Goal: Information Seeking & Learning: Find specific fact

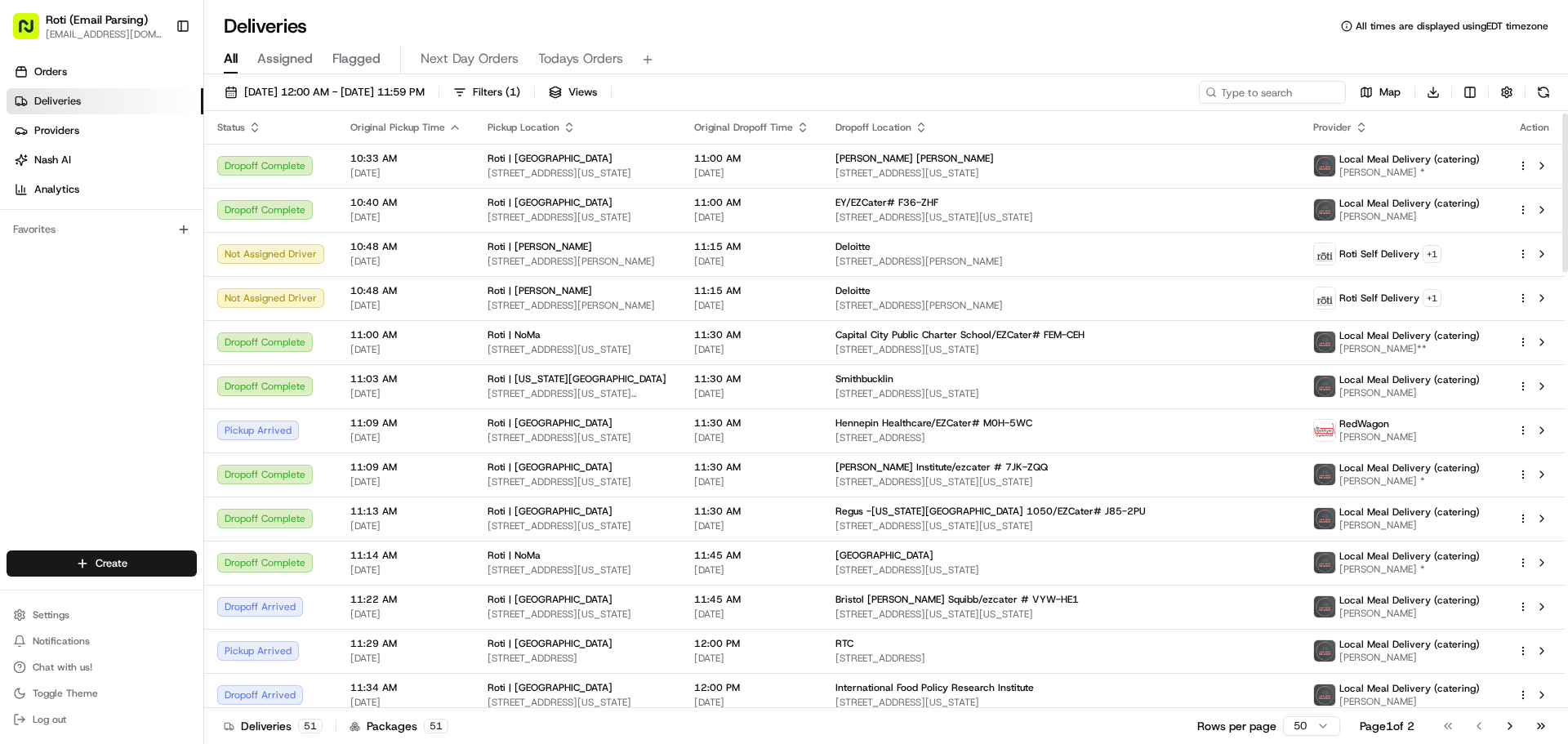
scroll to position [7, 0]
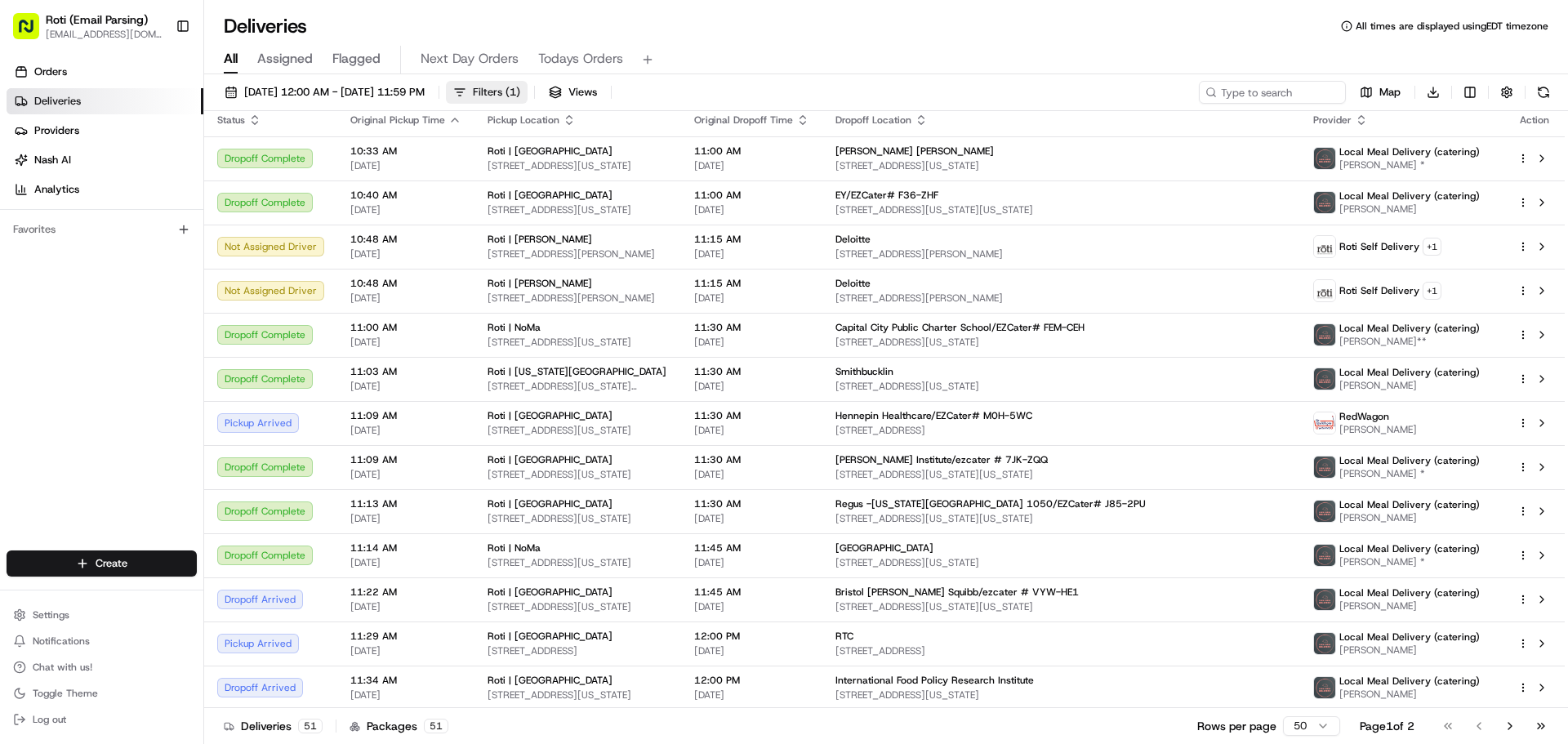
click at [520, 87] on span "Filters ( 1 )" at bounding box center [496, 92] width 48 height 15
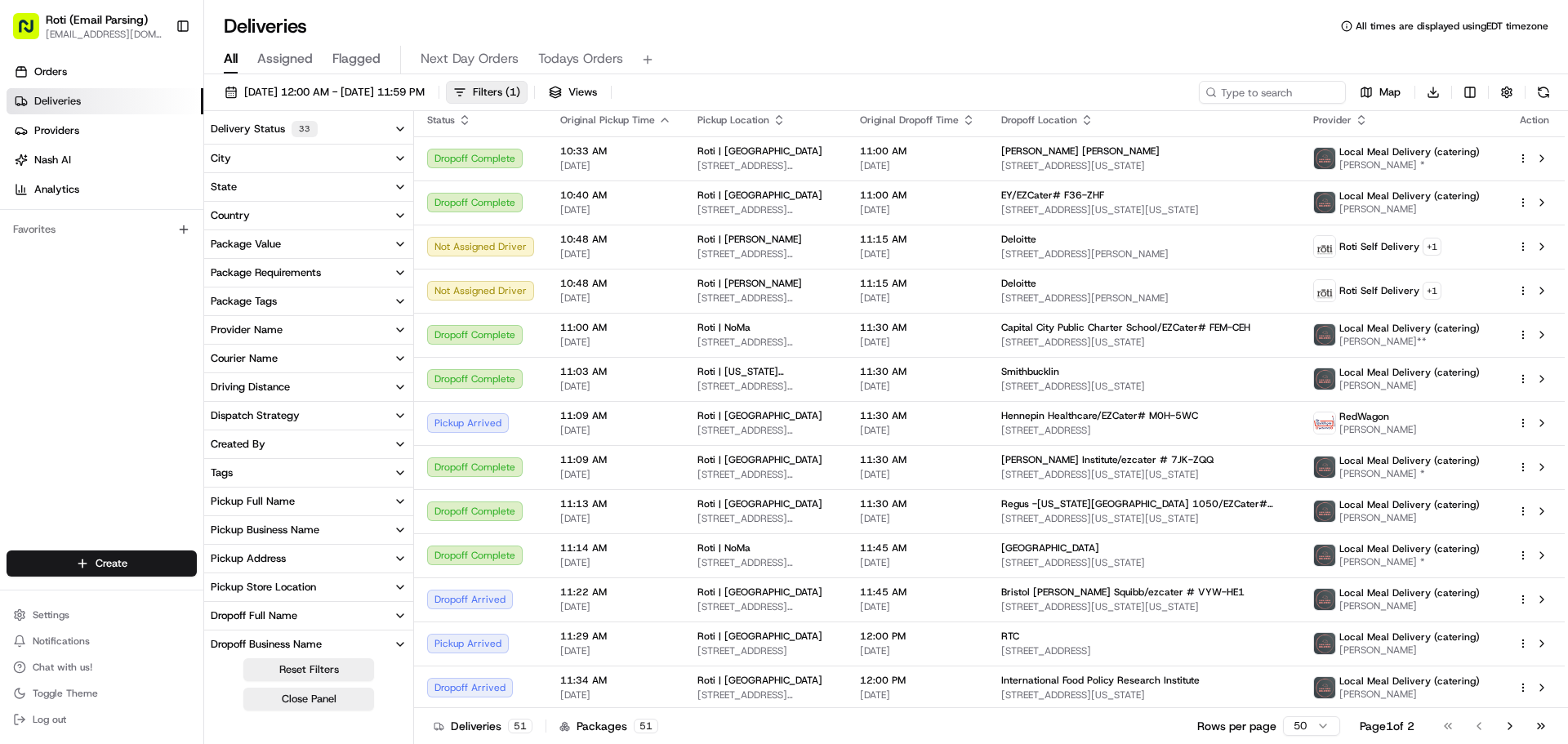
click at [314, 525] on div "Pickup Business Name" at bounding box center [264, 529] width 108 height 15
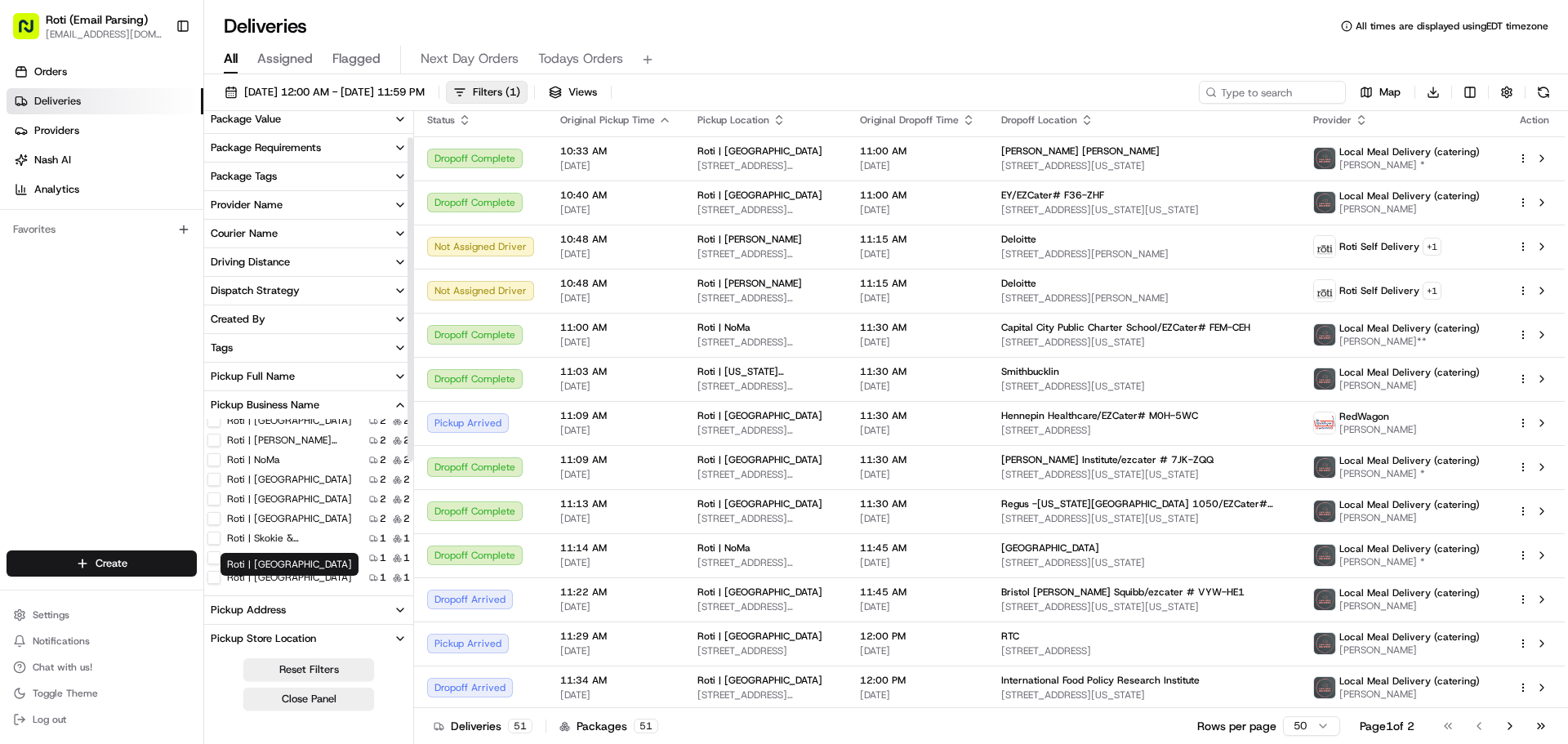
scroll to position [164, 0]
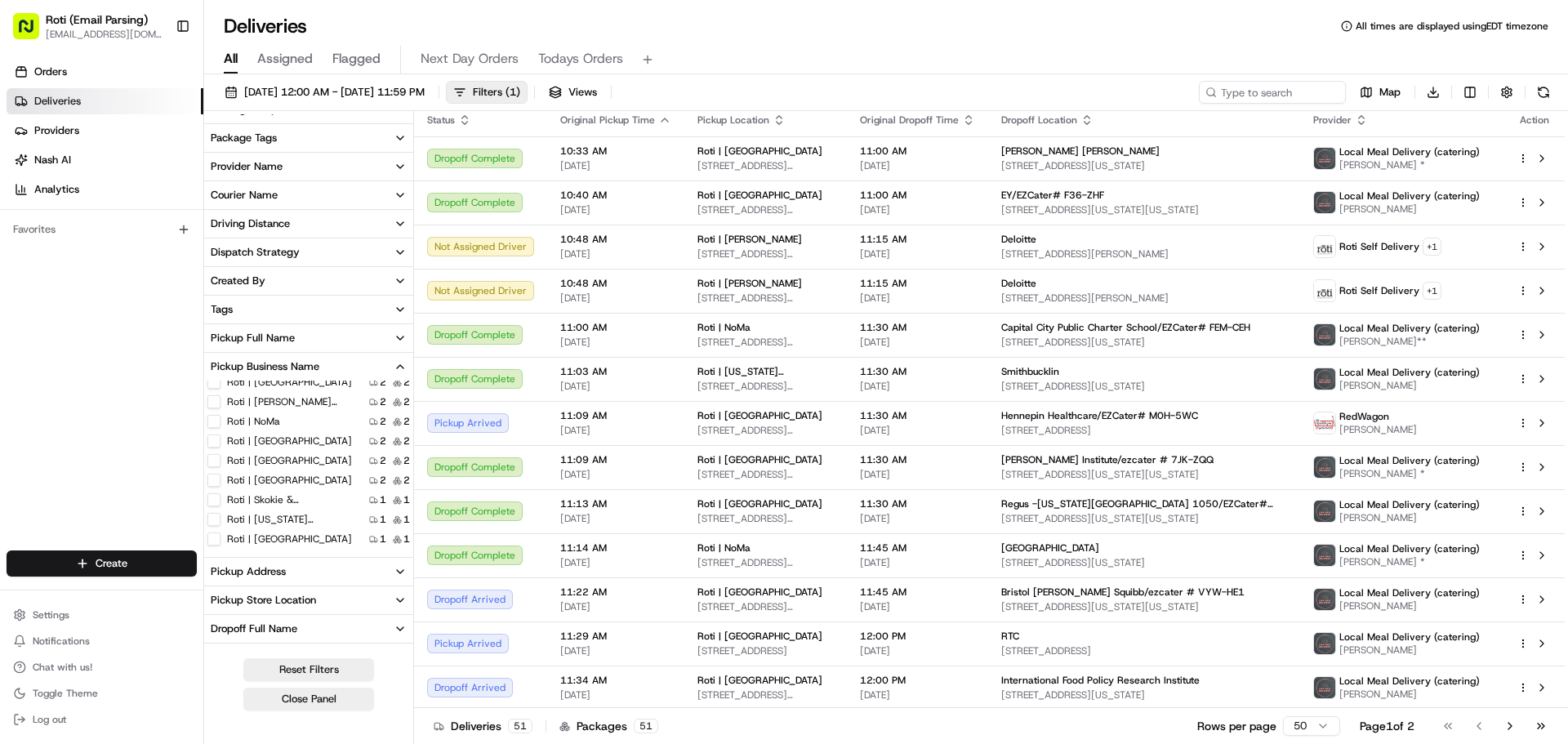
click at [219, 535] on Park "Roti | [GEOGRAPHIC_DATA]" at bounding box center [213, 539] width 13 height 13
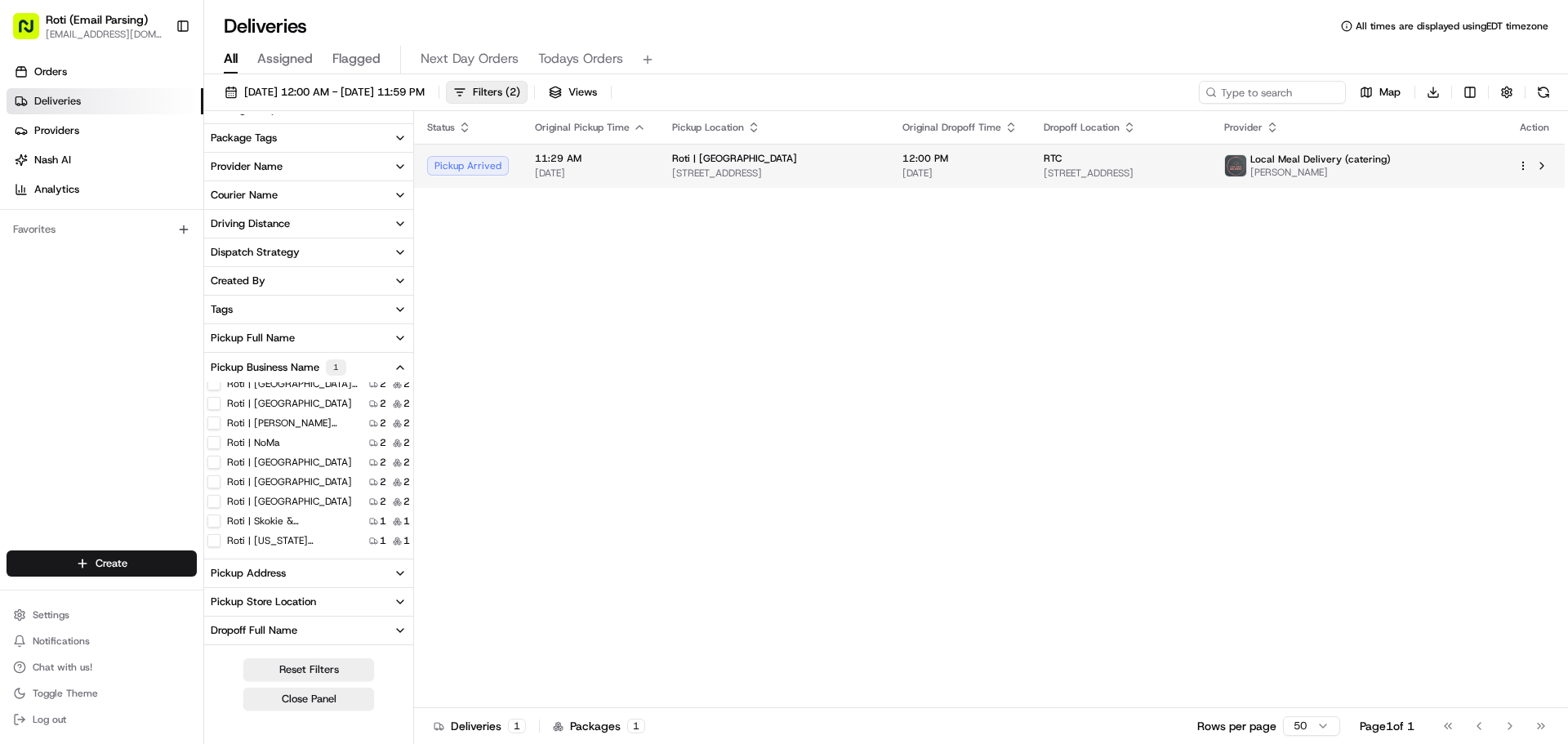
click at [1211, 186] on td "RTC 5407 Excelsior Blvd SUITE B, St Louis Park, MN 55416, USA" at bounding box center [1121, 165] width 180 height 44
click at [1031, 162] on td "12:00 PM 08/21/2025" at bounding box center [960, 165] width 141 height 44
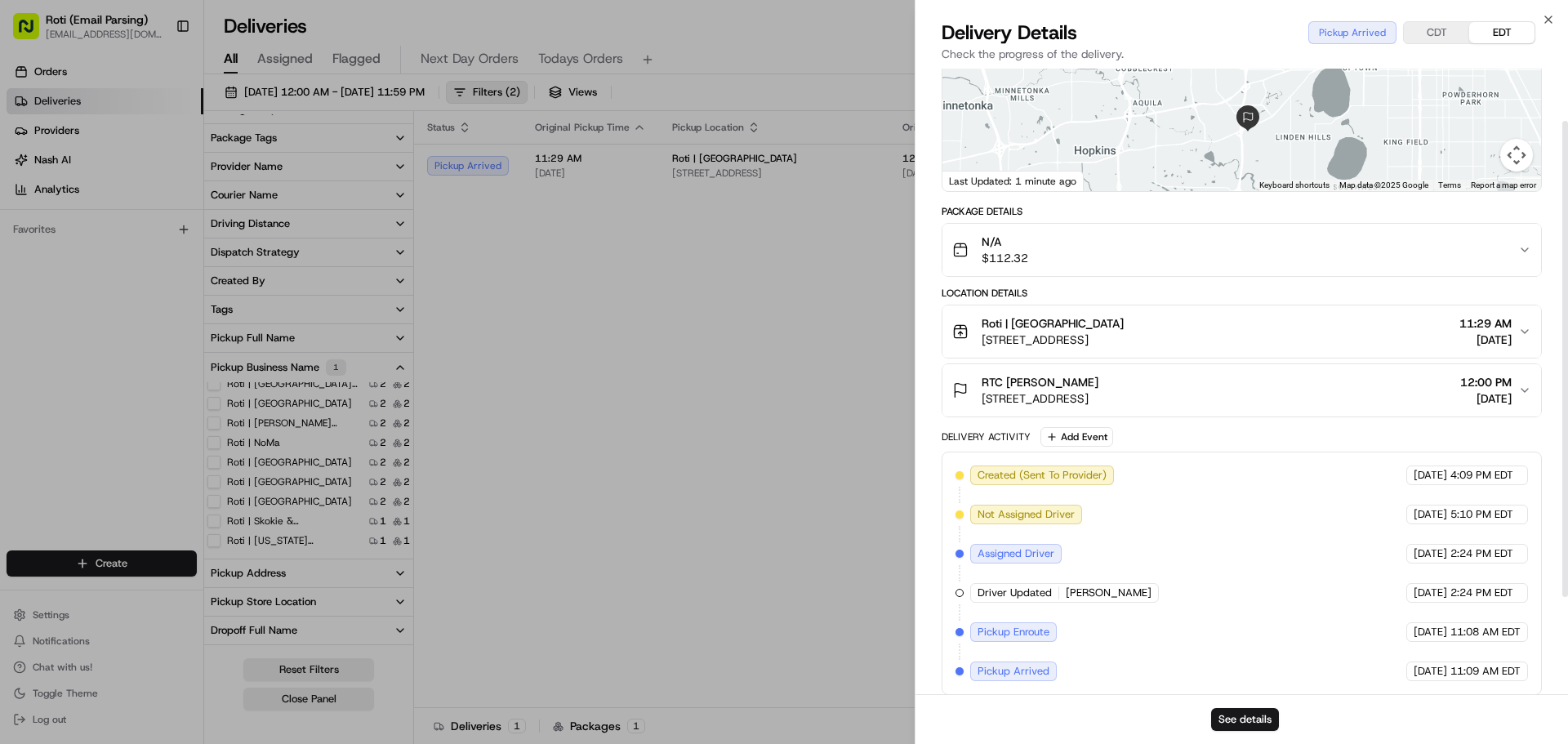
scroll to position [196, 0]
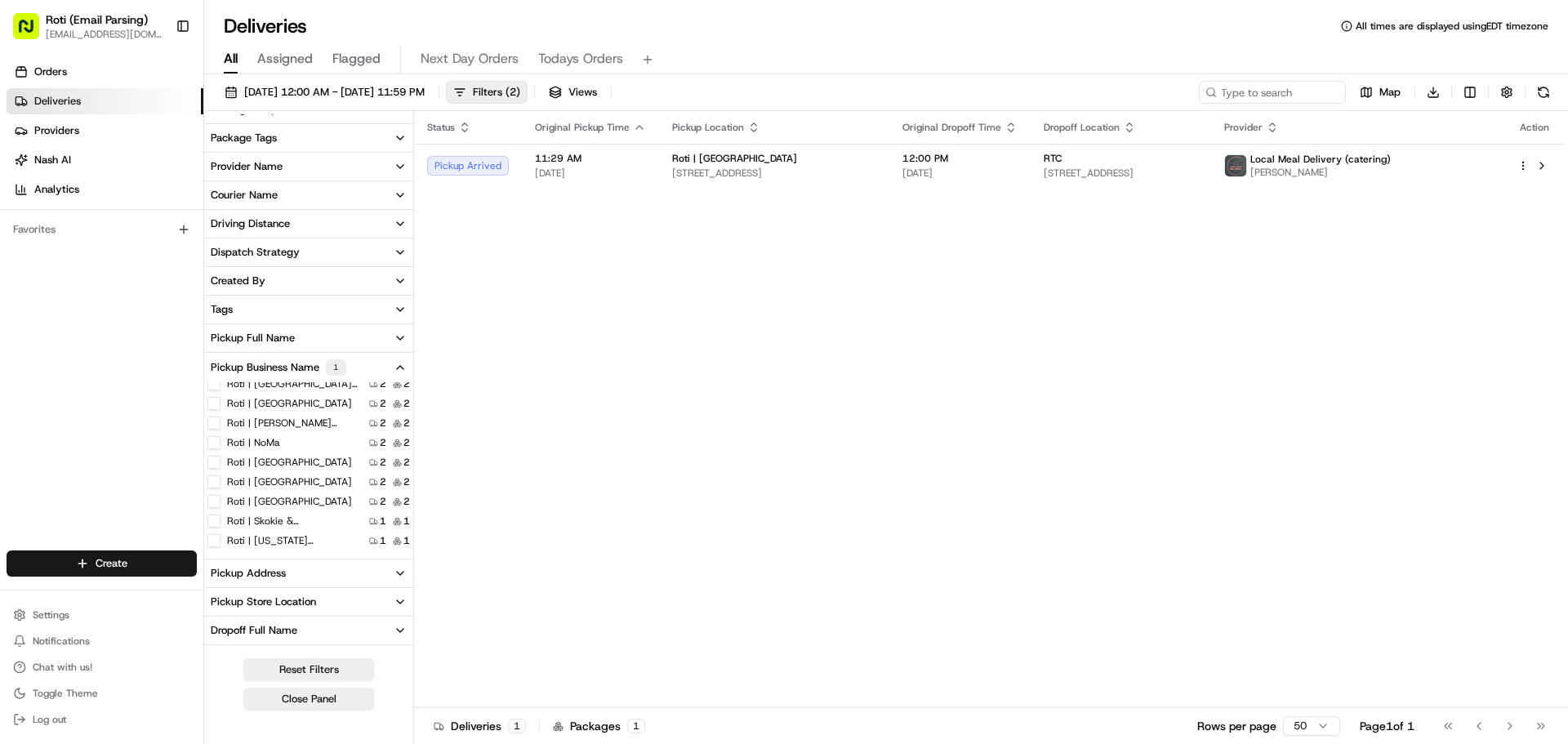
click at [1341, 524] on div "Status Original Pickup Time Pickup Location Original Dropoff Time Dropoff Locat…" at bounding box center [989, 409] width 1150 height 597
click at [506, 278] on div "Status Original Pickup Time Pickup Location Original Dropoff Time Dropoff Locat…" at bounding box center [989, 409] width 1150 height 597
click at [535, 328] on div "Status Original Pickup Time Pickup Location Original Dropoff Time Dropoff Locat…" at bounding box center [989, 409] width 1150 height 597
click at [510, 236] on div "Status Original Pickup Time Pickup Location Original Dropoff Time Dropoff Locat…" at bounding box center [989, 409] width 1150 height 597
click at [1321, 173] on td "Local Meal Delivery (catering) Drew Thorne" at bounding box center [1357, 165] width 293 height 44
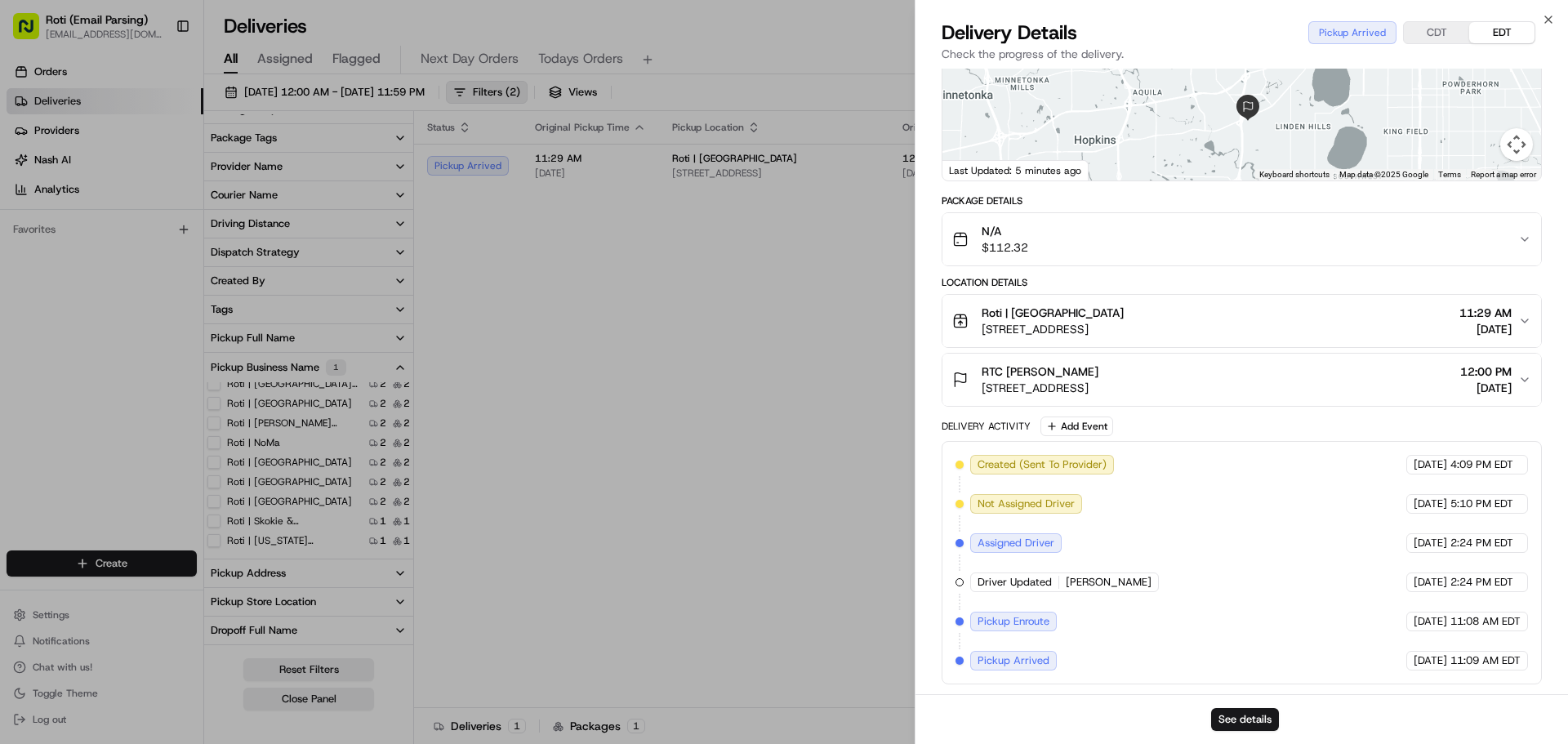
click at [1098, 391] on span "[STREET_ADDRESS]" at bounding box center [1040, 387] width 117 height 16
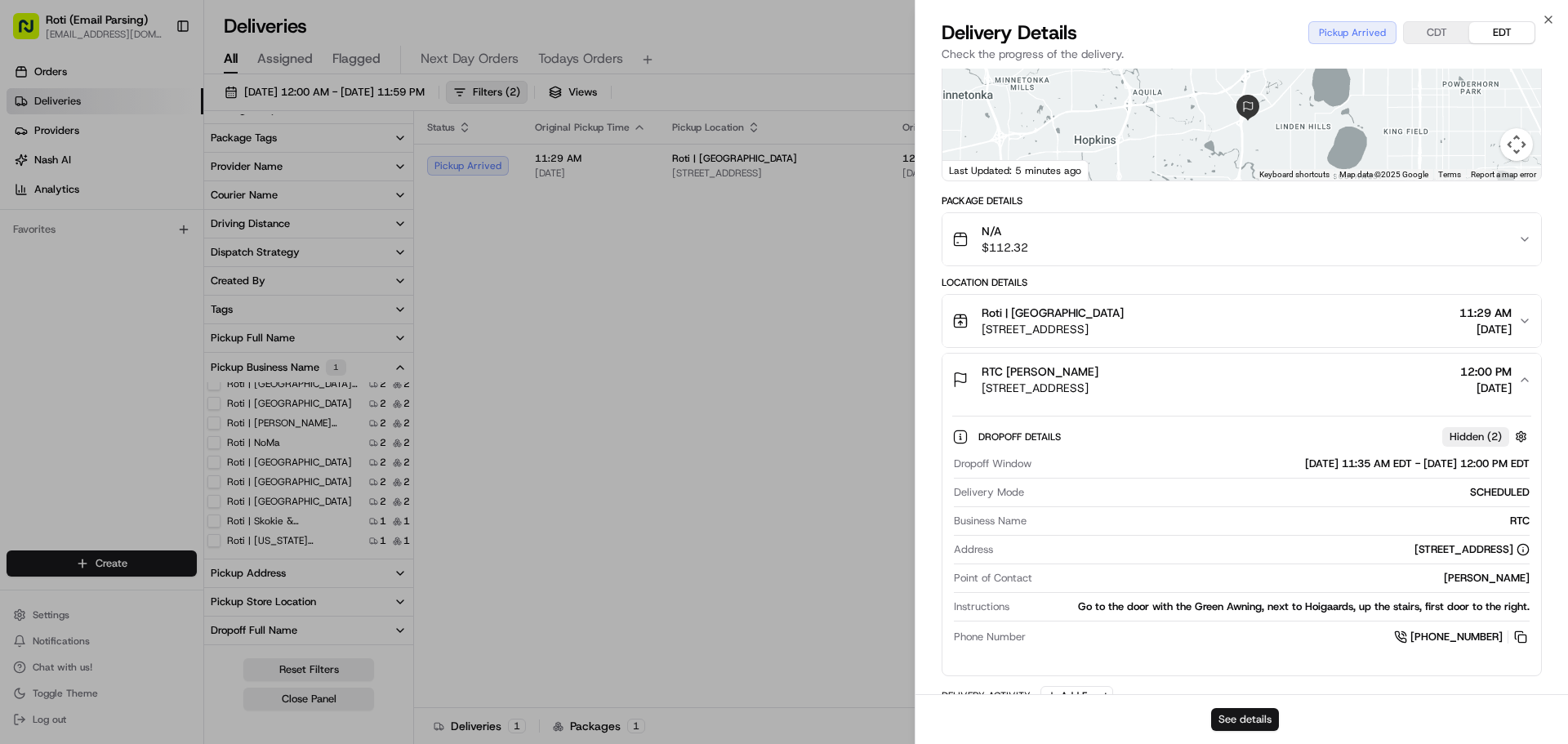
click at [1259, 723] on button "See details" at bounding box center [1245, 719] width 68 height 23
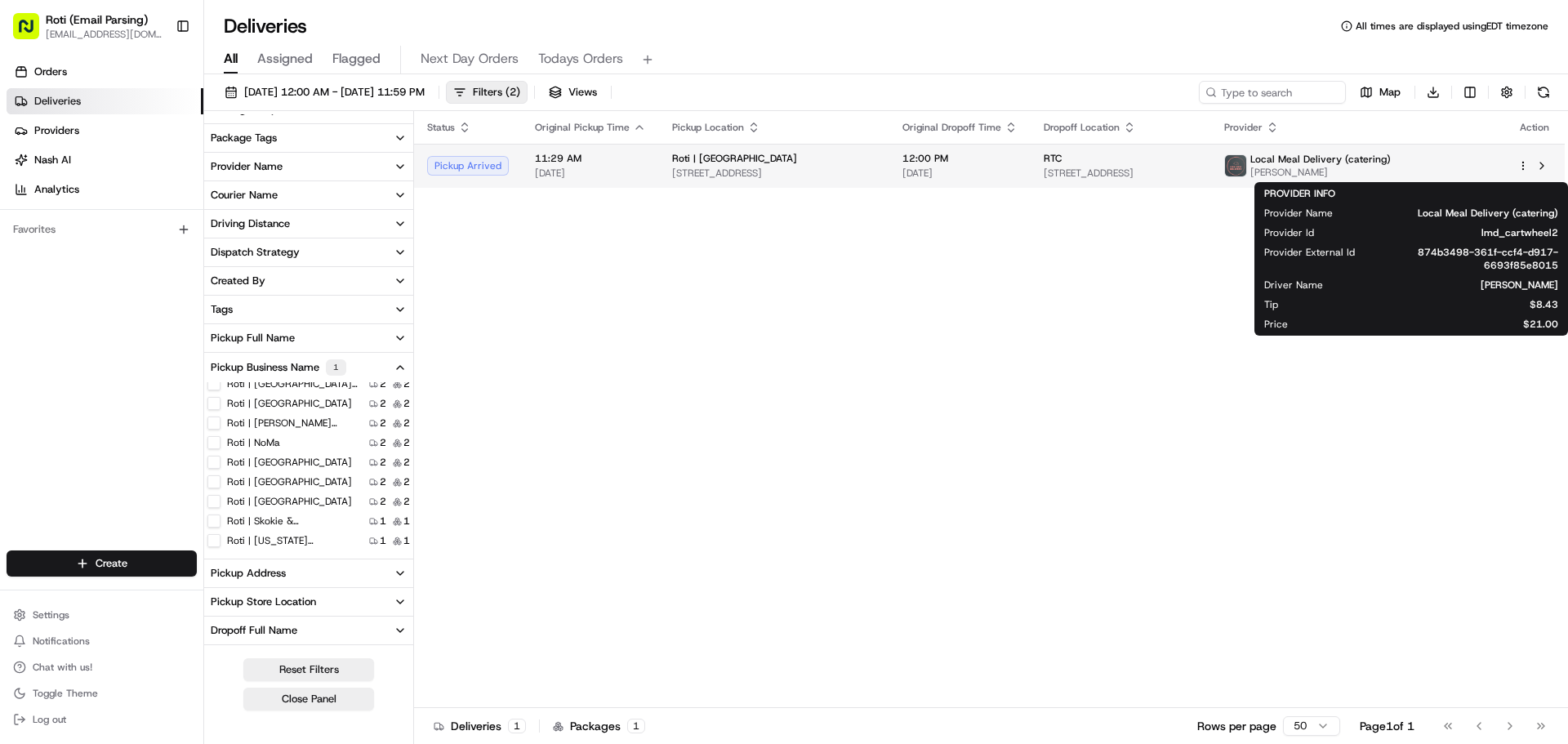
click at [1364, 171] on span "[PERSON_NAME]" at bounding box center [1320, 171] width 140 height 13
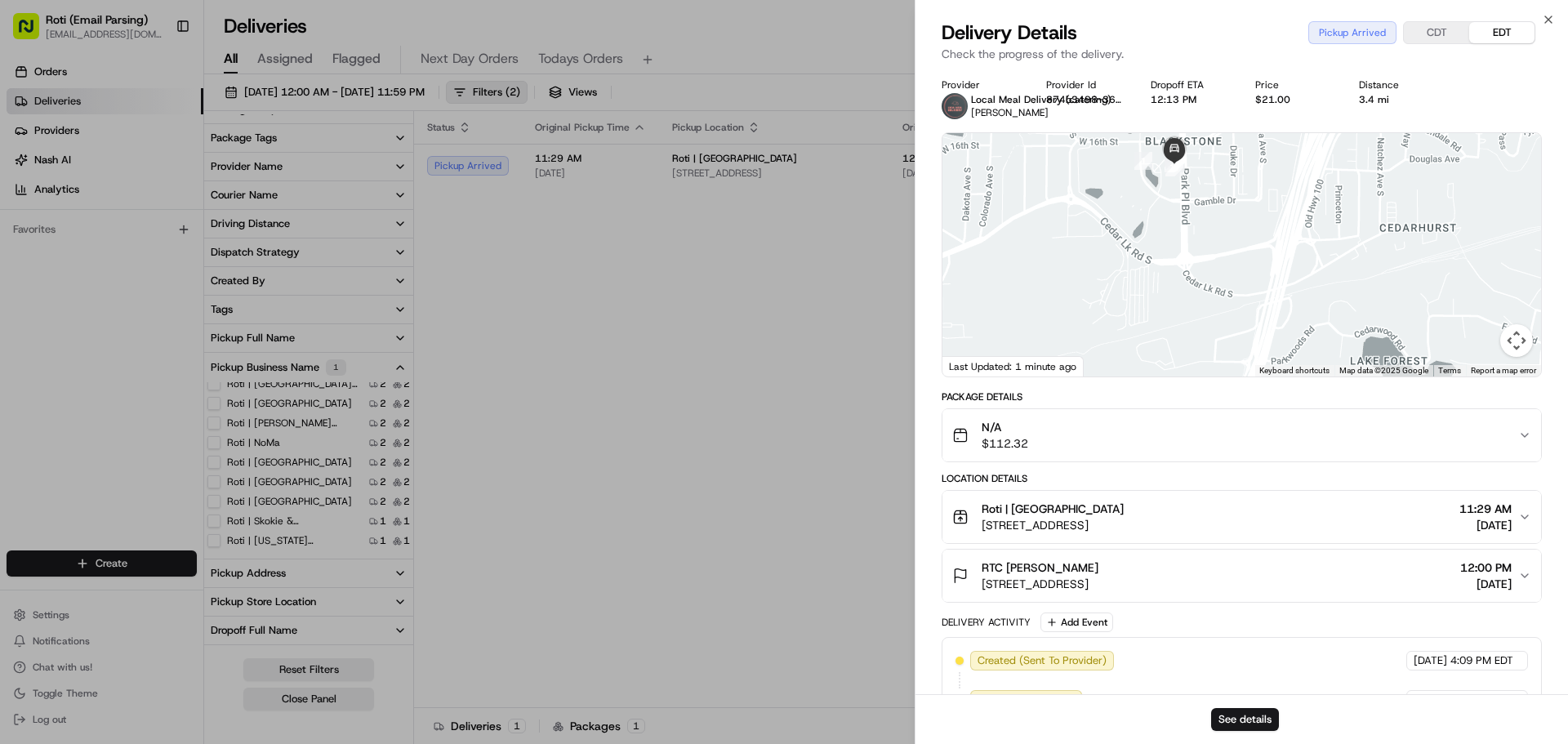
drag, startPoint x: 1107, startPoint y: 211, endPoint x: 1189, endPoint y: 782, distance: 576.9
click at [1189, 743] on html "Roti (Email Parsing) sbroadhead@roti.com Toggle Sidebar Orders Deliveries Provi…" at bounding box center [784, 372] width 1568 height 744
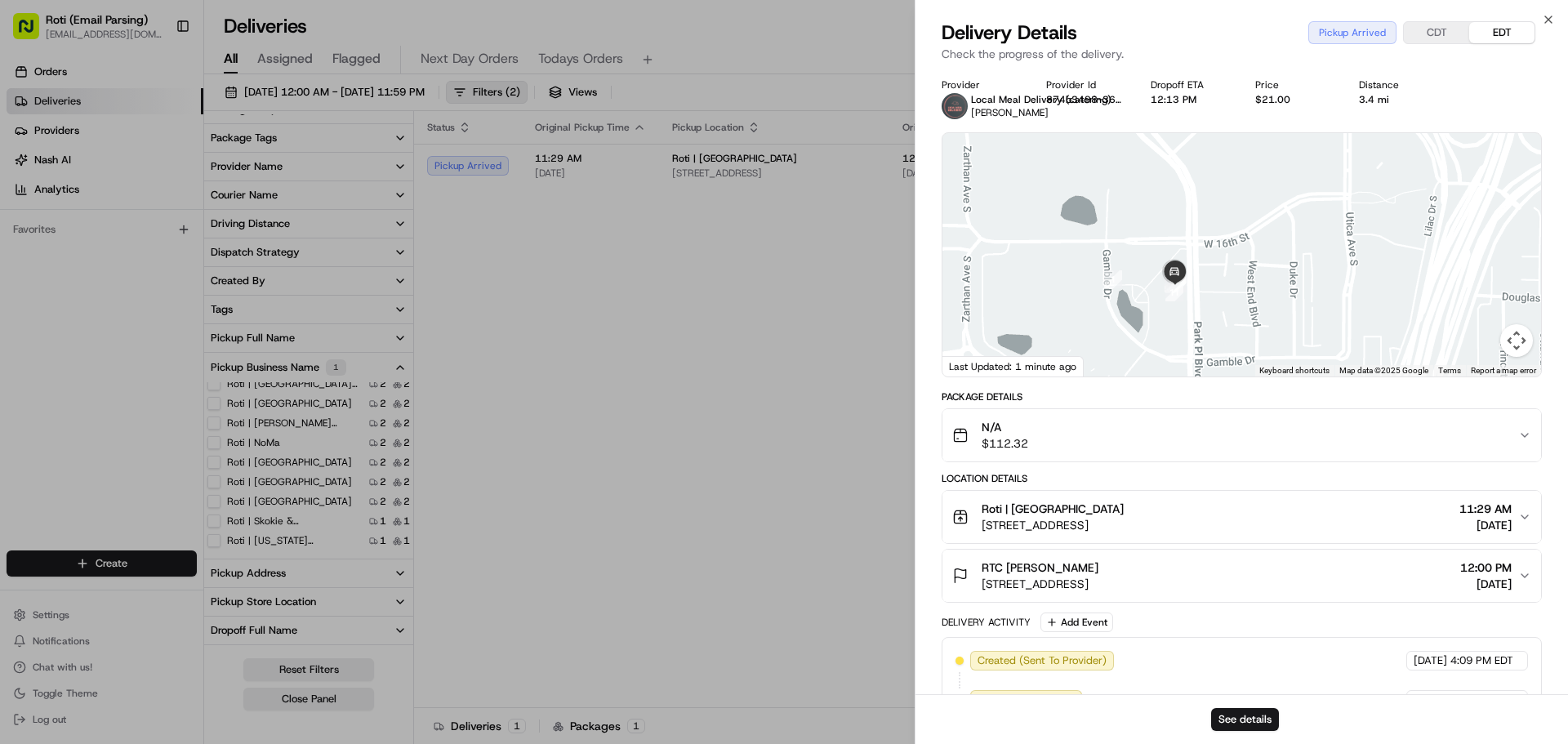
drag, startPoint x: 1161, startPoint y: 206, endPoint x: 1169, endPoint y: 378, distance: 172.2
click at [1160, 451] on div "Provider Local Meal Delivery (catering) Drew Thorne Provider Id 874b3498-361f-c…" at bounding box center [1241, 479] width 600 height 802
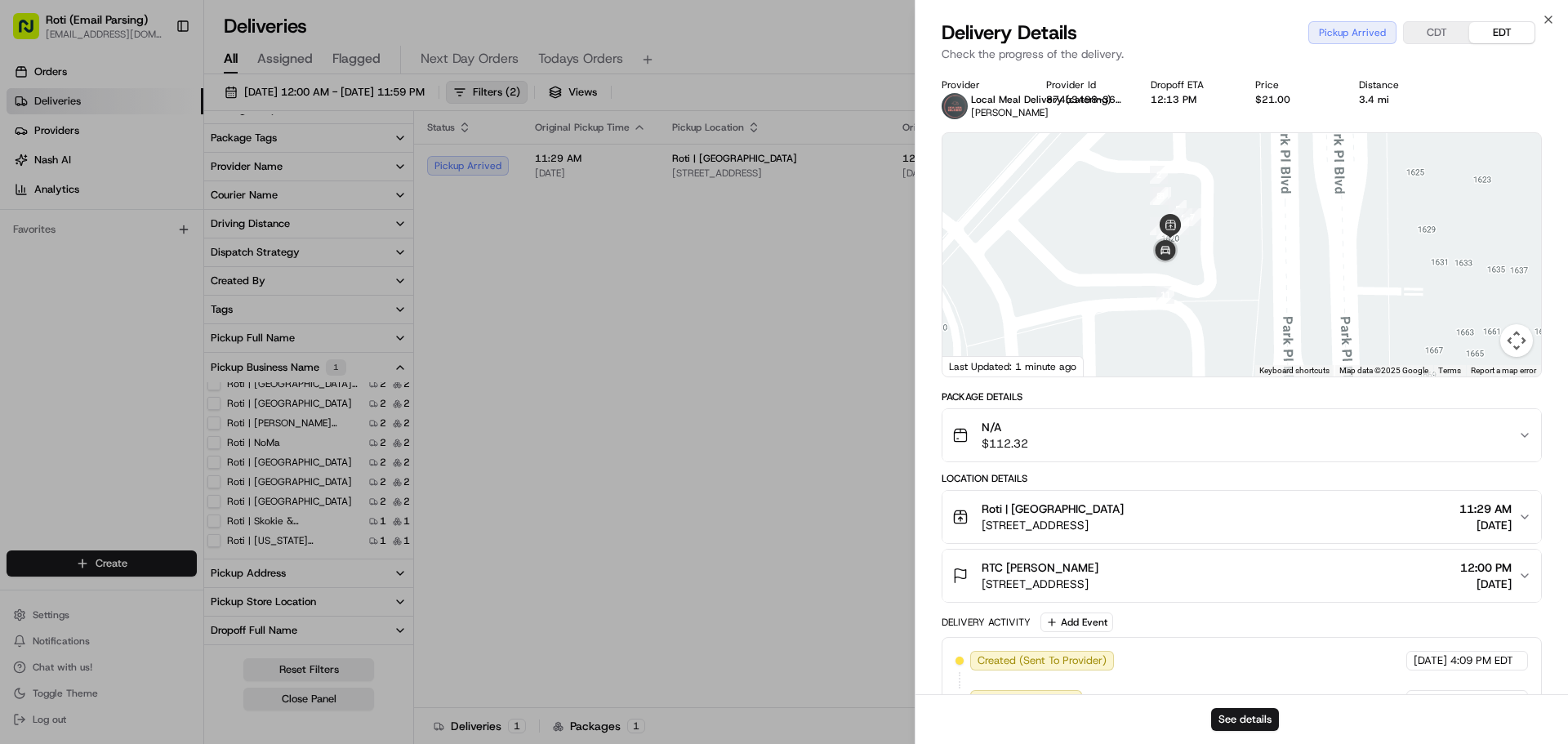
drag, startPoint x: 1169, startPoint y: 218, endPoint x: 1179, endPoint y: 526, distance: 308.2
click at [1179, 526] on div "Provider Local Meal Delivery (catering) Drew Thorne Provider Id 874b3498-361f-c…" at bounding box center [1241, 479] width 600 height 802
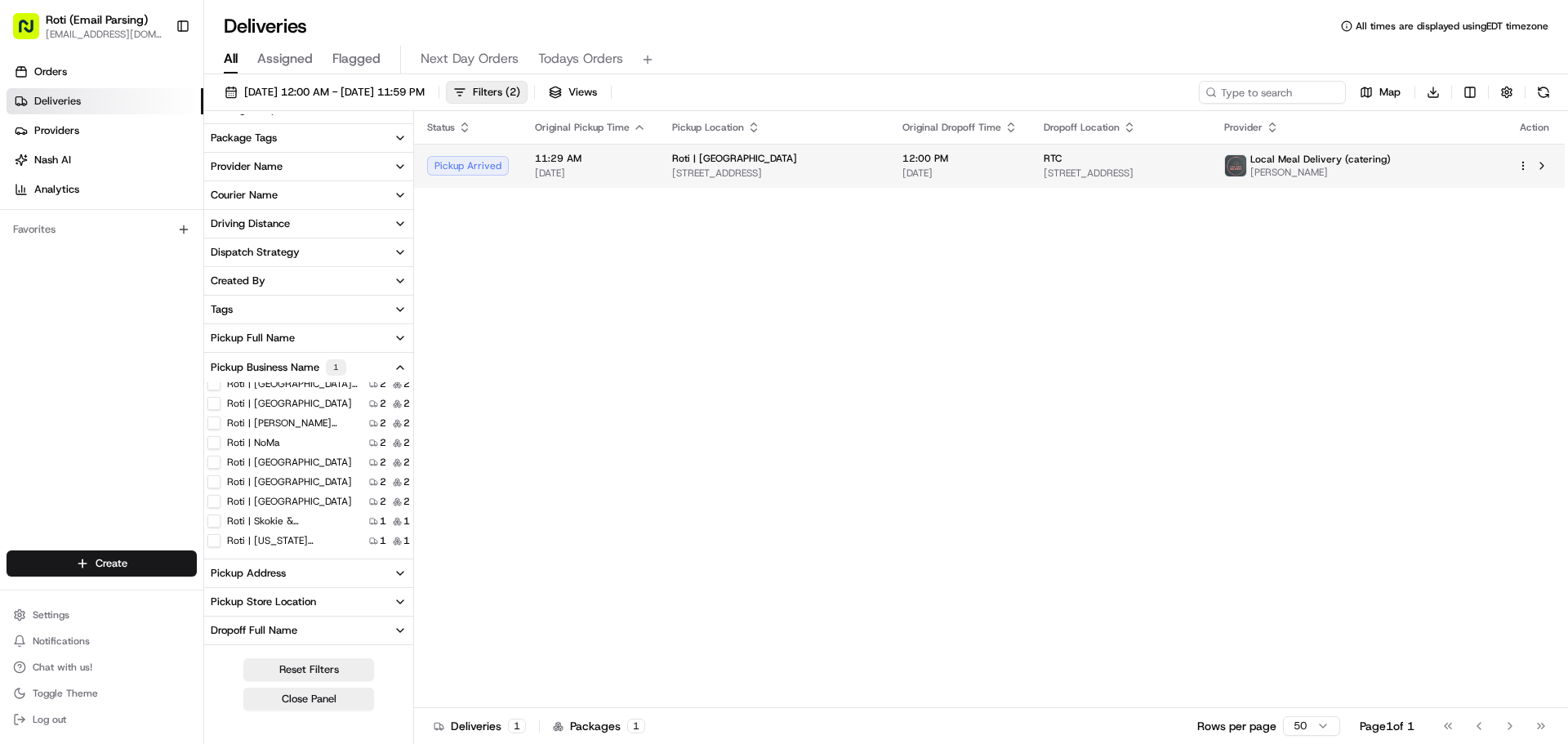
click at [909, 169] on span "[DATE]" at bounding box center [960, 172] width 115 height 13
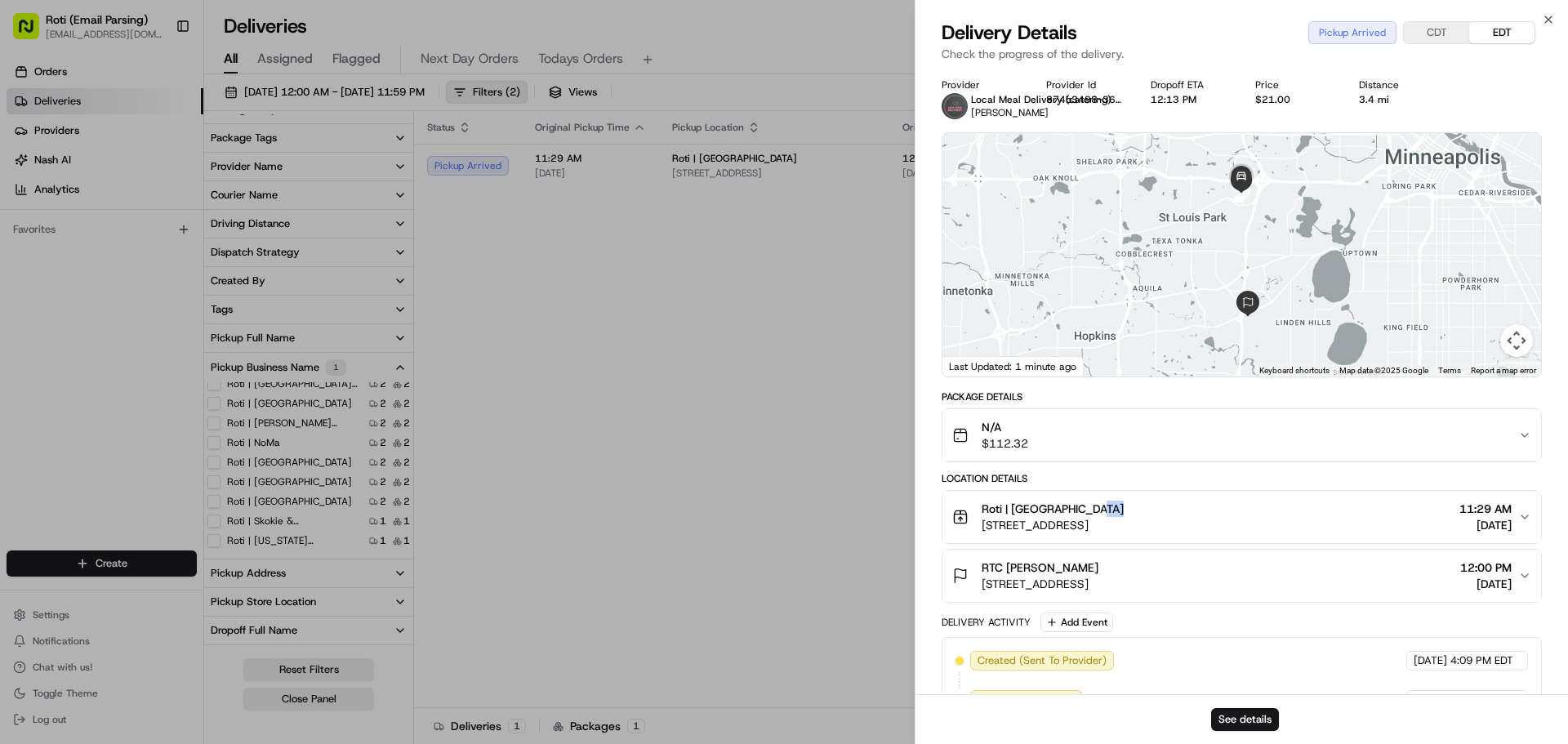
drag, startPoint x: 984, startPoint y: 527, endPoint x: 1238, endPoint y: 516, distance: 254.2
click at [1124, 516] on div "Roti | St. Louis Park 1620 Park Pl Blvd, St Louis Park, MN 55416, USA" at bounding box center [1053, 517] width 142 height 33
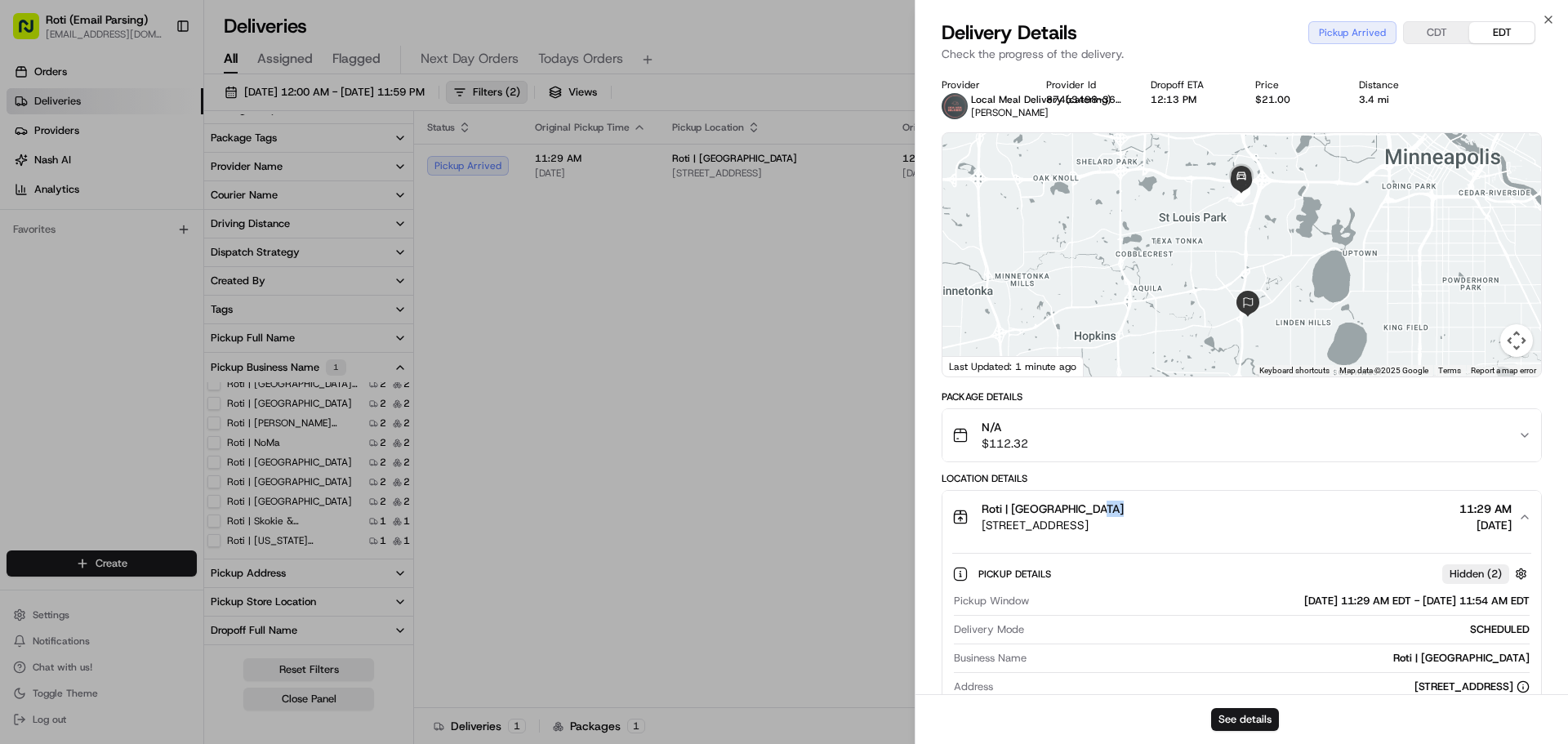
click at [1081, 510] on span "Roti | [GEOGRAPHIC_DATA]" at bounding box center [1053, 508] width 142 height 16
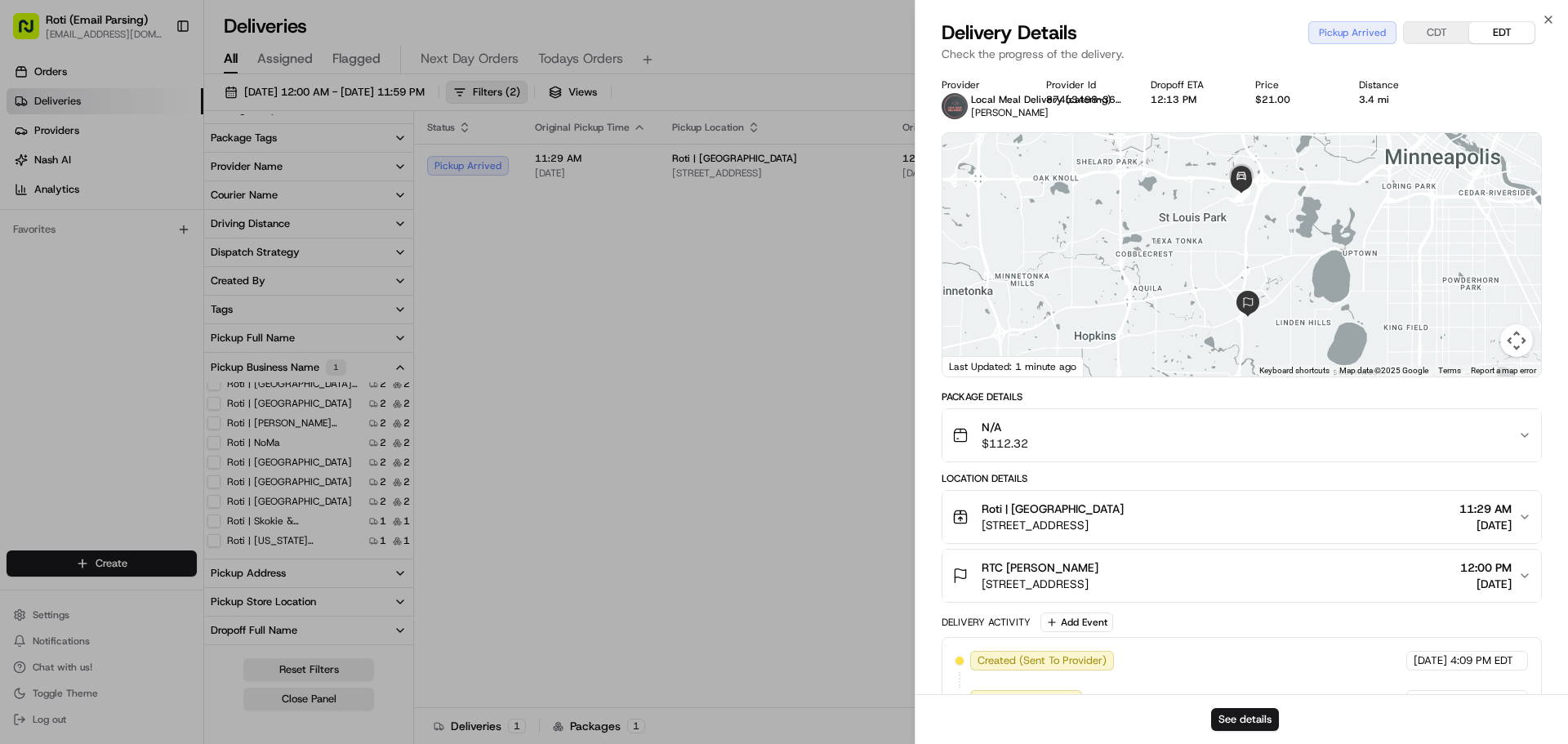
drag, startPoint x: 975, startPoint y: 590, endPoint x: 1269, endPoint y: 592, distance: 294.0
click at [1269, 592] on button "RTC Jennifer 5407 Excelsior Blvd SUITE B, St Louis Park, MN 55416, USA 12:00 PM…" at bounding box center [1241, 575] width 599 height 52
copy span "5407 Excelsior Blvd SUITE B, St Louis Park, MN 55416"
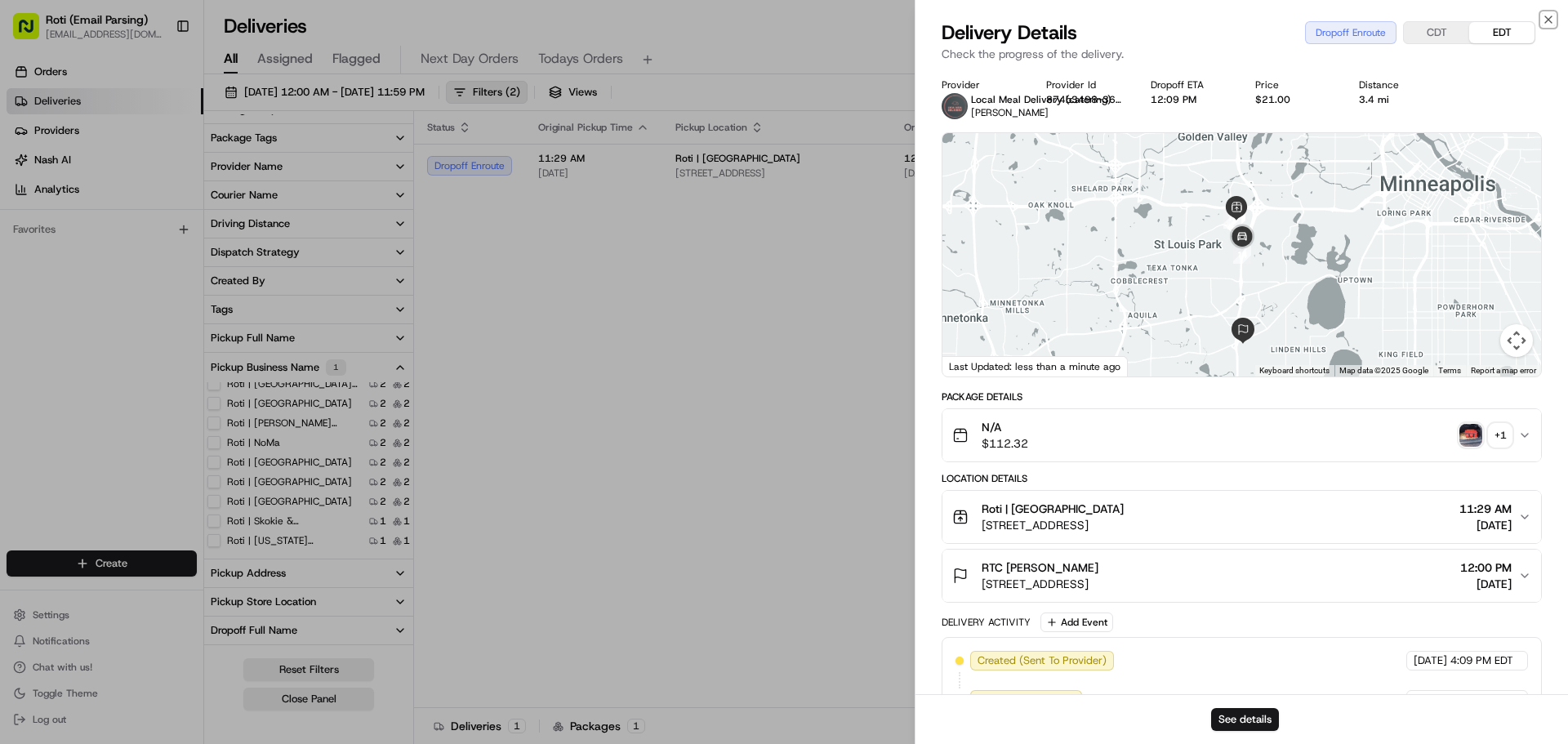
click at [1545, 20] on icon "button" at bounding box center [1548, 19] width 13 height 13
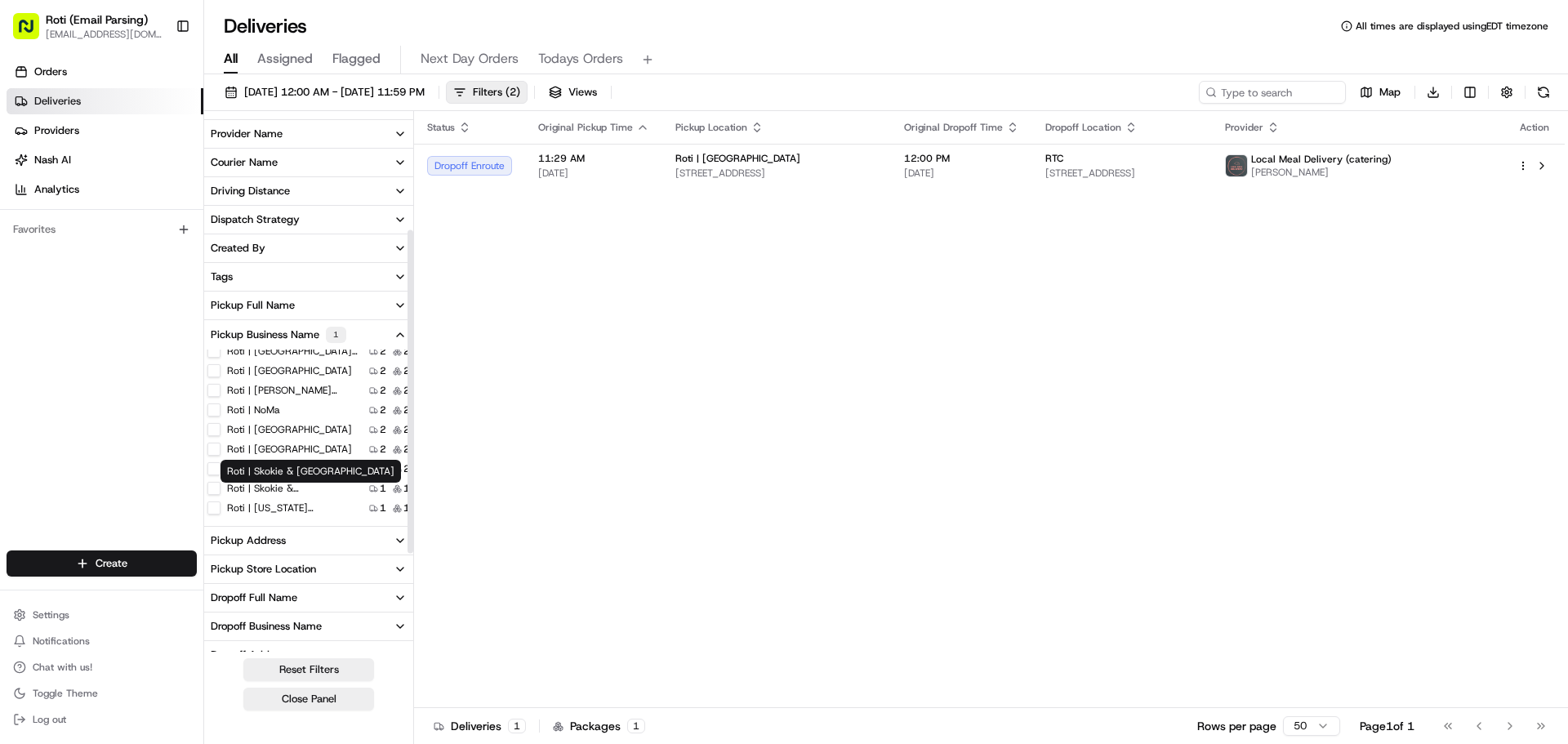
scroll to position [192, 0]
click at [1314, 89] on input at bounding box center [1247, 92] width 196 height 23
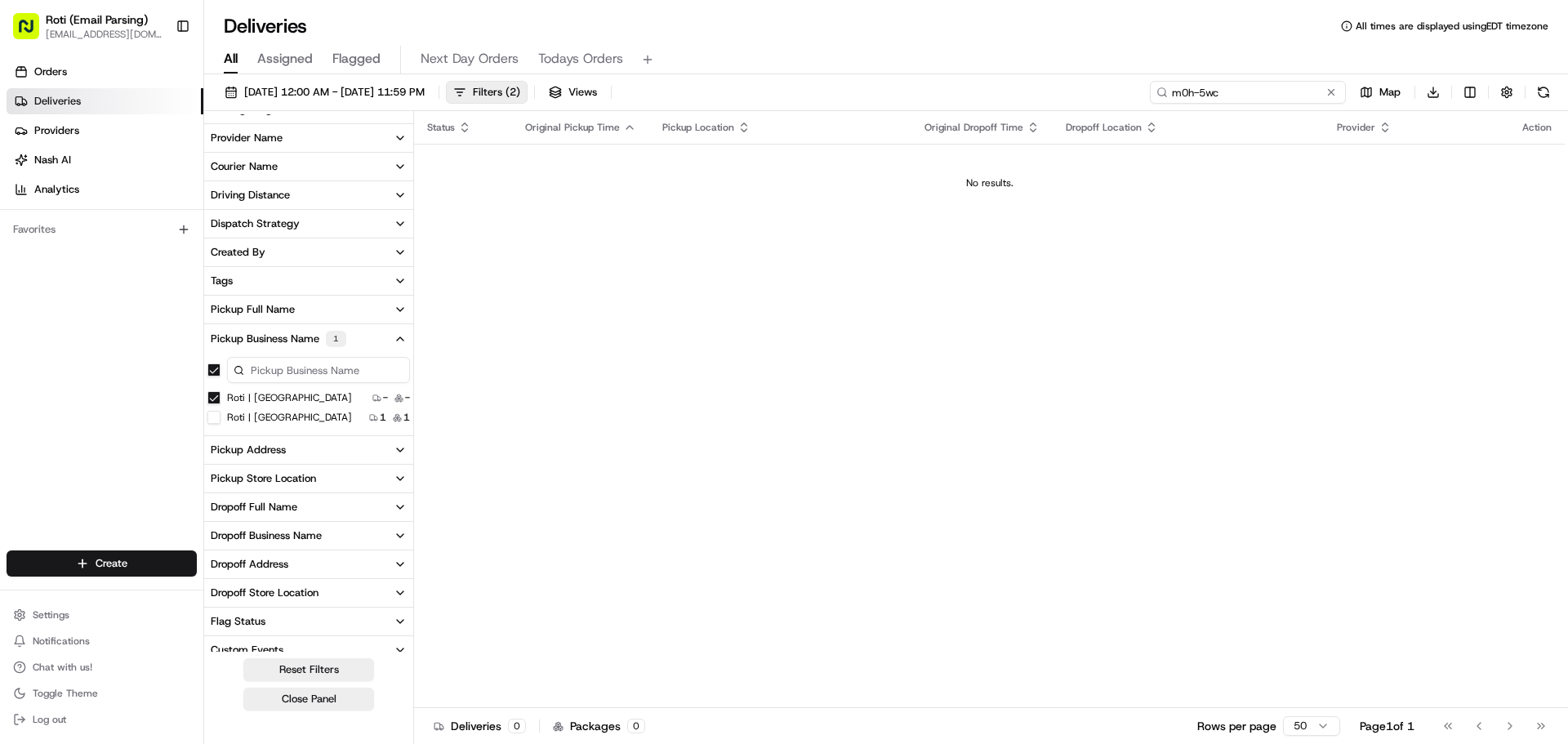
type input "m0h-5wc"
click at [216, 399] on Park "Roti | [GEOGRAPHIC_DATA]" at bounding box center [213, 398] width 13 height 13
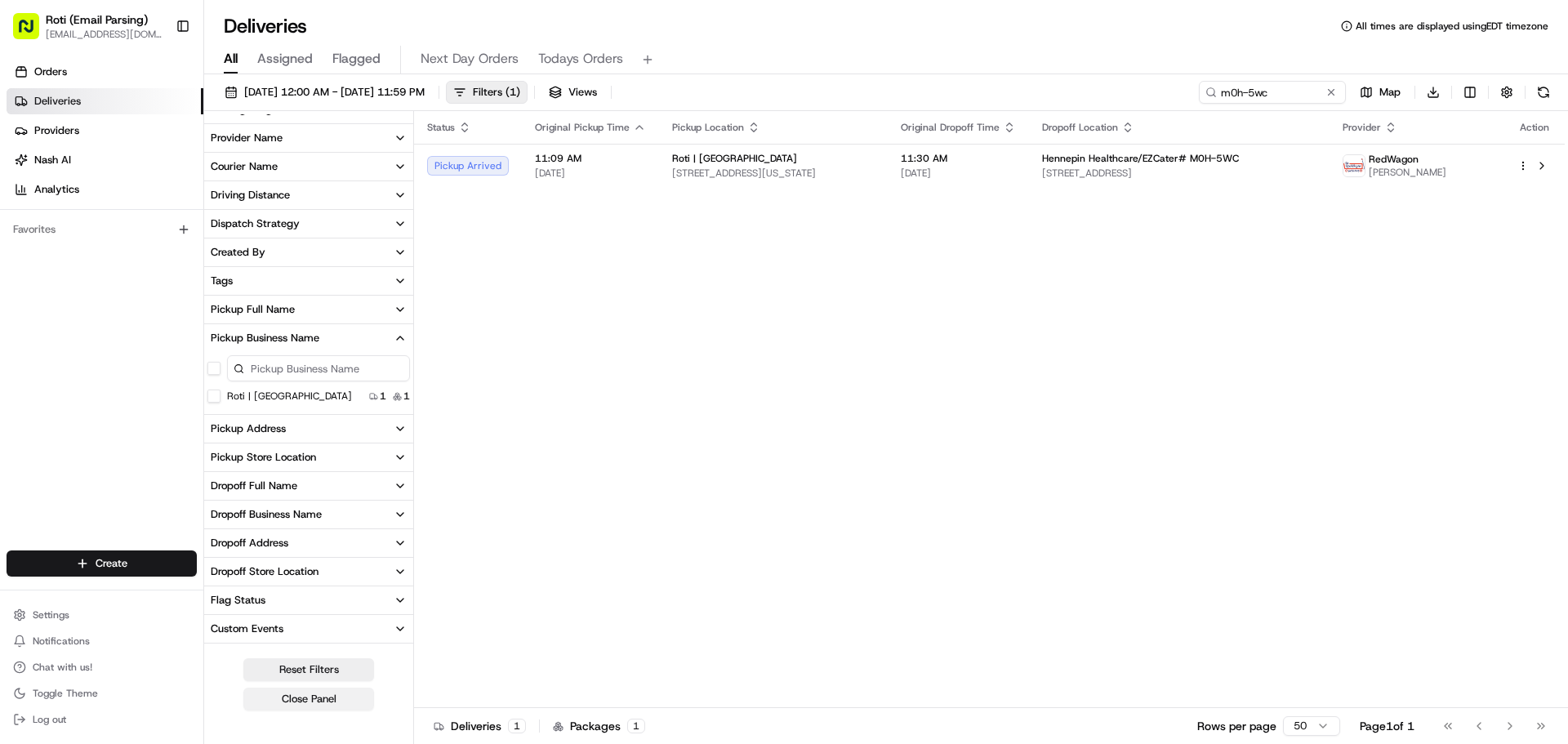
click at [295, 700] on button "Close Panel" at bounding box center [308, 699] width 131 height 23
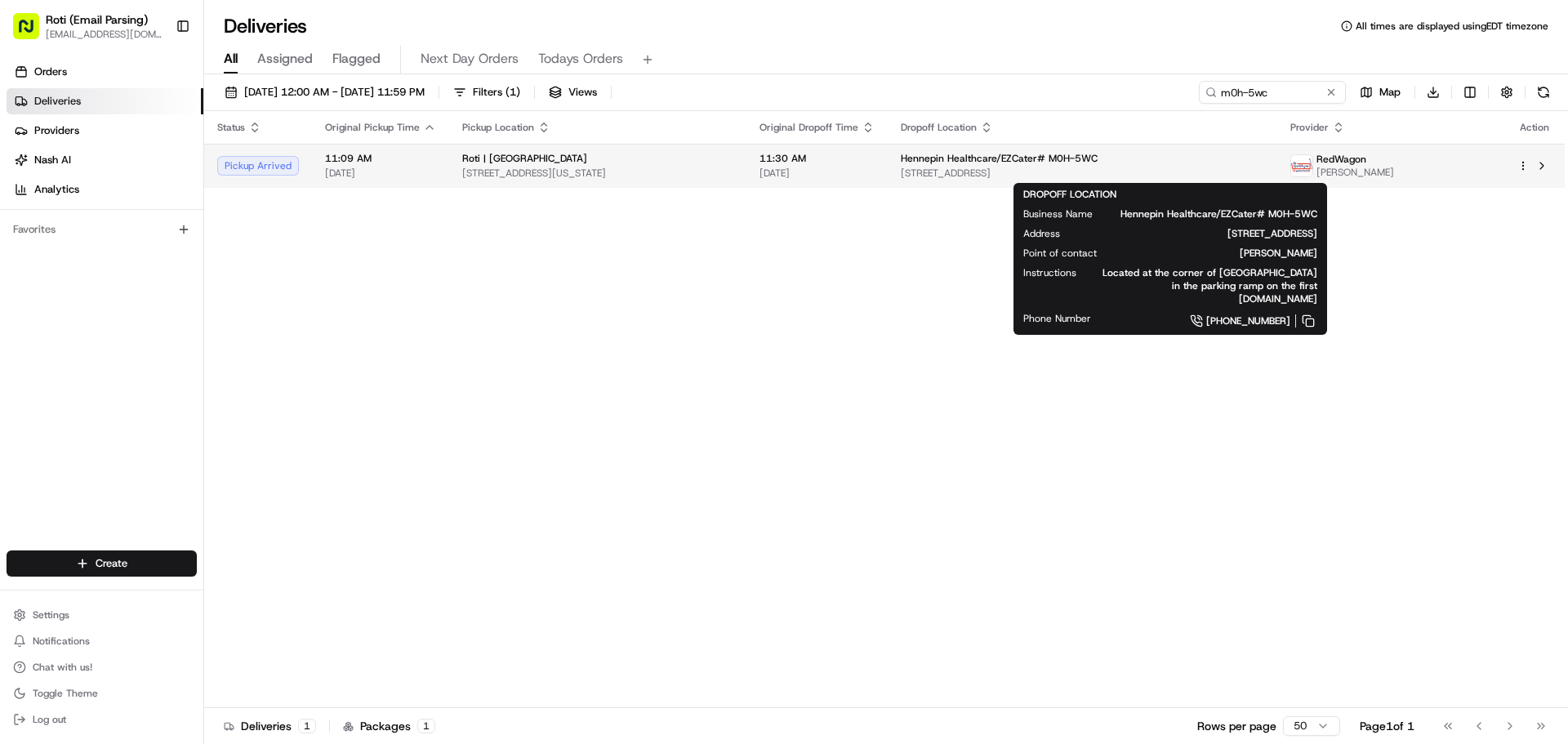
click at [1068, 168] on span "600 Park Ave, Minneapolis, MN 55415, USA" at bounding box center [1082, 172] width 363 height 13
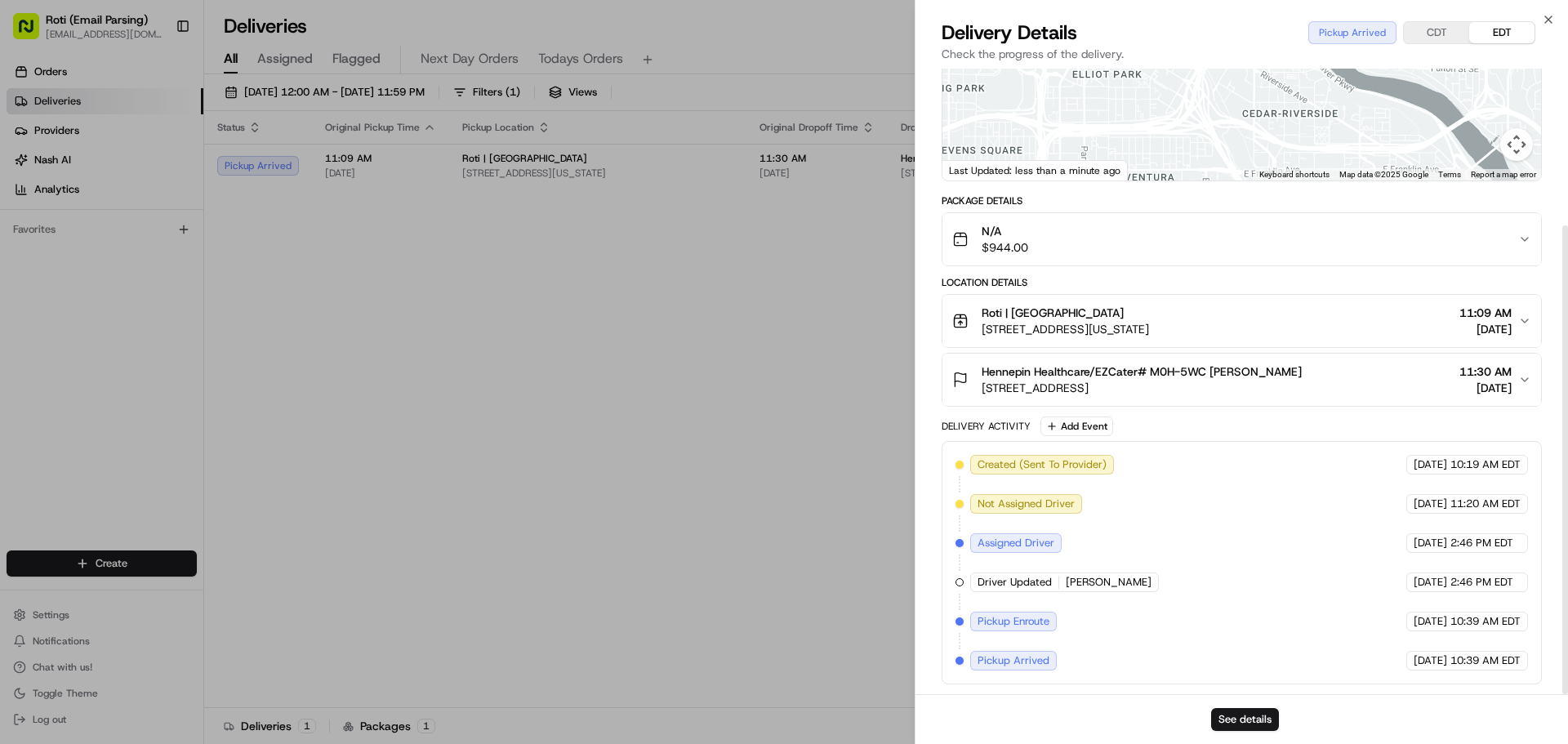
scroll to position [209, 0]
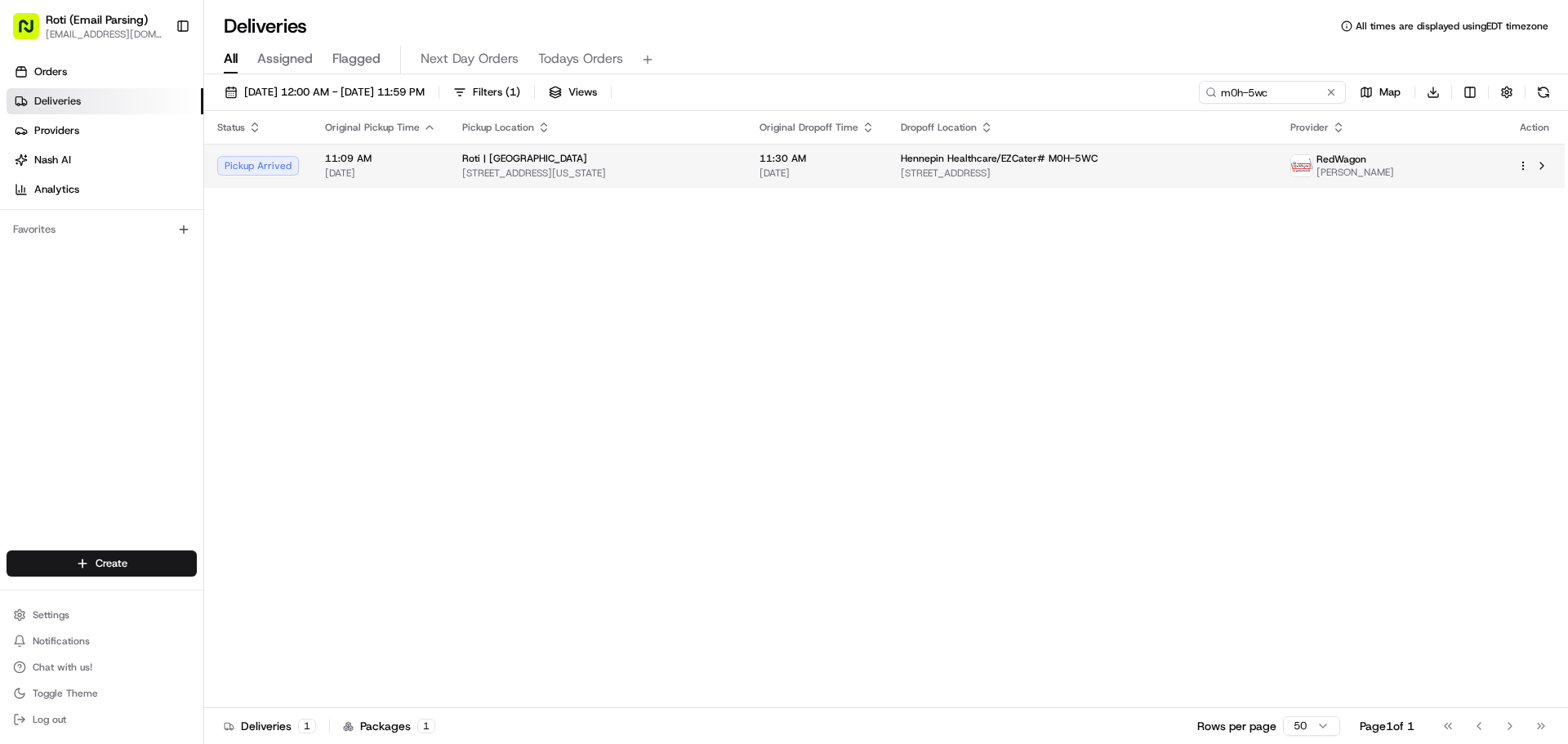
click at [1394, 167] on span "Austin Miller" at bounding box center [1356, 171] width 78 height 13
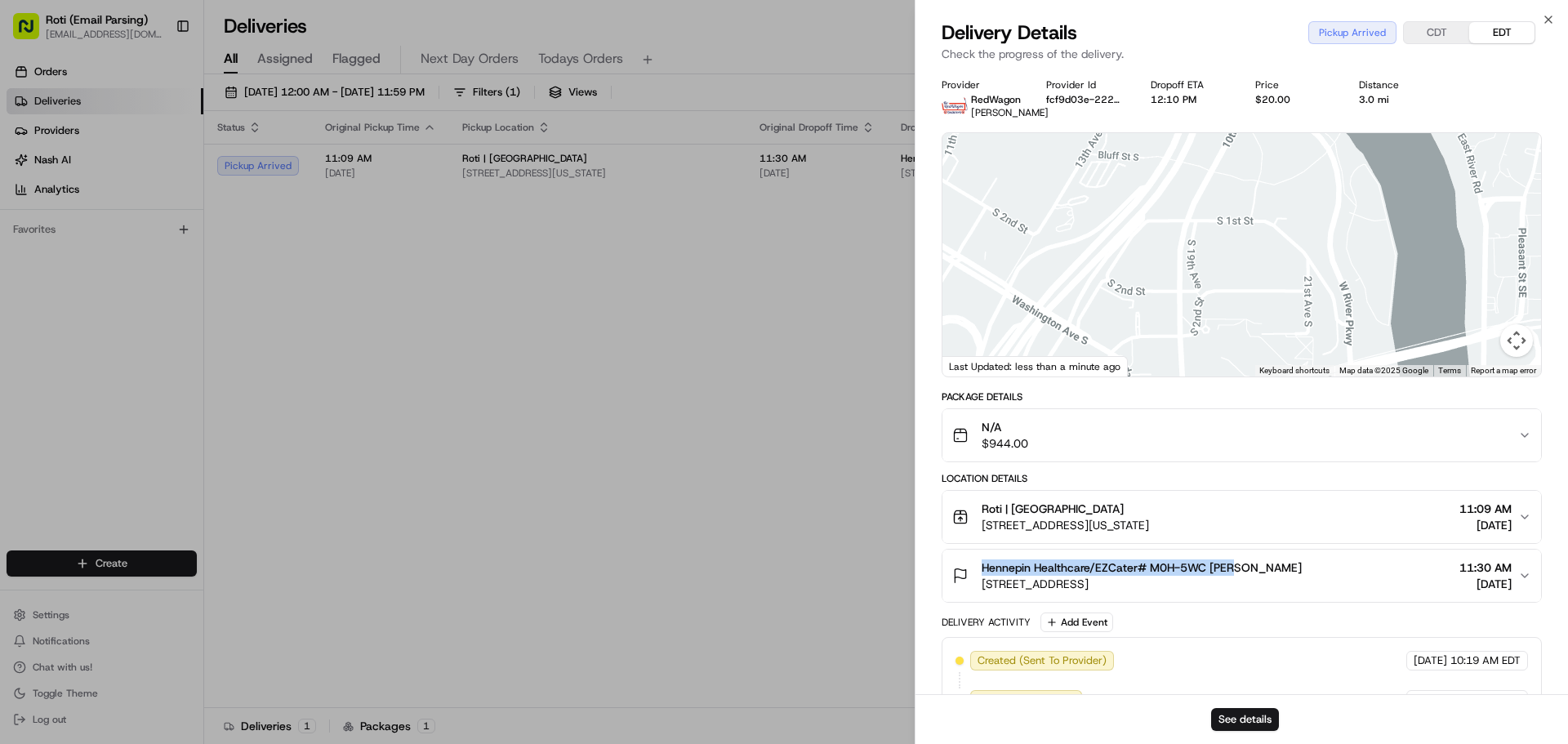
drag, startPoint x: 1254, startPoint y: 577, endPoint x: 1109, endPoint y: 595, distance: 146.1
click at [943, 575] on button "Hennepin Healthcare/EZCater# M0H-5WC Mary 600 Park Ave, Minneapolis, MN 55415, …" at bounding box center [1241, 575] width 599 height 52
drag, startPoint x: 1105, startPoint y: 591, endPoint x: 981, endPoint y: 575, distance: 125.0
click at [982, 572] on button "Hennepin Healthcare/EZCater# M0H-5WC Mary 600 Park Ave, Minneapolis, MN 55415, …" at bounding box center [1241, 575] width 599 height 52
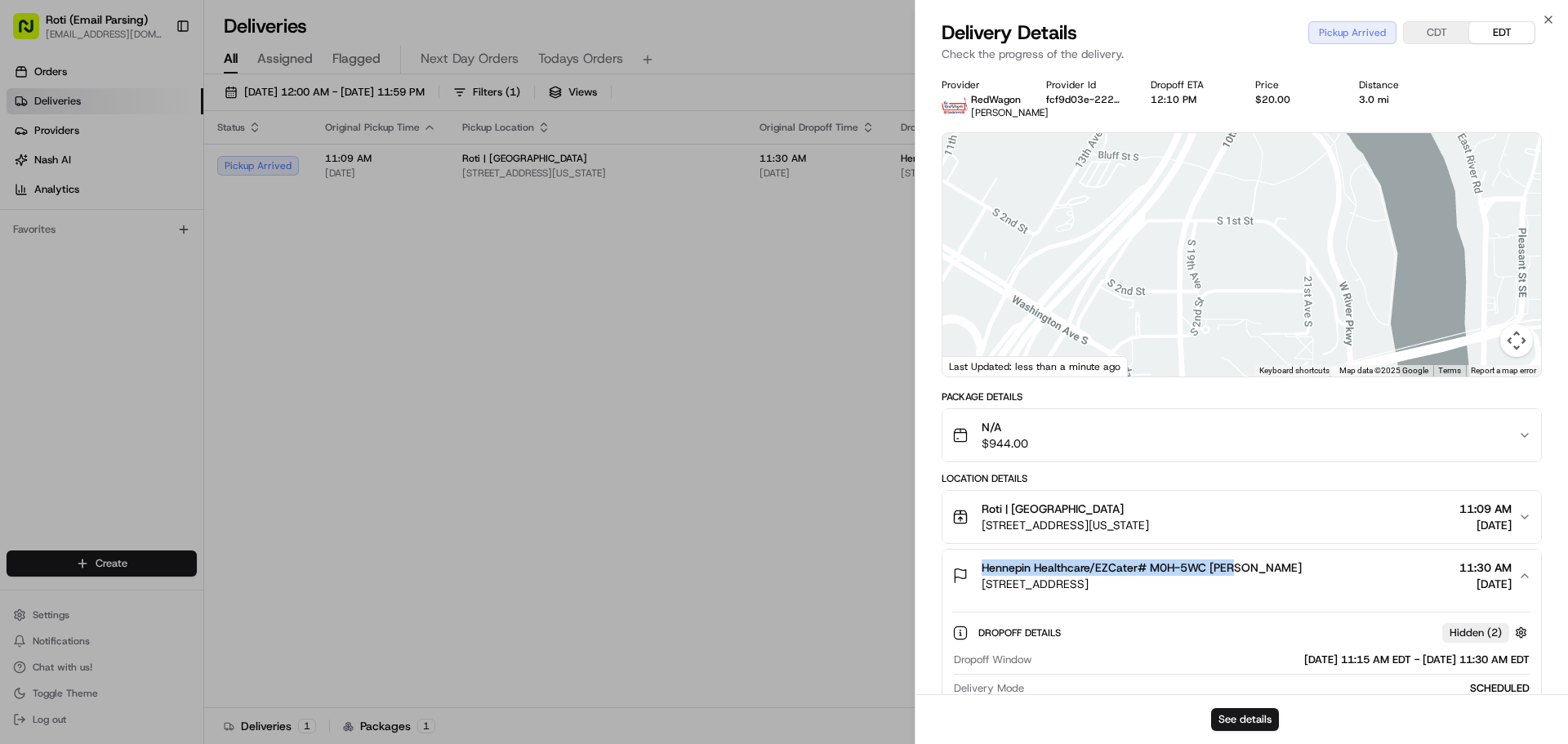
drag, startPoint x: 975, startPoint y: 580, endPoint x: 1285, endPoint y: 580, distance: 310.0
click at [1285, 580] on div "Hennepin Healthcare/EZCater# M0H-5WC Mary 600 Park Ave, Minneapolis, MN 55415, …" at bounding box center [1234, 576] width 566 height 33
copy span "Hennepin Healthcare/EZCater# M0H-5WC Mary"
click at [1532, 578] on button "Hennepin Healthcare/EZCater# M0H-5WC Mary 600 Park Ave, Minneapolis, MN 55415, …" at bounding box center [1241, 575] width 599 height 52
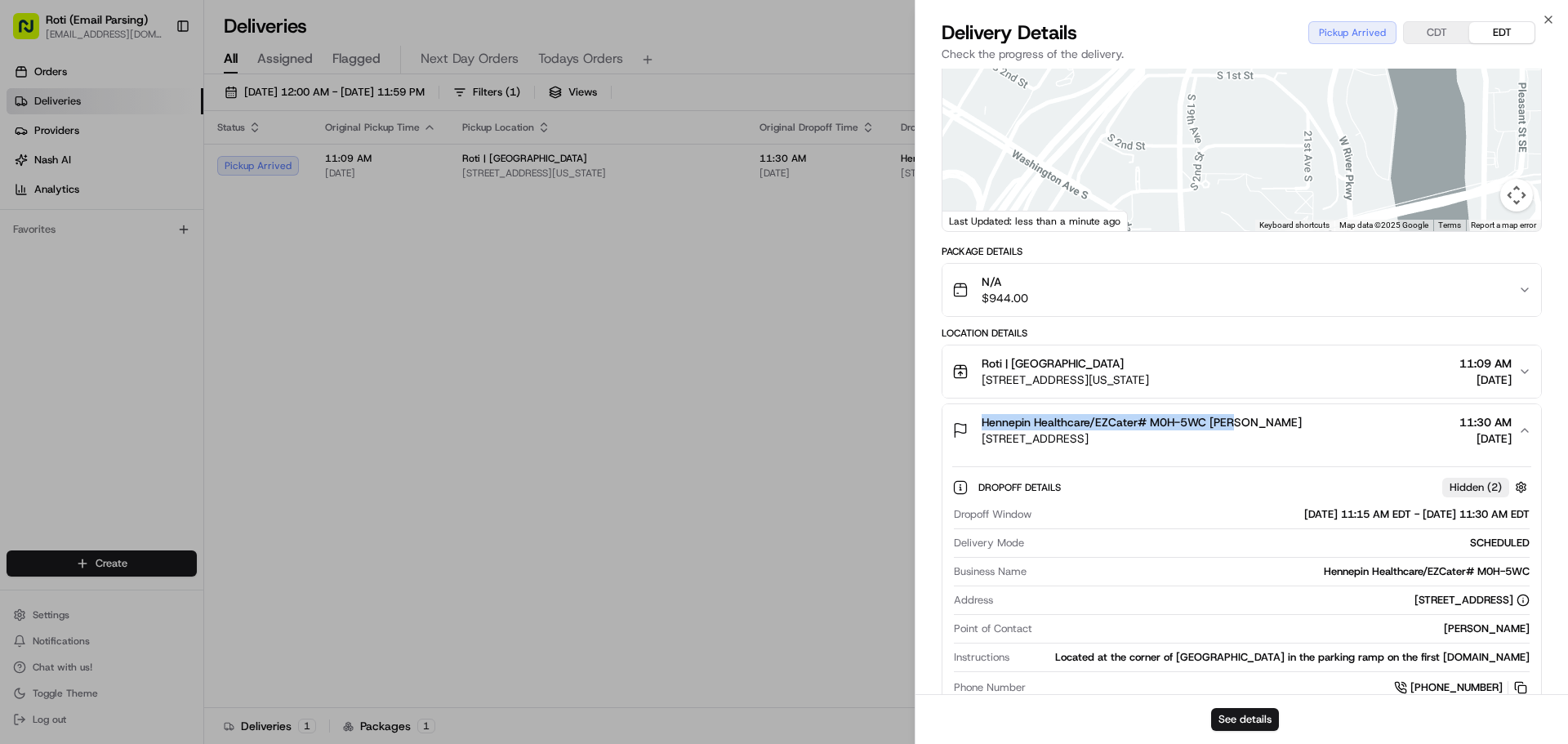
scroll to position [478, 0]
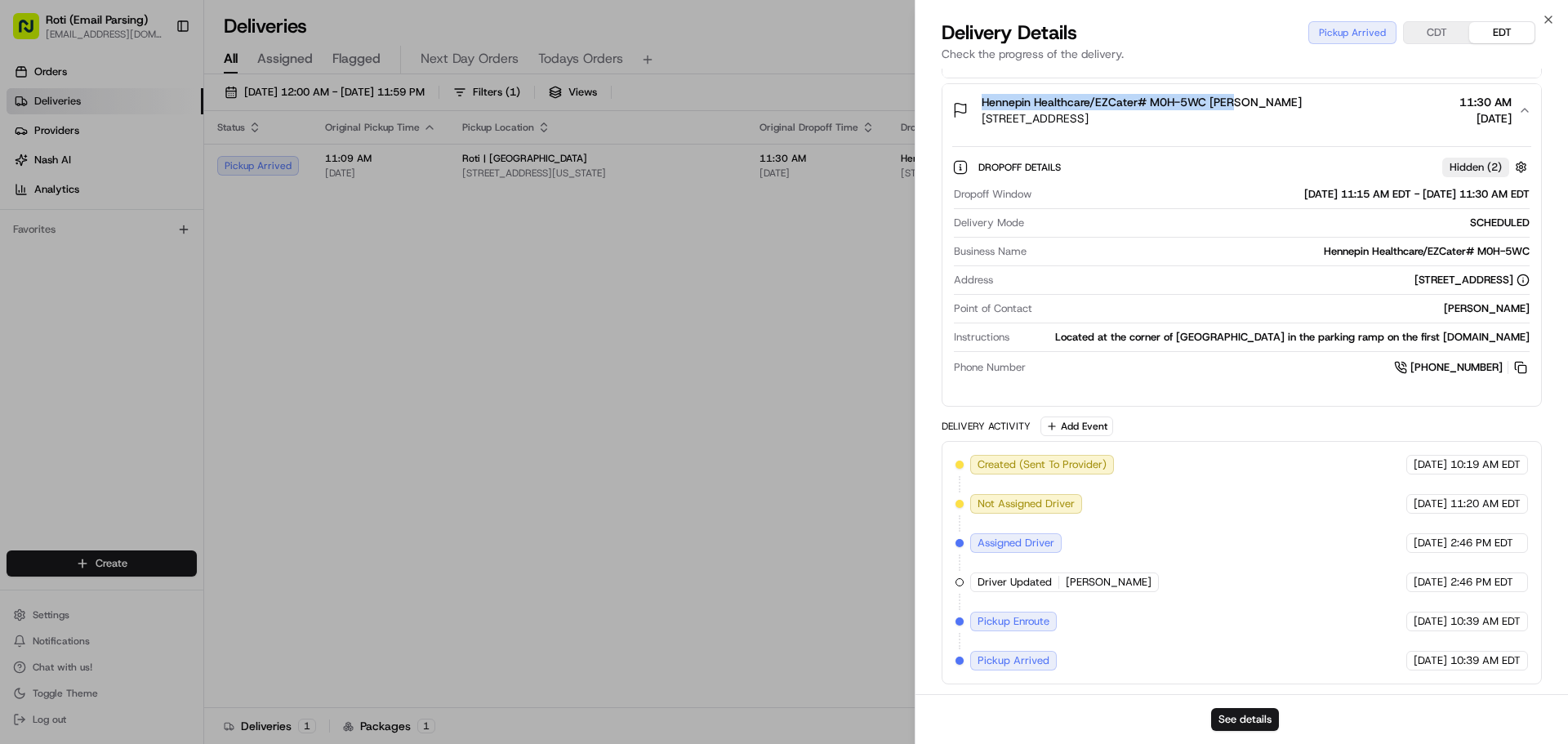
click at [1509, 93] on button "Hennepin Healthcare/EZCater# M0H-5WC Mary 600 Park Ave, Minneapolis, MN 55415, …" at bounding box center [1241, 110] width 599 height 52
click at [1241, 719] on button "See details" at bounding box center [1245, 719] width 68 height 23
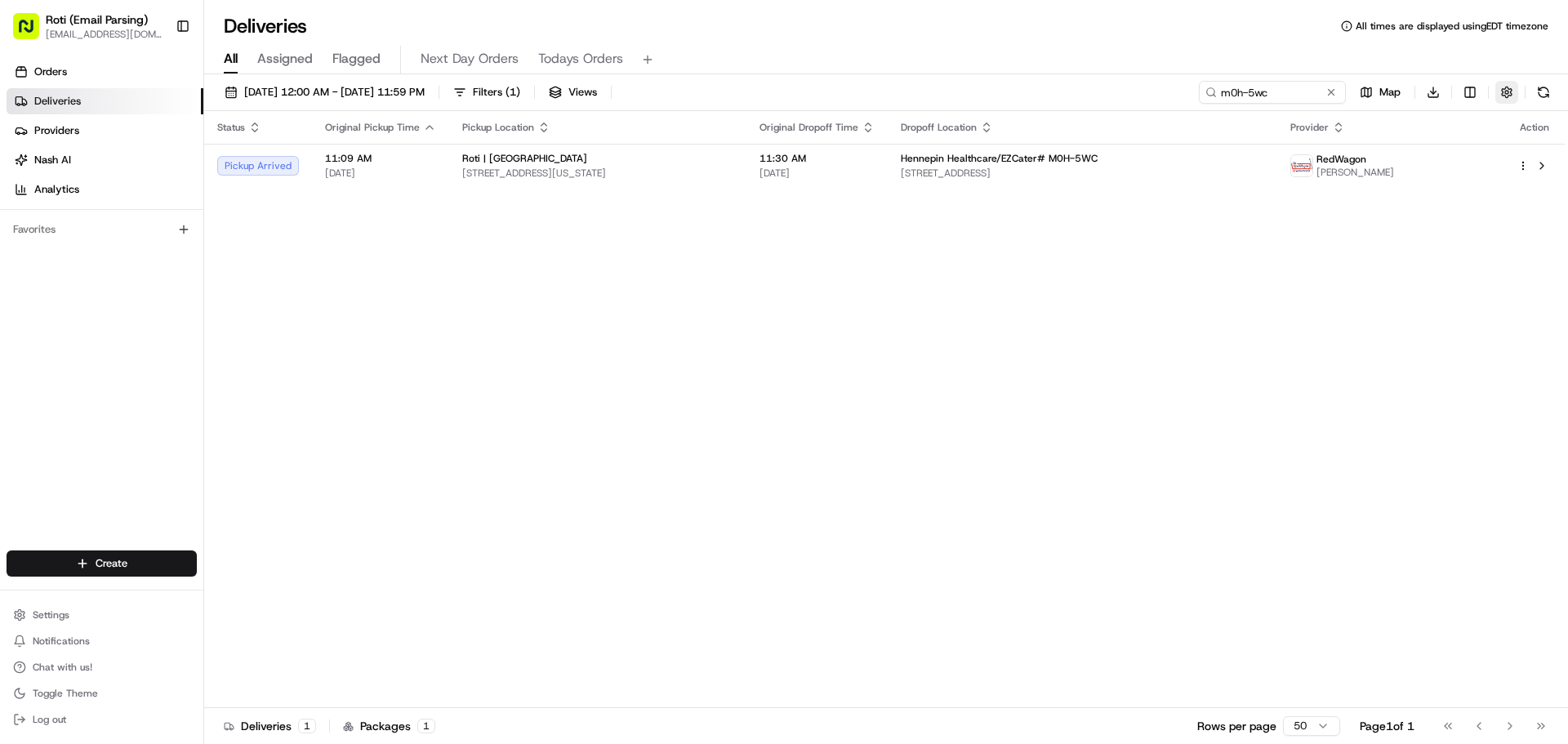
click at [1496, 99] on button "button" at bounding box center [1506, 92] width 23 height 23
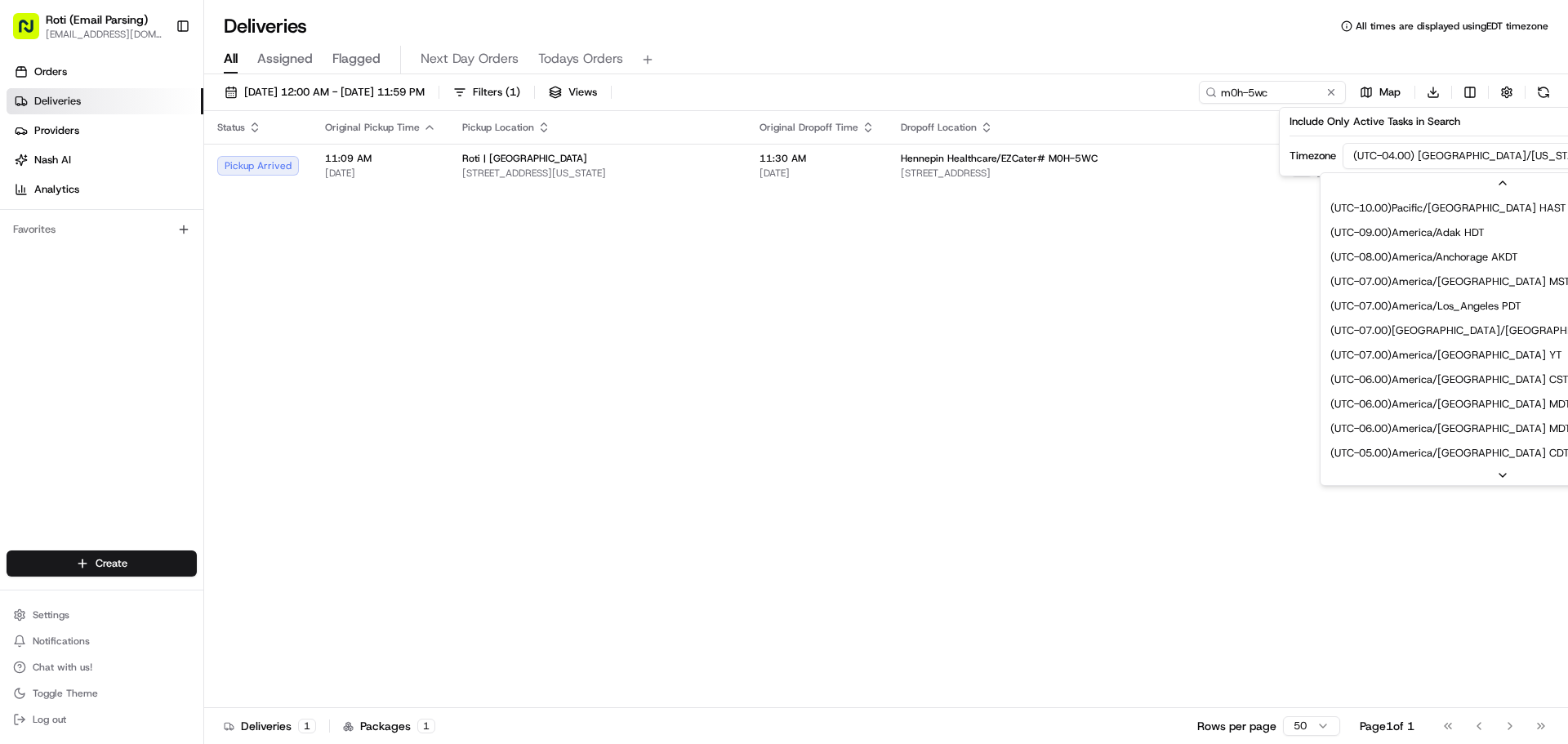
click at [1478, 154] on html "Roti (Email Parsing) sbroadhead@roti.com Toggle Sidebar Orders Deliveries Provi…" at bounding box center [784, 372] width 1568 height 744
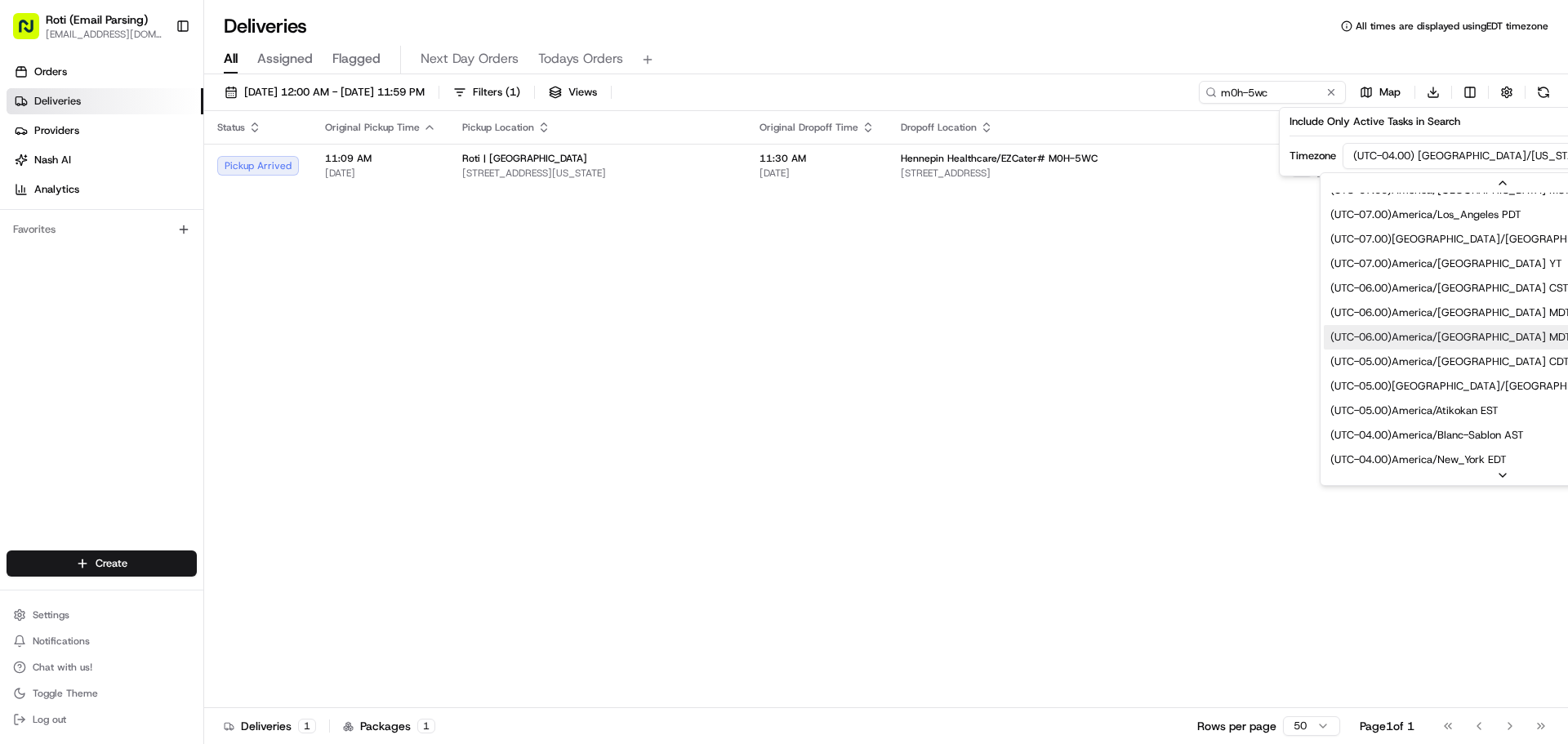
scroll to position [98, 0]
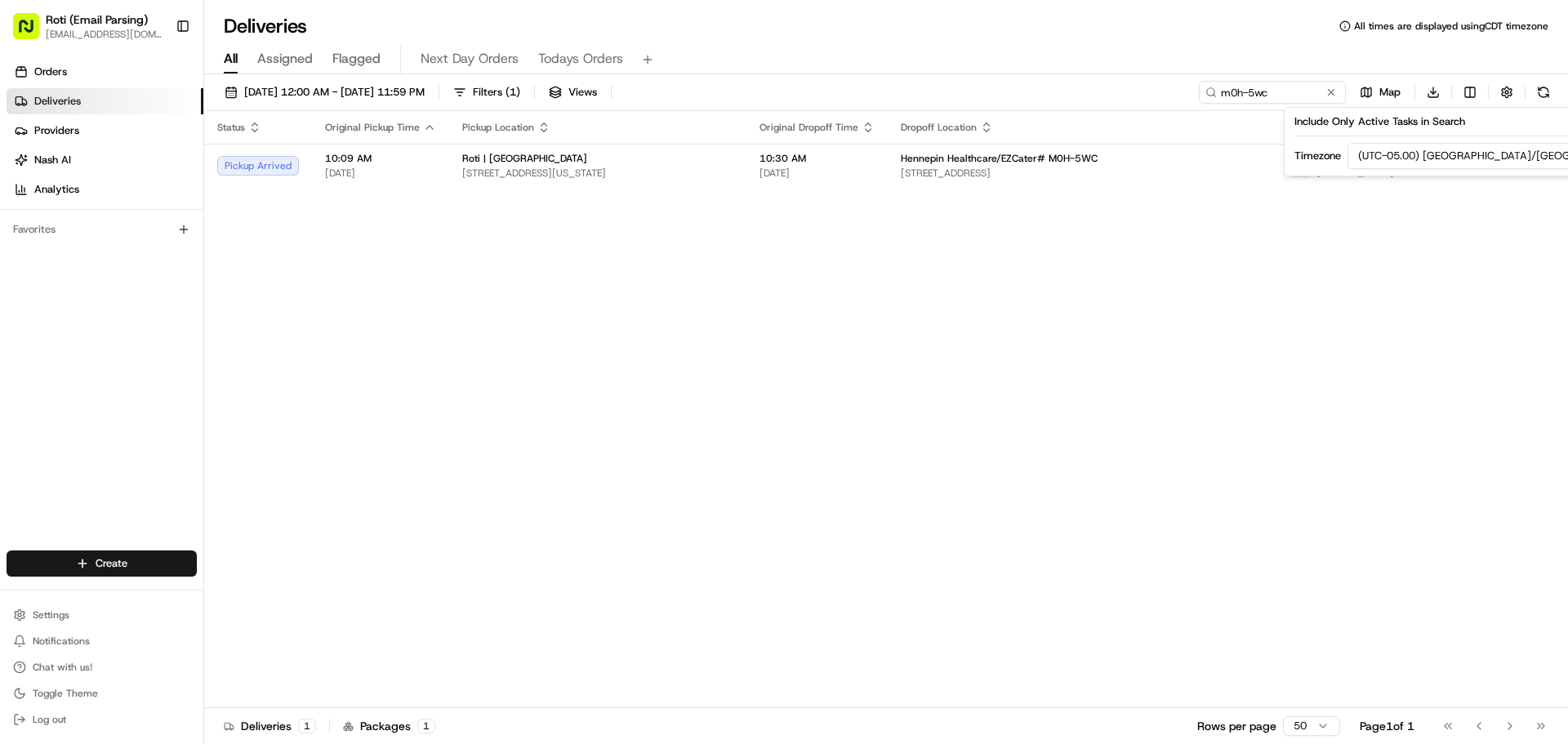
click at [1081, 354] on div "Status Original Pickup Time Pickup Location Original Dropoff Time Dropoff Locat…" at bounding box center [884, 409] width 1360 height 597
click at [269, 359] on div "Status Original Pickup Time Pickup Location Original Dropoff Time Dropoff Locat…" at bounding box center [884, 409] width 1360 height 597
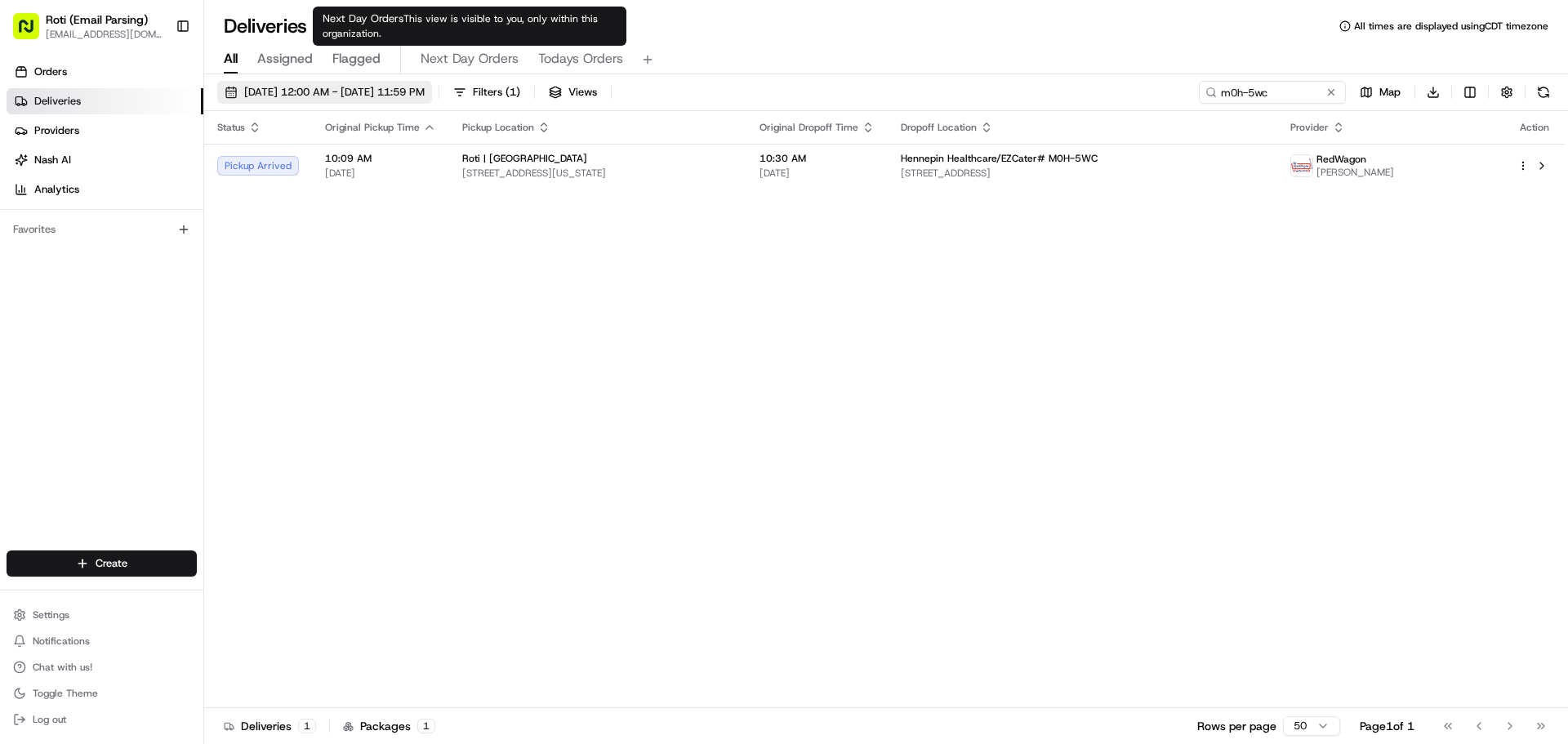
click at [424, 87] on span "08/21/2025 12:00 AM - 08/21/2025 11:59 PM" at bounding box center [334, 92] width 180 height 15
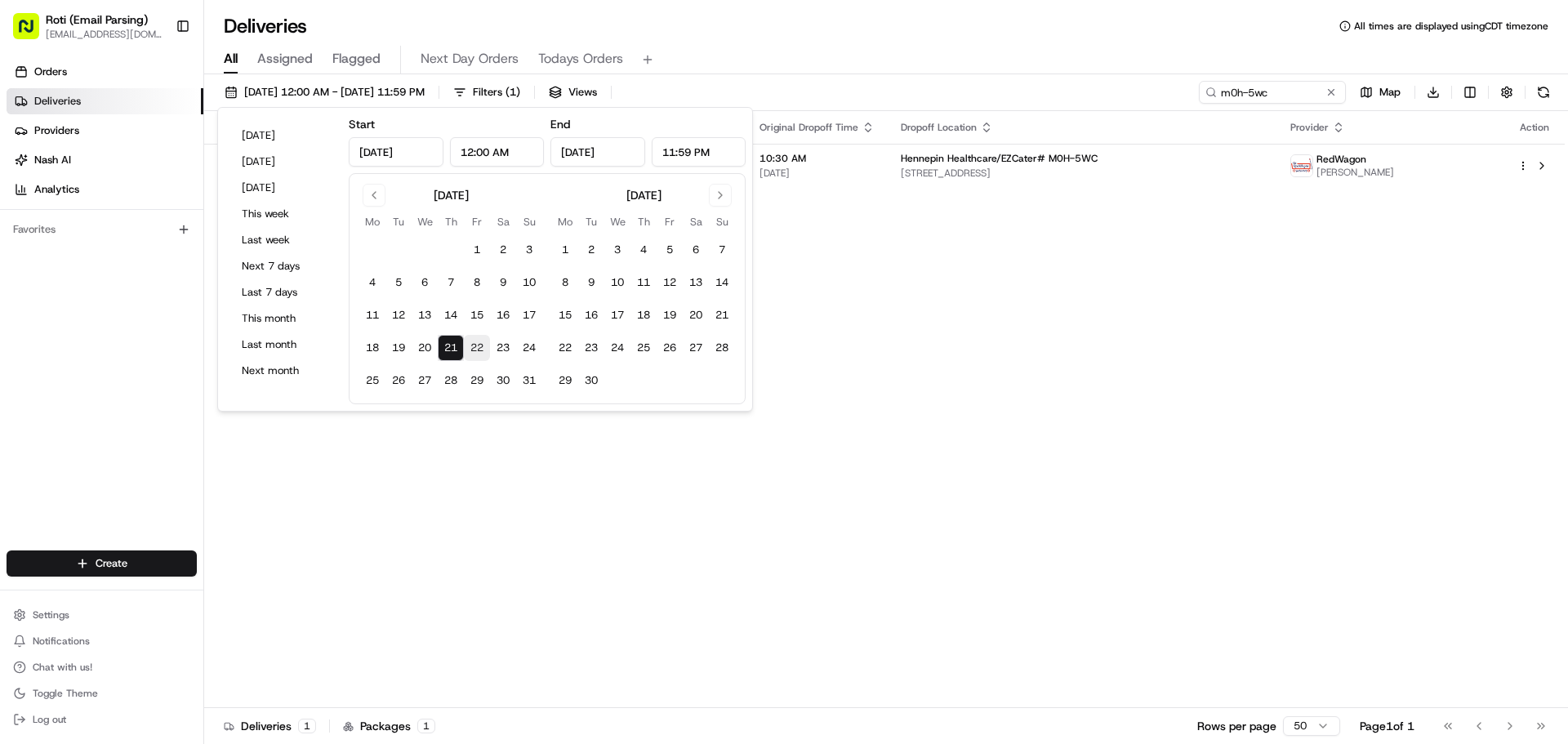
click at [480, 346] on button "22" at bounding box center [476, 347] width 26 height 26
type input "Aug 22, 2025"
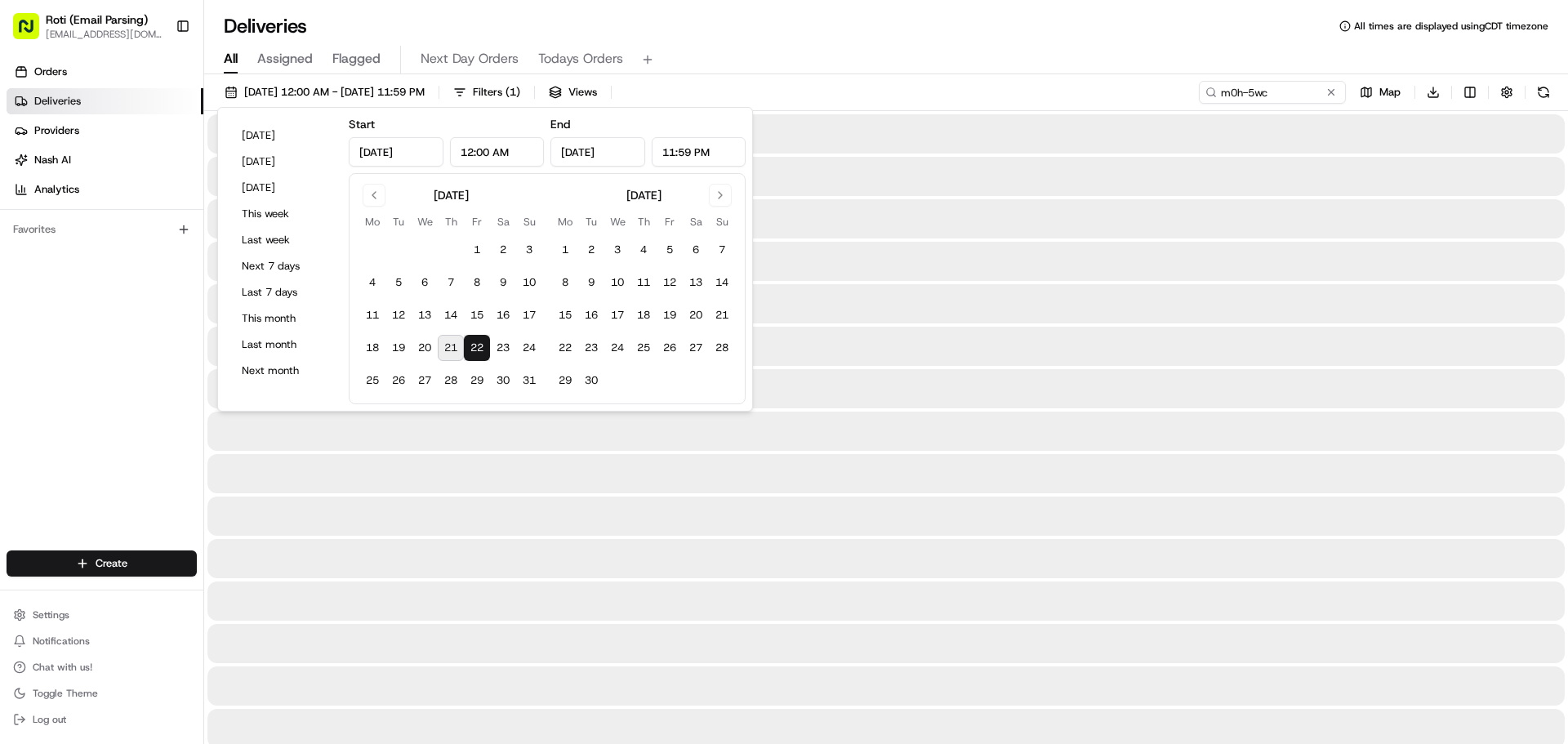
click at [480, 346] on button "22" at bounding box center [476, 347] width 26 height 26
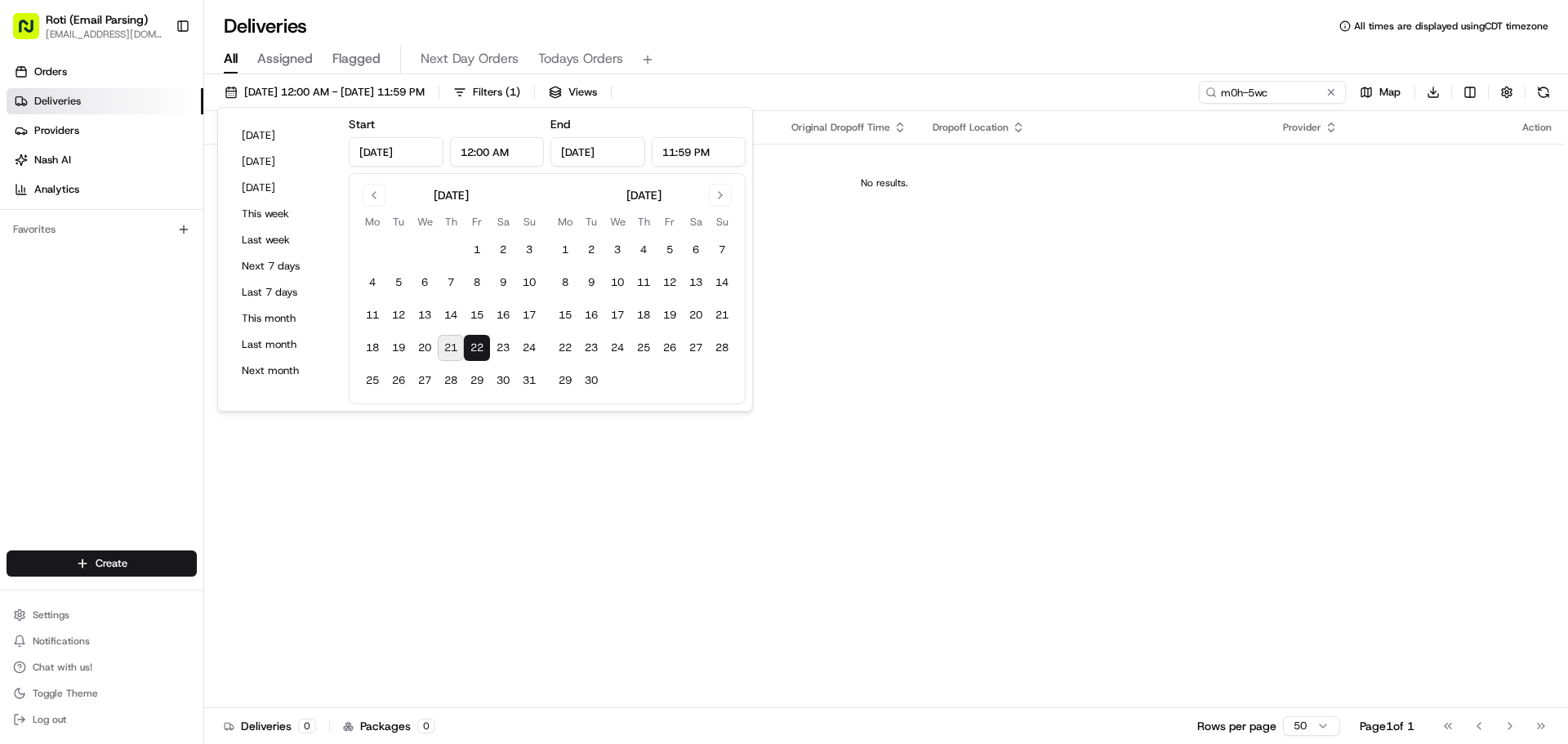
click at [441, 345] on button "21" at bounding box center [450, 347] width 26 height 26
type input "Aug 21, 2025"
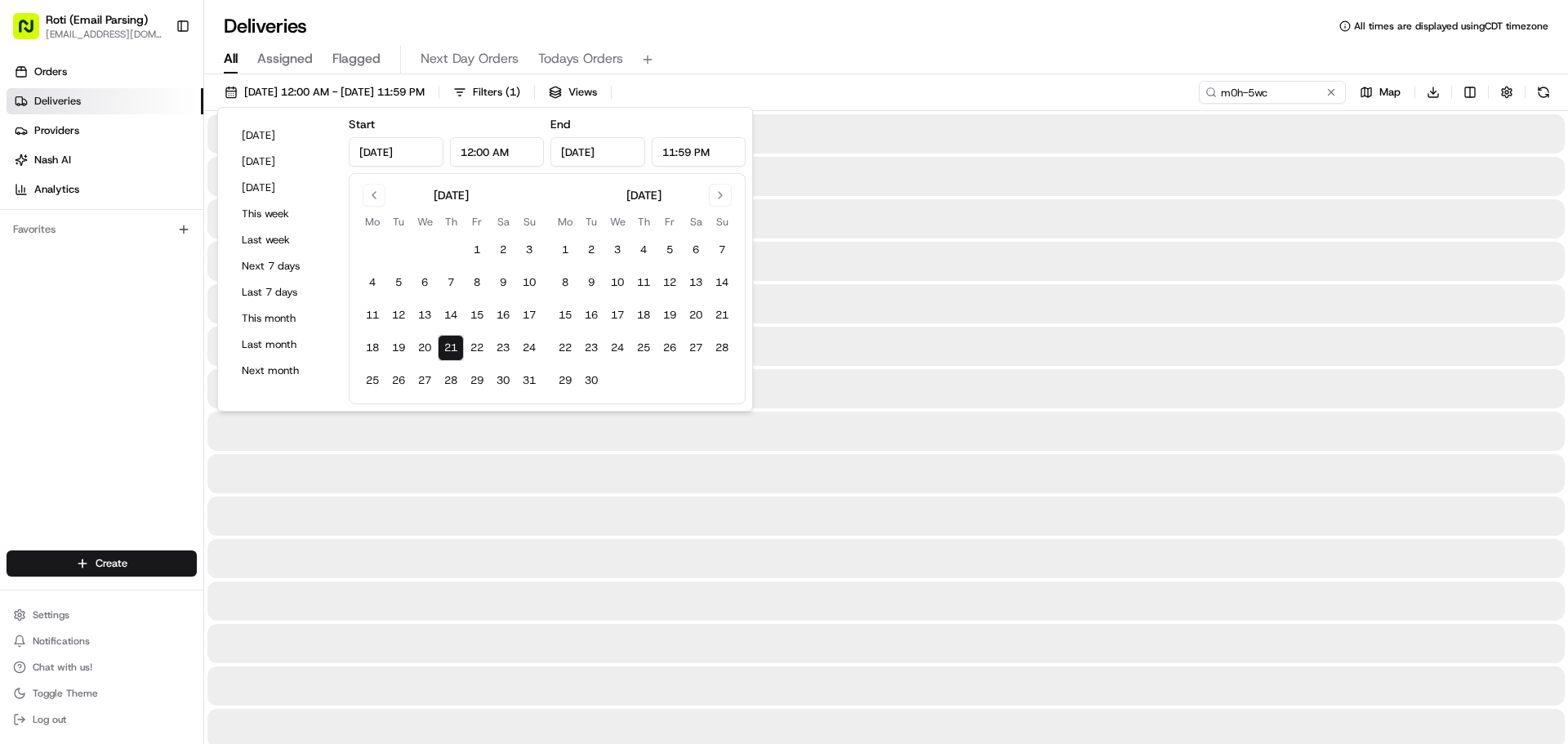
click at [441, 345] on button "21" at bounding box center [450, 347] width 26 height 26
click at [528, 100] on button "Filters ( 1 )" at bounding box center [487, 92] width 81 height 23
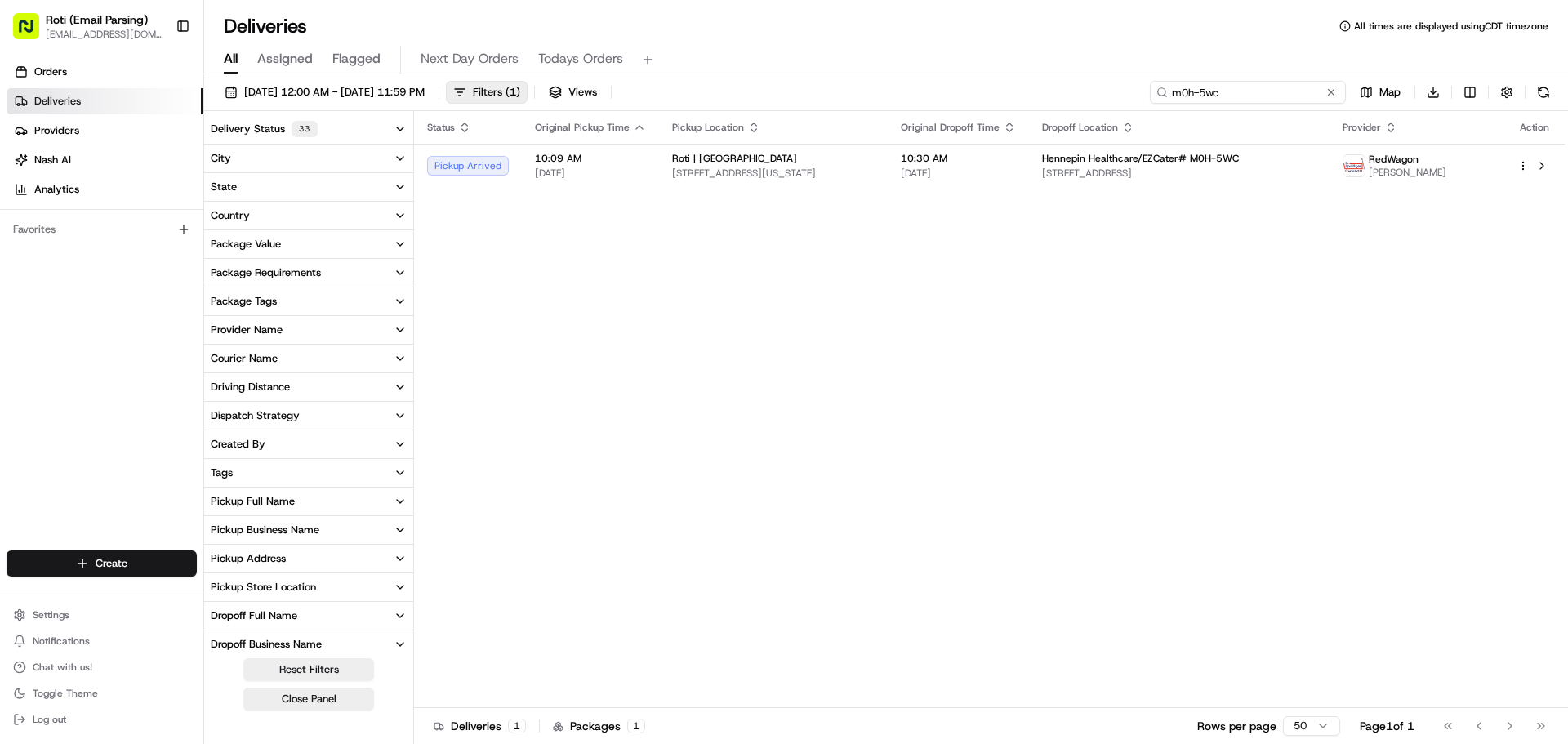
click at [1332, 101] on input "m0h-5wc" at bounding box center [1247, 92] width 196 height 23
click at [1332, 95] on button at bounding box center [1331, 92] width 16 height 16
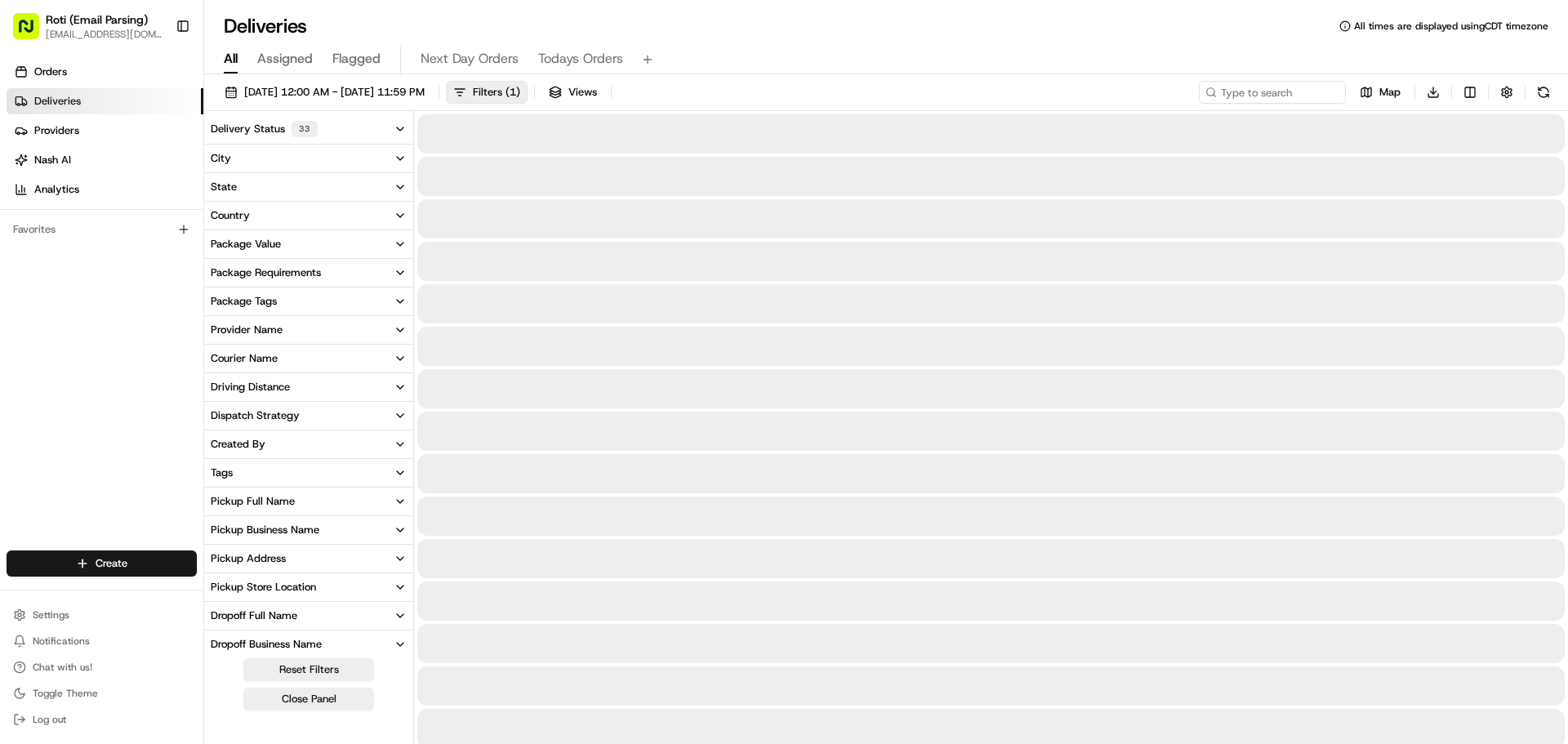
click at [296, 531] on div "Pickup Business Name" at bounding box center [264, 529] width 108 height 15
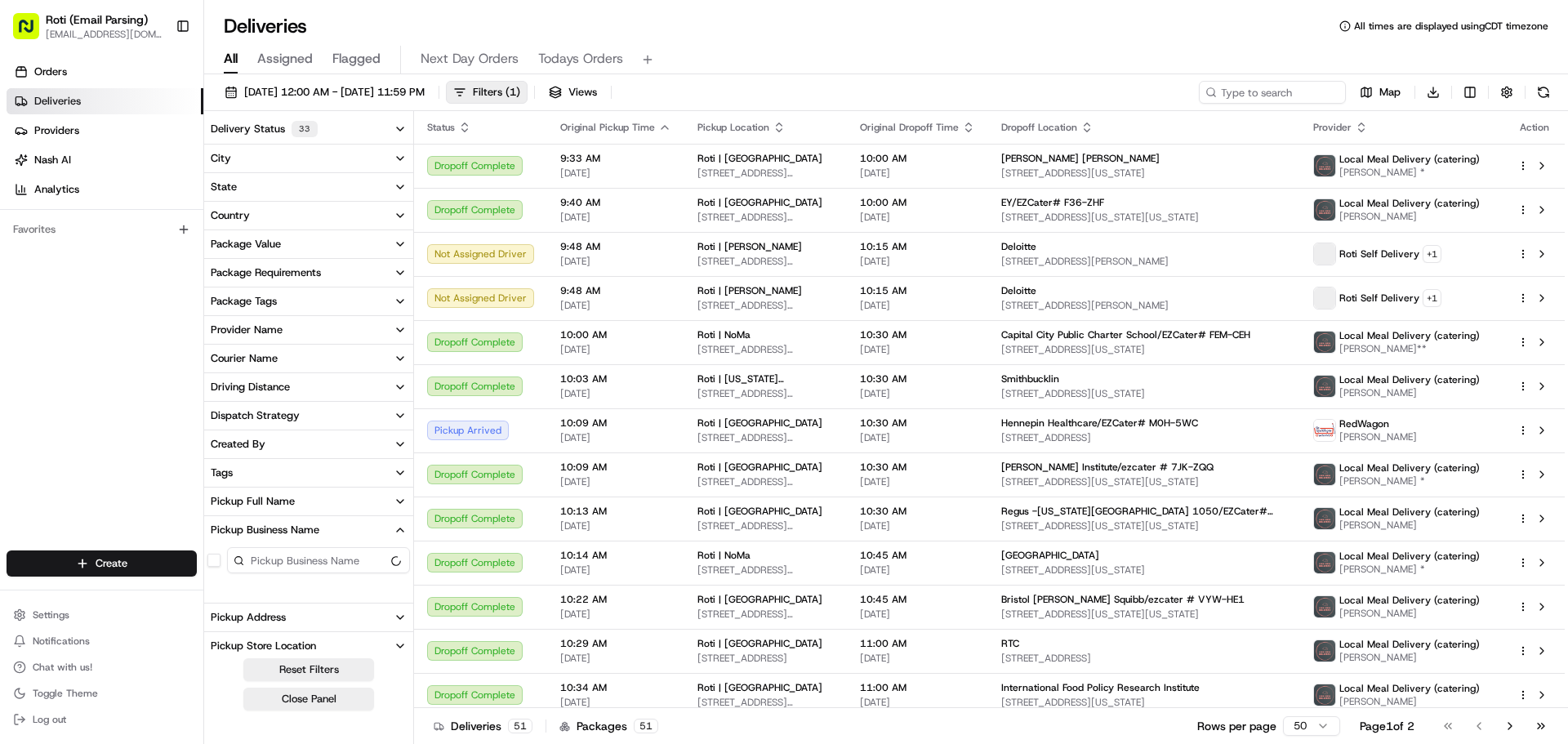
scroll to position [178, 0]
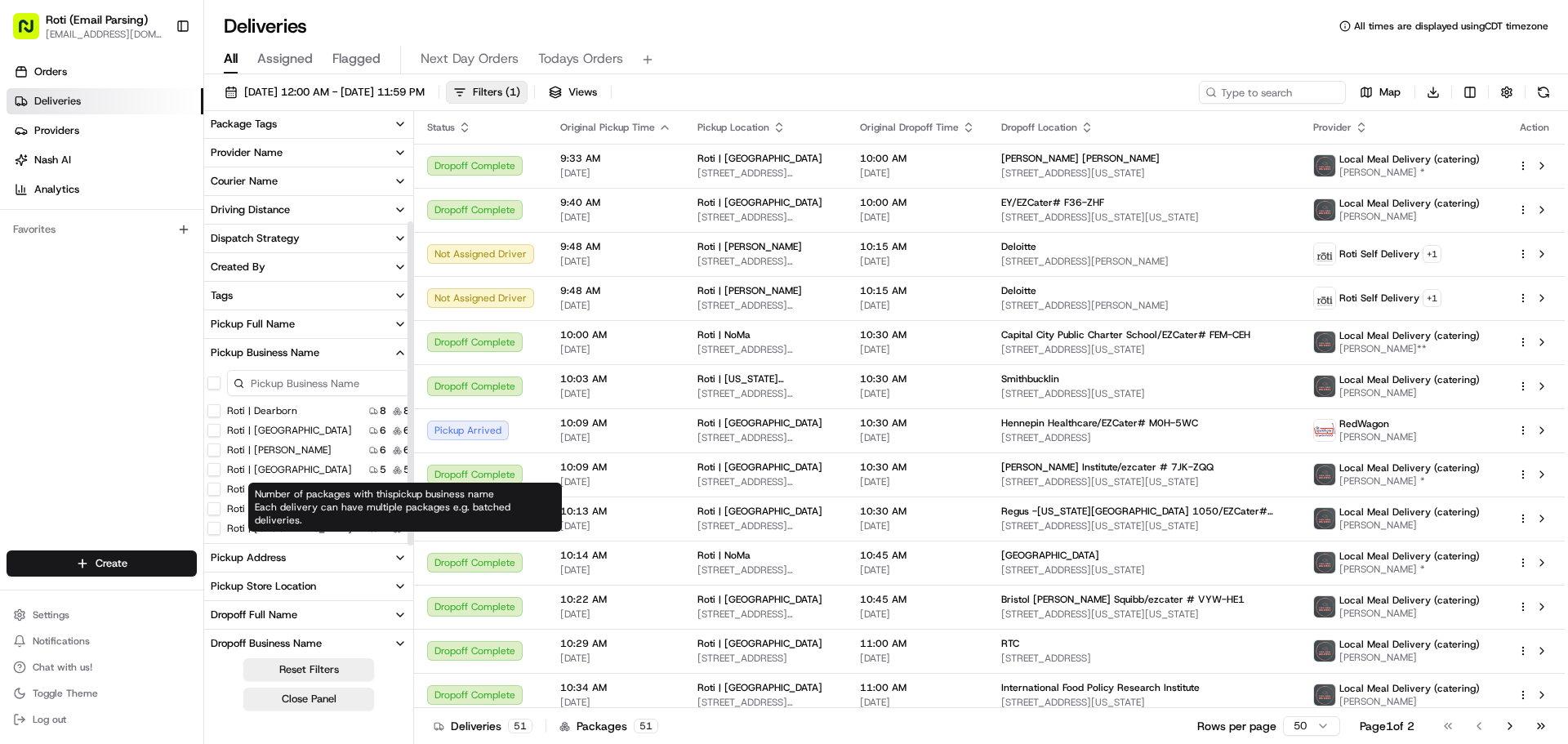
click at [303, 383] on input at bounding box center [318, 383] width 183 height 26
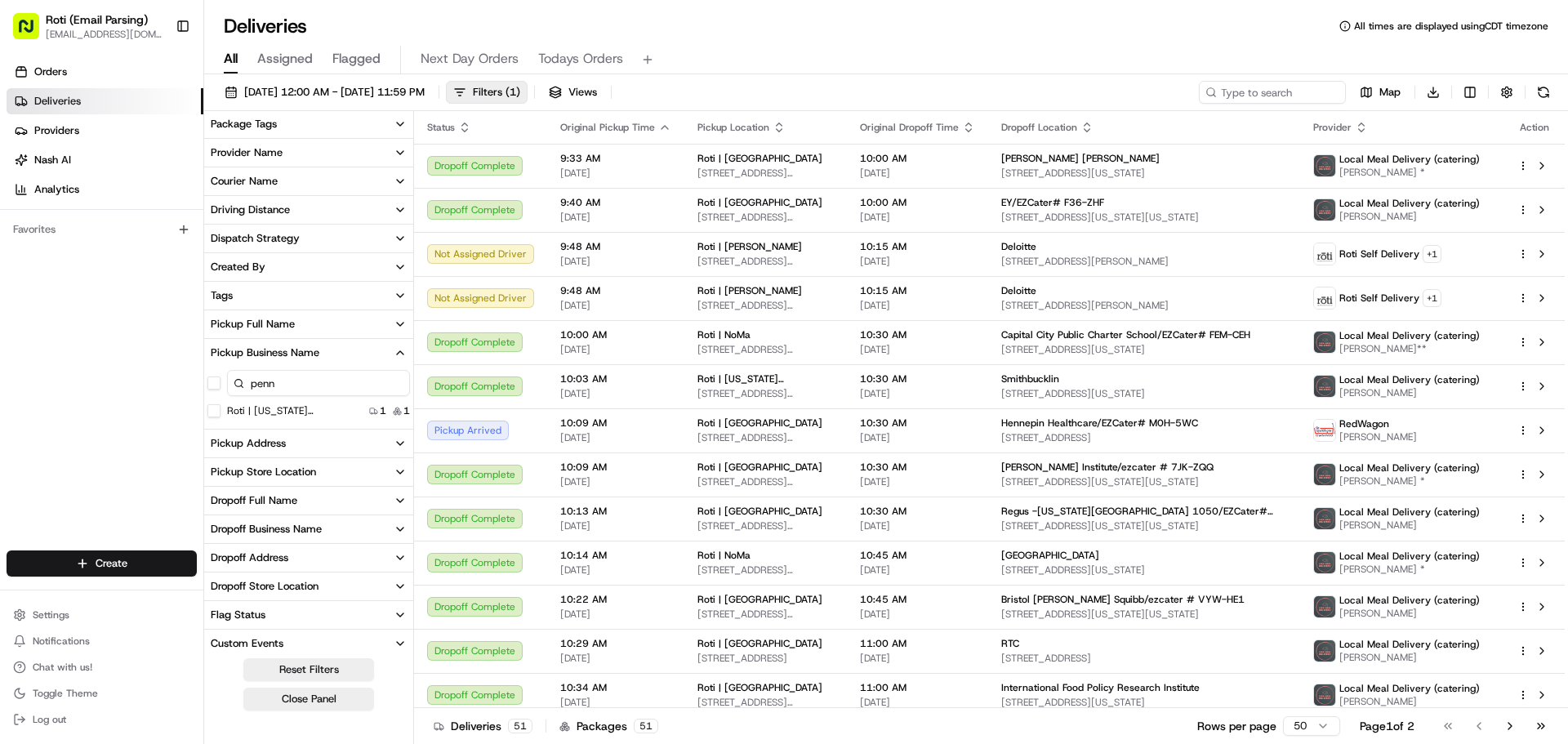
type input "penn"
click at [221, 411] on div "Roti | Pennsylvania Ave" at bounding box center [282, 411] width 150 height 13
click at [216, 410] on Ave "Roti | Pennsylvania Ave" at bounding box center [213, 411] width 13 height 13
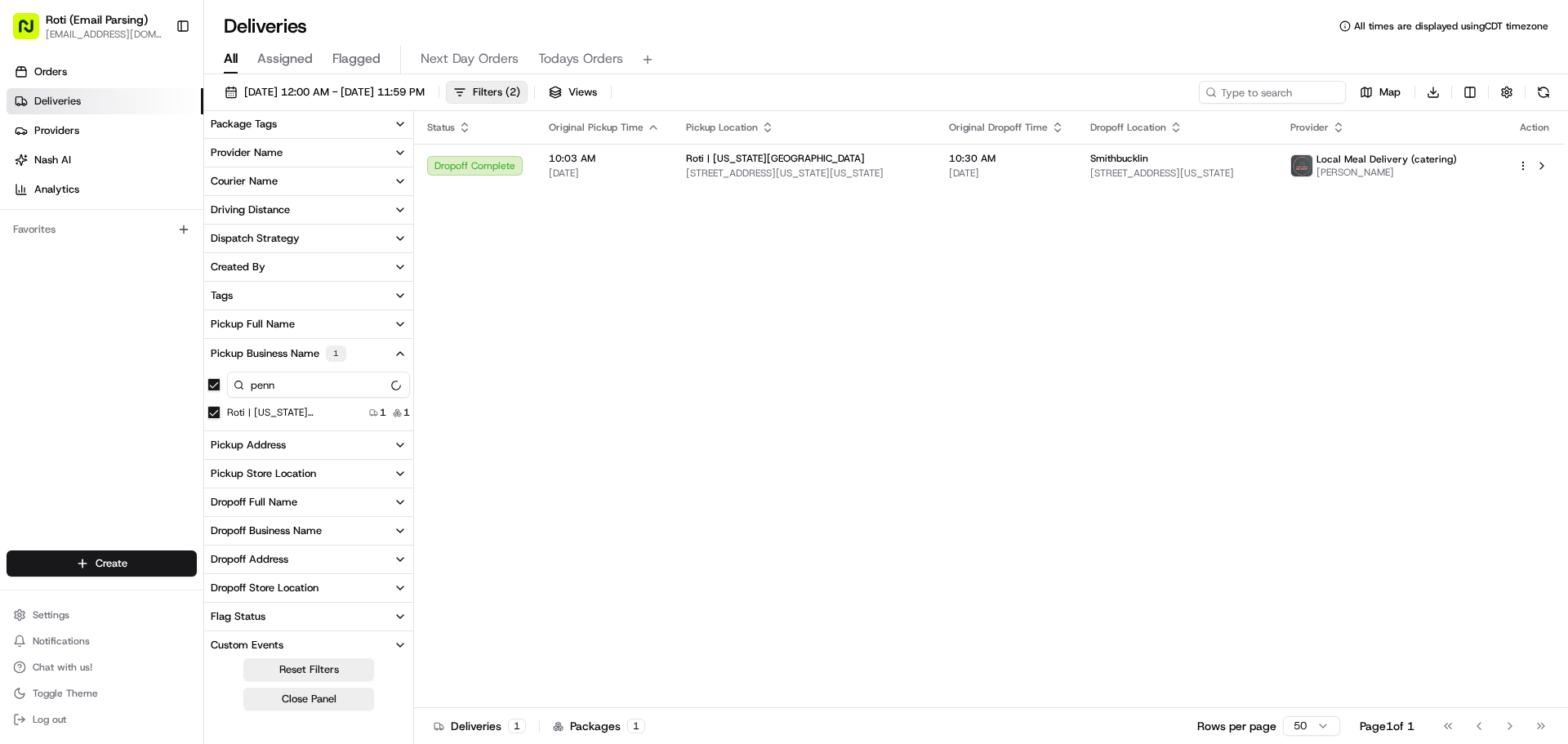
click at [693, 427] on div "Status Original Pickup Time Pickup Location Original Dropoff Time Dropoff Locat…" at bounding box center [989, 409] width 1150 height 597
click at [1501, 90] on button "button" at bounding box center [1506, 92] width 23 height 23
click at [1461, 153] on html "Roti (Email Parsing) sbroadhead@roti.com Toggle Sidebar Orders Deliveries Provi…" at bounding box center [784, 372] width 1568 height 744
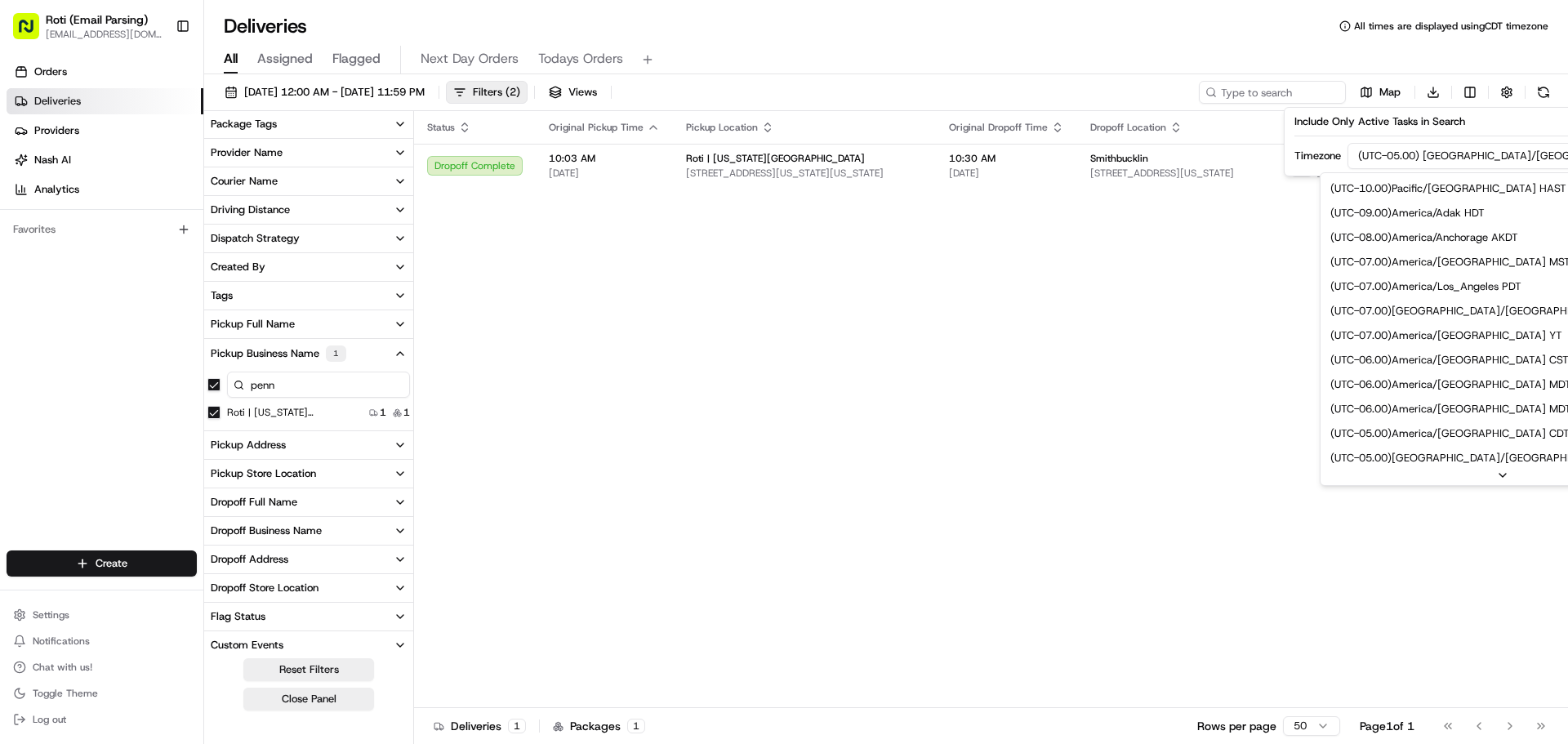
click at [1418, 159] on html "Roti (Email Parsing) sbroadhead@roti.com Toggle Sidebar Orders Deliveries Provi…" at bounding box center [784, 372] width 1568 height 744
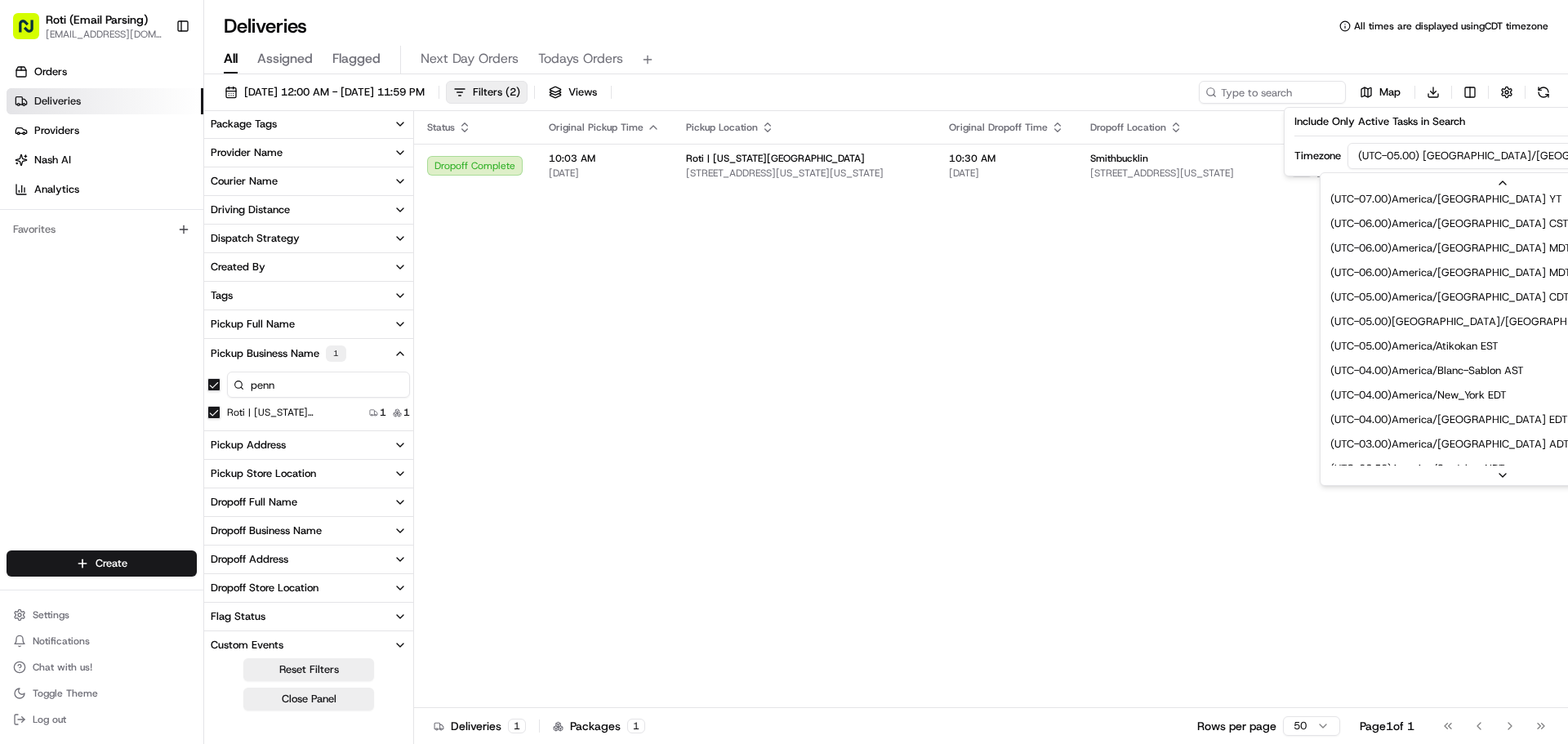
click at [1452, 476] on div at bounding box center [1502, 475] width 364 height 20
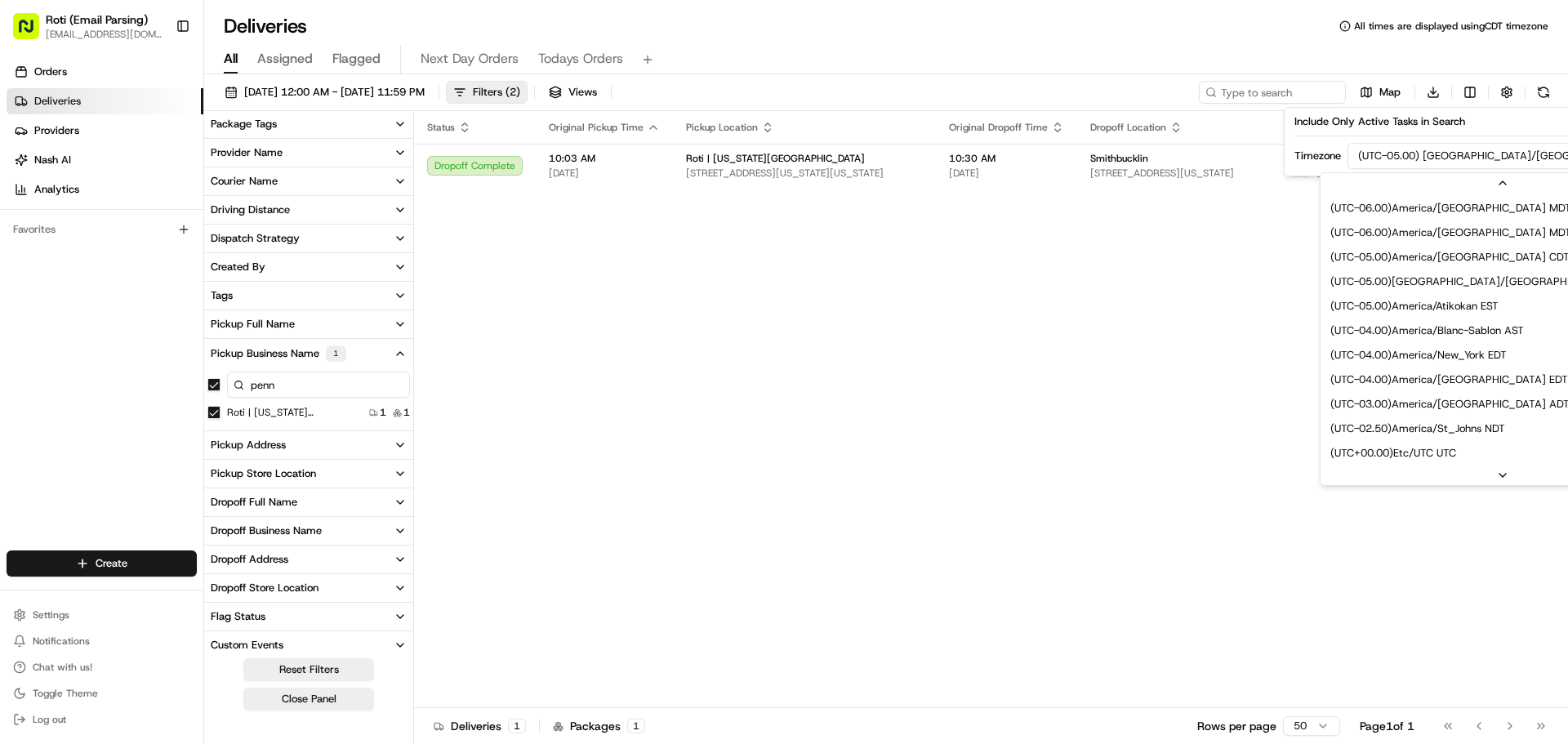
scroll to position [294, 0]
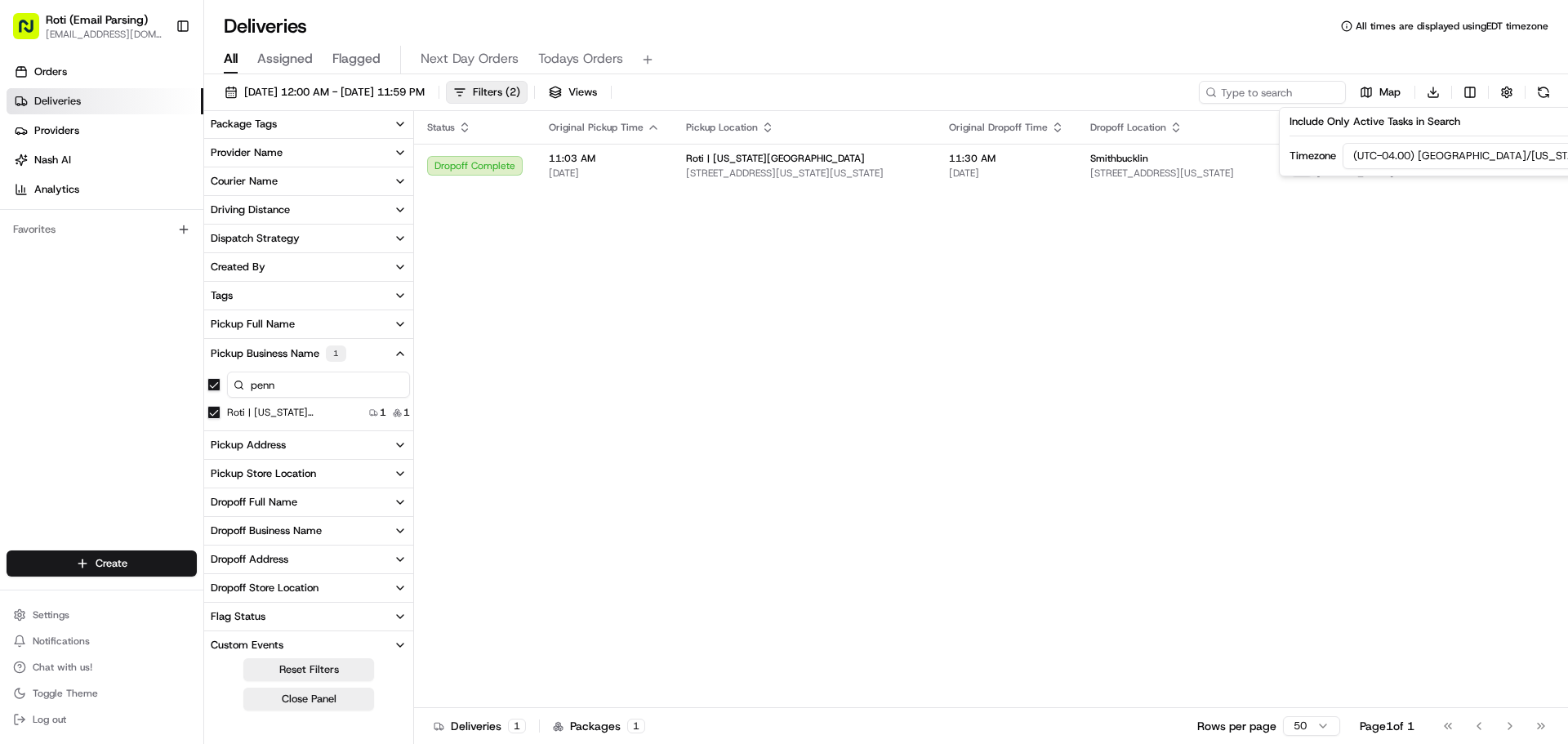
click at [833, 388] on div "Status Original Pickup Time Pickup Location Original Dropoff Time Dropoff Locat…" at bounding box center [989, 409] width 1150 height 597
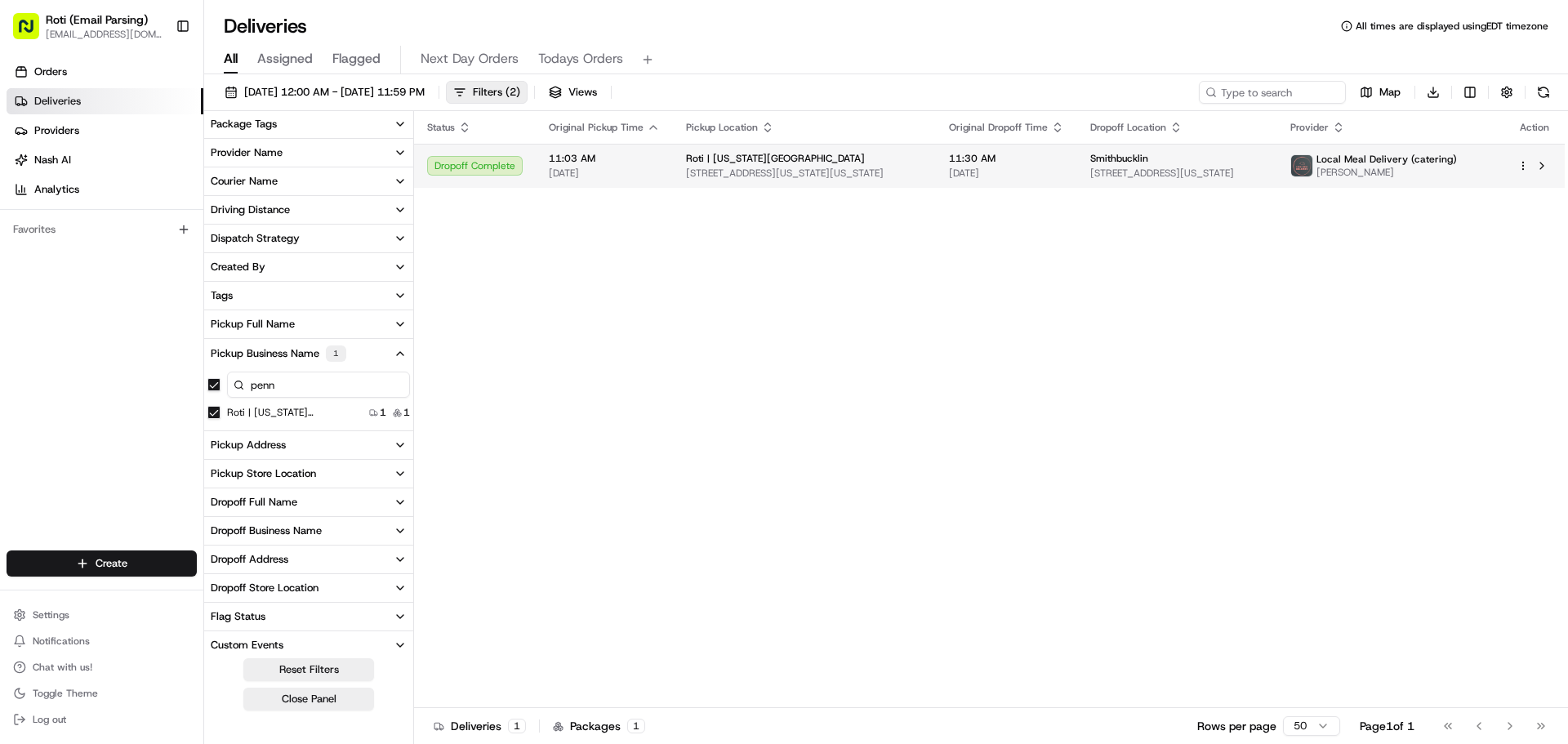
click at [1142, 151] on td "Smithbucklin 2001 K St NW #300, Washington, DC 20006, USA" at bounding box center [1176, 165] width 200 height 44
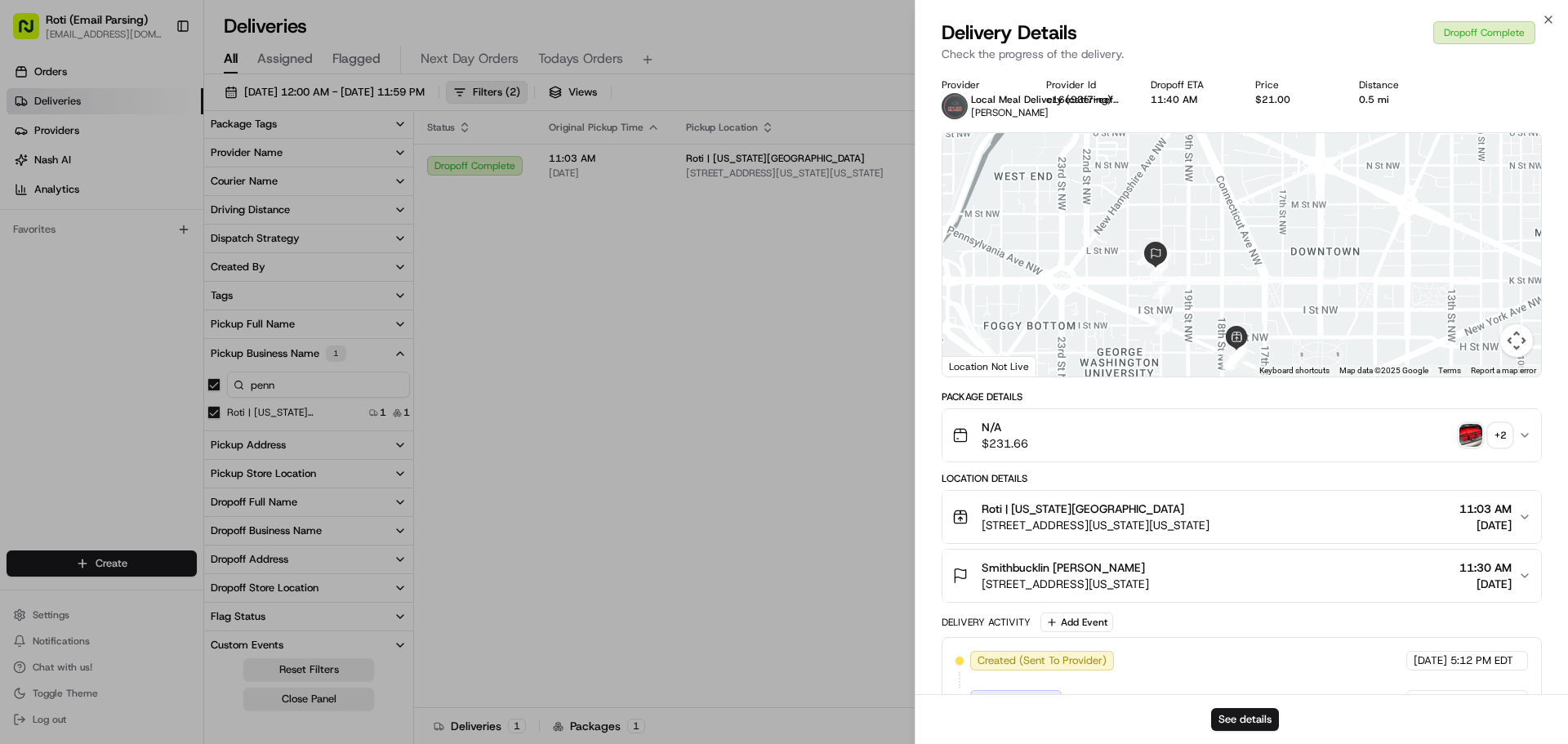
click at [1473, 444] on img "button" at bounding box center [1471, 435] width 23 height 23
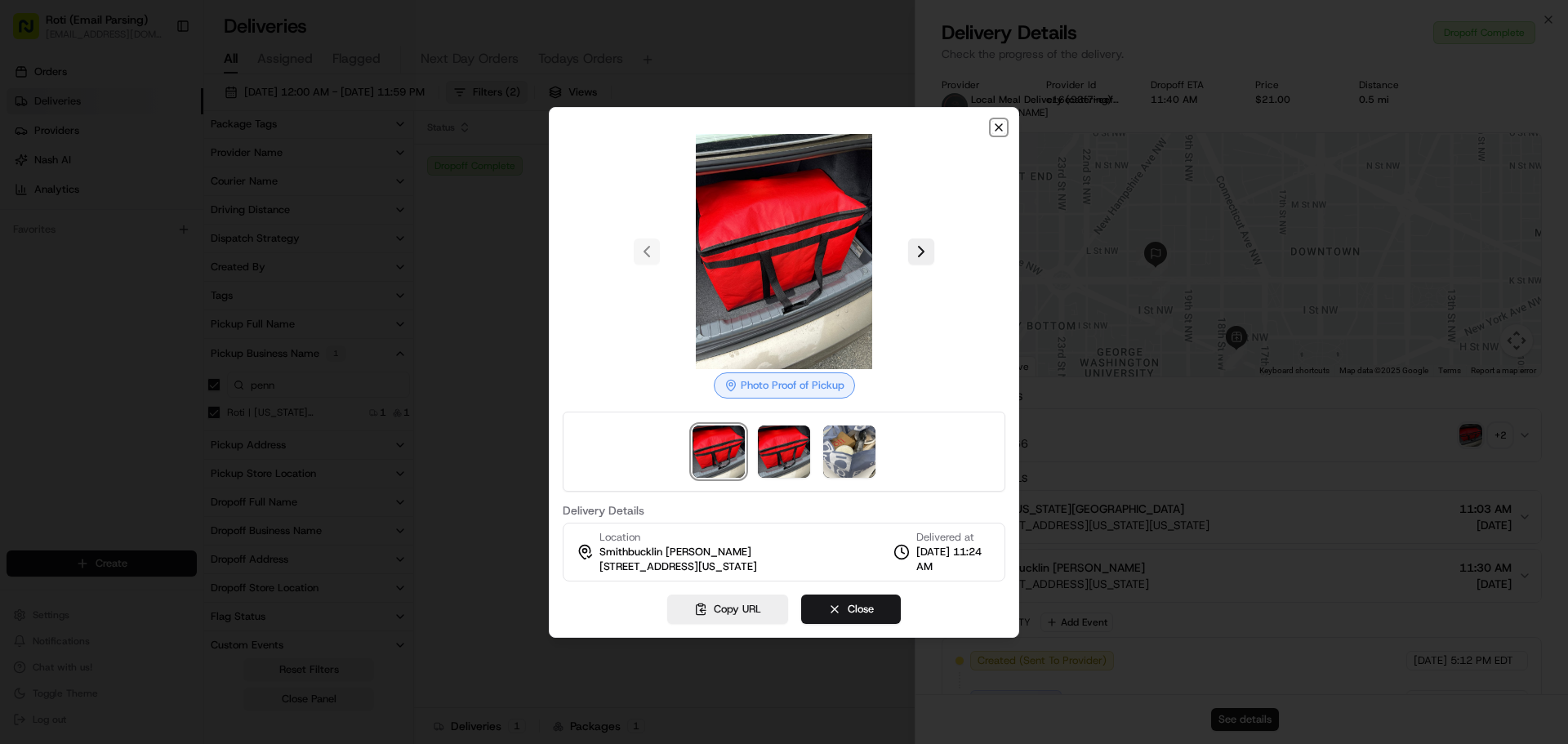
click at [1000, 123] on icon "button" at bounding box center [998, 127] width 13 height 13
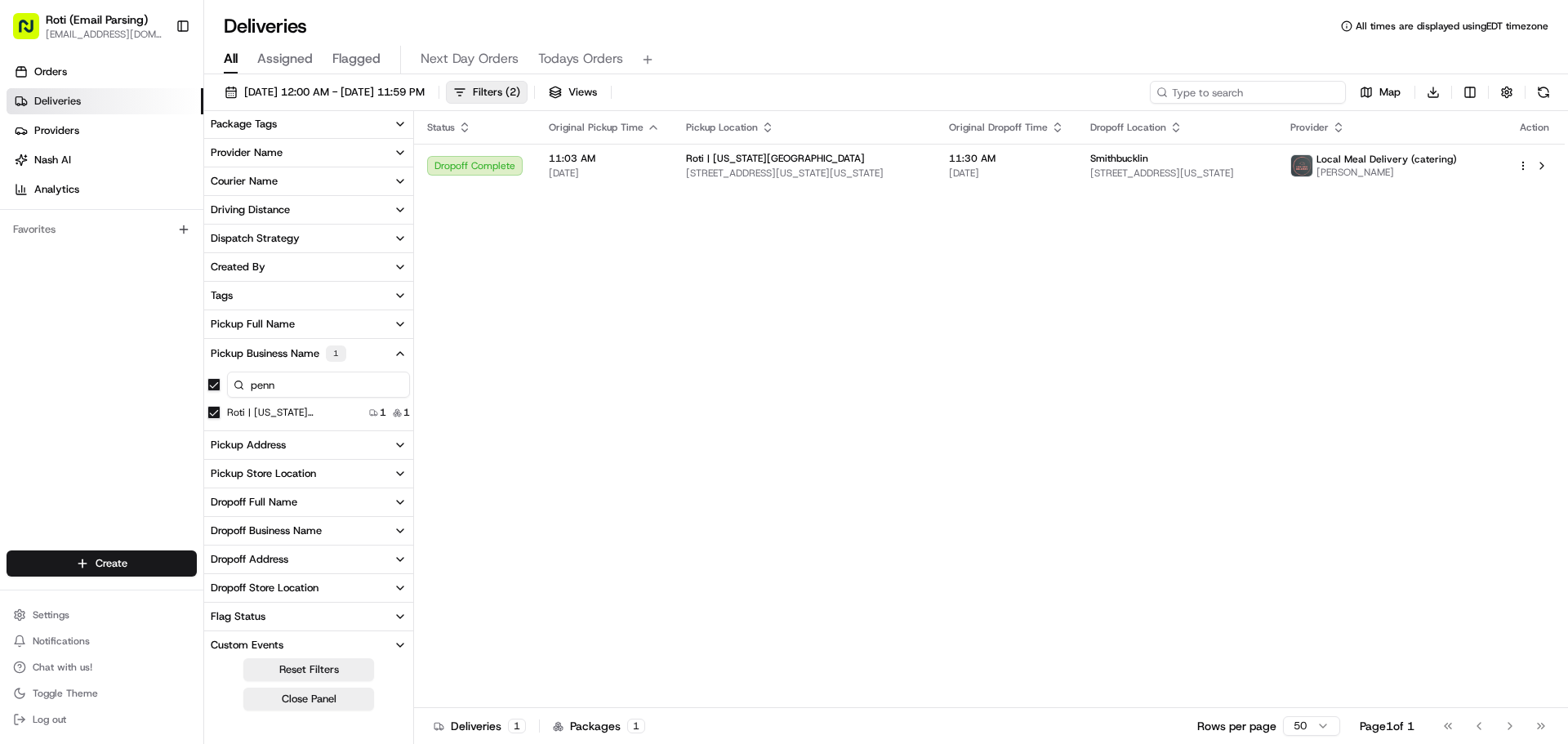
click at [1321, 92] on input at bounding box center [1247, 92] width 196 height 23
drag, startPoint x: 1321, startPoint y: 92, endPoint x: 206, endPoint y: 409, distance: 1159.2
click at [206, 409] on div "Roti | Pennsylvania Ave 1 1" at bounding box center [308, 412] width 209 height 16
click at [210, 411] on Ave "Roti | Pennsylvania Ave" at bounding box center [213, 412] width 13 height 13
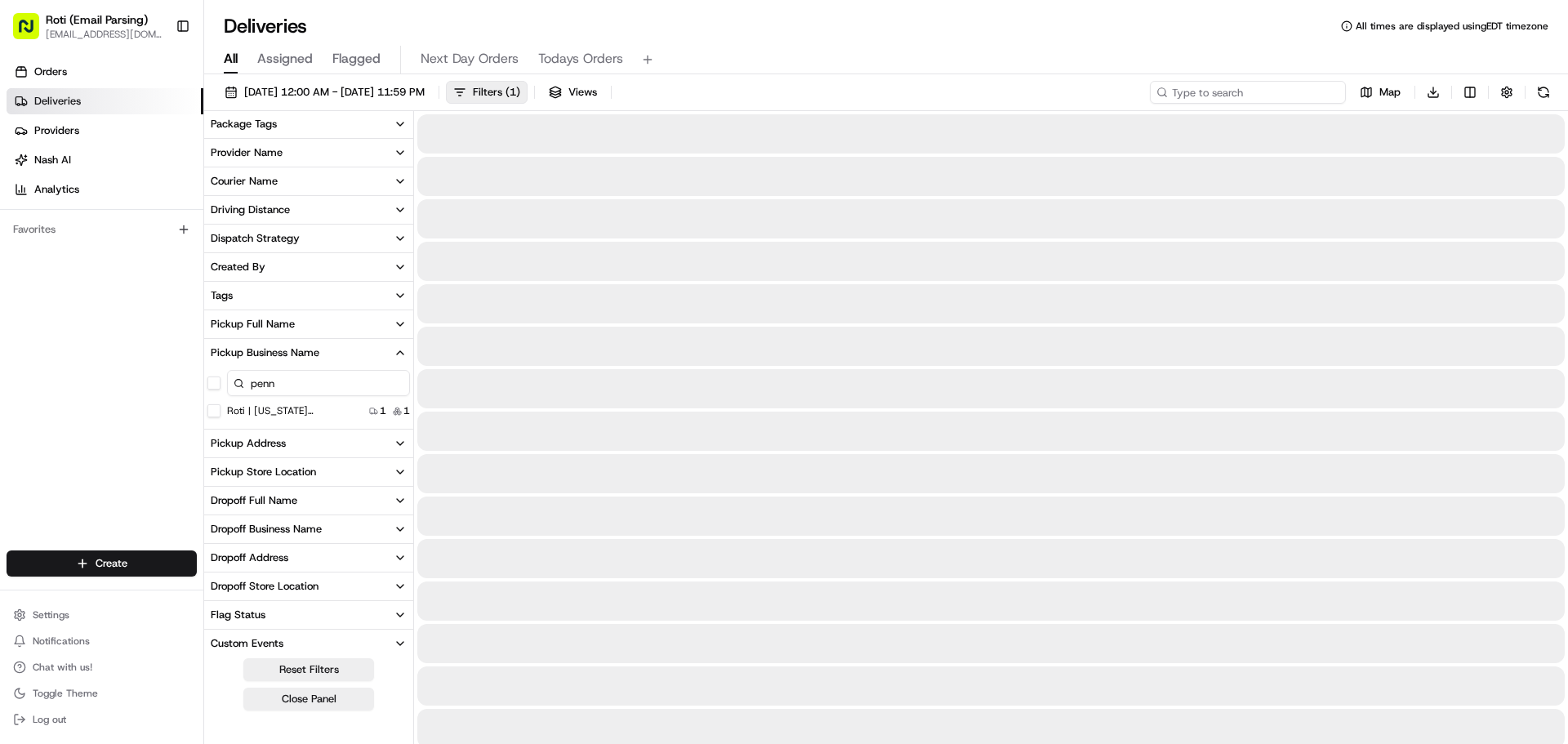
paste input "# FAH-HT8"
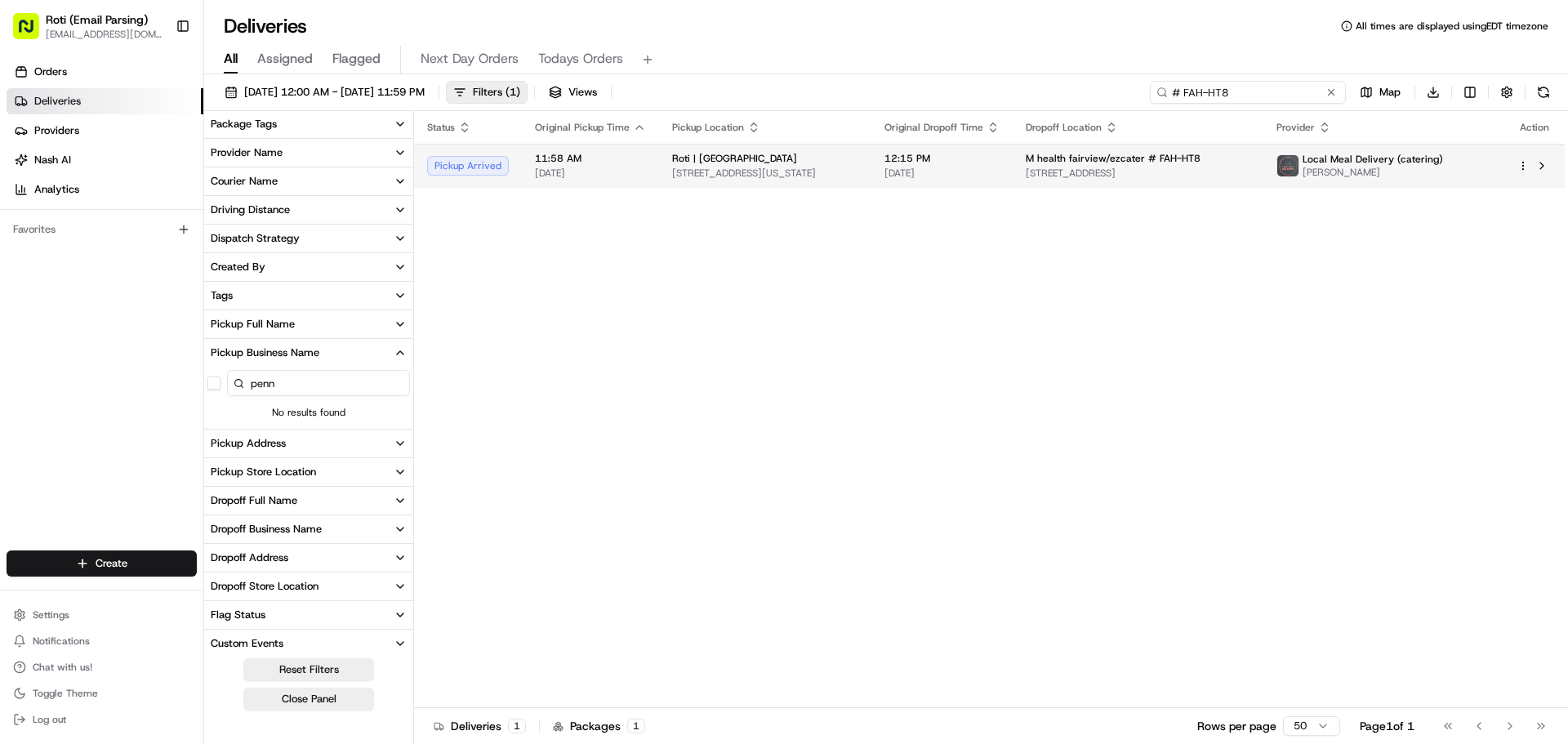
type input "# FAH-HT8"
click at [1327, 156] on td "Local Meal Delivery (catering) Deborah Bilges" at bounding box center [1383, 165] width 241 height 44
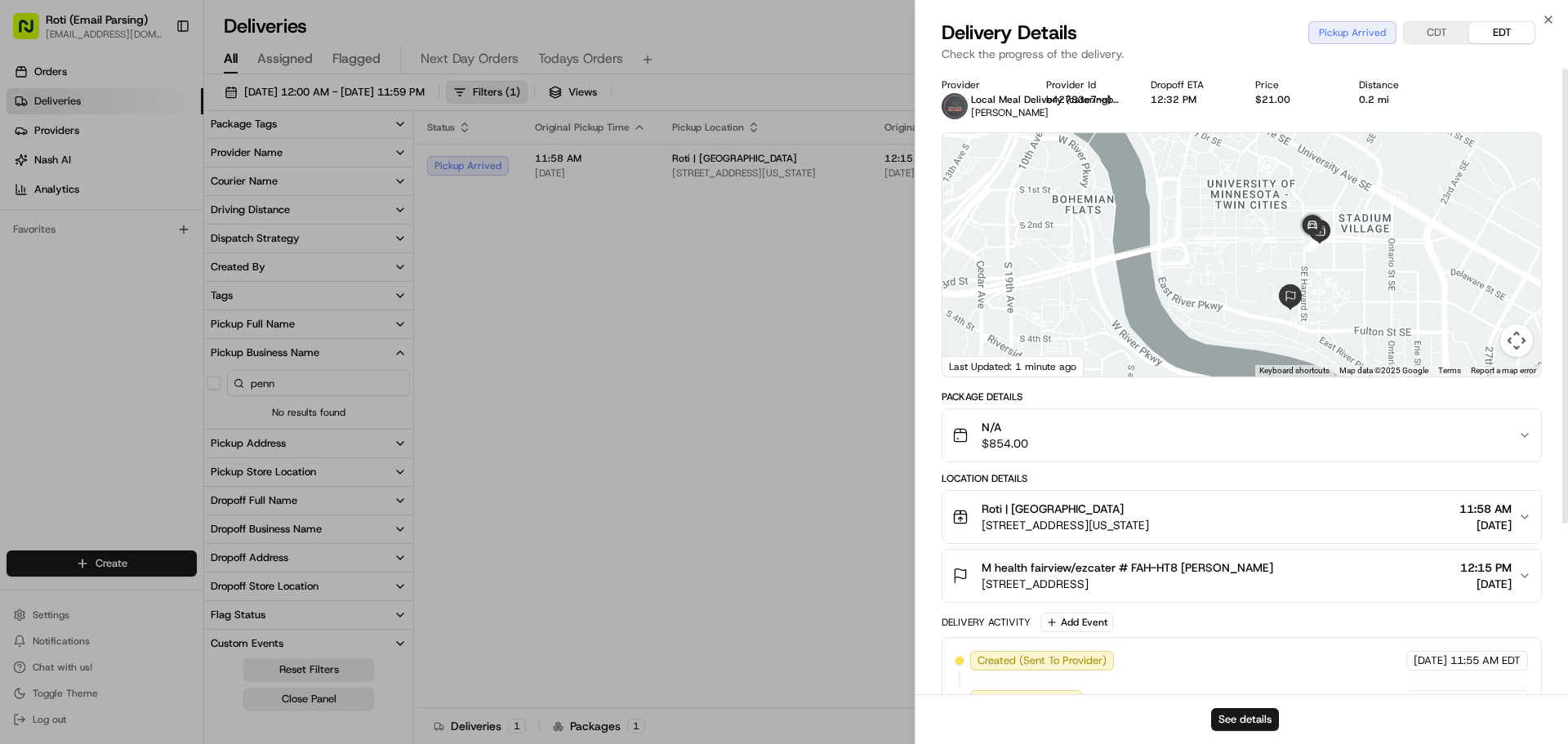
click at [1432, 32] on button "CDT" at bounding box center [1435, 32] width 65 height 22
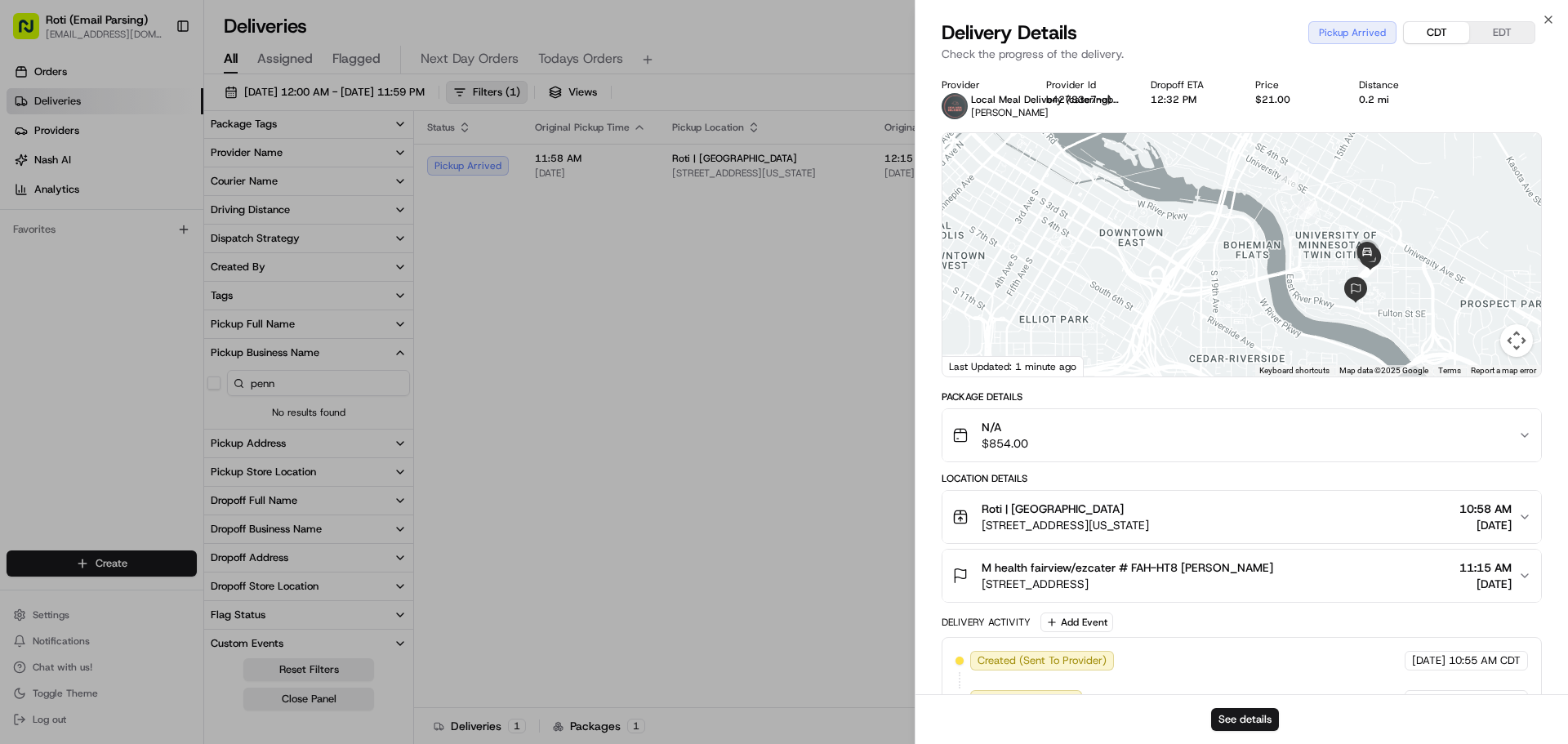
click at [1493, 41] on button "EDT" at bounding box center [1501, 32] width 65 height 22
drag, startPoint x: 974, startPoint y: 566, endPoint x: 1288, endPoint y: 551, distance: 314.4
click at [1288, 551] on button "M health fairview/ezcater # FAH-HT8 Stan Schafeitel 500 SE Harvard St, Minneapo…" at bounding box center [1241, 575] width 599 height 52
copy span "M health fairview/ezcater # FAH-HT8 Stan Schafeitel"
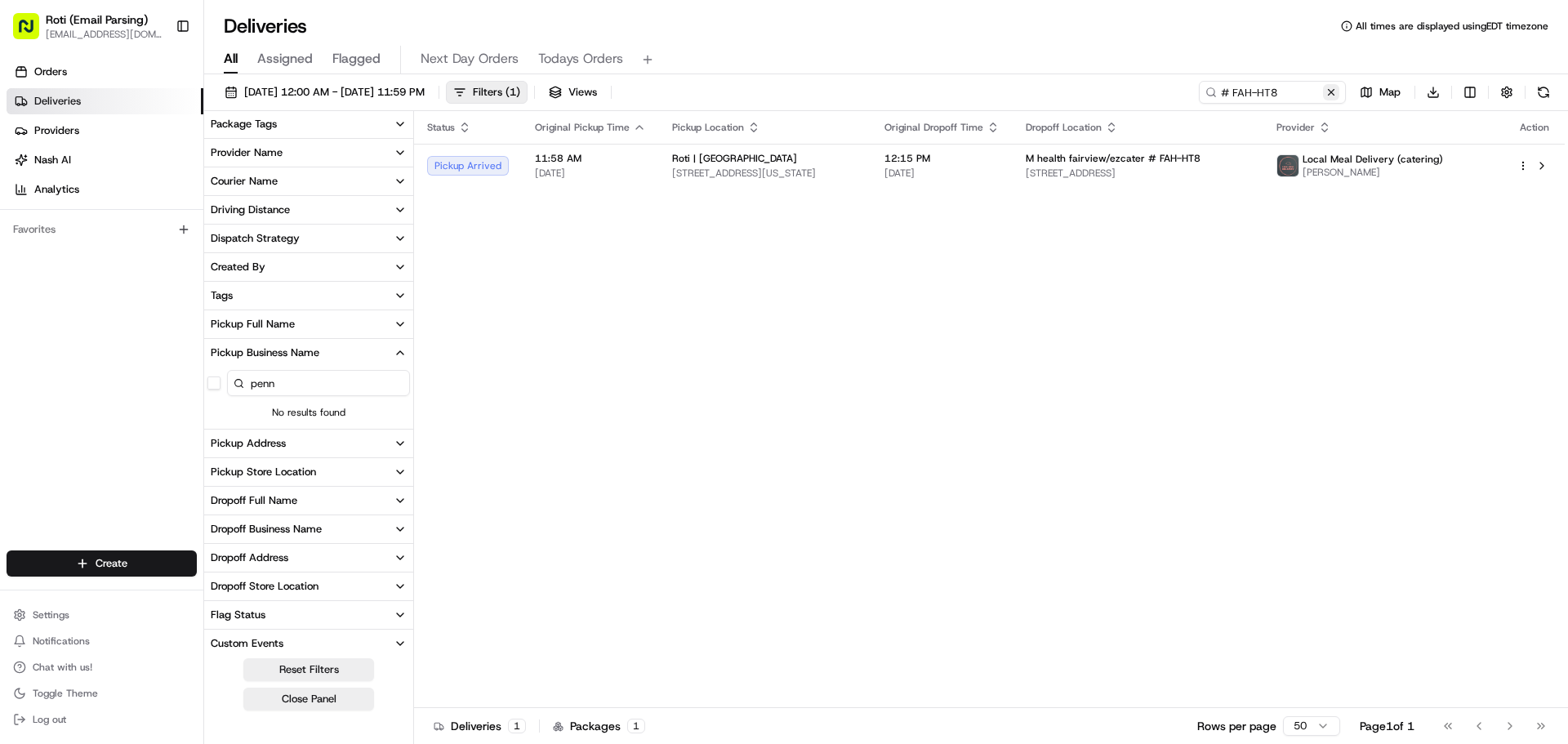
click at [1333, 93] on button at bounding box center [1331, 92] width 16 height 16
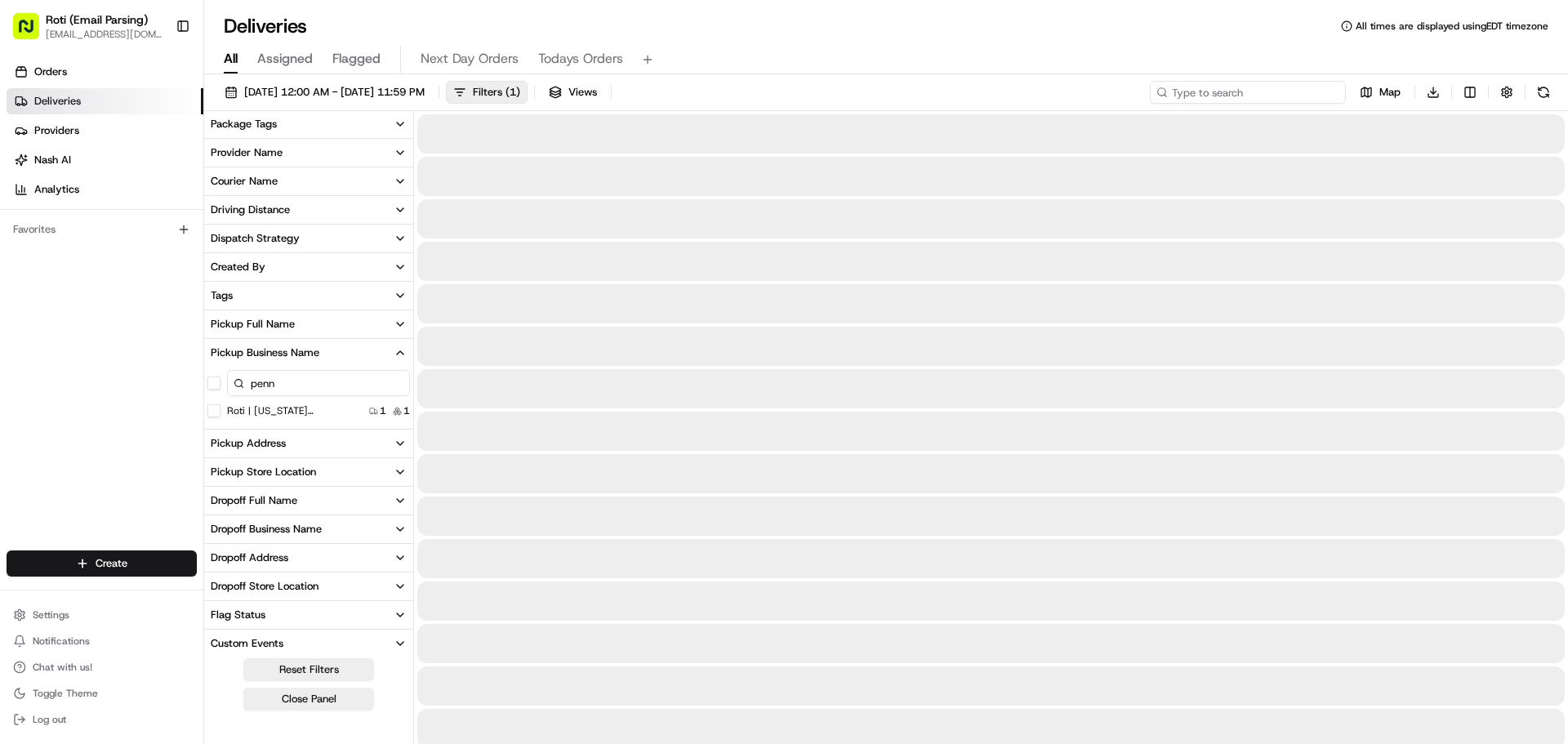
paste input "Sara Lee Frozen Bakery"
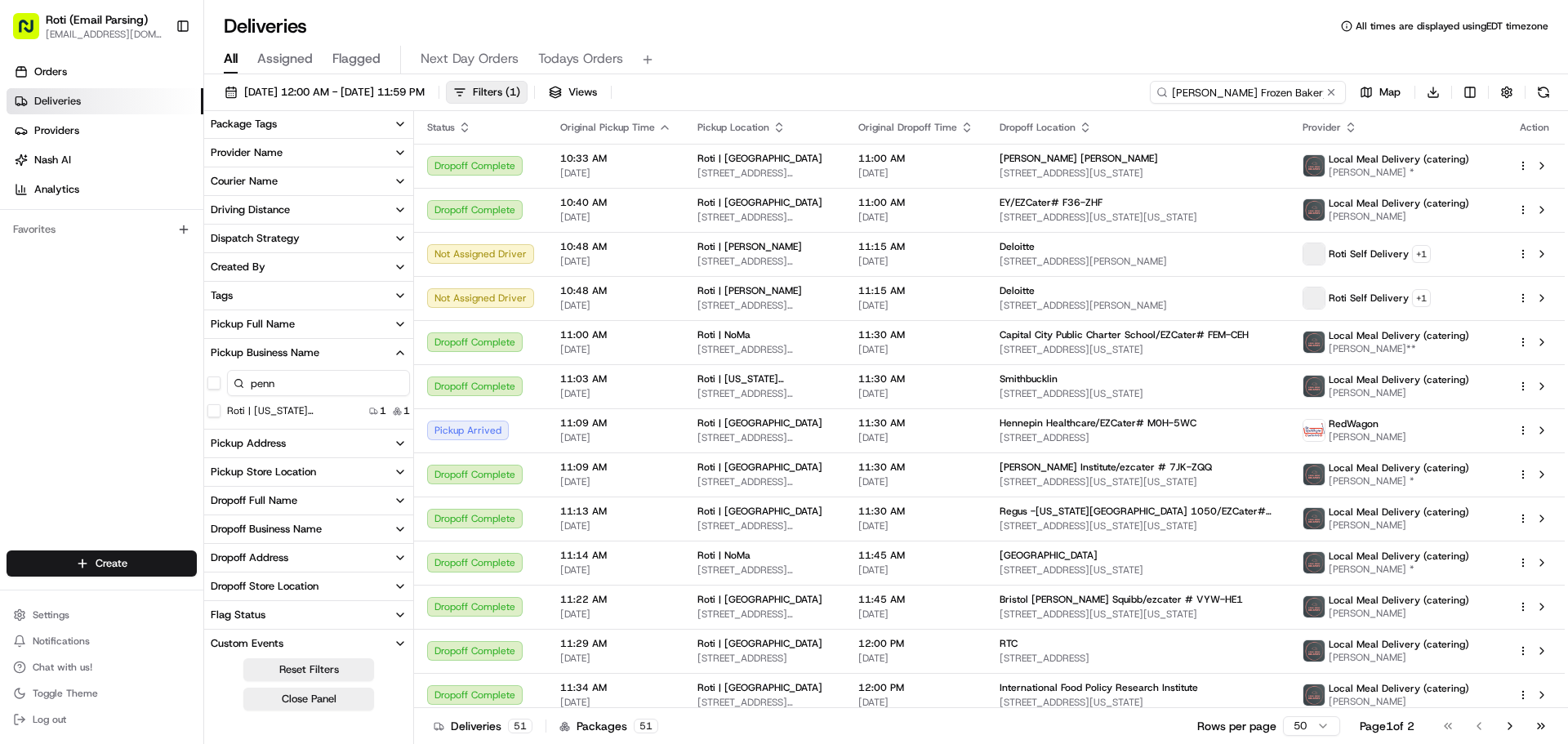
click at [1188, 92] on input "Sara Lee Frozen Bakery" at bounding box center [1247, 92] width 196 height 23
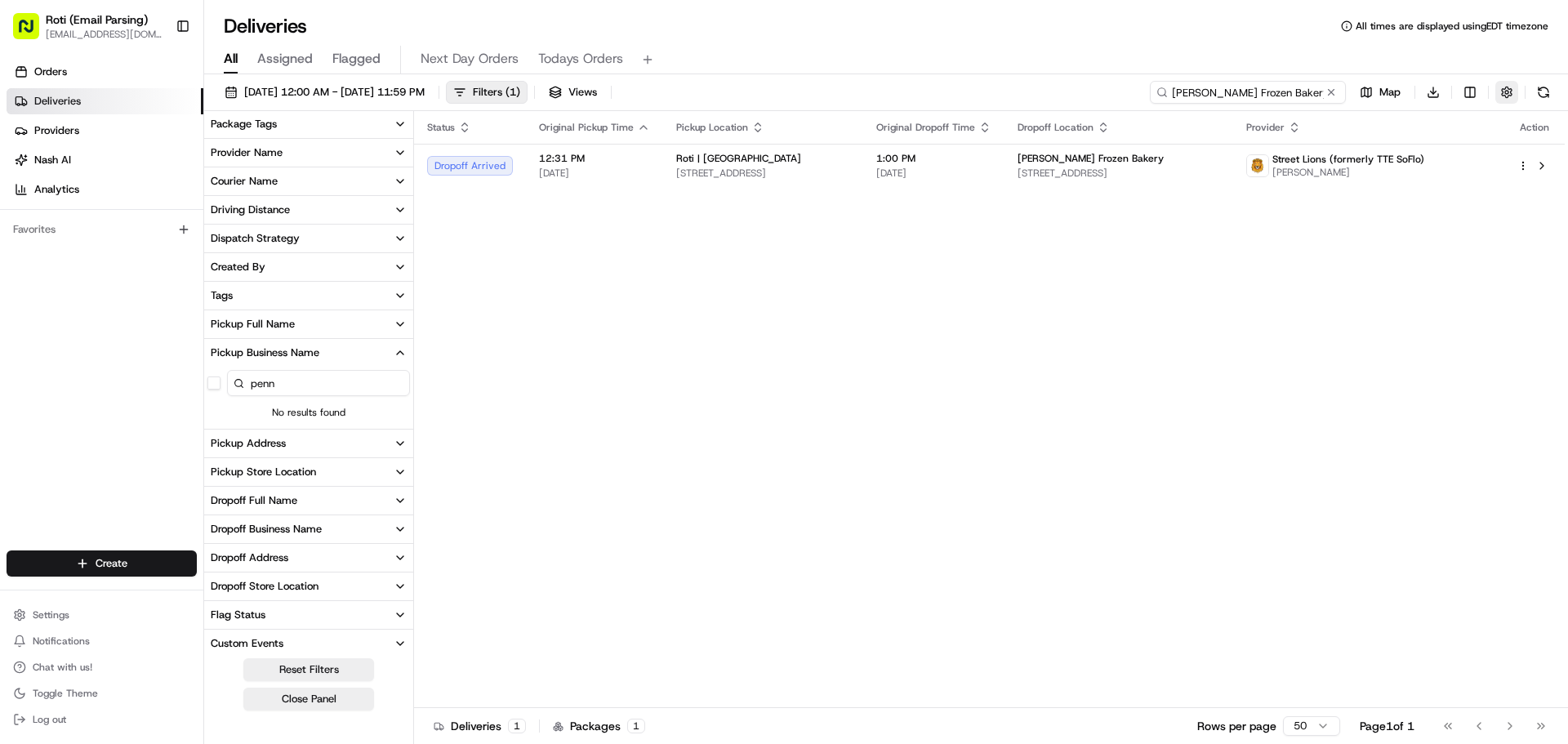
type input "Sara Lee Frozen Bakery"
click at [1504, 90] on button "button" at bounding box center [1506, 92] width 23 height 23
click at [1469, 161] on html "Roti (Email Parsing) sbroadhead@roti.com Toggle Sidebar Orders Deliveries Provi…" at bounding box center [784, 372] width 1568 height 744
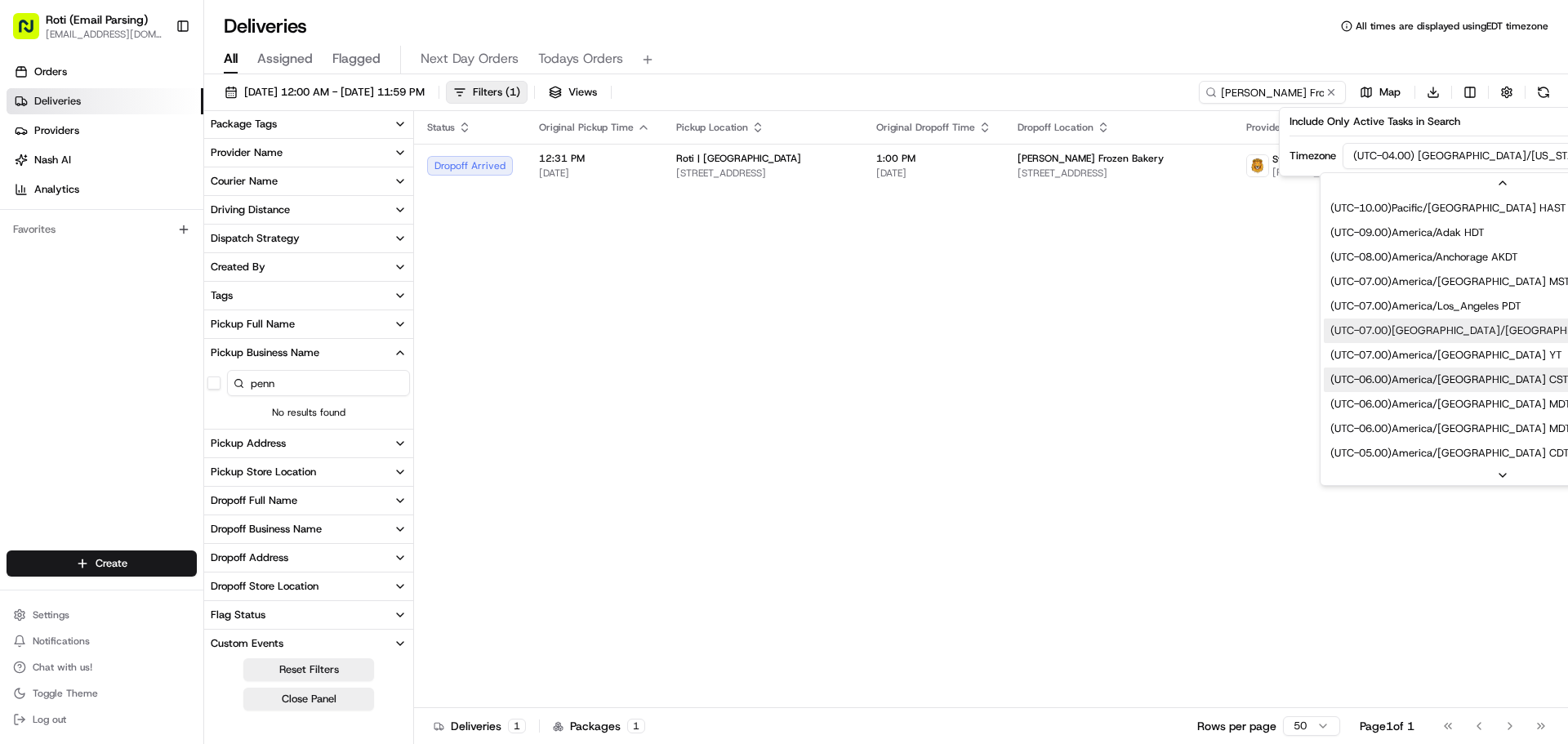
scroll to position [98, 0]
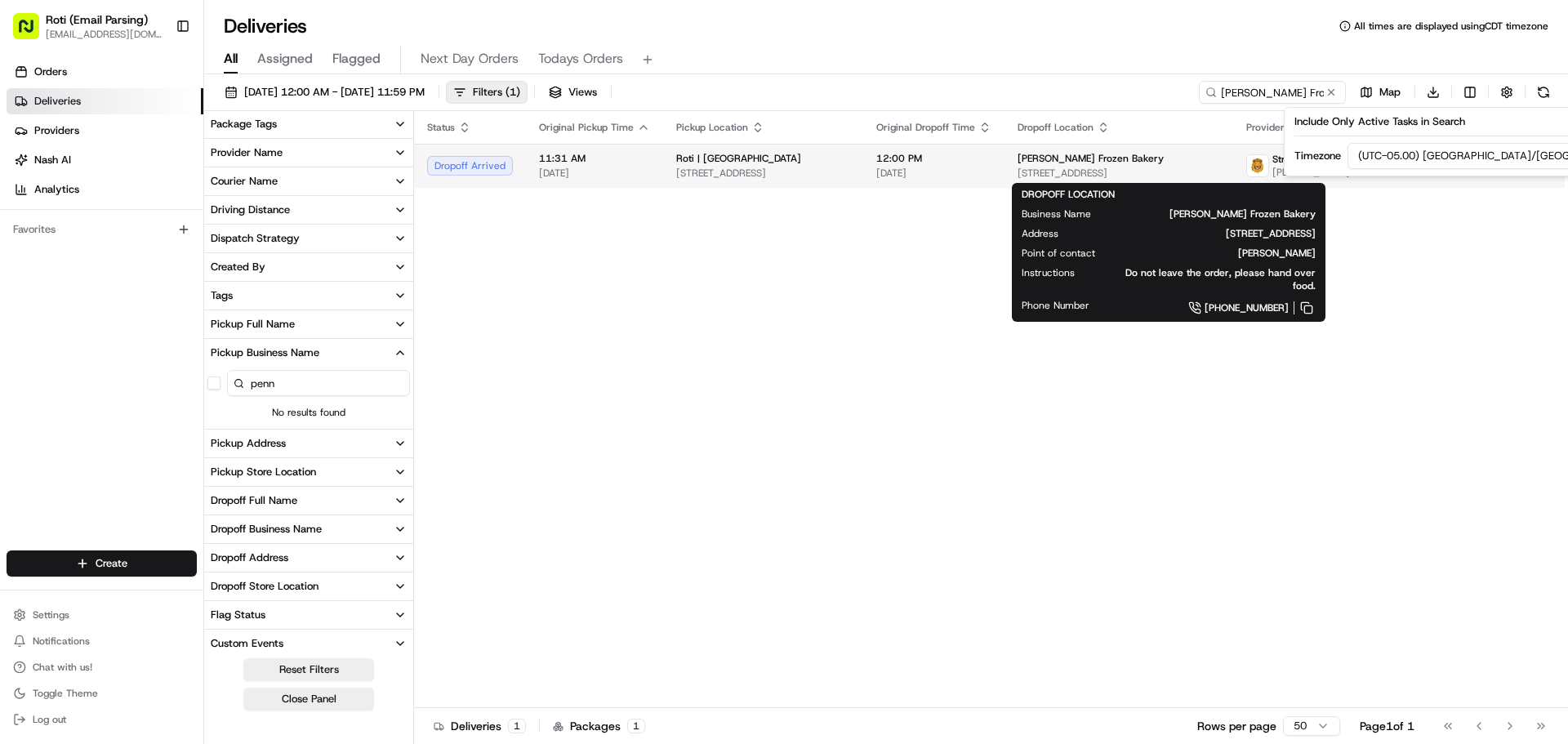
click at [1119, 153] on span "Sara Lee Frozen Bakery" at bounding box center [1091, 158] width 146 height 13
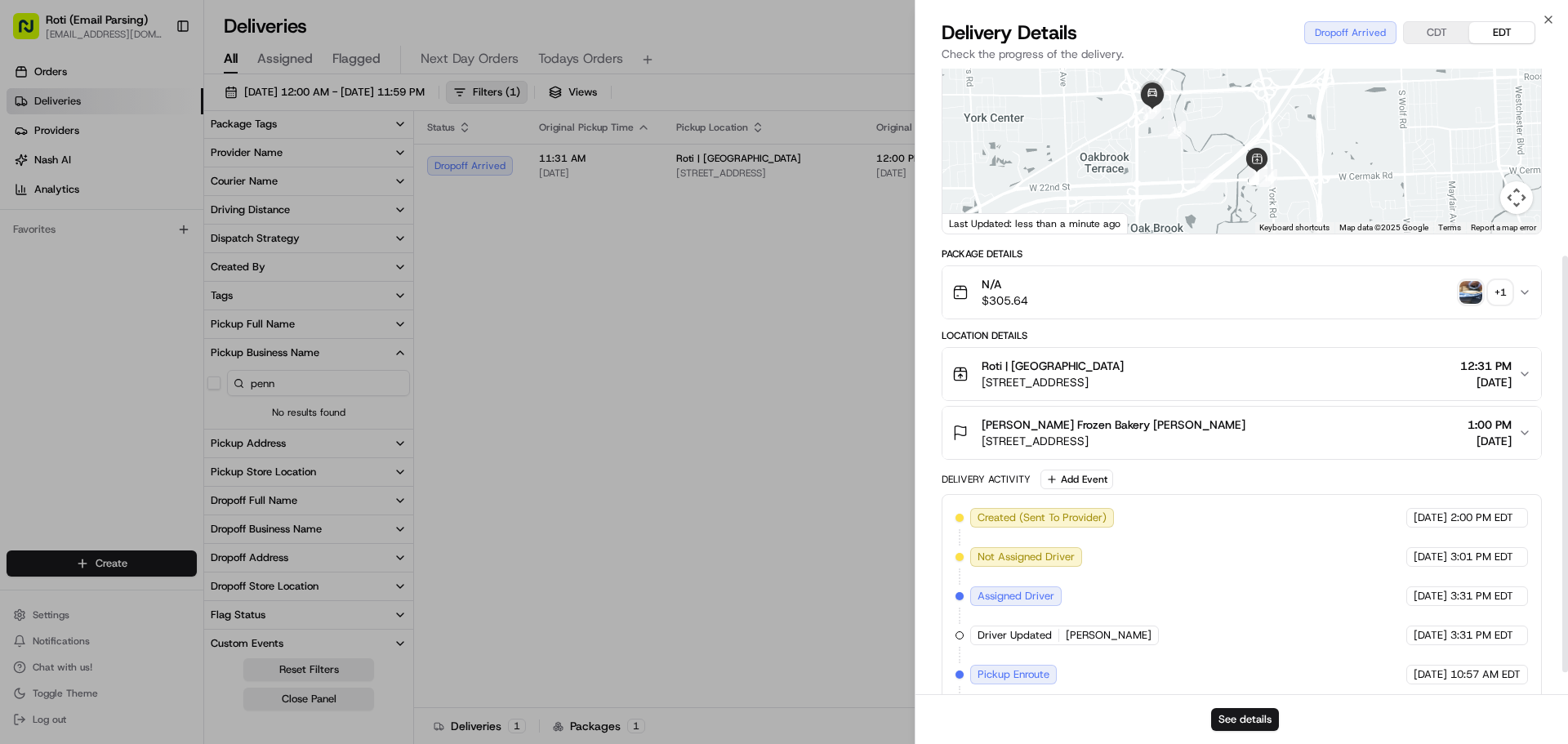
scroll to position [314, 0]
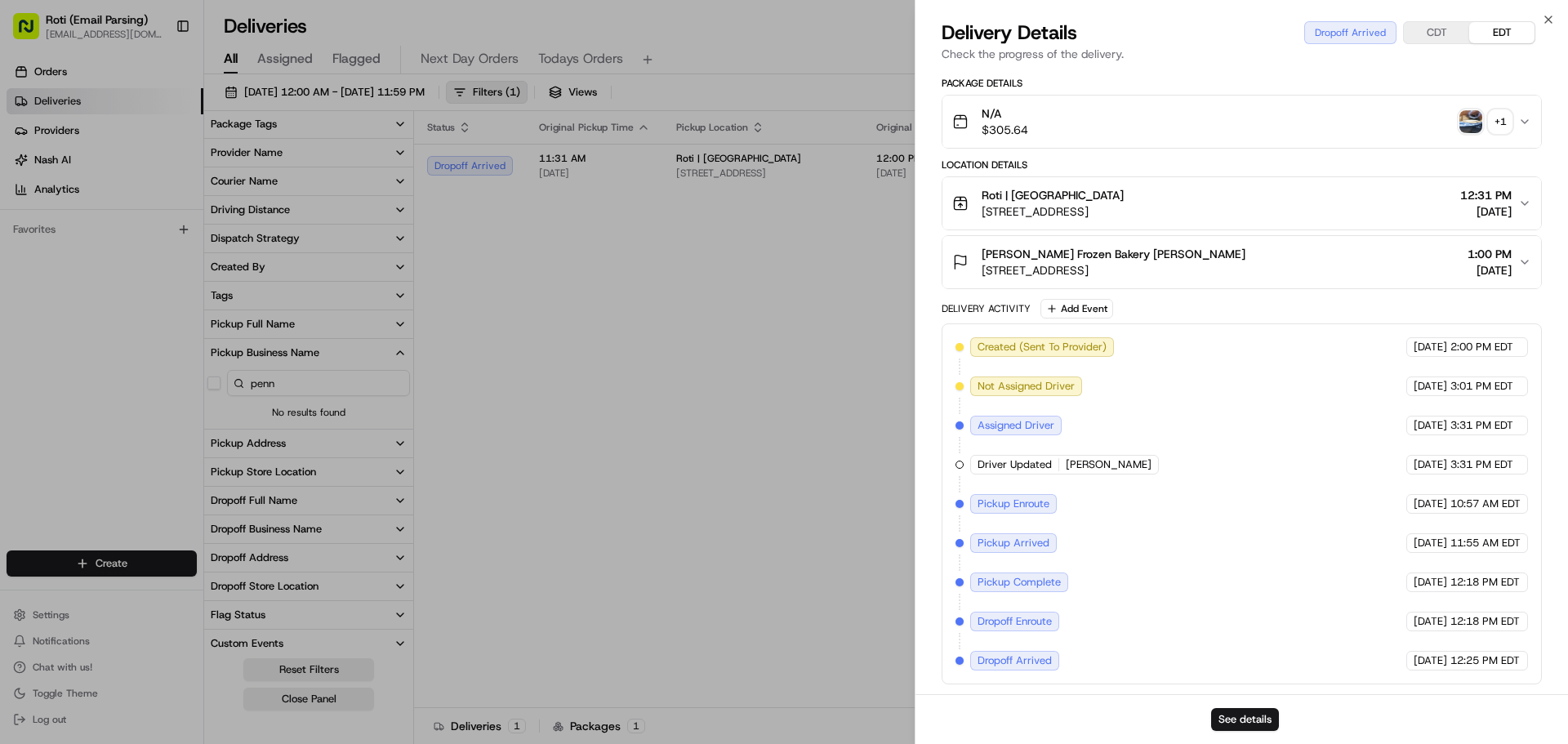
click at [1517, 124] on div "N/A $305.64 + 1" at bounding box center [1234, 122] width 566 height 33
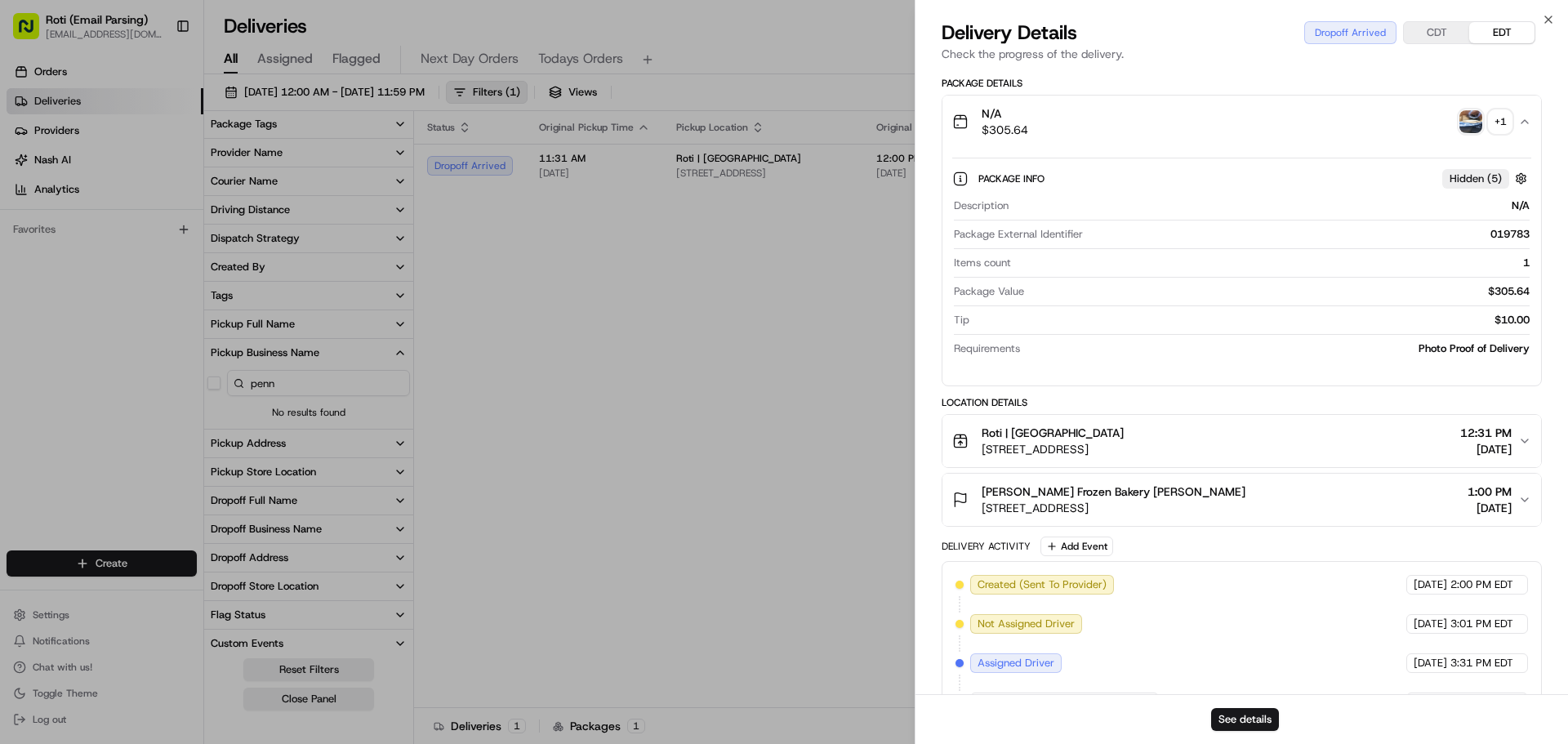
click at [1500, 127] on div "+ 1" at bounding box center [1500, 121] width 23 height 23
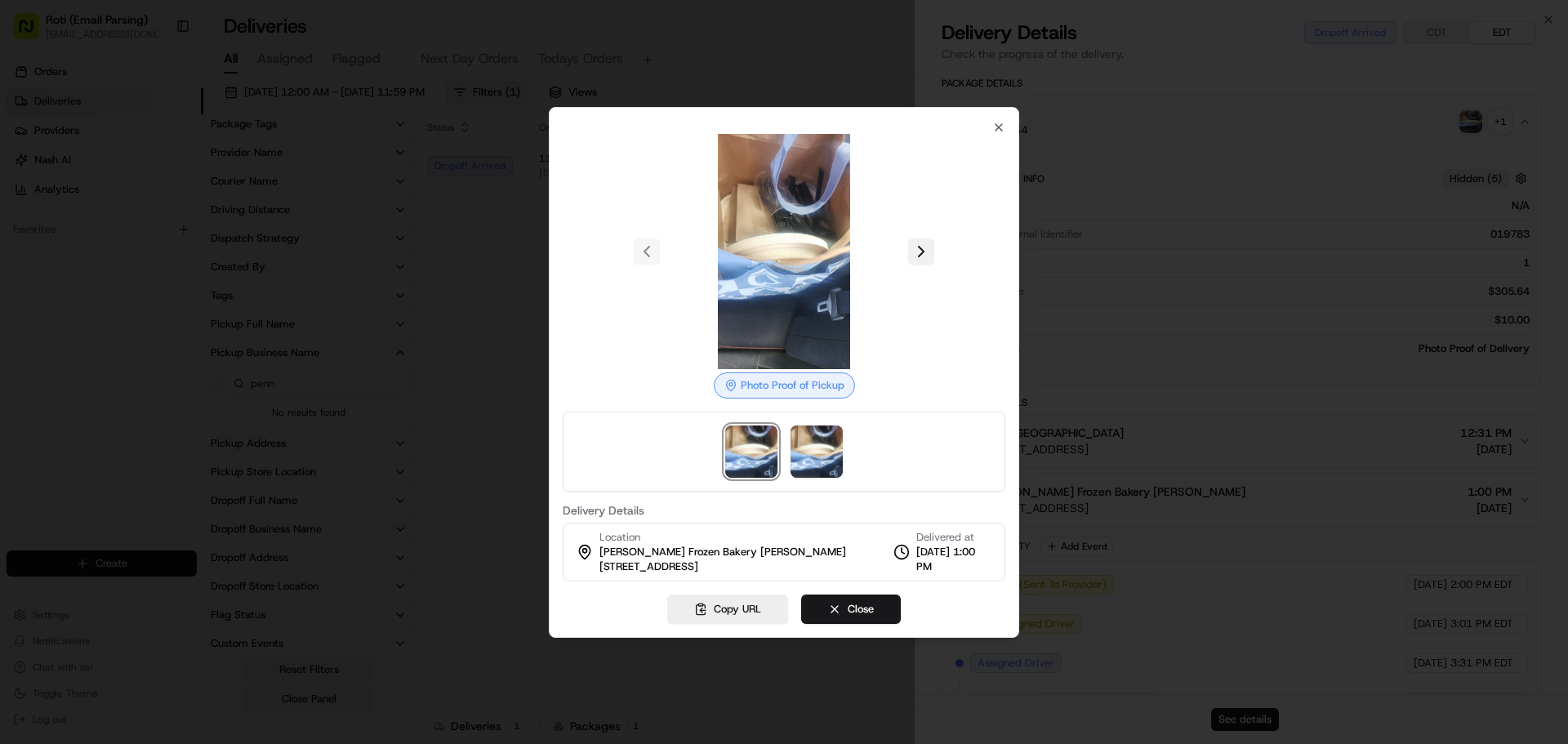
click at [914, 260] on button at bounding box center [921, 251] width 26 height 26
click at [885, 611] on button "Close" at bounding box center [851, 609] width 100 height 29
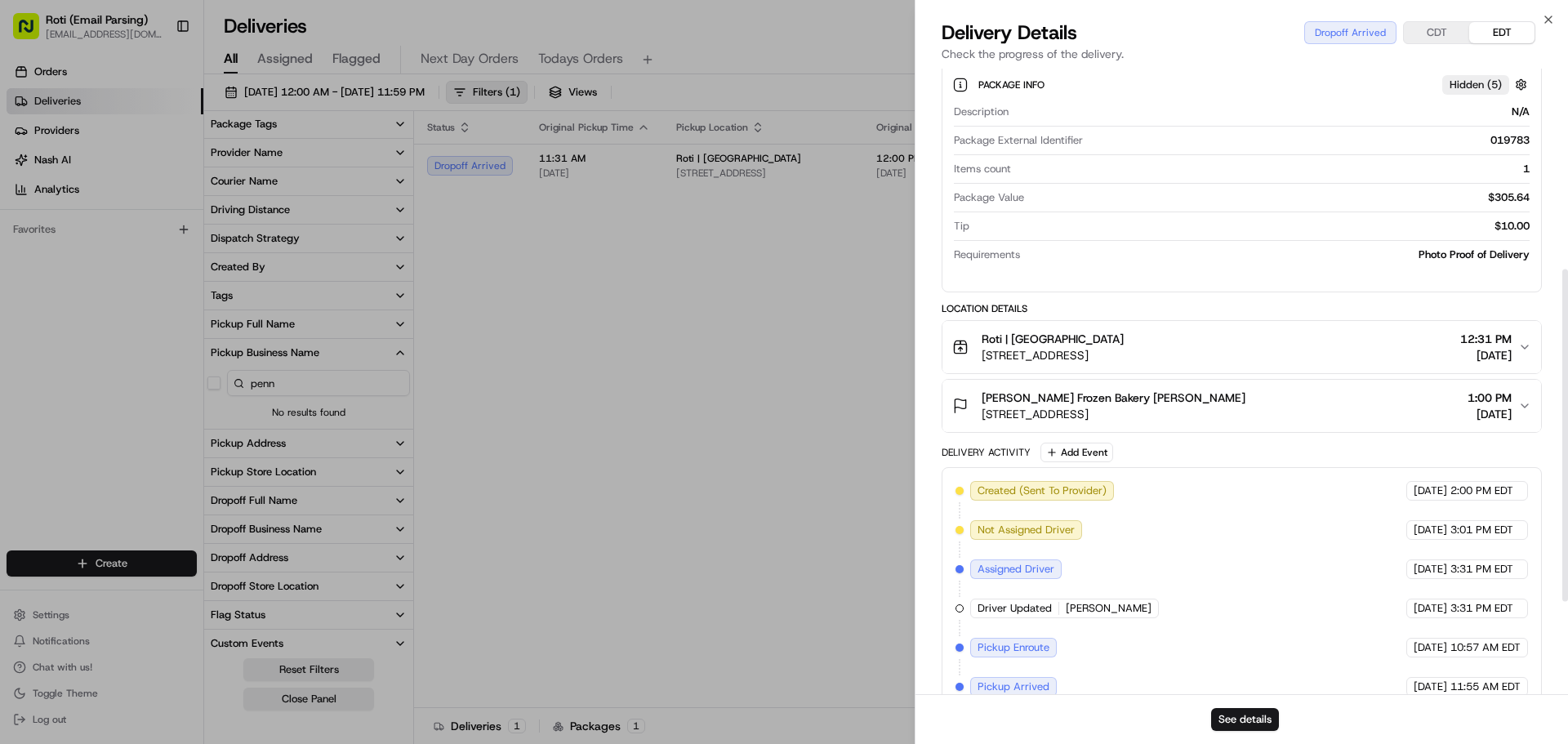
scroll to position [551, 0]
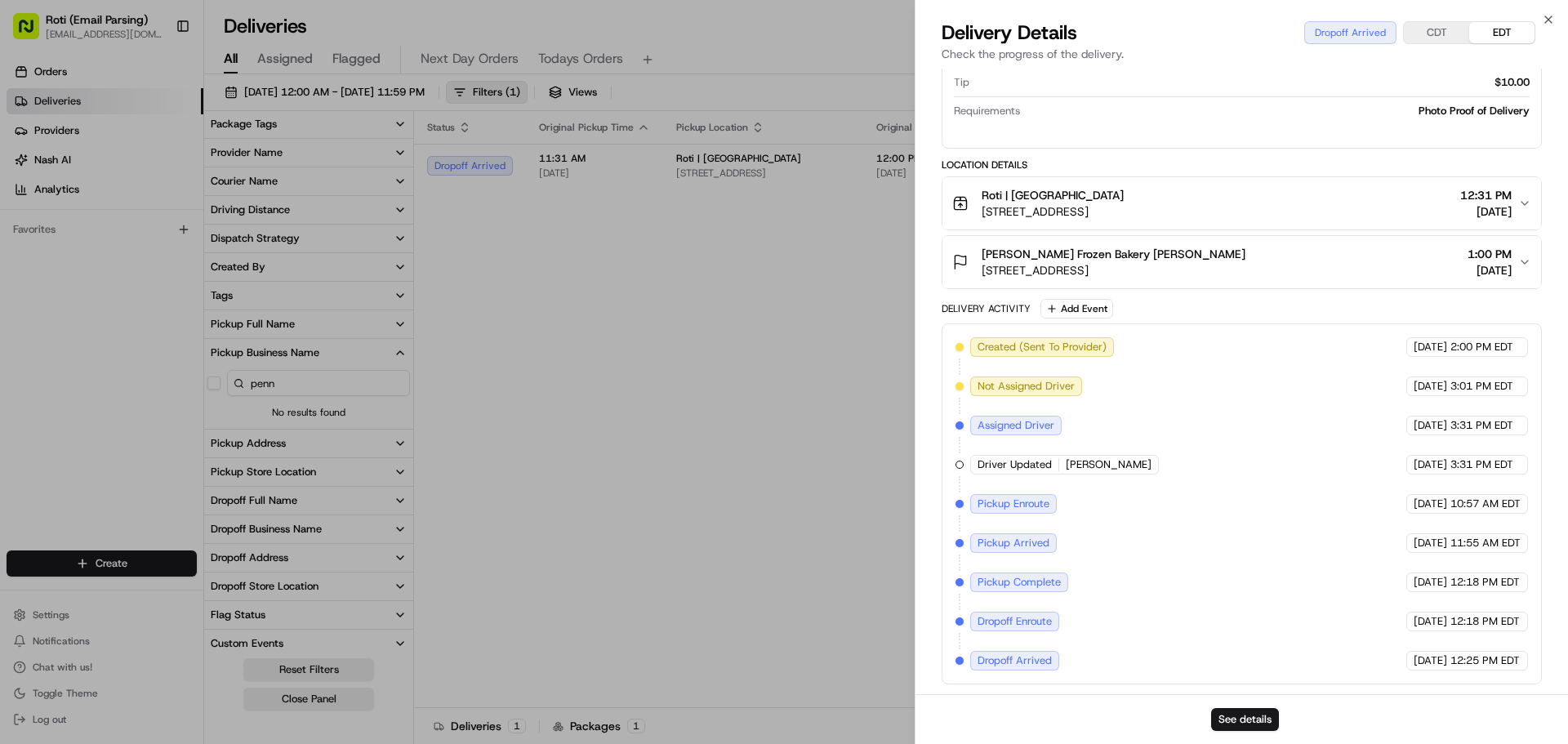
click at [1436, 24] on button "CDT" at bounding box center [1435, 32] width 65 height 22
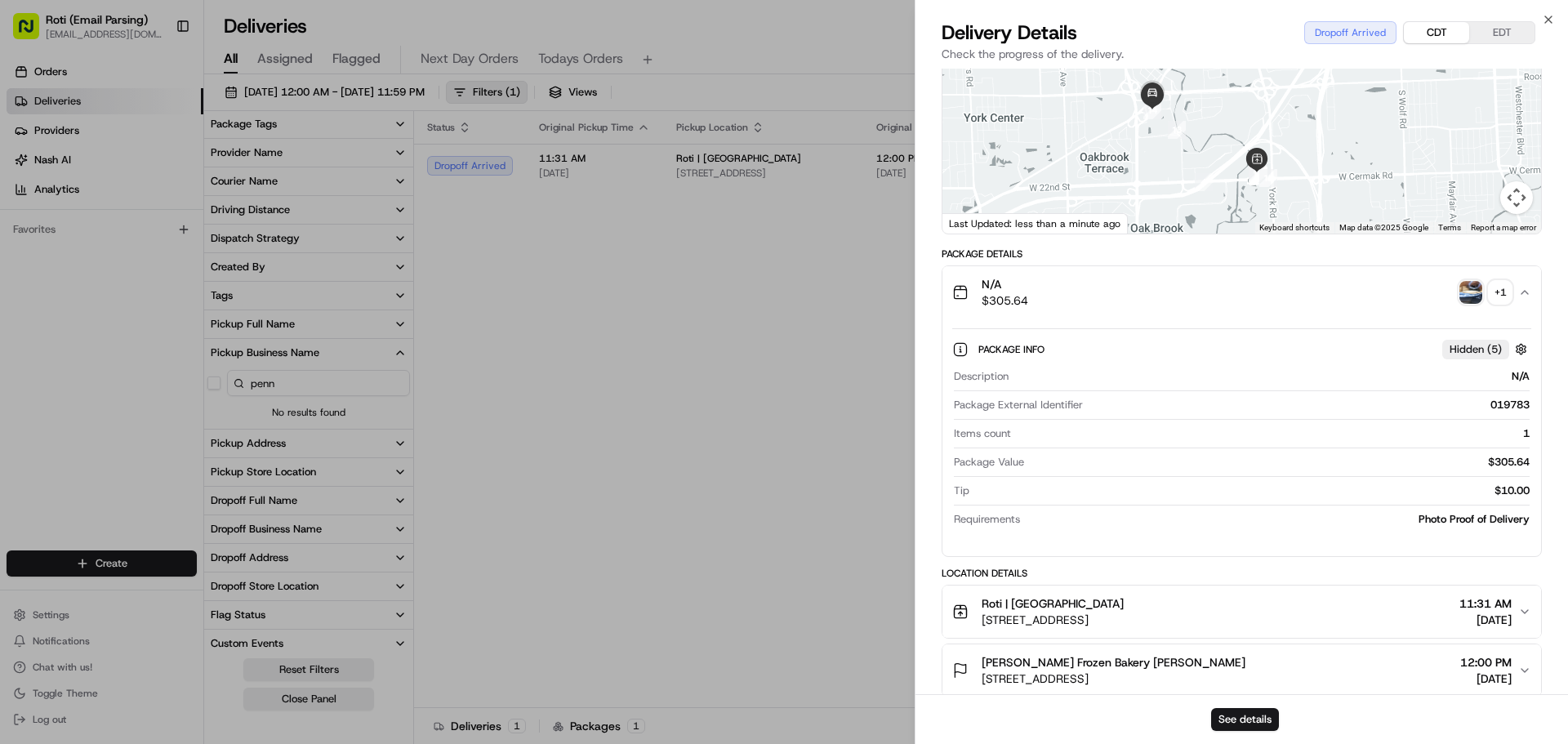
scroll to position [0, 0]
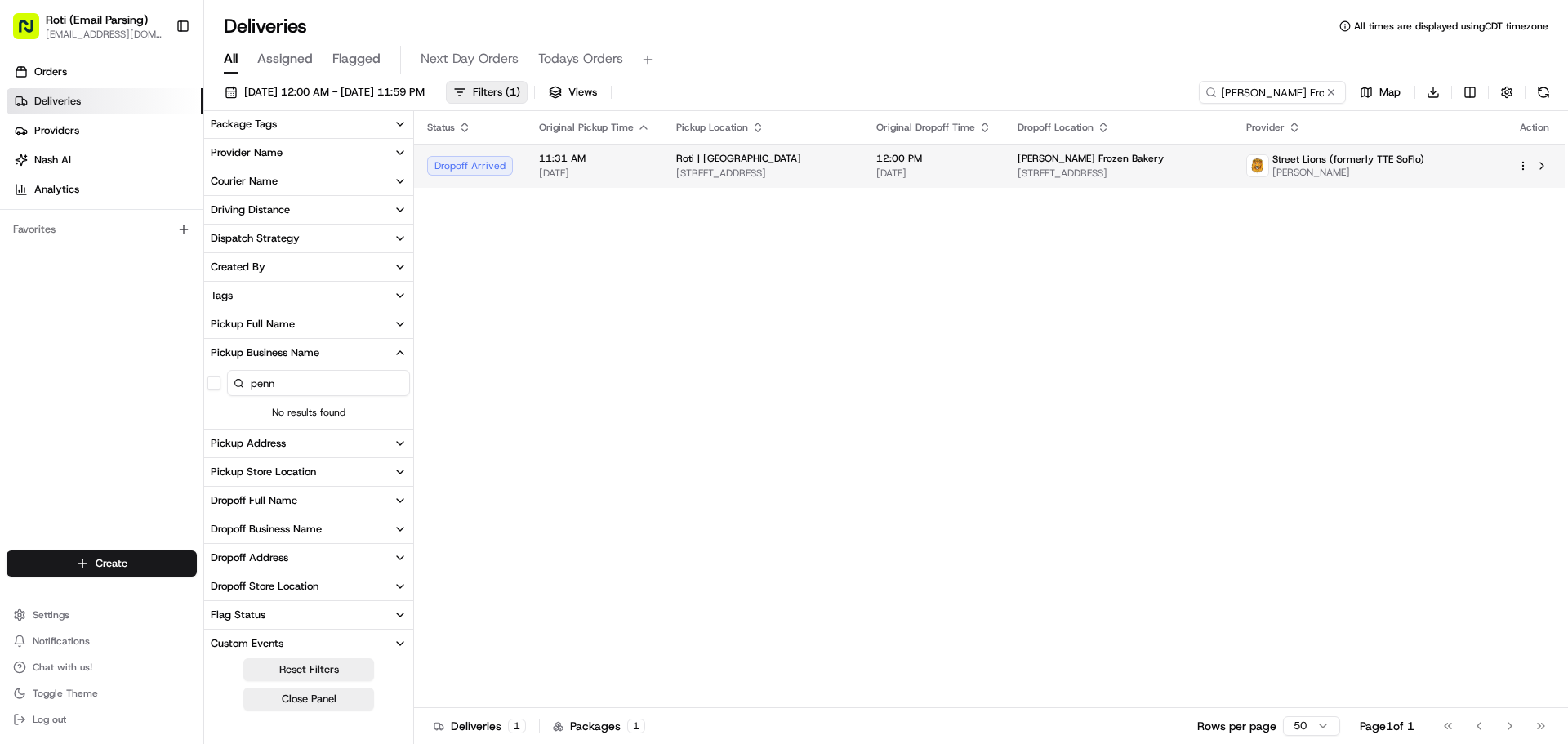
click at [1065, 161] on span "Sara Lee Frozen Bakery" at bounding box center [1091, 158] width 146 height 13
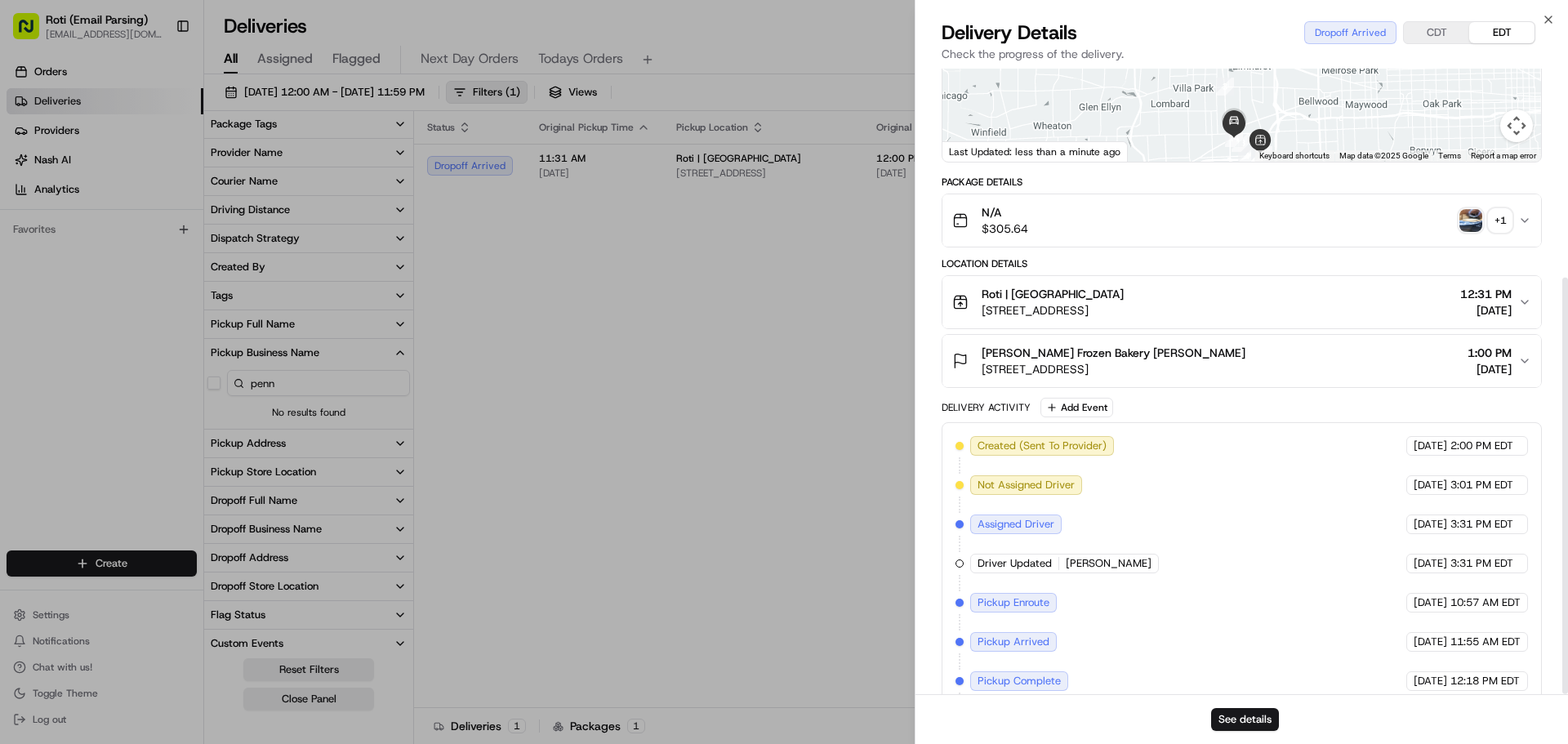
scroll to position [314, 0]
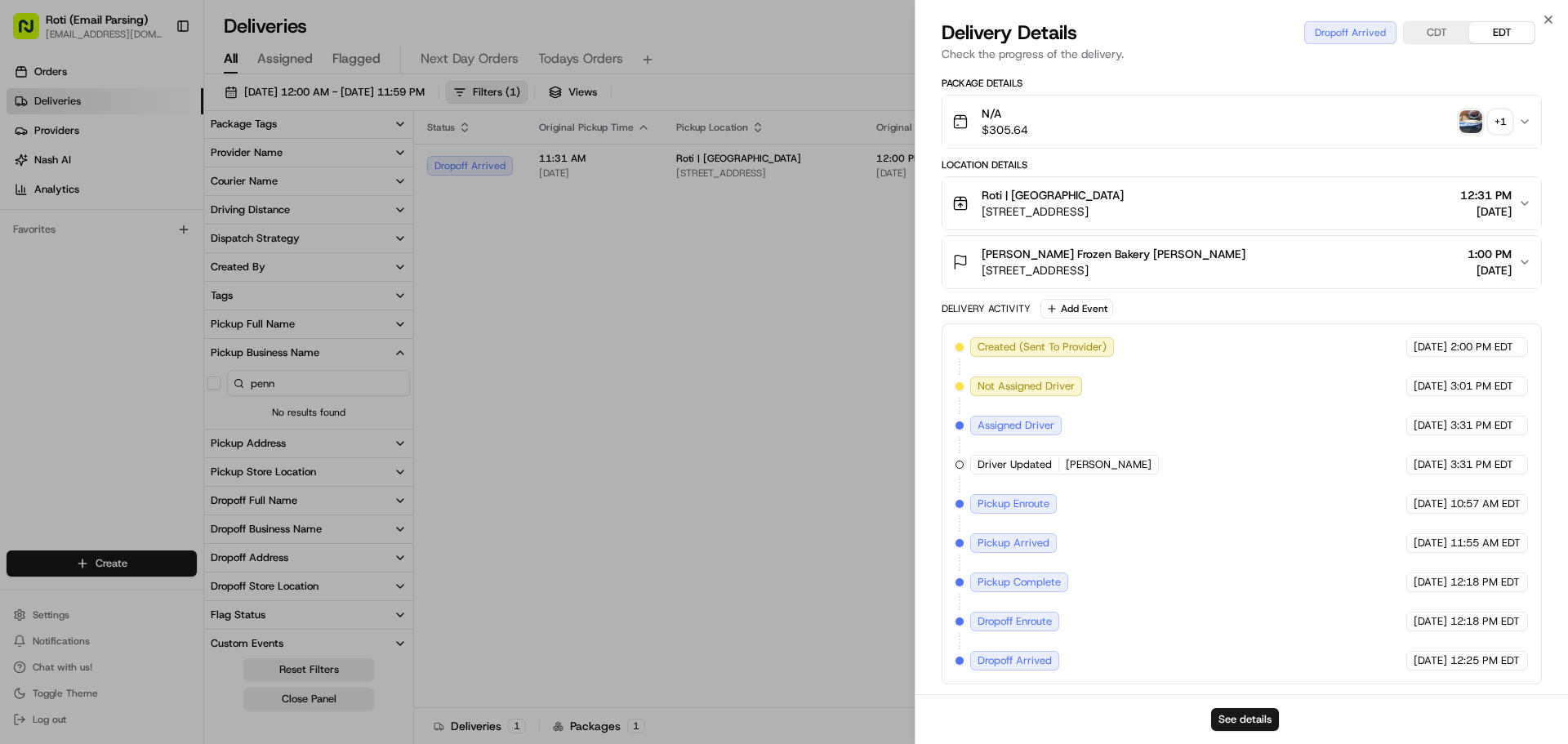
click at [1170, 245] on button "Sara Lee Frozen Bakery Lauren Mejia 1 Tower Ln 6th floor, Oakbrook Terrace, IL …" at bounding box center [1241, 262] width 599 height 52
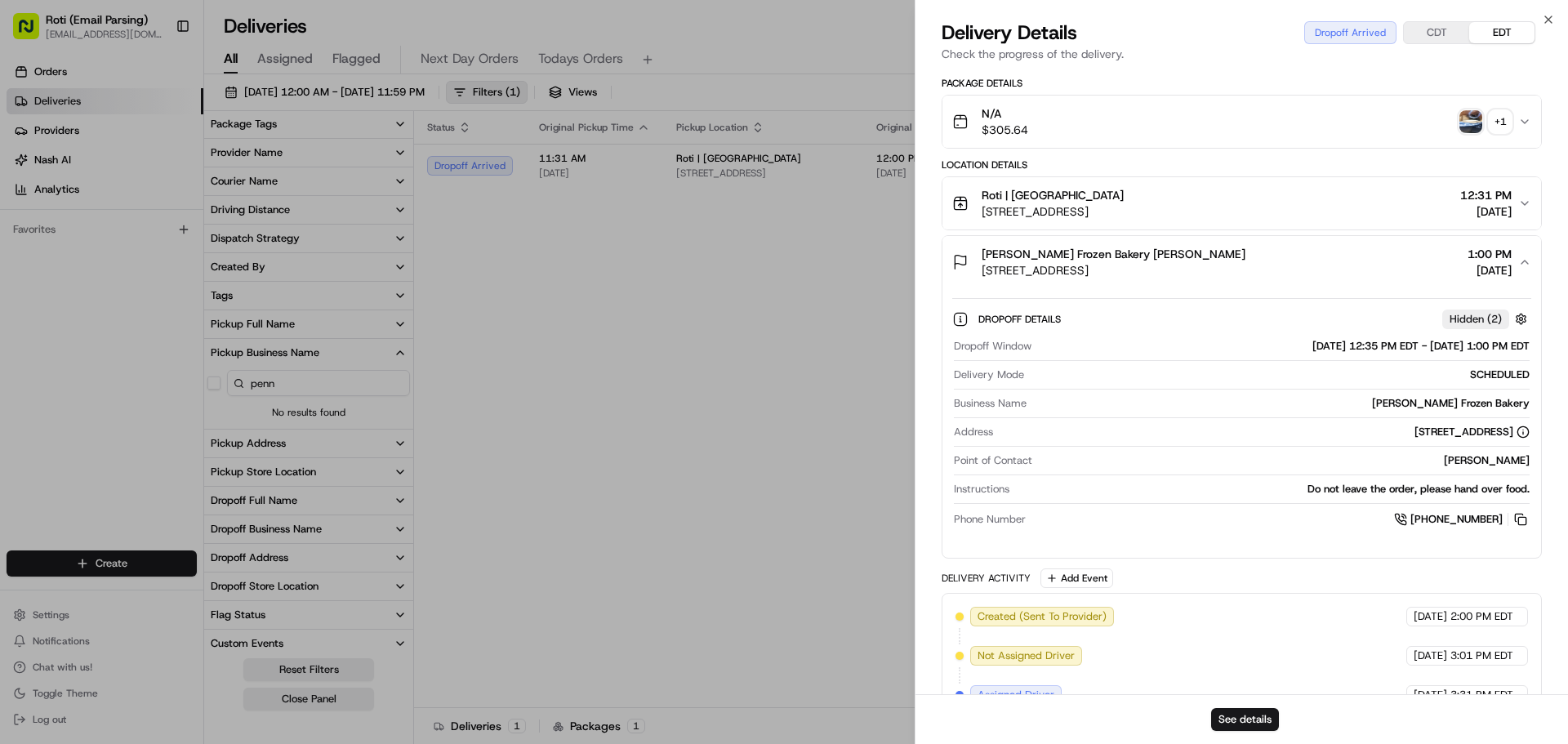
click at [1170, 245] on button "Sara Lee Frozen Bakery Lauren Mejia 1 Tower Ln 6th floor, Oakbrook Terrace, IL …" at bounding box center [1241, 262] width 599 height 52
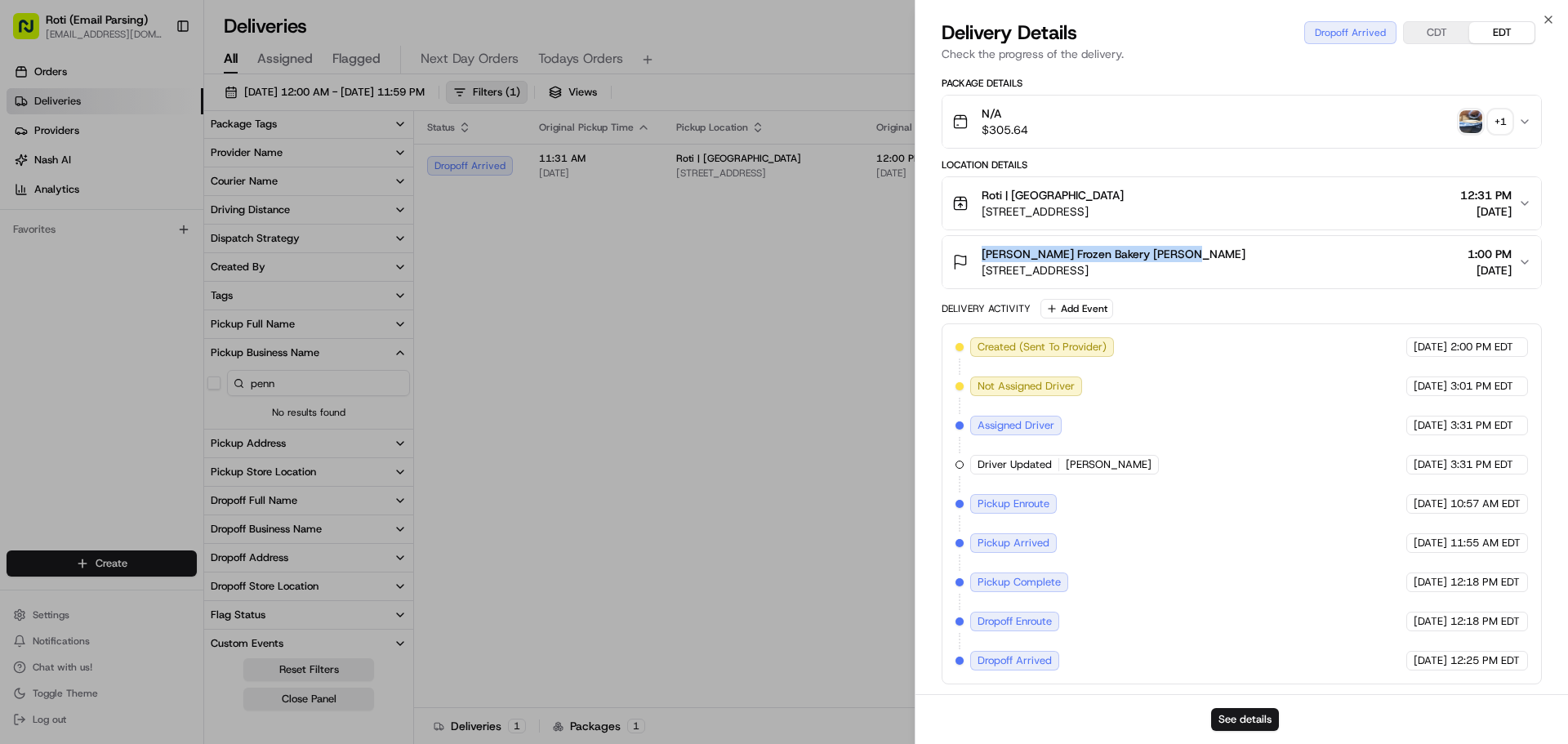
drag, startPoint x: 1176, startPoint y: 249, endPoint x: 995, endPoint y: 263, distance: 181.5
click at [983, 268] on div "Sara Lee Frozen Bakery Lauren Mejia 1 Tower Ln 6th floor, Oakbrook Terrace, IL …" at bounding box center [1113, 262] width 263 height 33
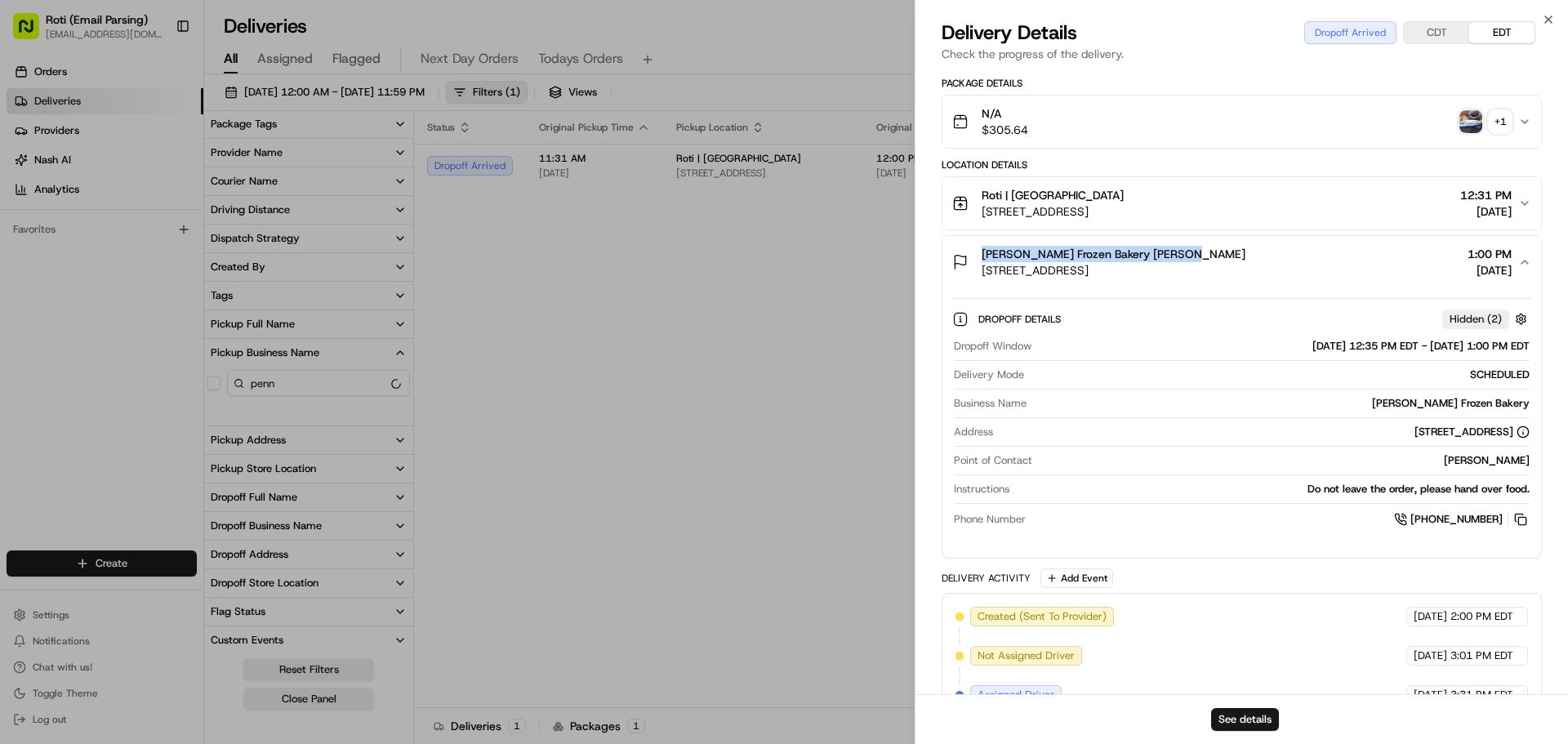
drag, startPoint x: 1000, startPoint y: 251, endPoint x: 1215, endPoint y: 249, distance: 215.0
click at [1215, 249] on div "Sara Lee Frozen Bakery Lauren Mejia 1 Tower Ln 6th floor, Oakbrook Terrace, IL …" at bounding box center [1098, 262] width 293 height 33
copy span "Sara Lee Frozen Bakery Lauren Mejia"
click at [1508, 260] on span "1:00 PM" at bounding box center [1489, 254] width 44 height 16
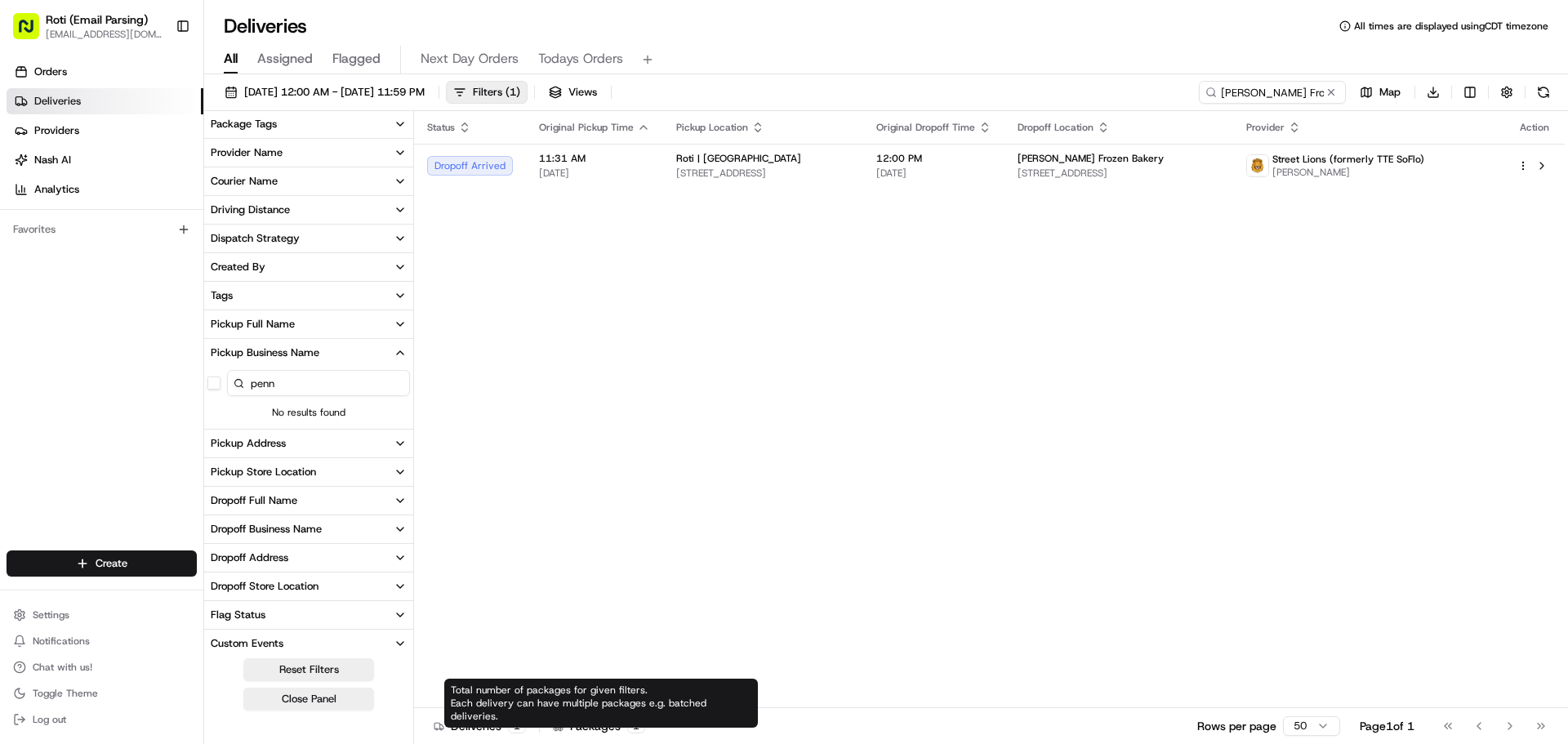
click at [569, 427] on div "Status Original Pickup Time Pickup Location Original Dropoff Time Dropoff Locat…" at bounding box center [989, 409] width 1150 height 597
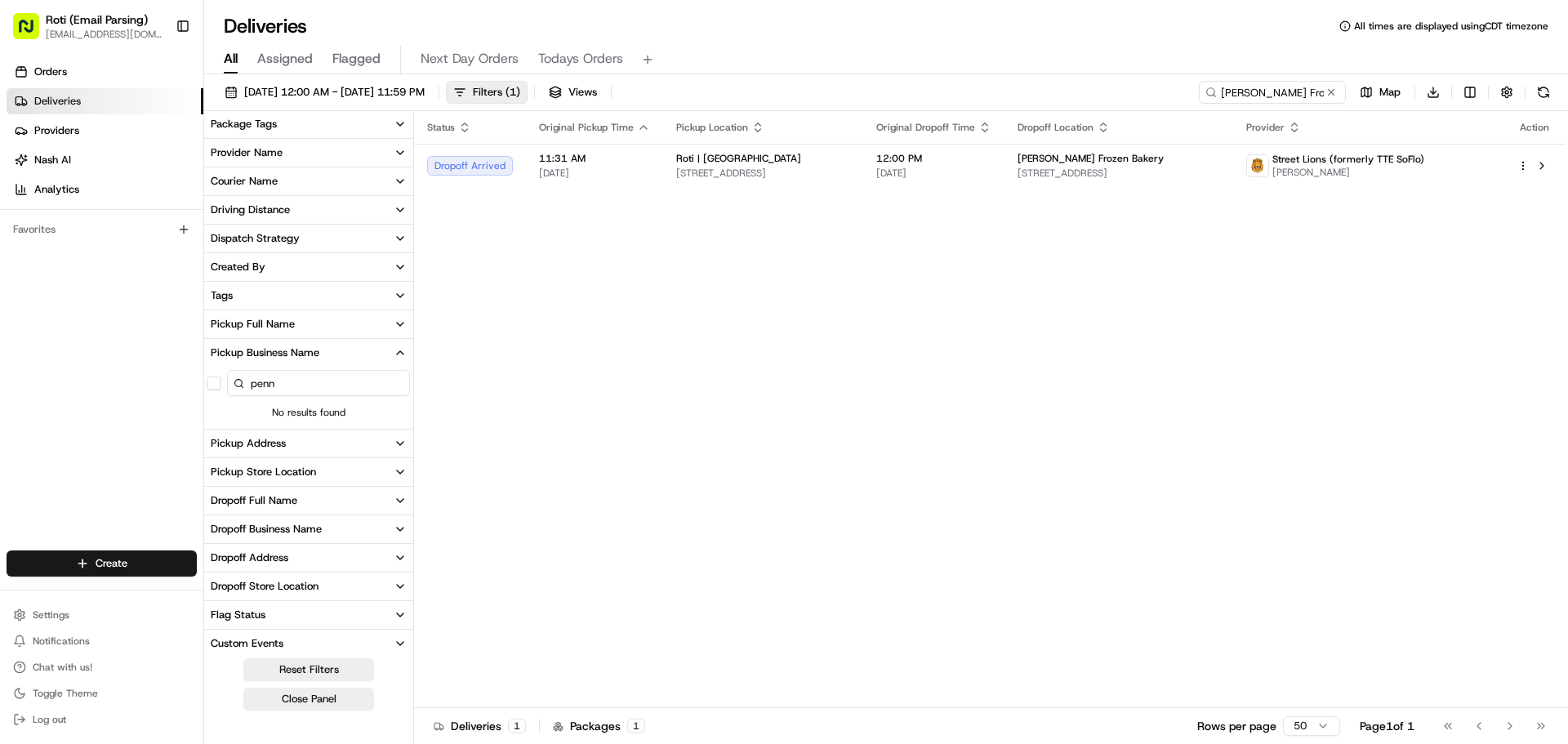
click at [501, 437] on div "Status Original Pickup Time Pickup Location Original Dropoff Time Dropoff Locat…" at bounding box center [989, 409] width 1150 height 597
click at [1346, 154] on span "Street Lions (formerly TTE SoFlo)" at bounding box center [1348, 159] width 152 height 13
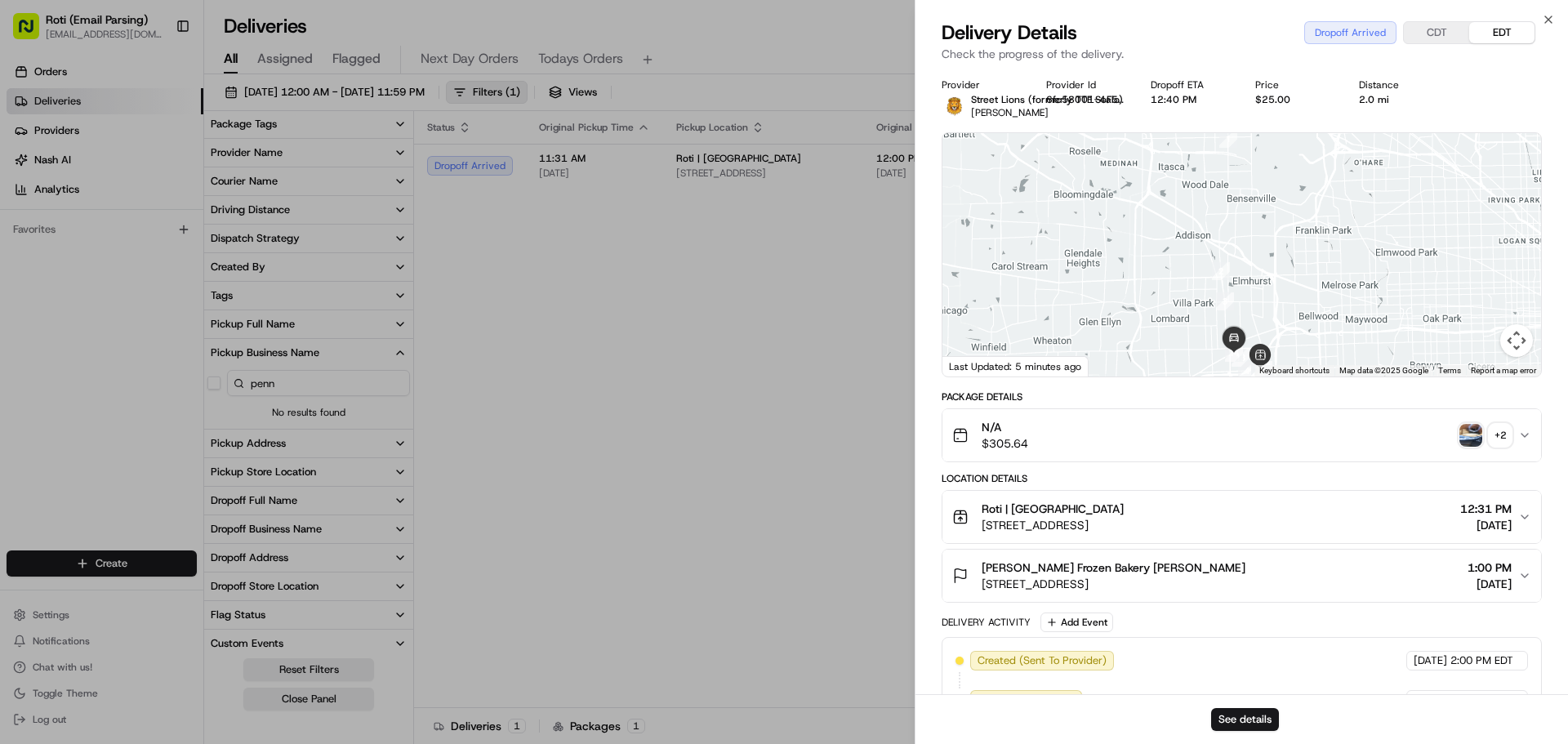
click at [1506, 444] on div "+ 2" at bounding box center [1500, 435] width 23 height 23
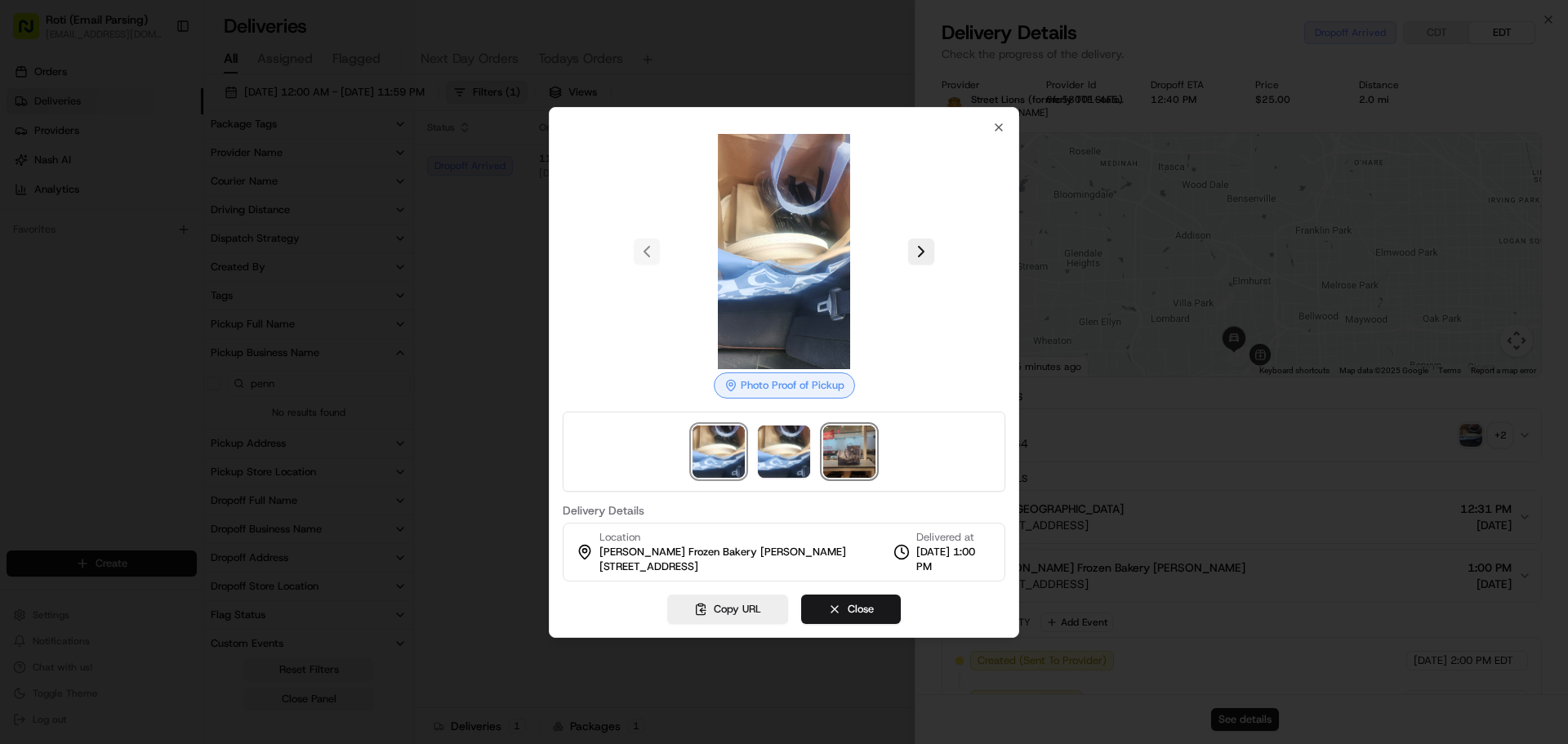
click at [860, 439] on img at bounding box center [849, 451] width 52 height 52
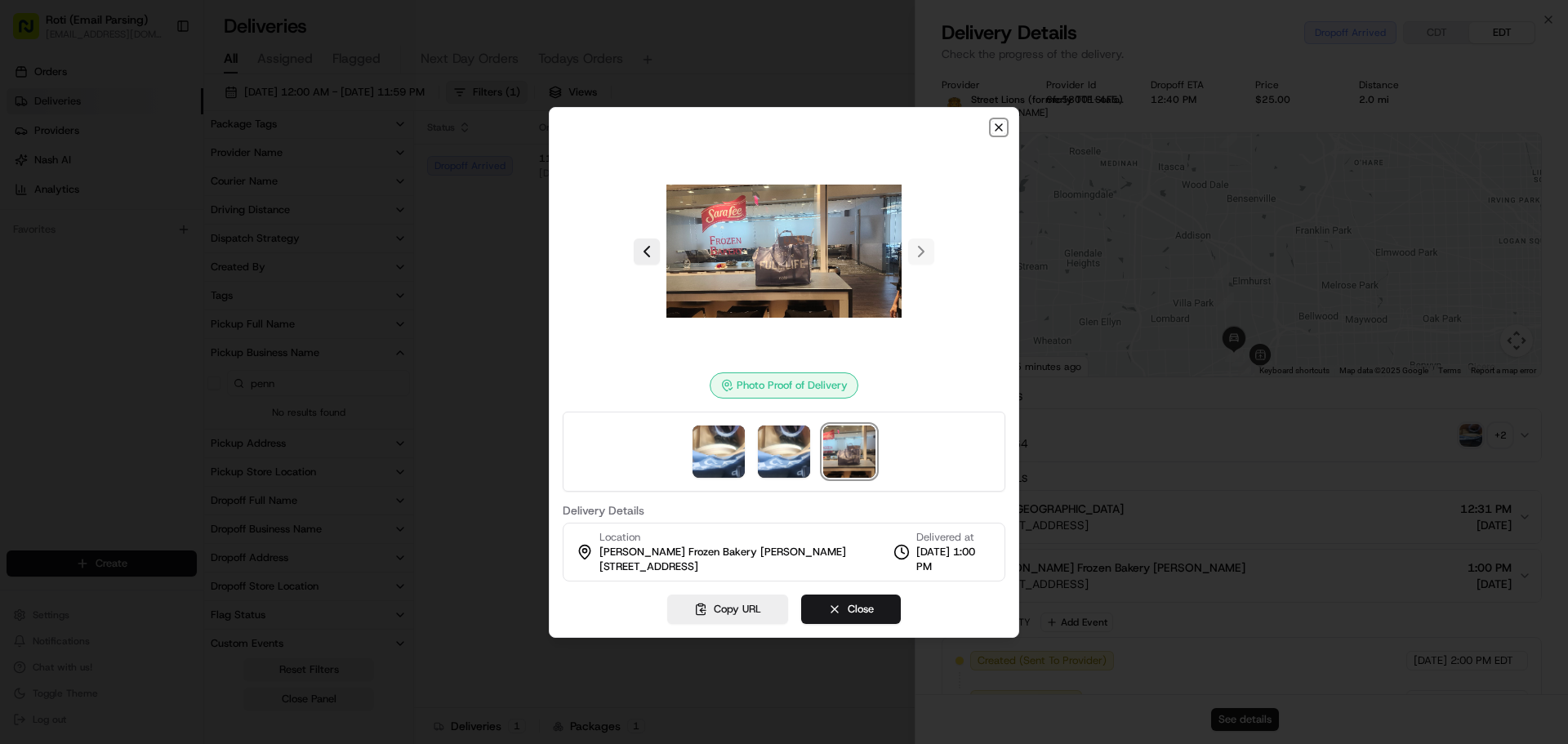
click at [992, 126] on icon "button" at bounding box center [998, 127] width 13 height 13
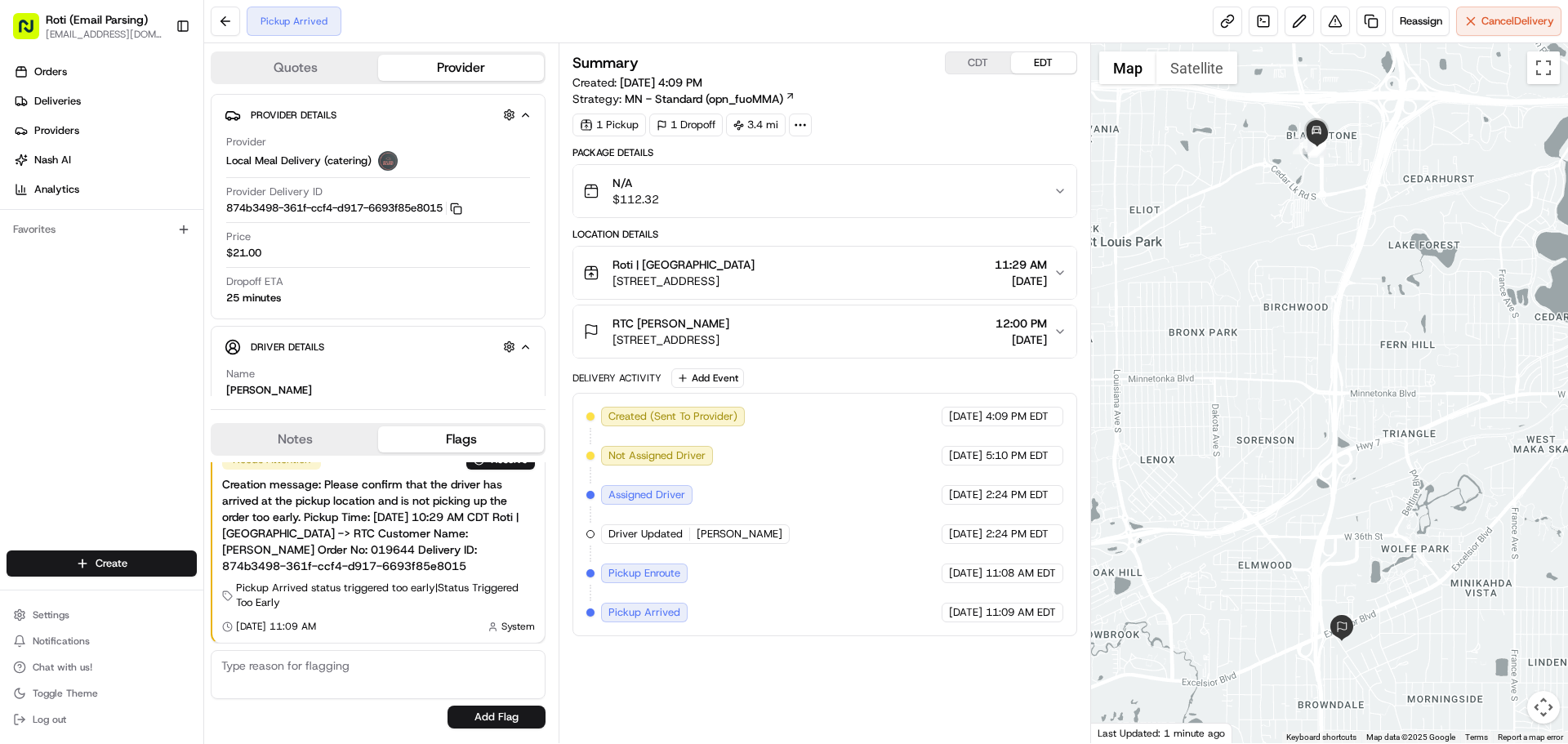
click at [592, 675] on div "Summary CDT EDT Created: [DATE] 4:09 PM Strategy: MN - Standard (opn_fuoMMA) 1 …" at bounding box center [825, 392] width 504 height 683
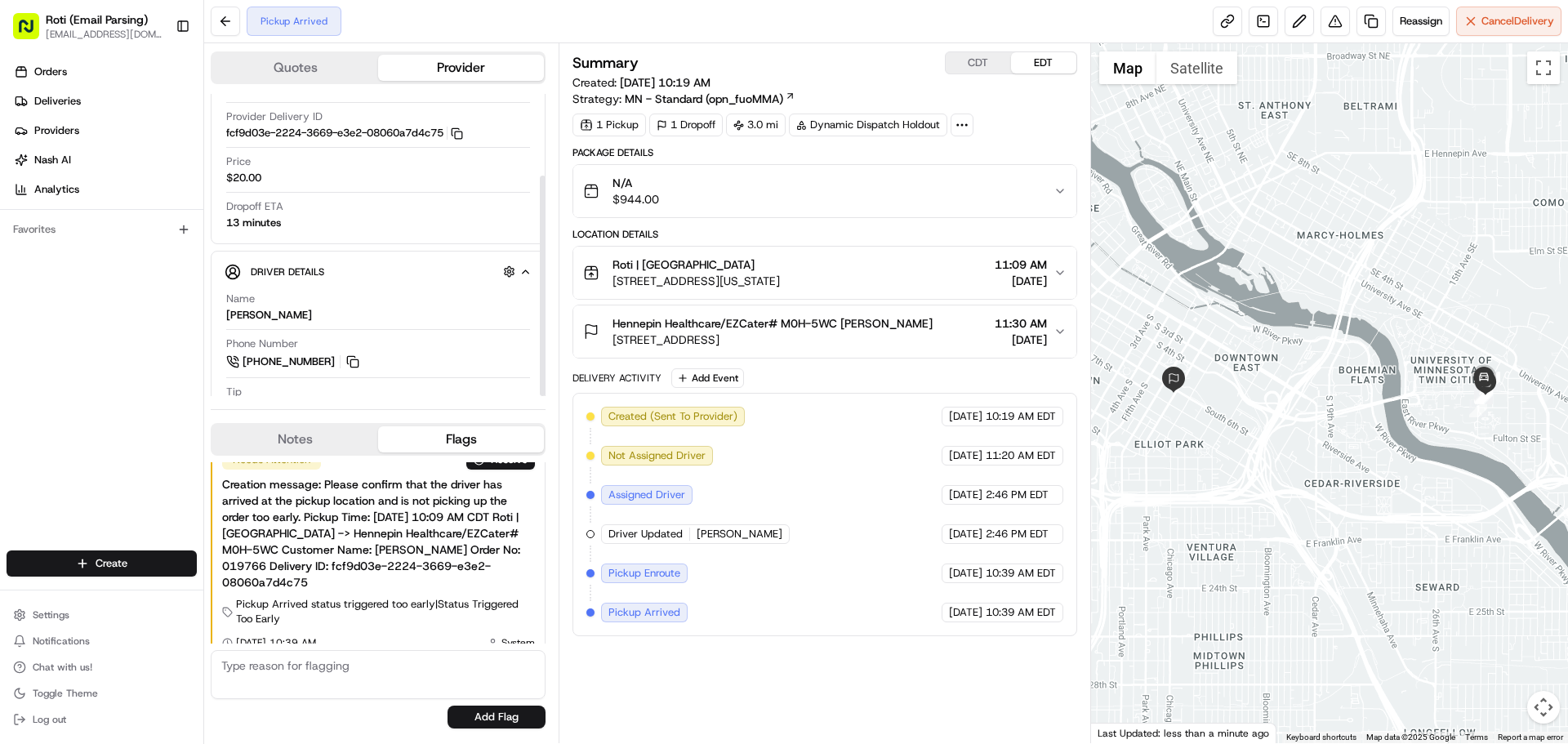
scroll to position [112, 0]
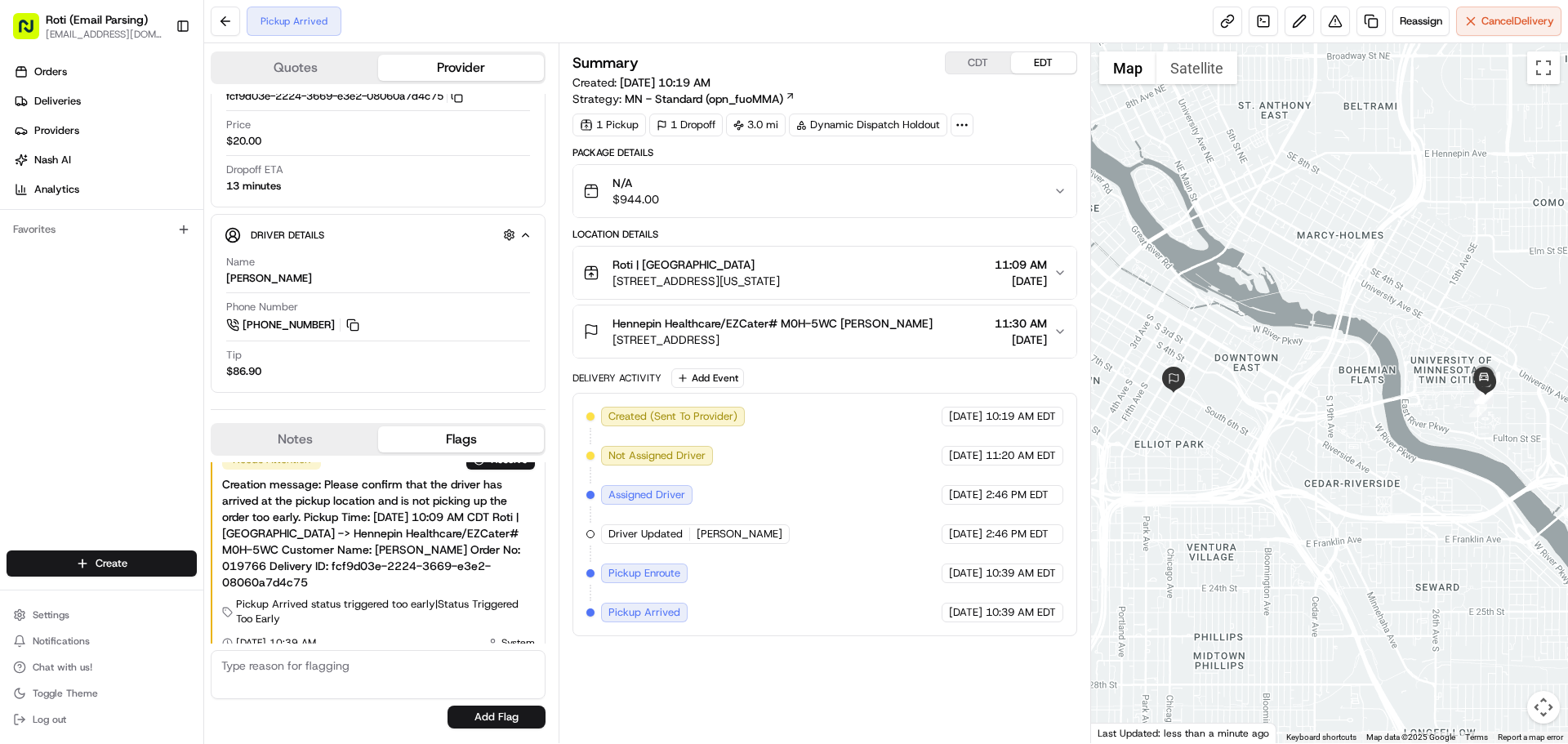
click at [580, 676] on div "Summary CDT EDT Created: [DATE] 10:19 AM Strategy: MN - Standard (opn_fuoMMA) 1…" at bounding box center [825, 392] width 504 height 683
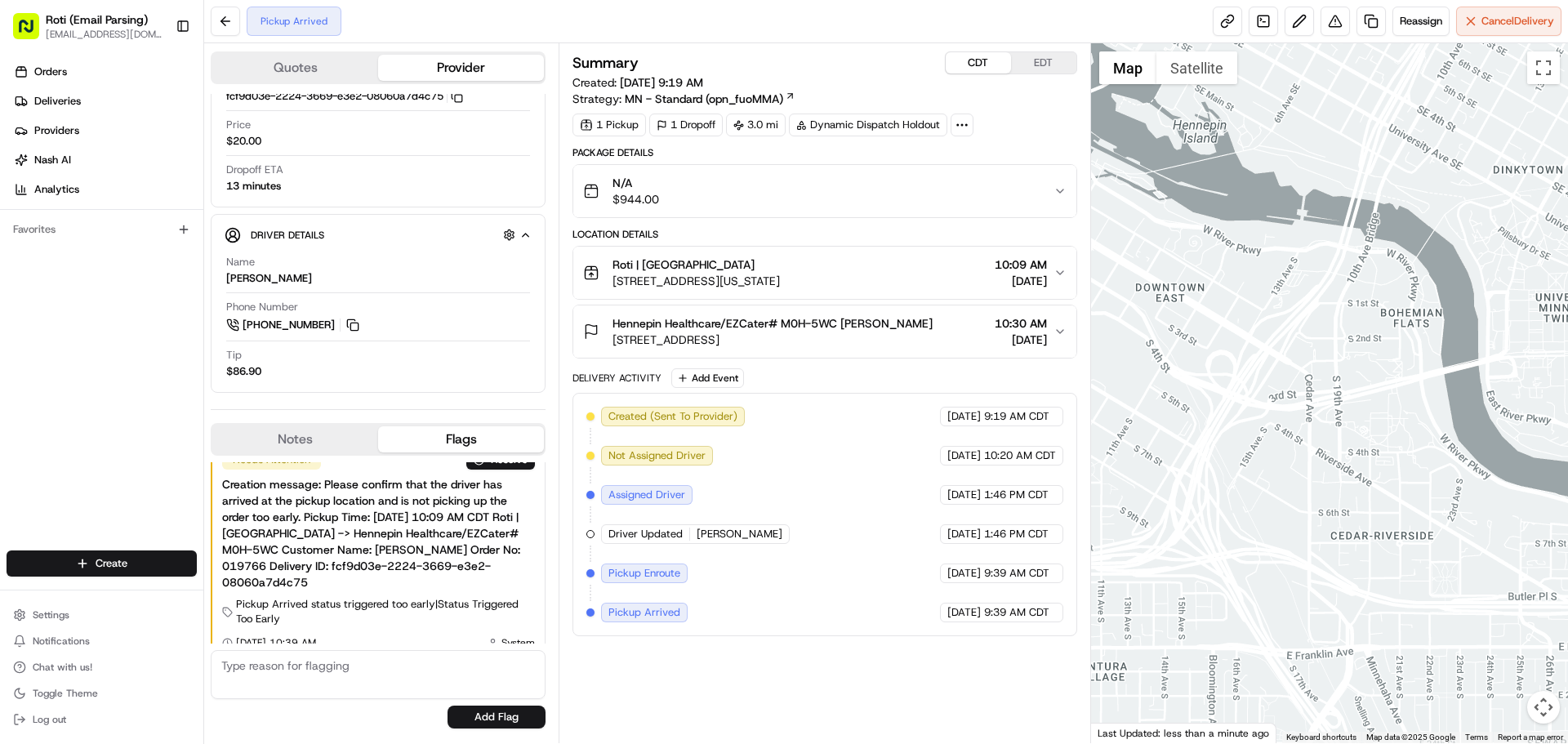
click at [981, 65] on button "CDT" at bounding box center [978, 62] width 65 height 22
click at [1070, 57] on button "EDT" at bounding box center [1043, 62] width 65 height 22
click at [986, 56] on button "CDT" at bounding box center [978, 62] width 65 height 22
click at [1047, 57] on button "EDT" at bounding box center [1043, 62] width 65 height 22
click at [984, 65] on button "CDT" at bounding box center [978, 62] width 65 height 22
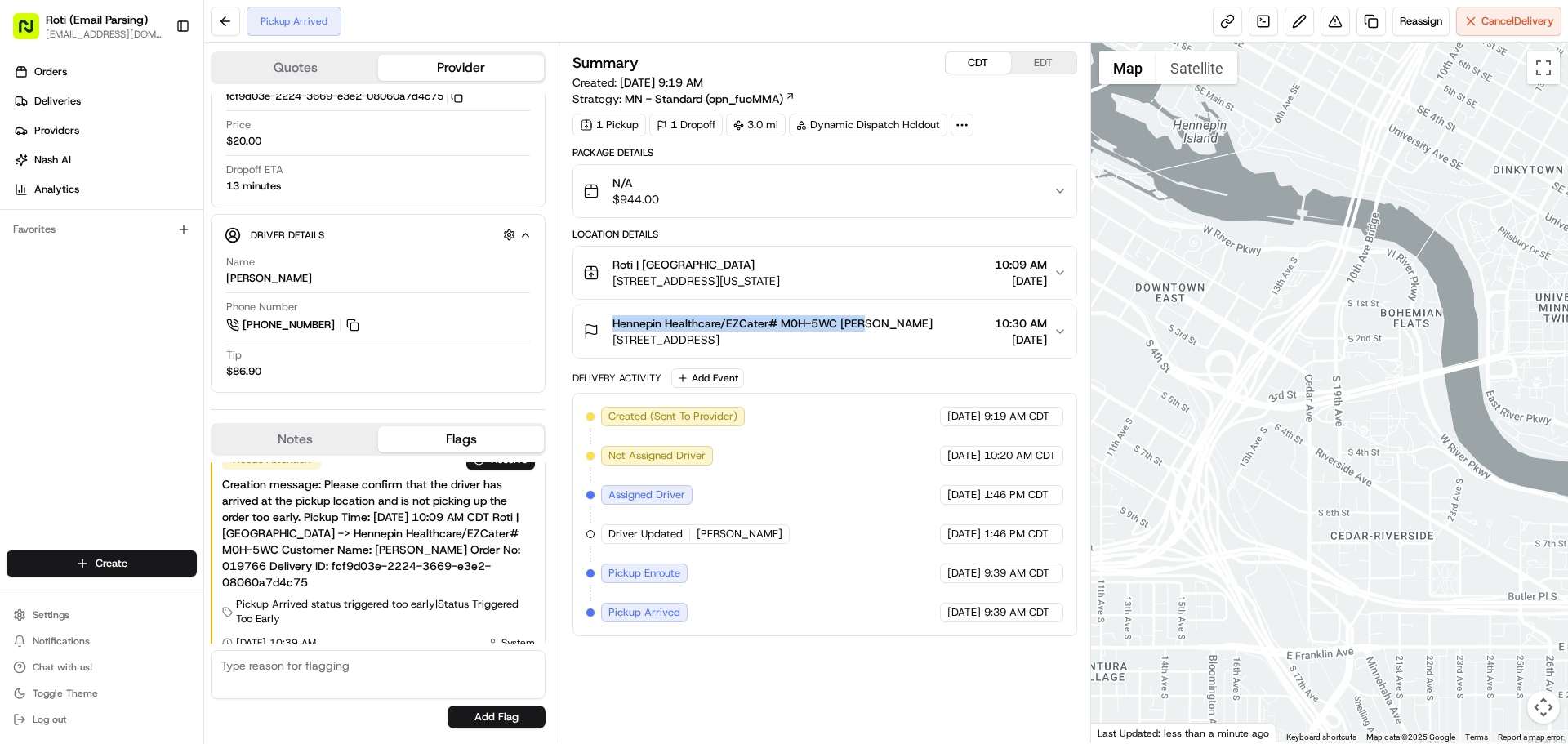
drag, startPoint x: 880, startPoint y: 321, endPoint x: 608, endPoint y: 326, distance: 272.0
click at [608, 326] on div "Hennepin Healthcare/EZCater# M0H-5WC Mary 600 Park Ave, Minneapolis, MN 55415, …" at bounding box center [818, 332] width 470 height 33
copy span "Hennepin Healthcare/EZCater# M0H-5WC Mary"
click at [565, 338] on div "Summary CDT EDT Created: 08/19/2025 9:19 AM Strategy: MN - Standard (opn_fuoMMA…" at bounding box center [825, 393] width 532 height 700
drag, startPoint x: 825, startPoint y: 333, endPoint x: 769, endPoint y: 331, distance: 56.0
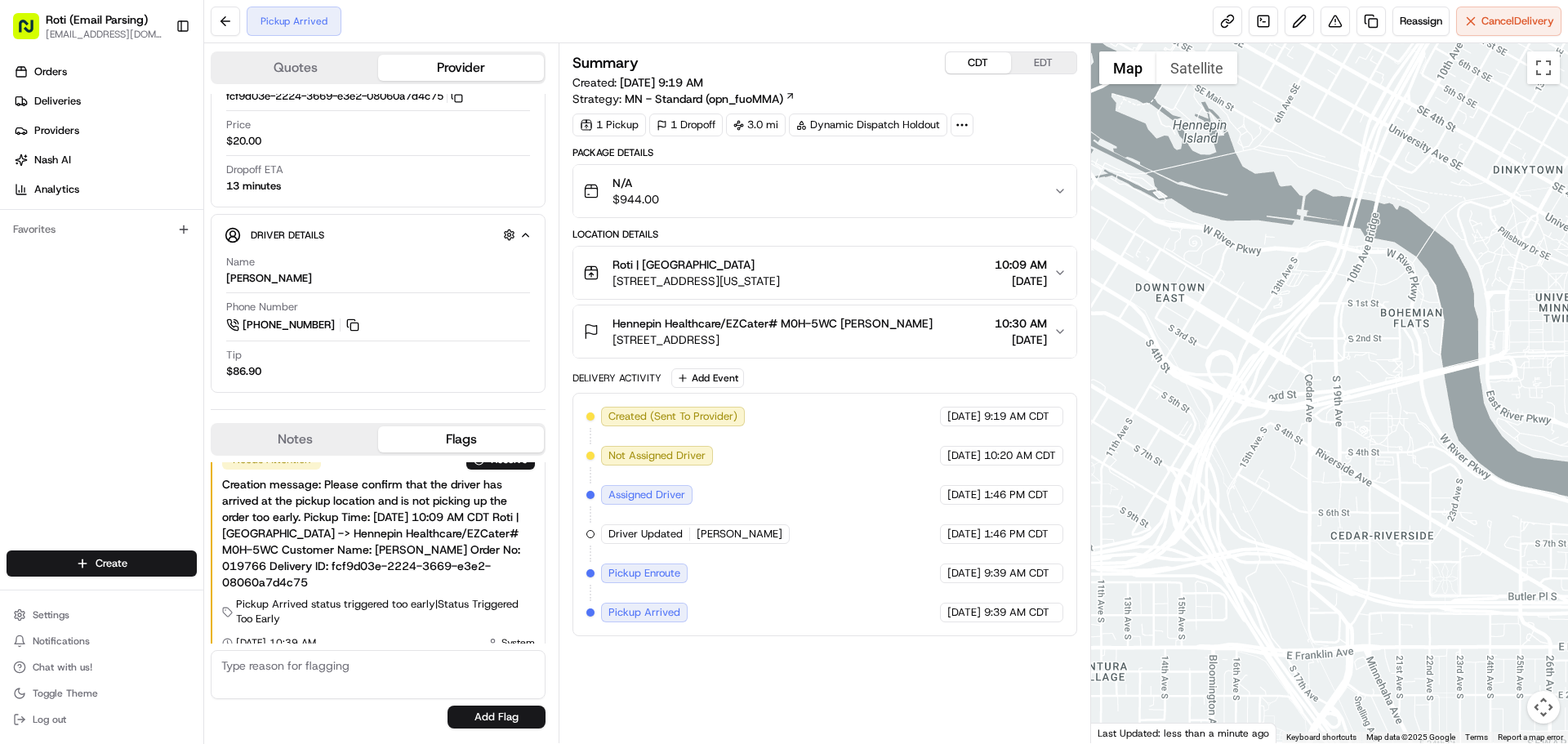
click at [769, 331] on div "Hennepin Healthcare/EZCater# M0H-5WC Mary 600 Park Ave, Minneapolis, MN 55415, …" at bounding box center [818, 332] width 470 height 33
click at [774, 326] on span "Hennepin Healthcare/EZCater# M0H-5WC Mary" at bounding box center [773, 323] width 321 height 16
drag, startPoint x: 770, startPoint y: 322, endPoint x: 833, endPoint y: 328, distance: 63.3
click at [833, 328] on span "Hennepin Healthcare/EZCater# M0H-5WC Mary" at bounding box center [773, 323] width 321 height 16
copy span "# M0H-5WC"
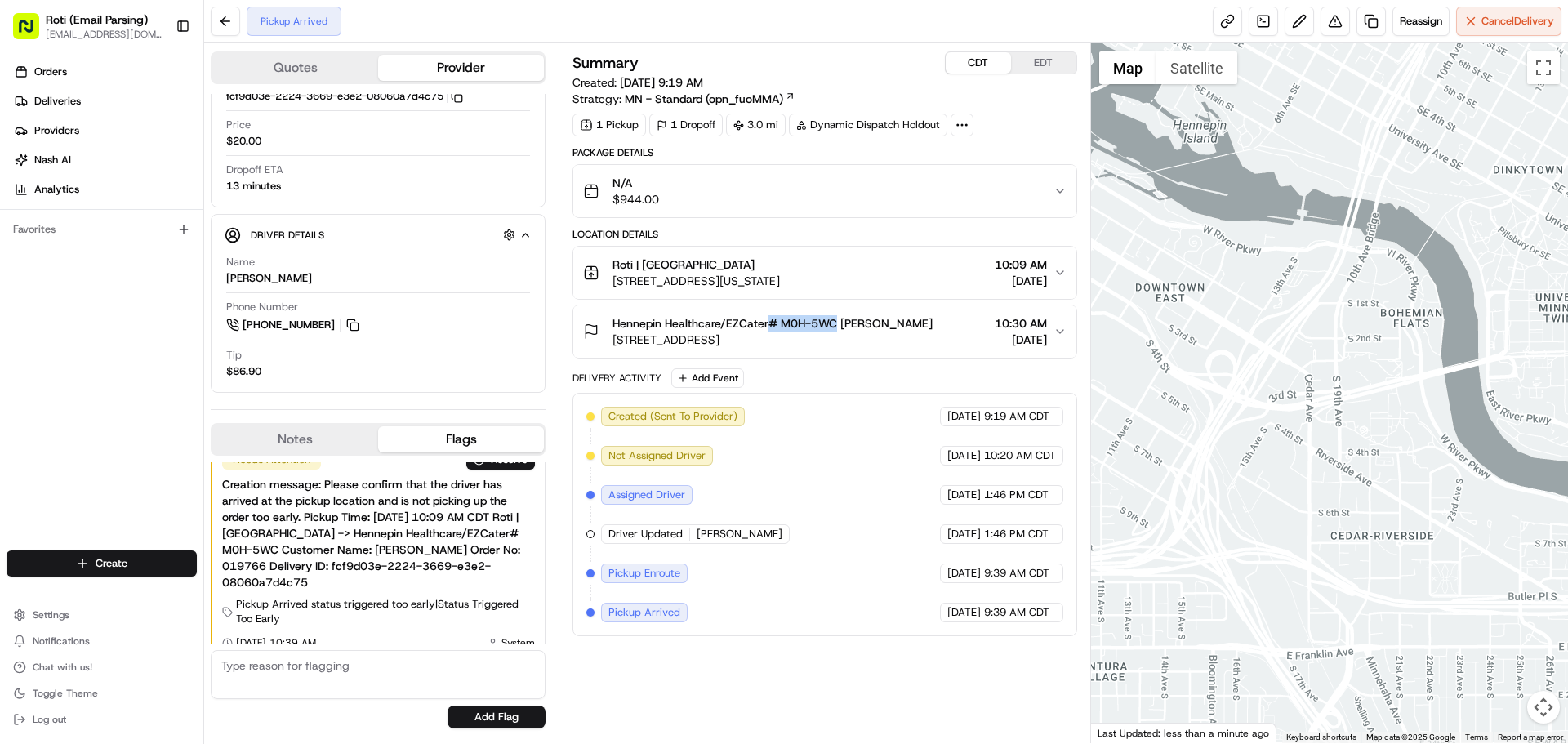
click at [1019, 63] on button "EDT" at bounding box center [1043, 62] width 65 height 22
click at [983, 59] on button "CDT" at bounding box center [978, 62] width 65 height 22
click at [748, 461] on div "Created (Sent To Provider) RedWagon 08/19/2025 9:19 AM CDT Not Assigned Driver …" at bounding box center [825, 514] width 476 height 216
drag, startPoint x: 771, startPoint y: 325, endPoint x: 834, endPoint y: 329, distance: 63.1
click at [834, 329] on span "Hennepin Healthcare/EZCater# M0H-5WC Mary" at bounding box center [773, 323] width 321 height 16
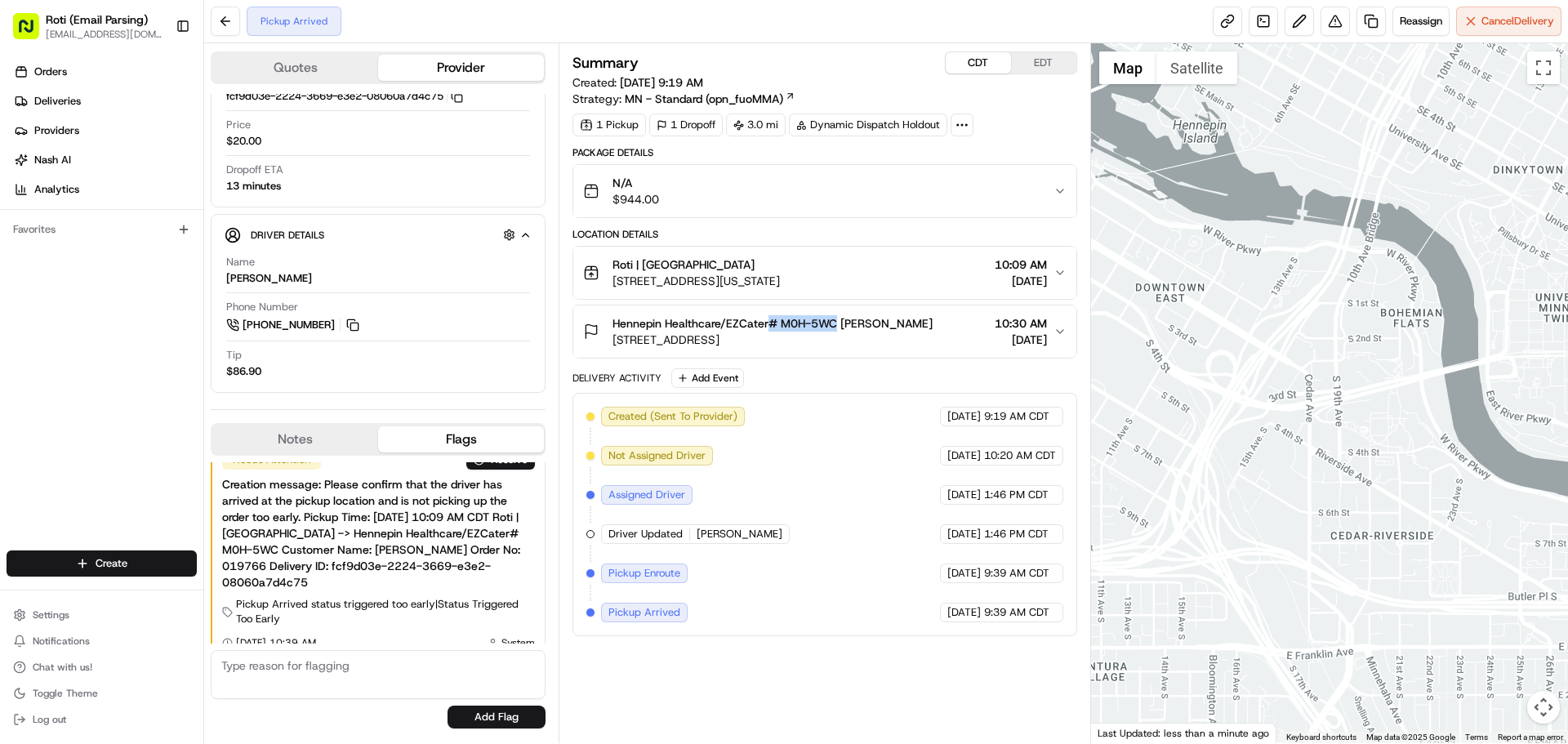
click at [1057, 60] on button "EDT" at bounding box center [1043, 62] width 65 height 22
click at [972, 57] on button "CDT" at bounding box center [978, 62] width 65 height 22
click at [1038, 57] on button "EDT" at bounding box center [1043, 62] width 65 height 22
click at [794, 736] on div "Summary CDT EDT Created: 08/19/2025 10:19 AM Strategy: MN - Standard (opn_fuoMM…" at bounding box center [825, 393] width 532 height 700
click at [958, 60] on button "CDT" at bounding box center [978, 62] width 65 height 22
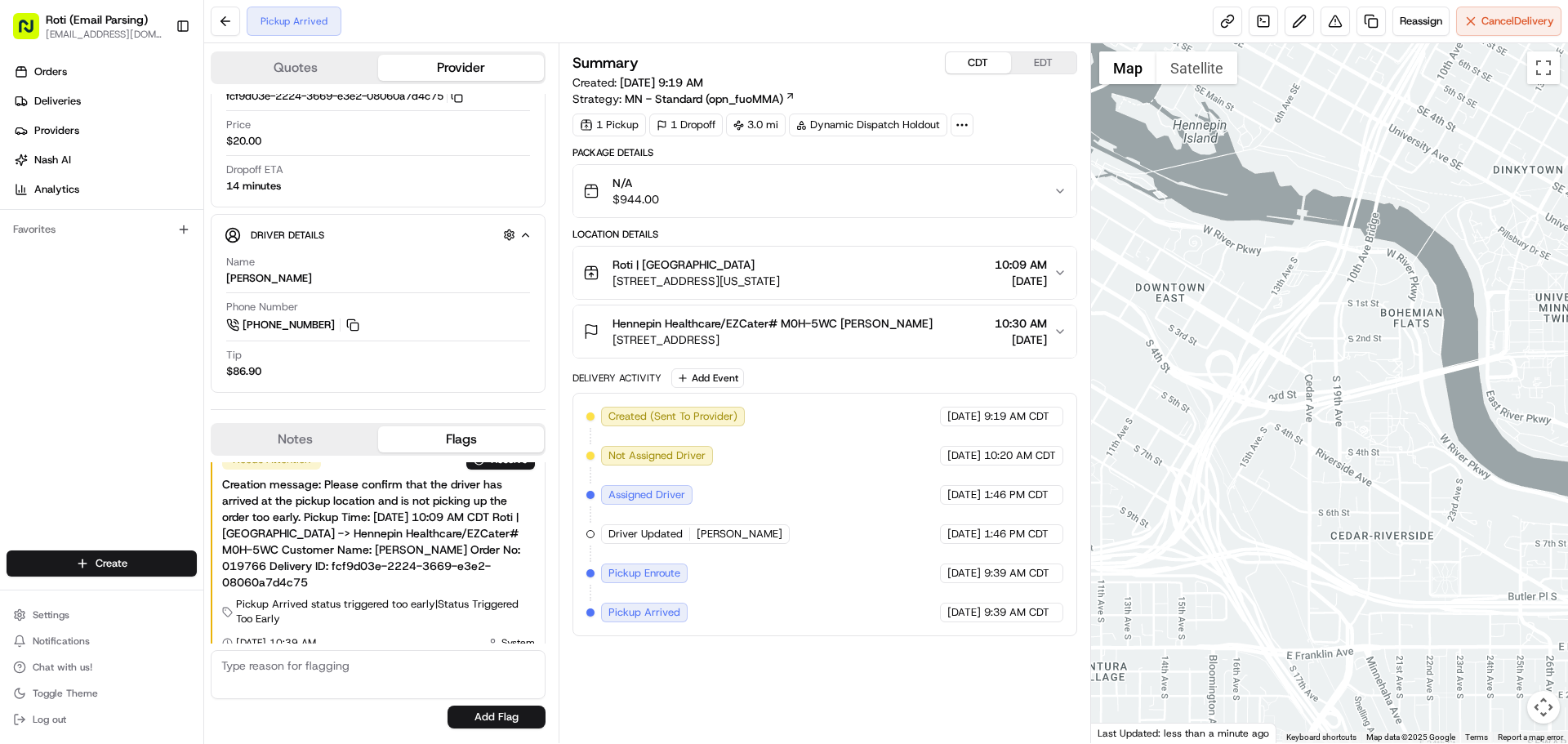
click at [1072, 54] on button "EDT" at bounding box center [1043, 62] width 65 height 22
click at [959, 63] on button "CDT" at bounding box center [978, 62] width 65 height 22
click at [1027, 68] on button "EDT" at bounding box center [1043, 62] width 65 height 22
click at [966, 67] on button "CDT" at bounding box center [978, 62] width 65 height 22
click at [1023, 61] on button "EDT" at bounding box center [1043, 62] width 65 height 22
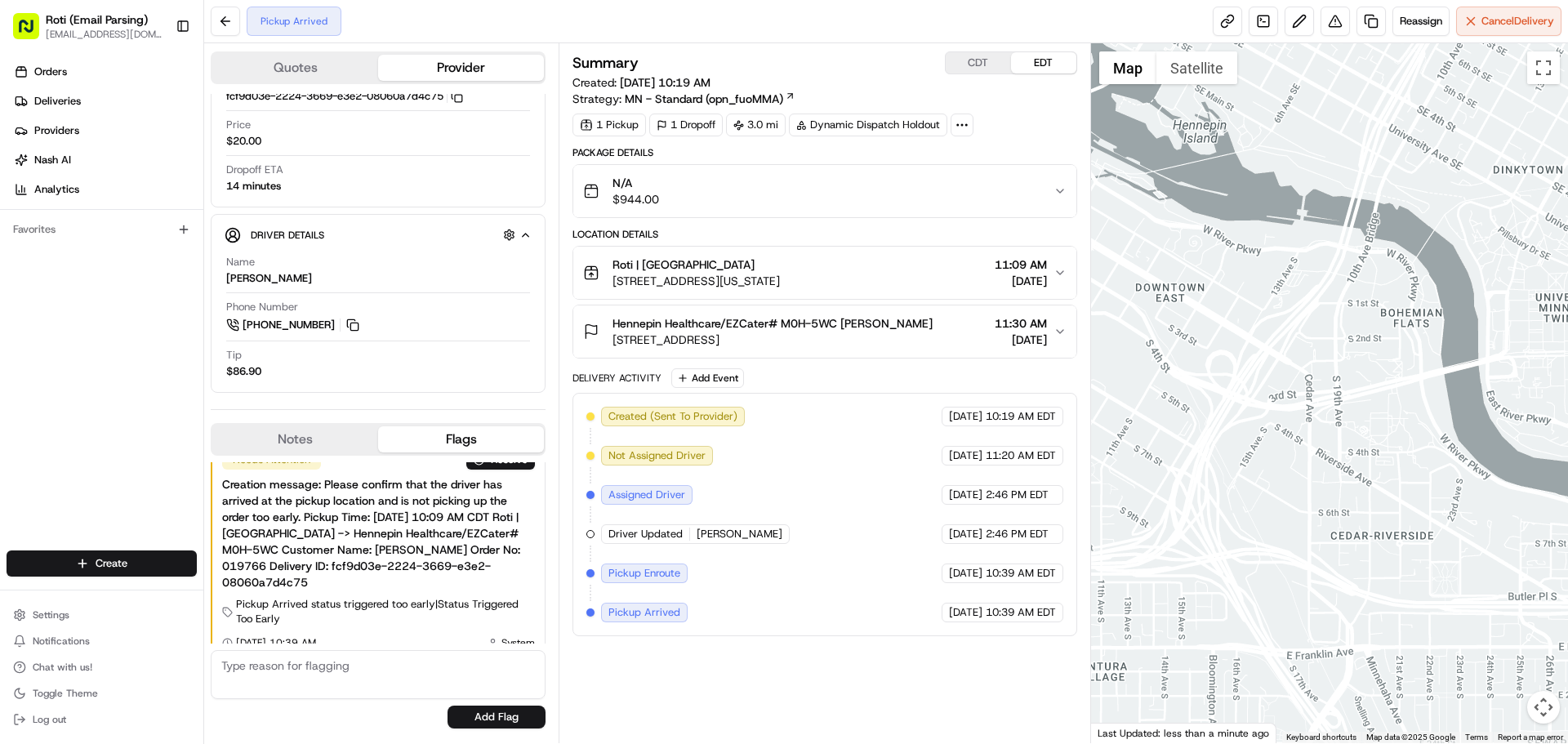
click at [917, 320] on div "Hennepin Healthcare/EZCater# M0H-5WC Mary 600 Park Ave, Minneapolis, MN 55415, …" at bounding box center [818, 332] width 470 height 33
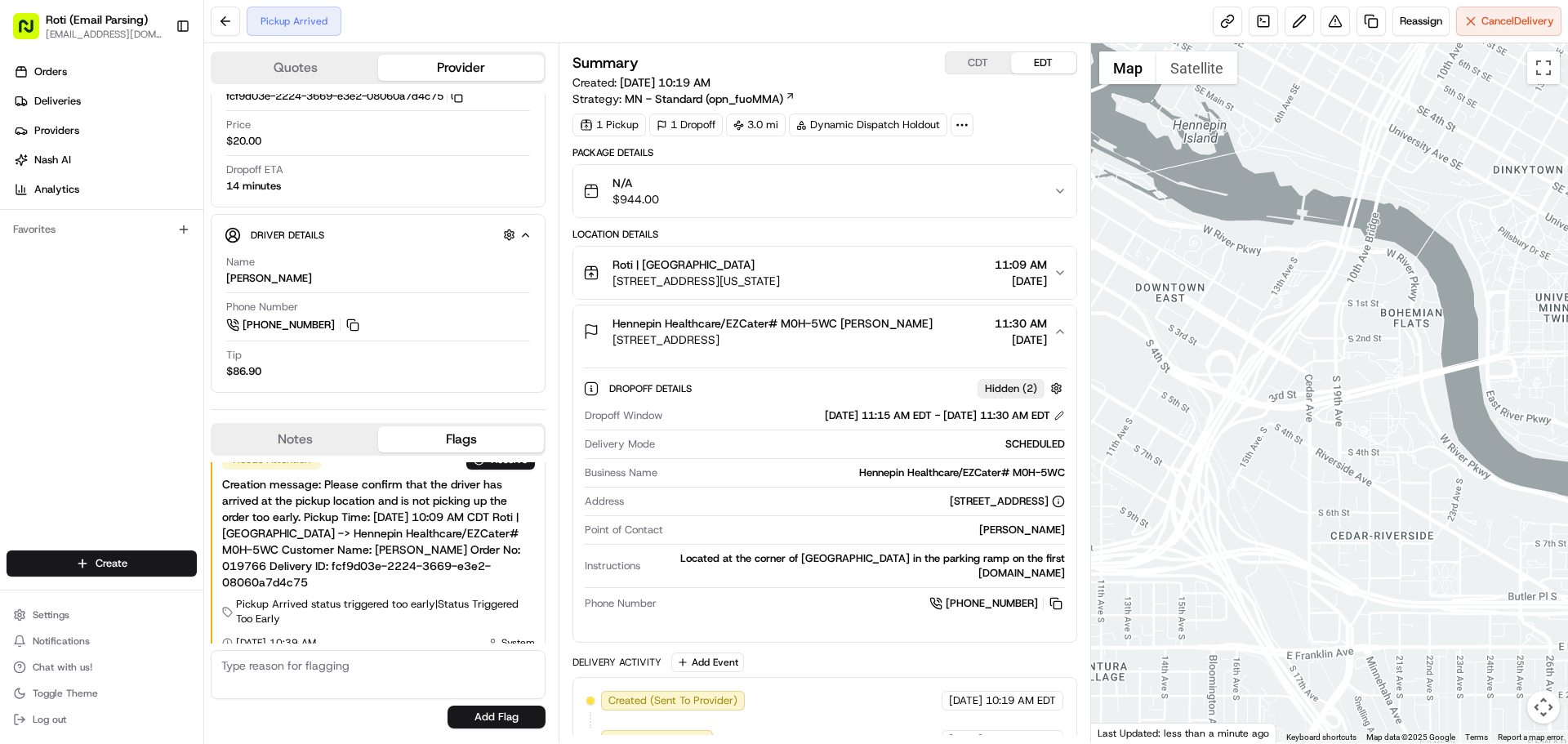
click at [917, 320] on div "Hennepin Healthcare/EZCater# M0H-5WC Mary 600 Park Ave, Minneapolis, MN 55415, …" at bounding box center [818, 332] width 470 height 33
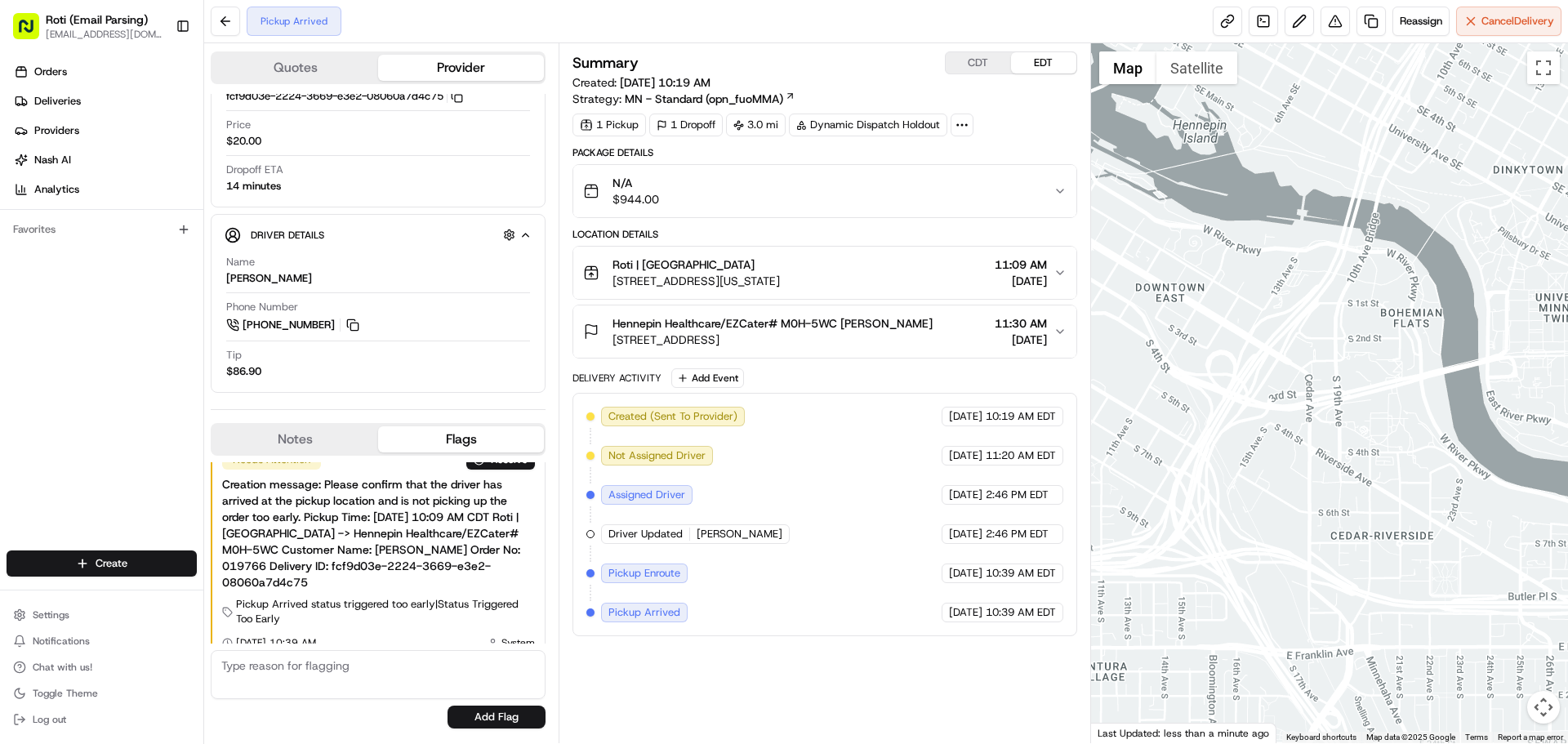
click at [934, 281] on div "Roti | University of MN 614 Washington Ave SE, Minneapolis, MN 55414, USA 11:09…" at bounding box center [818, 273] width 470 height 33
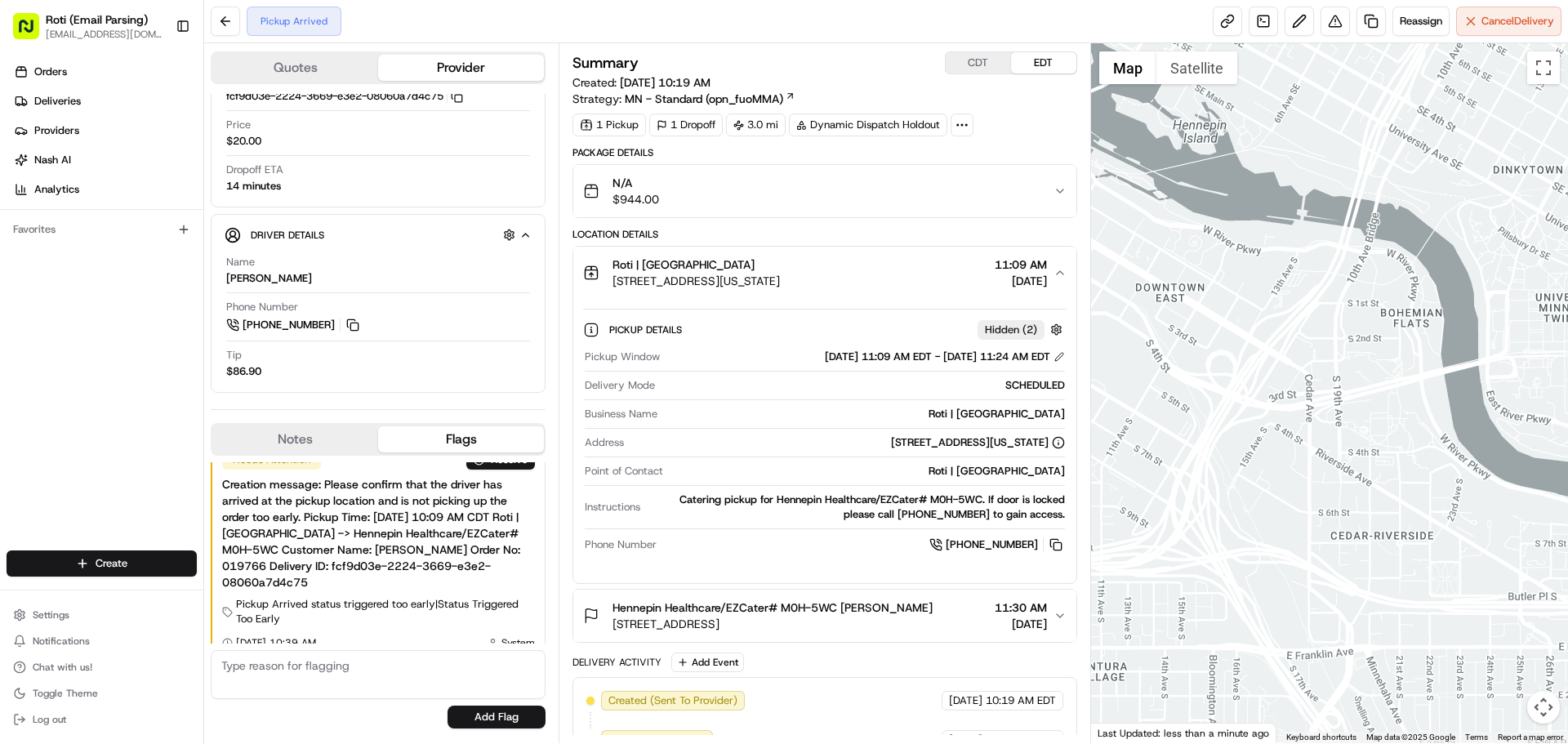
click at [934, 281] on div "Roti | University of MN 614 Washington Ave SE, Minneapolis, MN 55414, USA 11:09…" at bounding box center [818, 273] width 470 height 33
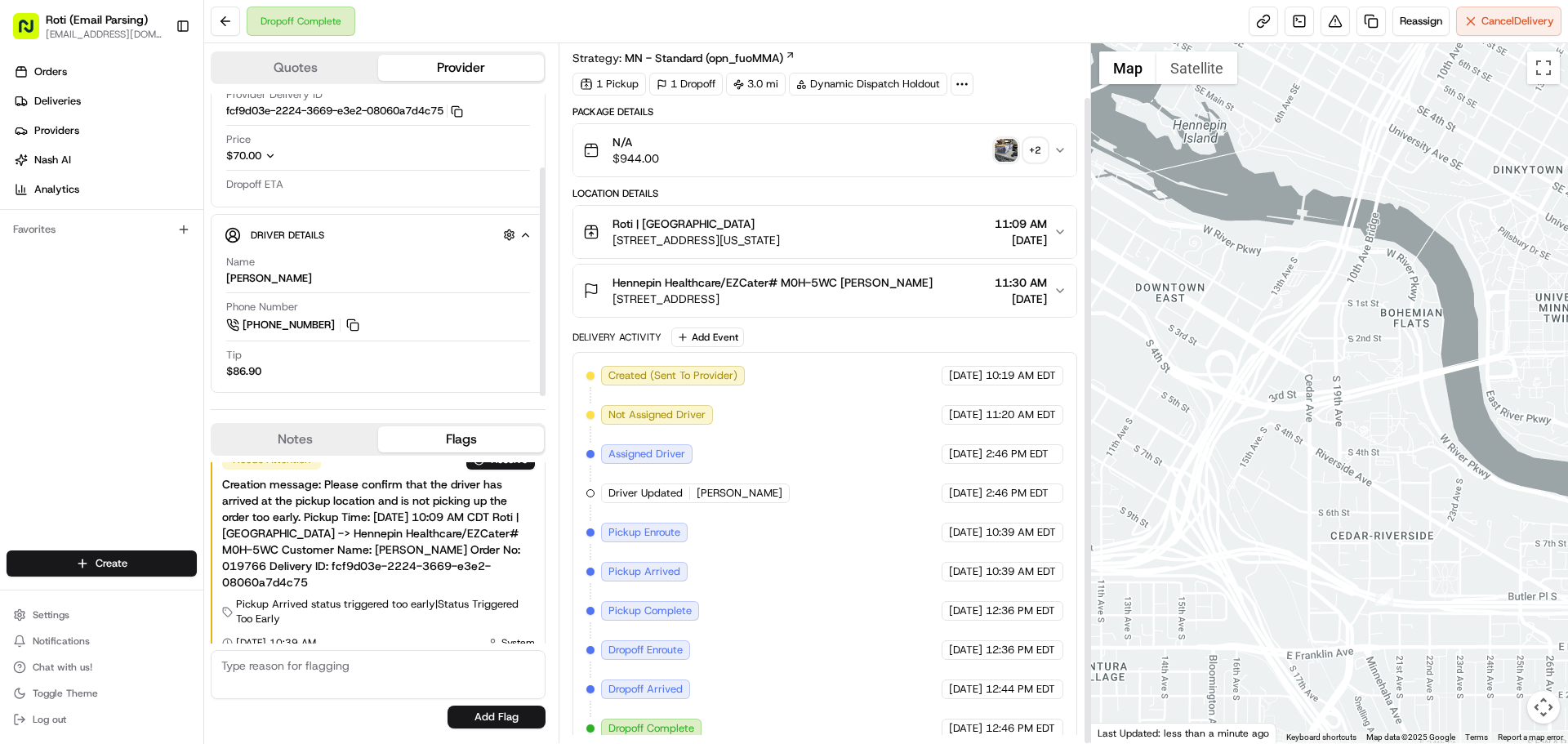
scroll to position [58, 0]
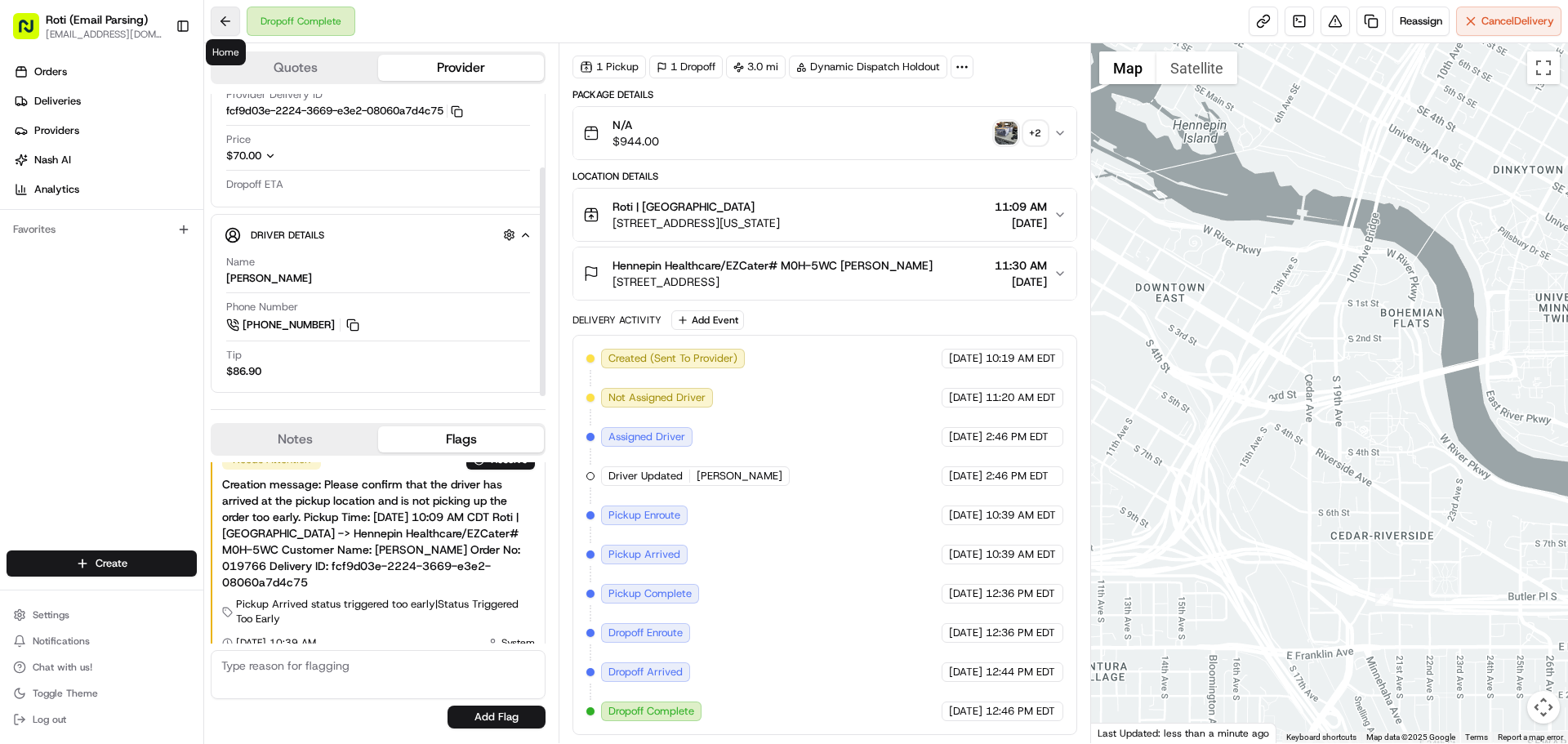
click at [229, 20] on button at bounding box center [225, 22] width 29 height 29
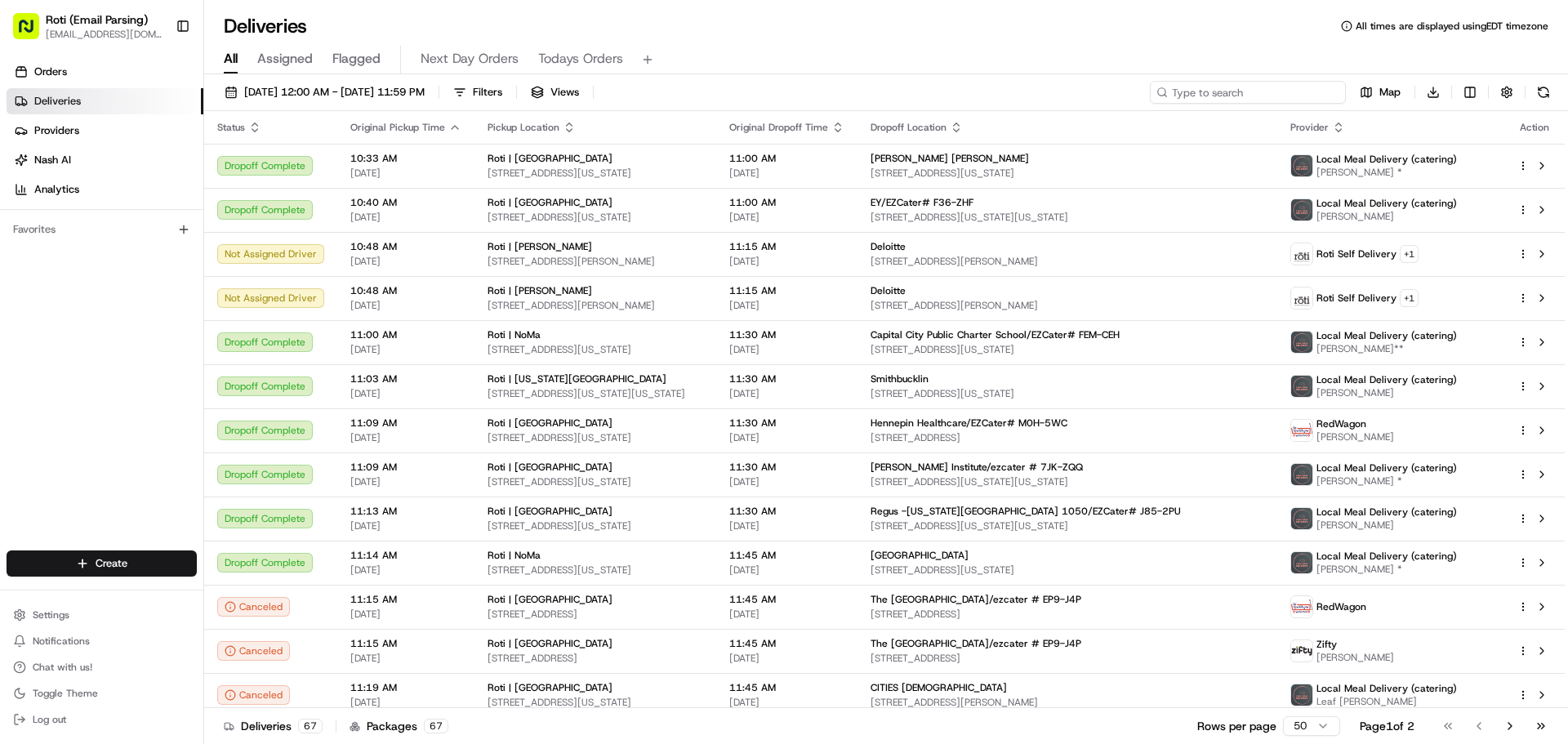
click at [1234, 93] on input at bounding box center [1247, 92] width 196 height 23
paste input "FAH. HT8"
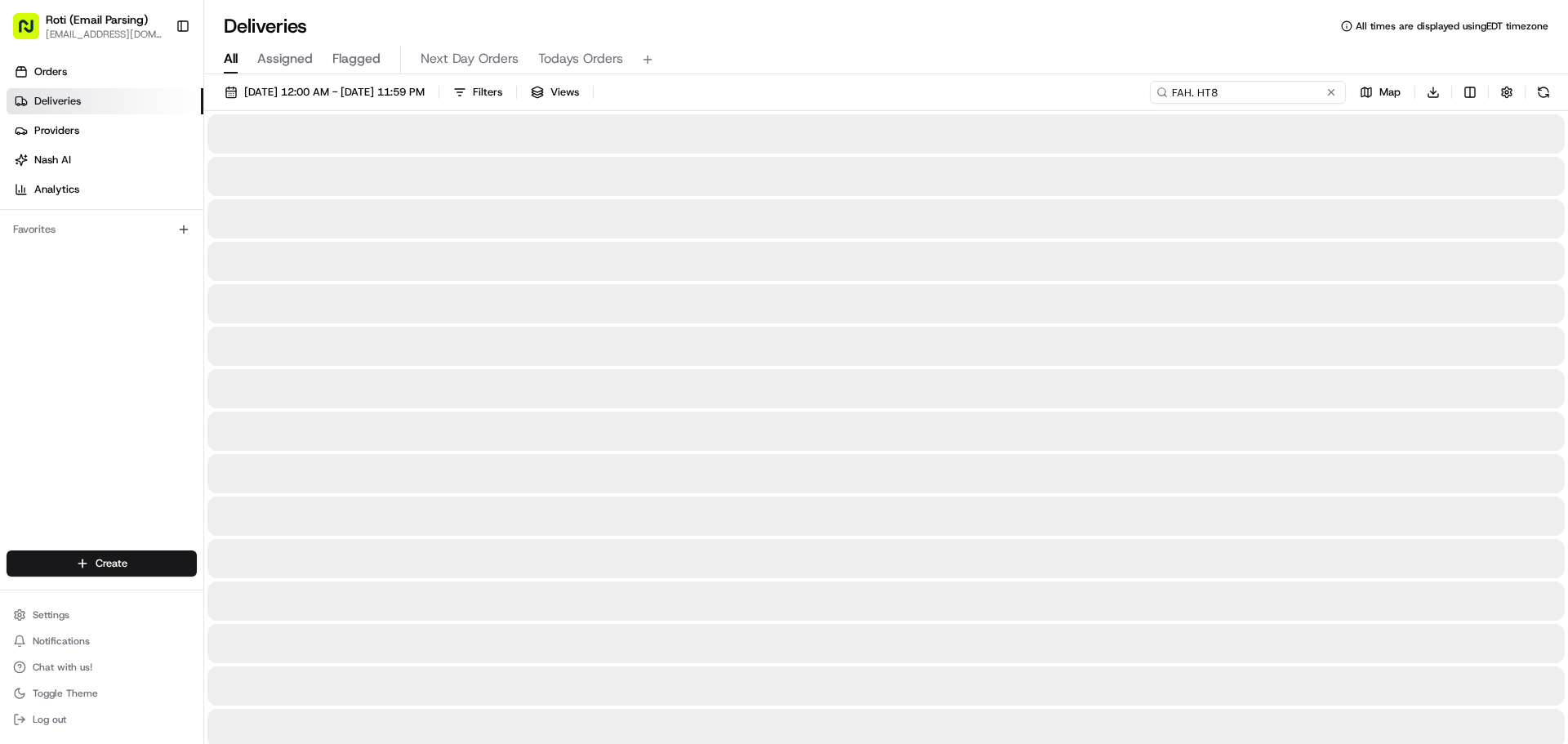
click at [1198, 89] on input "FAH. HT8" at bounding box center [1247, 92] width 196 height 23
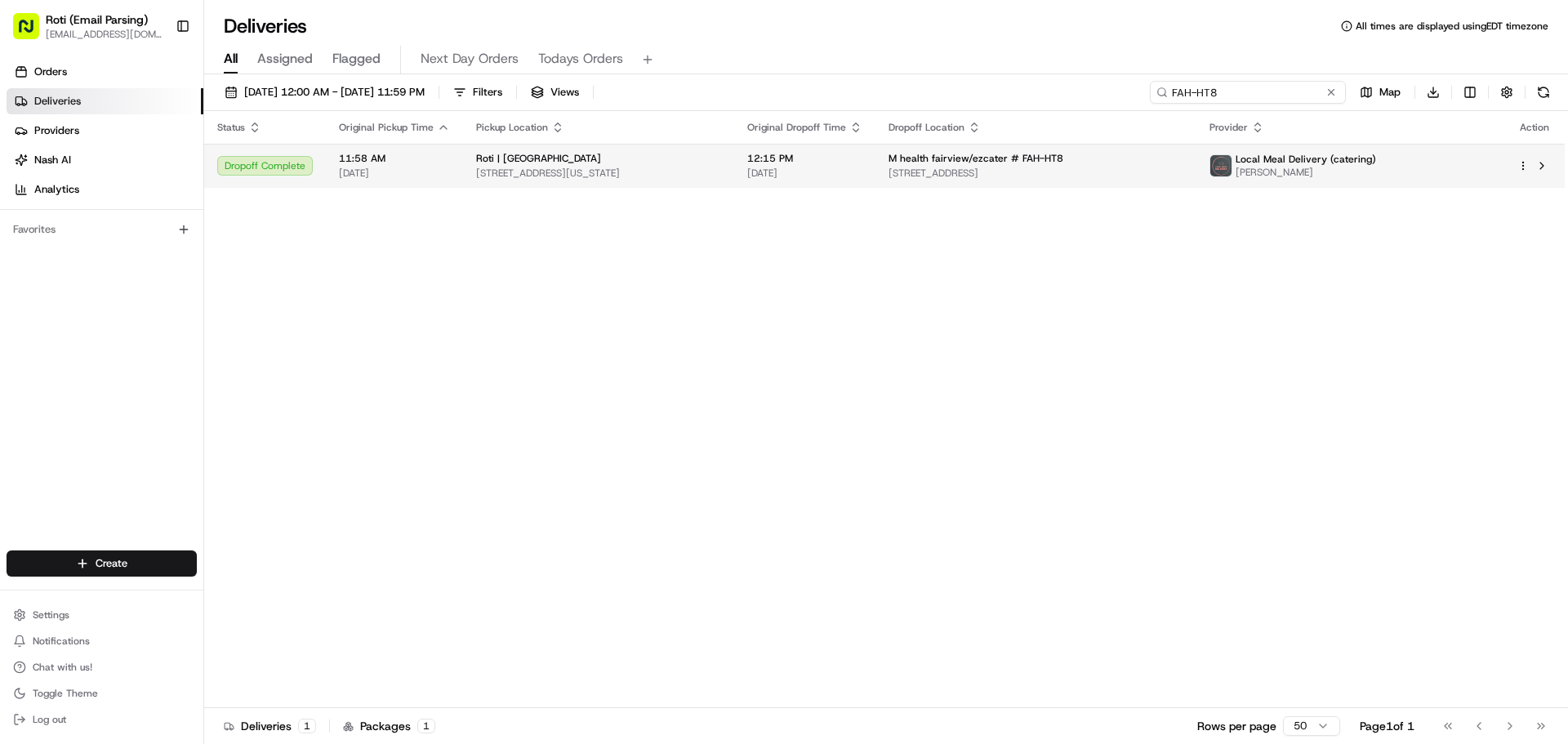
type input "FAH-HT8"
click at [1376, 171] on span "Deborah Bilges" at bounding box center [1306, 171] width 140 height 13
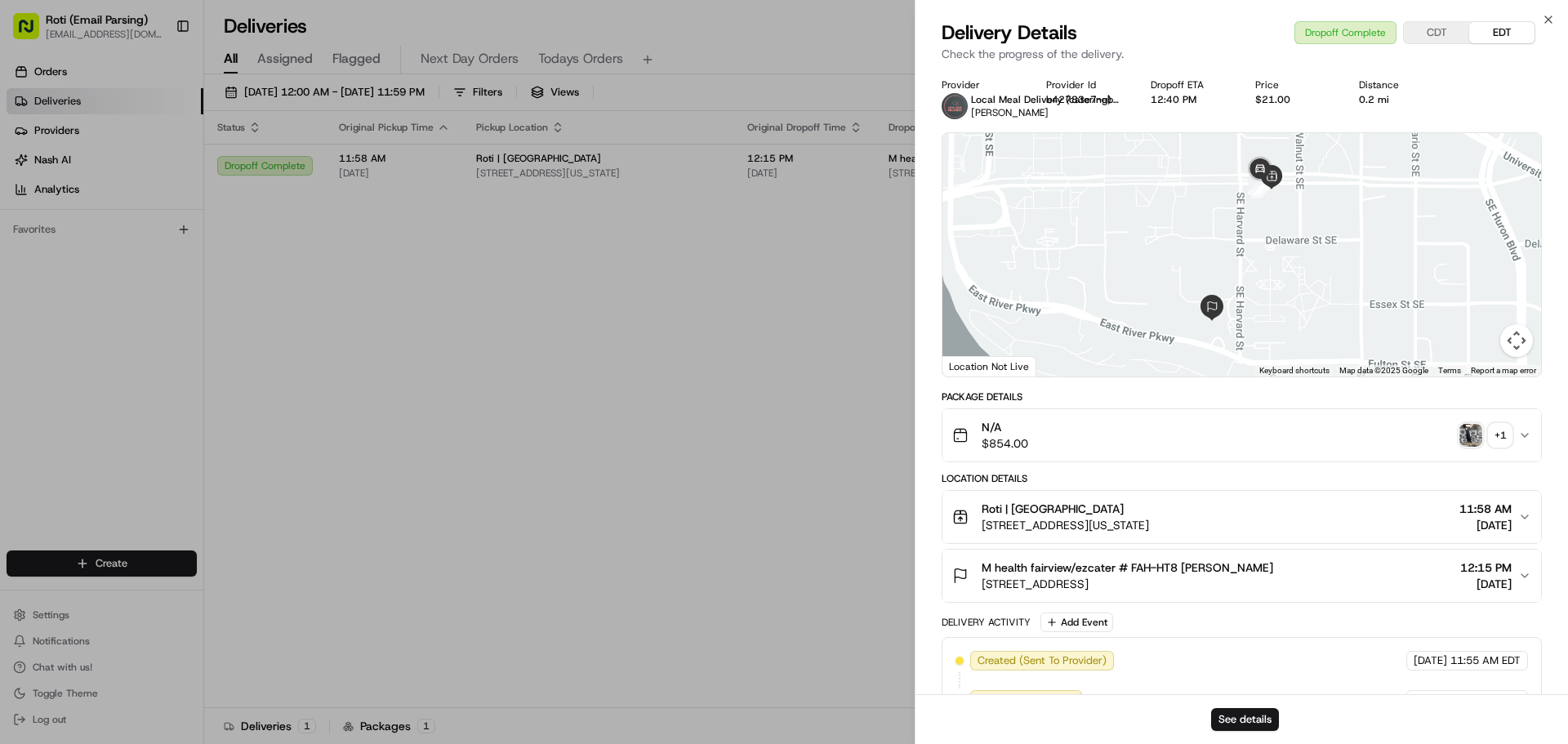
click at [1500, 438] on div "+ 1" at bounding box center [1500, 435] width 23 height 23
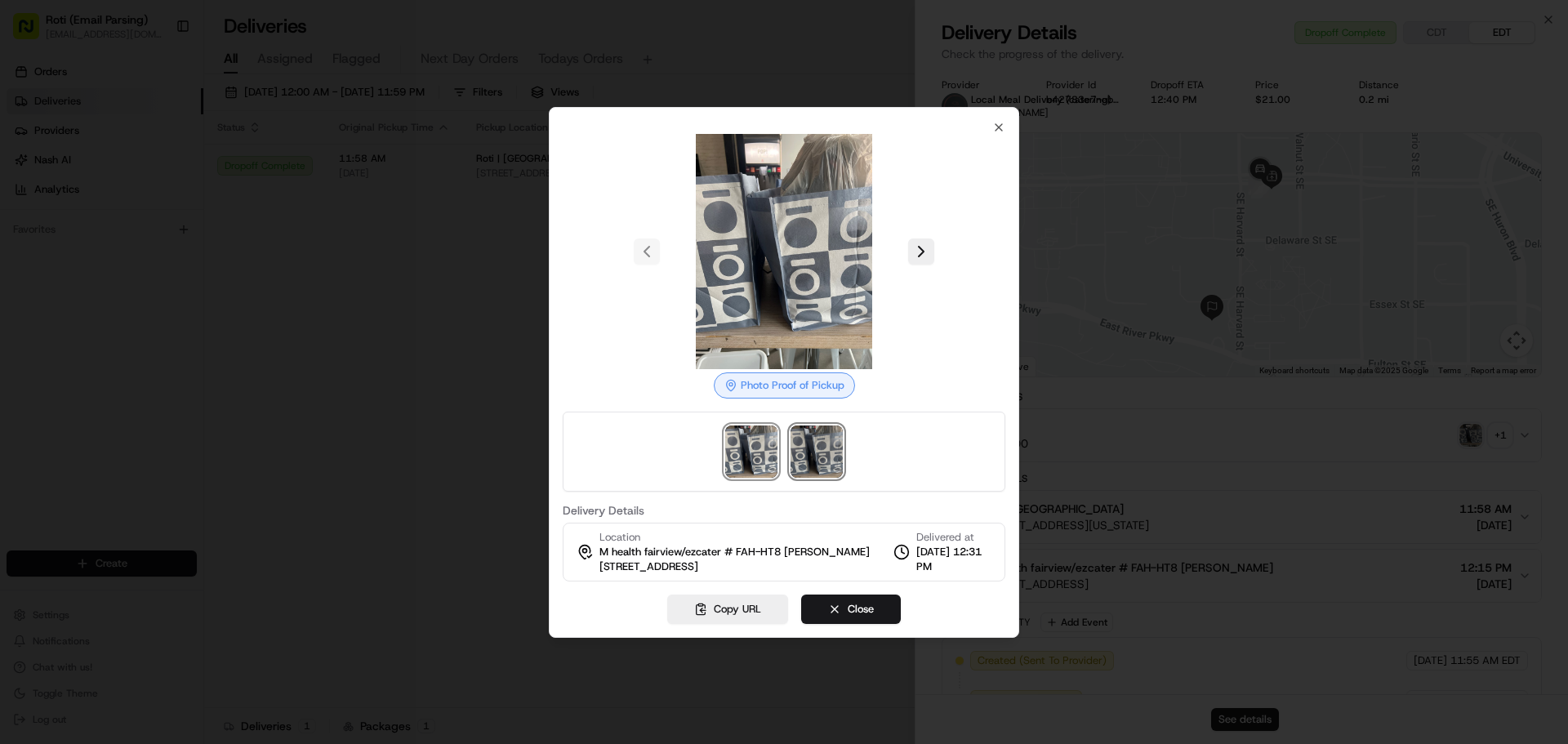
click at [829, 461] on img at bounding box center [817, 451] width 52 height 52
click at [1001, 135] on div at bounding box center [784, 251] width 443 height 235
click at [1000, 121] on icon "button" at bounding box center [998, 127] width 13 height 13
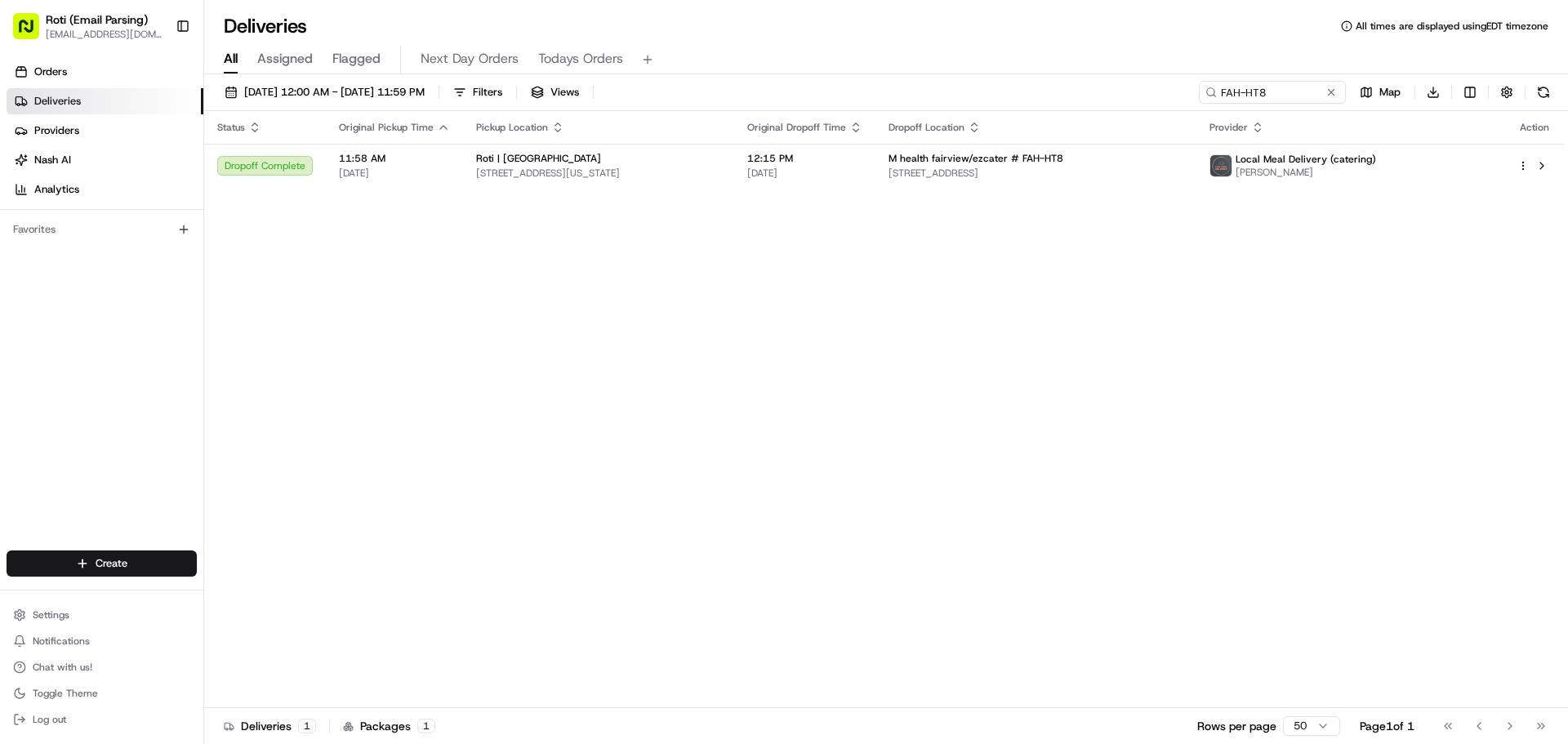
click at [960, 361] on div "Status Original Pickup Time Pickup Location Original Dropoff Time Dropoff Locat…" at bounding box center [884, 409] width 1360 height 597
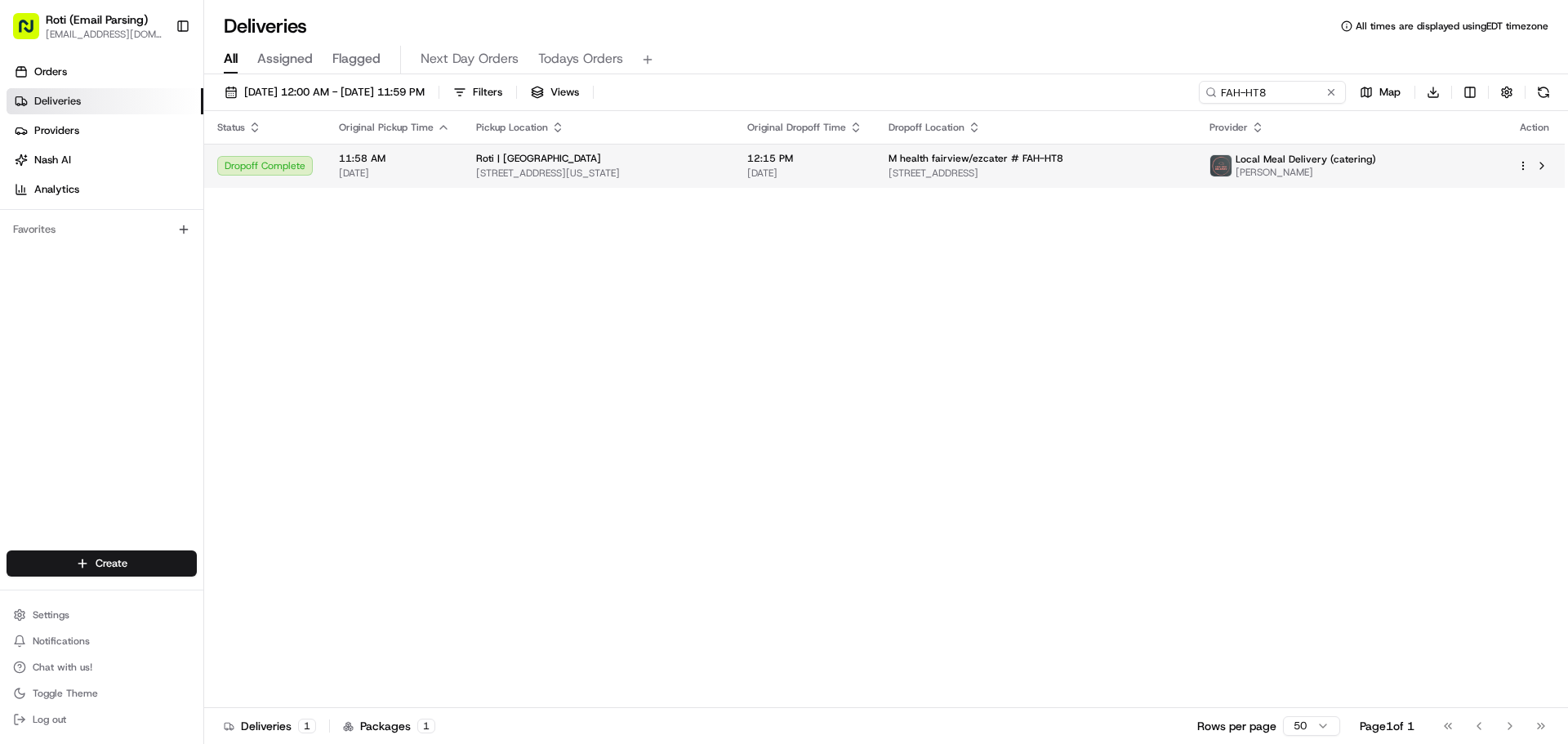
click at [1293, 179] on td "Local Meal Delivery (catering) Deborah Bilges" at bounding box center [1350, 165] width 308 height 44
click at [1334, 164] on span "Local Meal Delivery (catering)" at bounding box center [1306, 159] width 140 height 13
click at [1232, 169] on img at bounding box center [1221, 165] width 22 height 22
click at [1276, 165] on td "Local Meal Delivery (catering) Deborah Bilges" at bounding box center [1350, 165] width 308 height 44
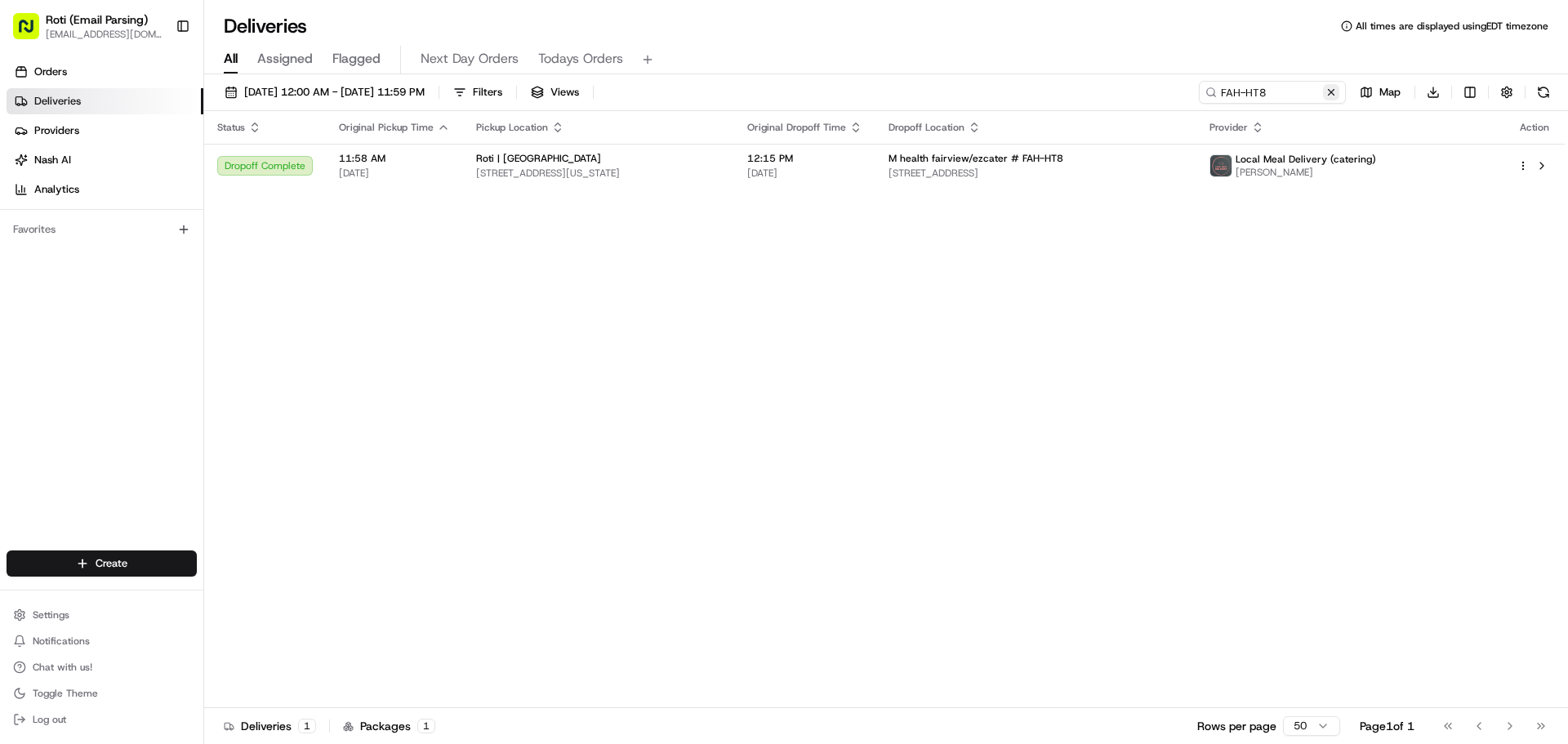
click at [1337, 89] on button at bounding box center [1331, 92] width 16 height 16
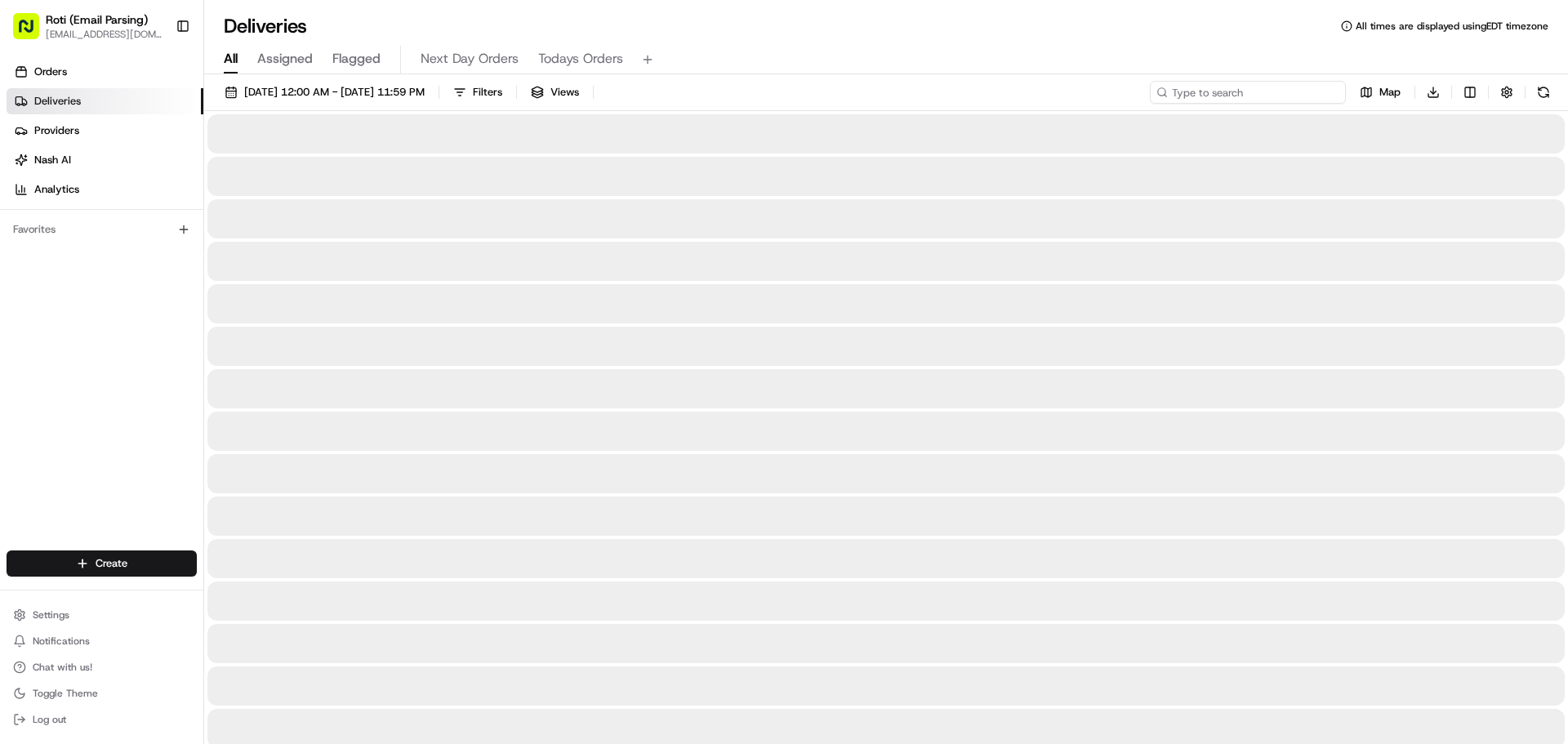
paste input "A7Y420"
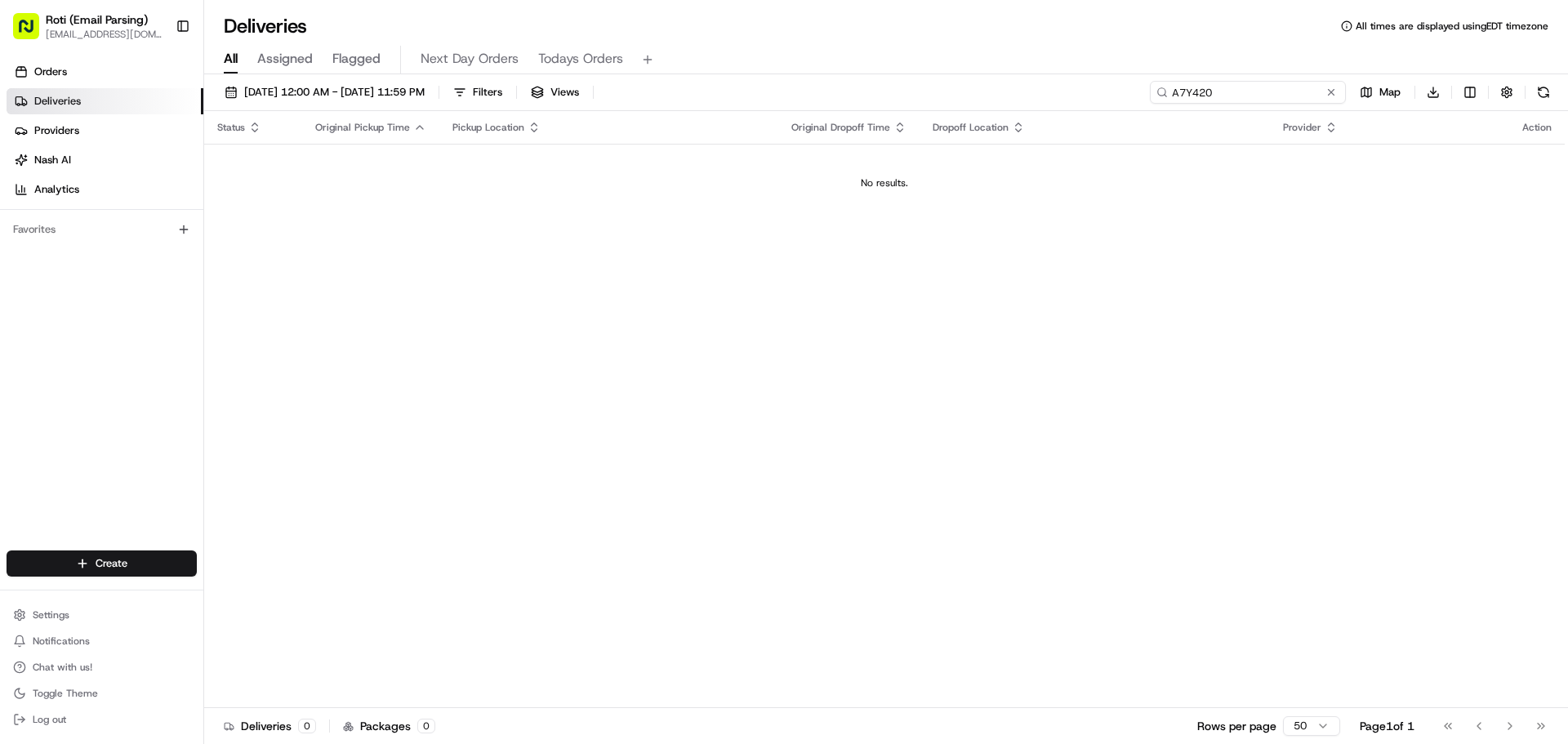
click at [1191, 90] on input "A7Y420" at bounding box center [1247, 92] width 196 height 23
type input "A7Y-420"
click at [1332, 86] on button at bounding box center [1331, 92] width 16 height 16
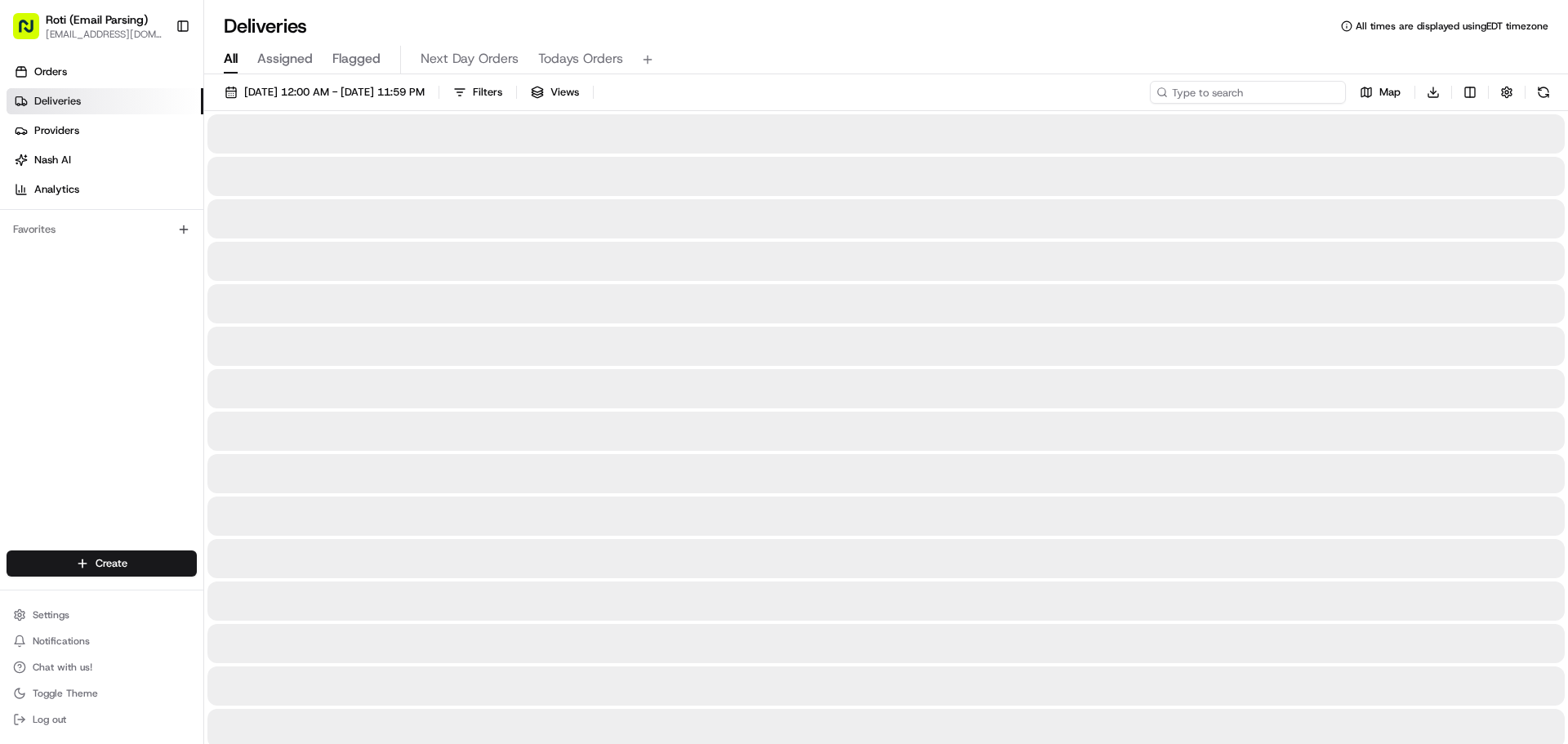
click at [1331, 86] on input at bounding box center [1247, 92] width 196 height 23
type input "2"
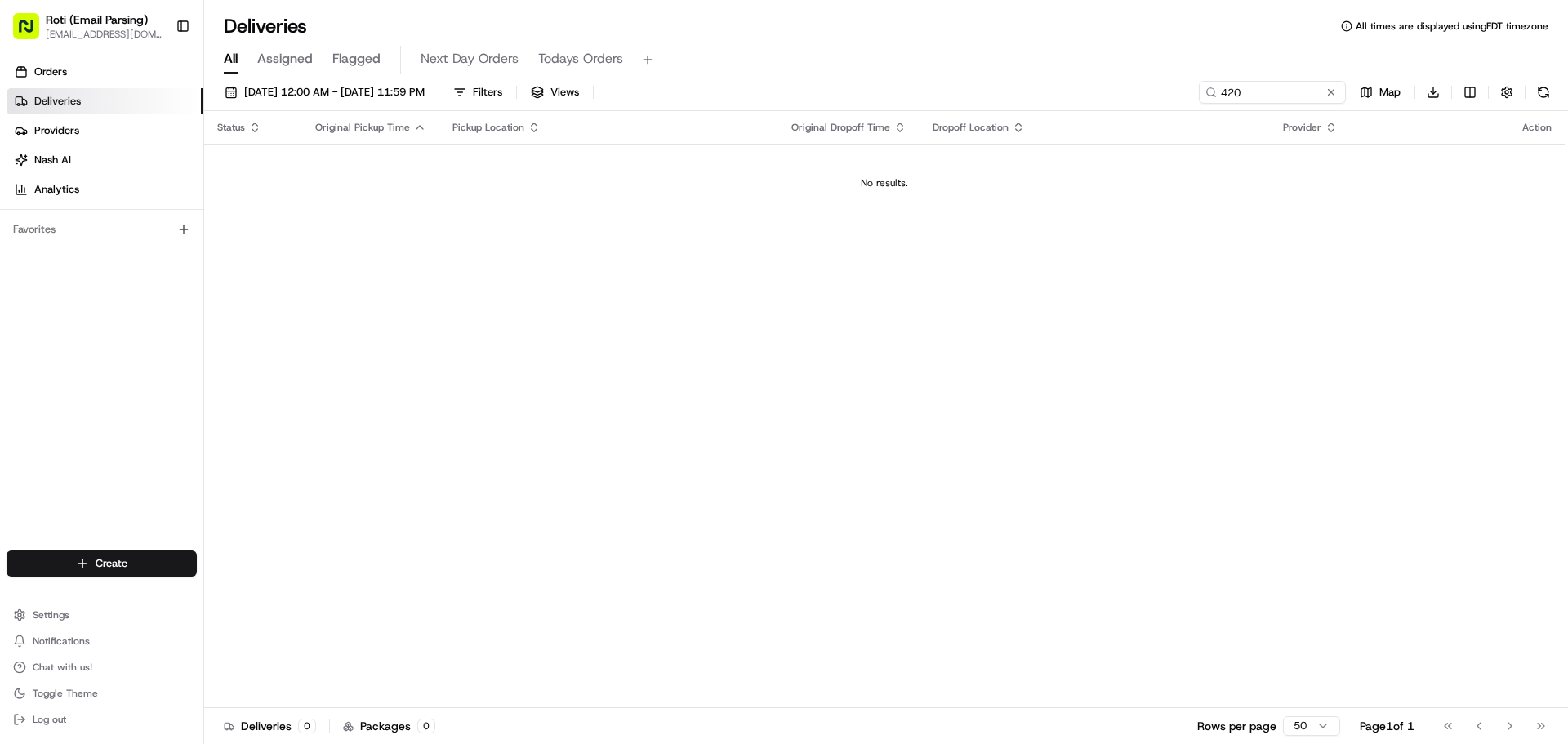
click at [1163, 91] on div "08/21/2025 12:00 AM - 08/21/2025 11:59 PM Filters Views 420 Map Download" at bounding box center [886, 95] width 1364 height 30
click at [1221, 93] on input "420" at bounding box center [1247, 92] width 196 height 23
click at [509, 85] on div "08/21/2025 12:00 AM - 08/21/2025 11:59 PM Filters Views" at bounding box center [405, 92] width 377 height 23
click at [509, 85] on button "Filters" at bounding box center [478, 92] width 64 height 23
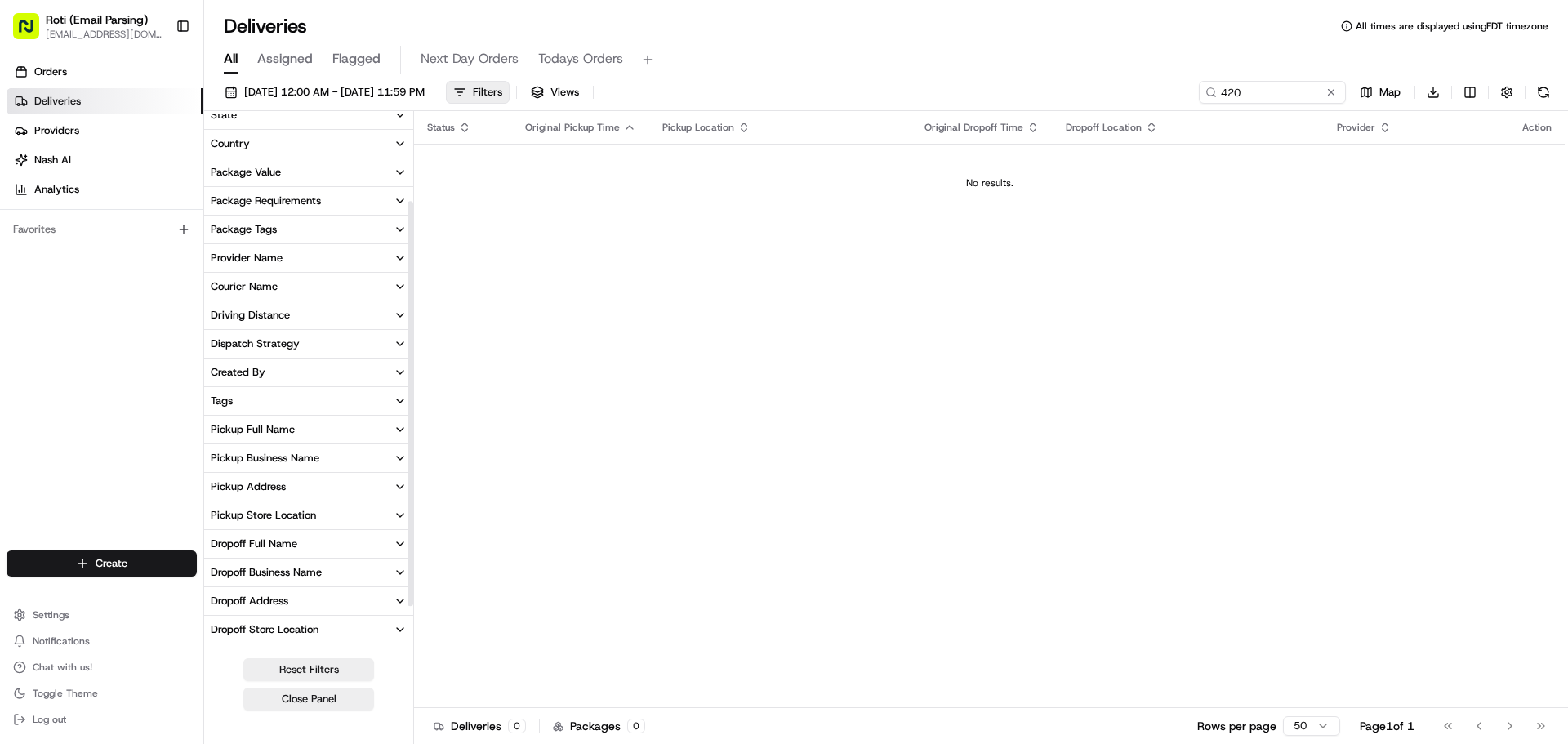
scroll to position [176, 0]
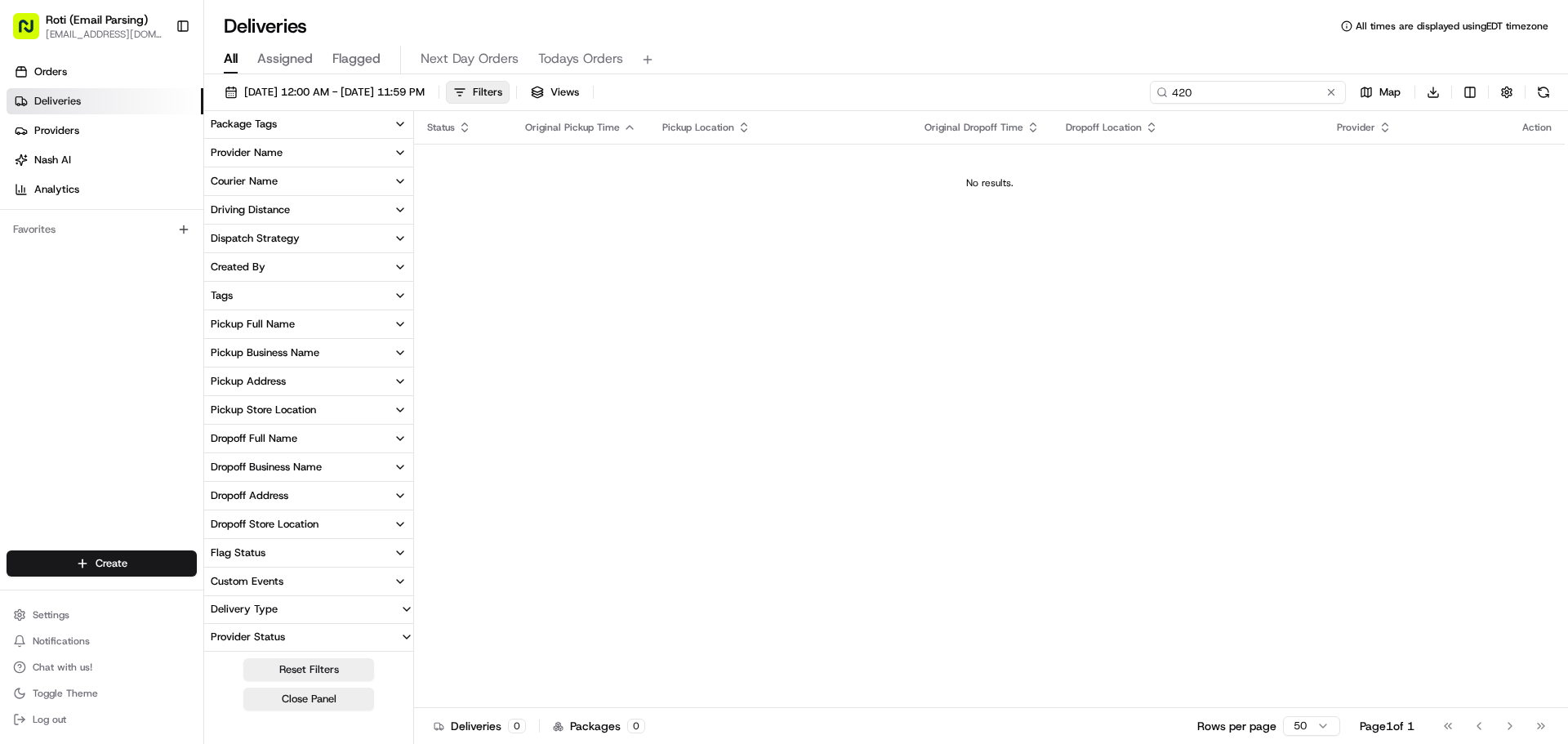
click at [1224, 95] on input "420" at bounding box center [1247, 92] width 196 height 23
type input "-420"
click at [1334, 93] on button at bounding box center [1331, 92] width 16 height 16
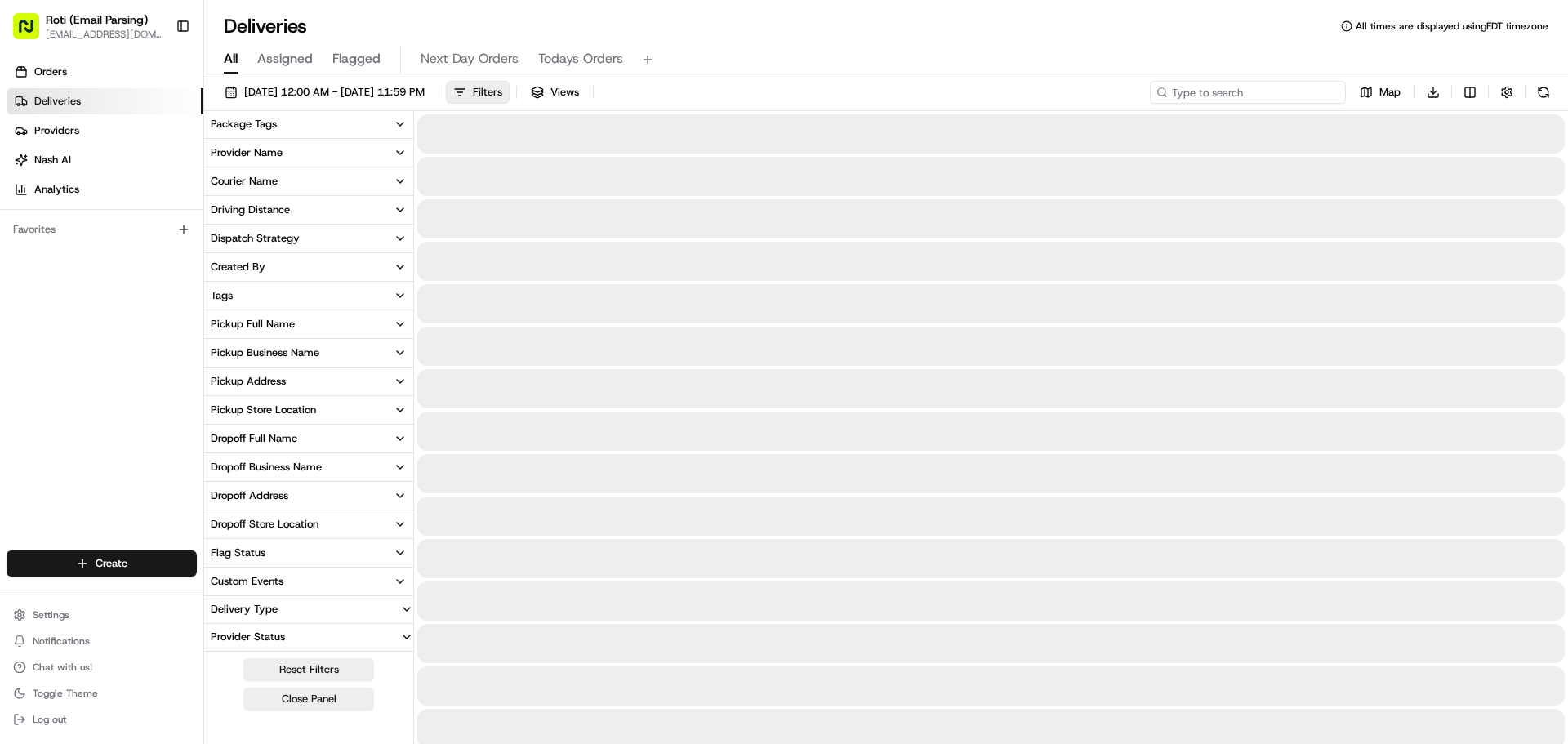
click at [1334, 93] on input at bounding box center [1247, 92] width 196 height 23
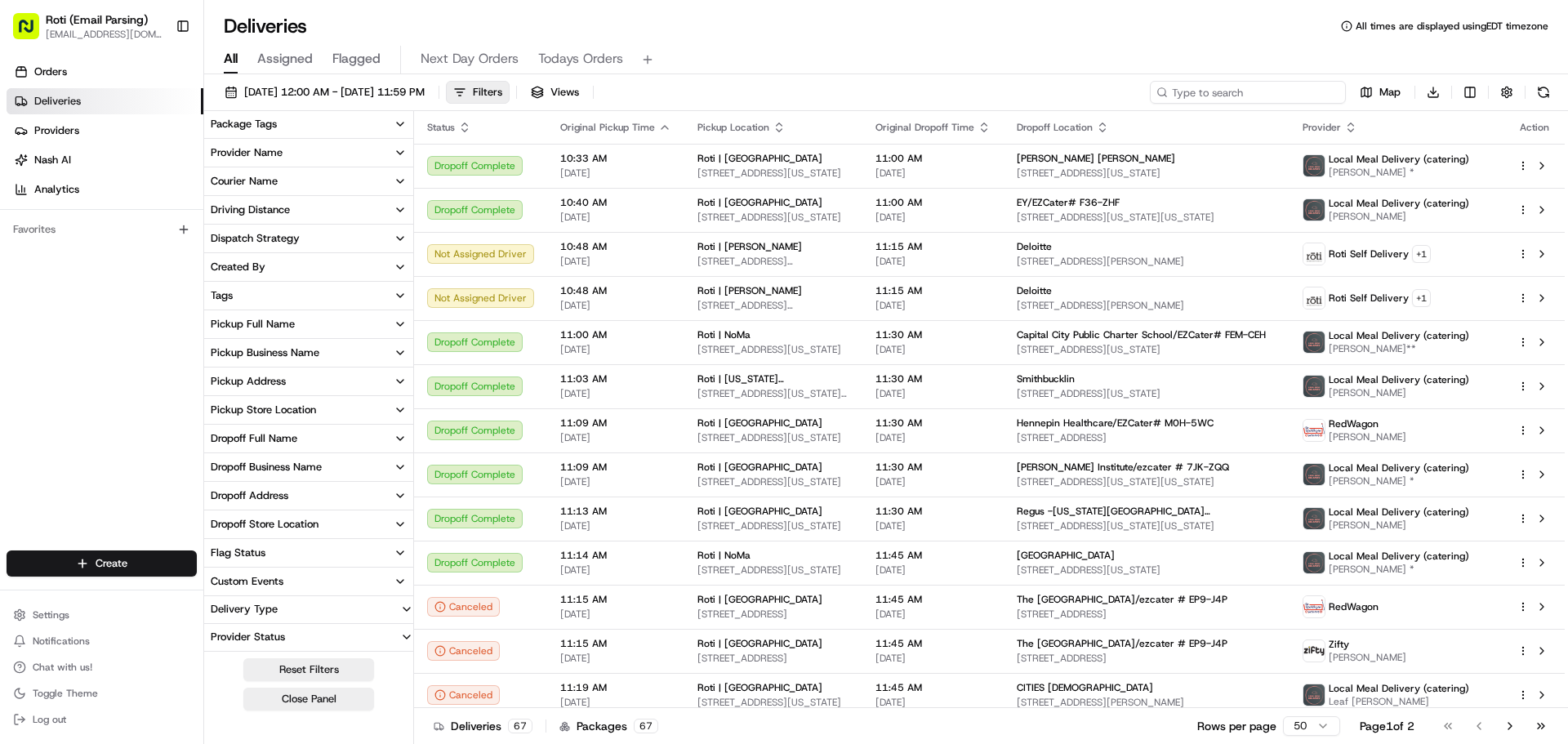
click at [1296, 94] on input at bounding box center [1247, 92] width 196 height 23
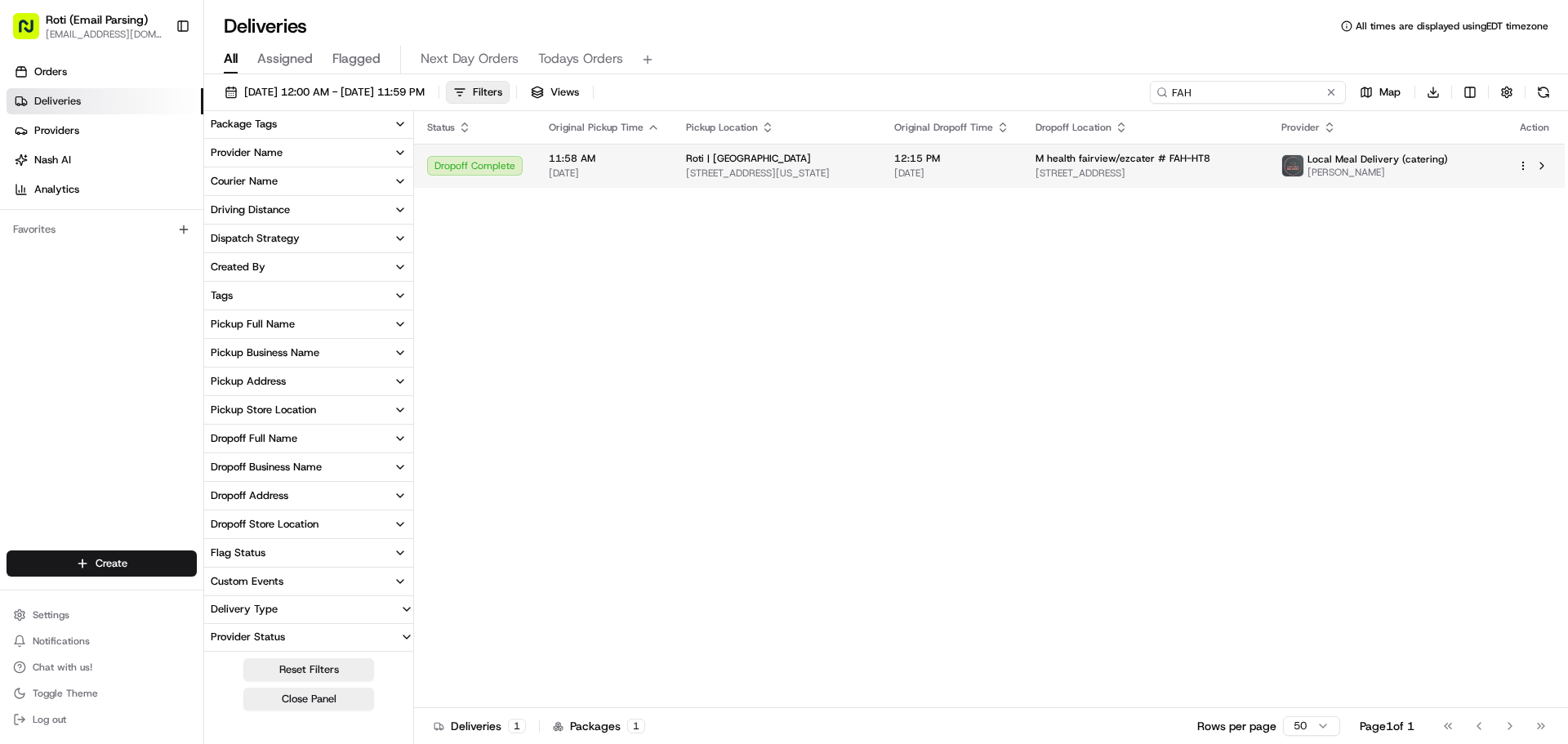
type input "FAH"
click at [1304, 170] on img at bounding box center [1293, 165] width 22 height 22
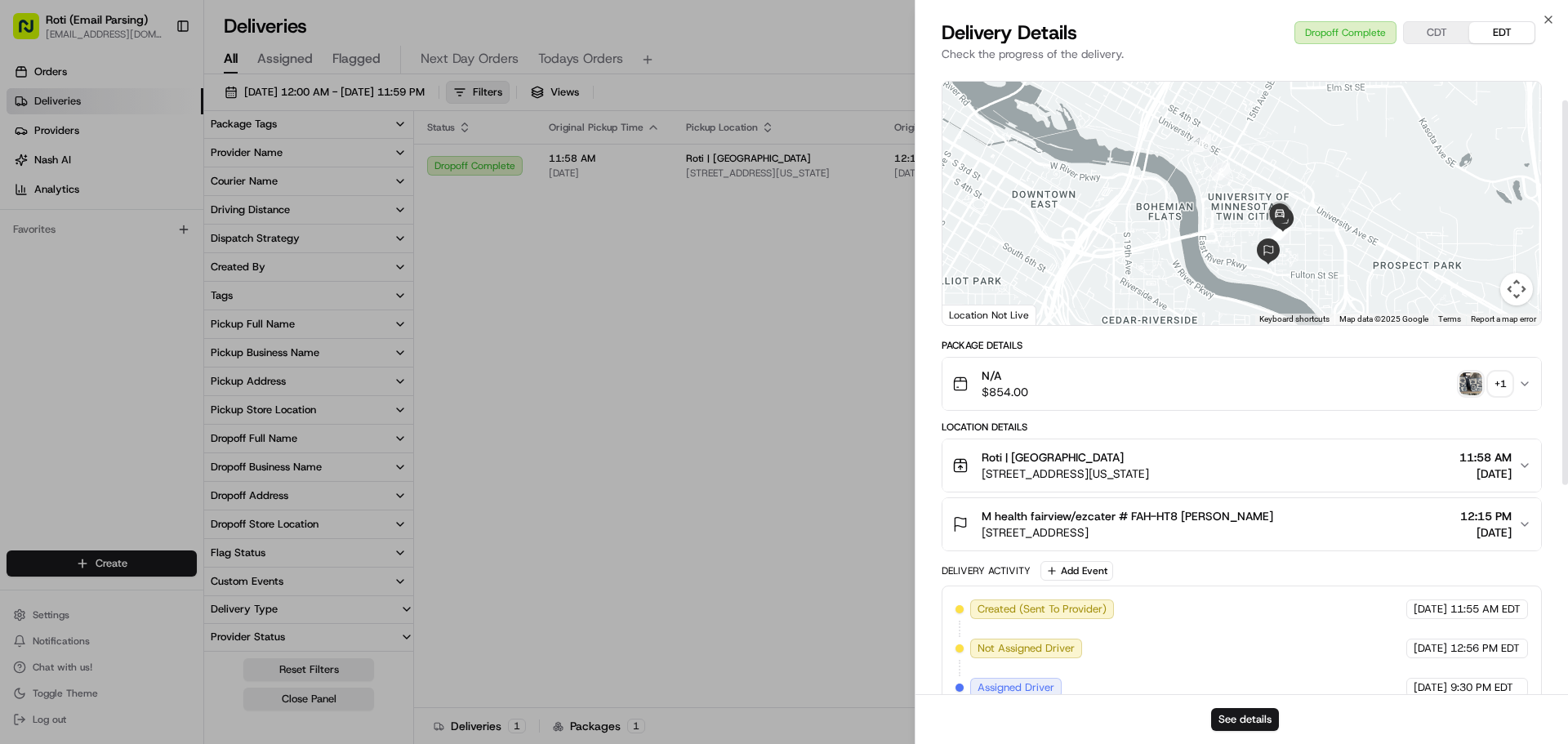
scroll to position [164, 0]
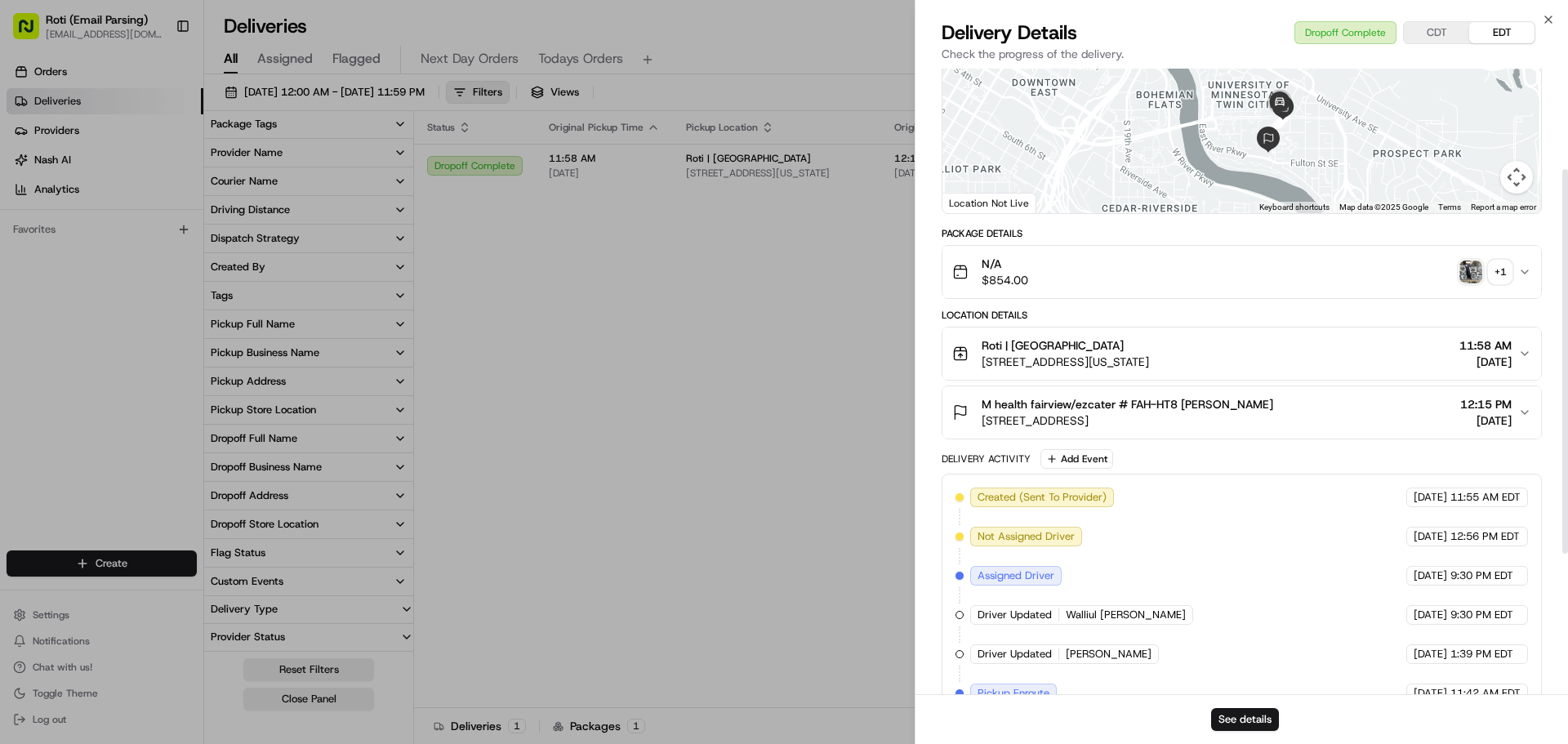
click at [1452, 22] on button "CDT" at bounding box center [1435, 32] width 65 height 22
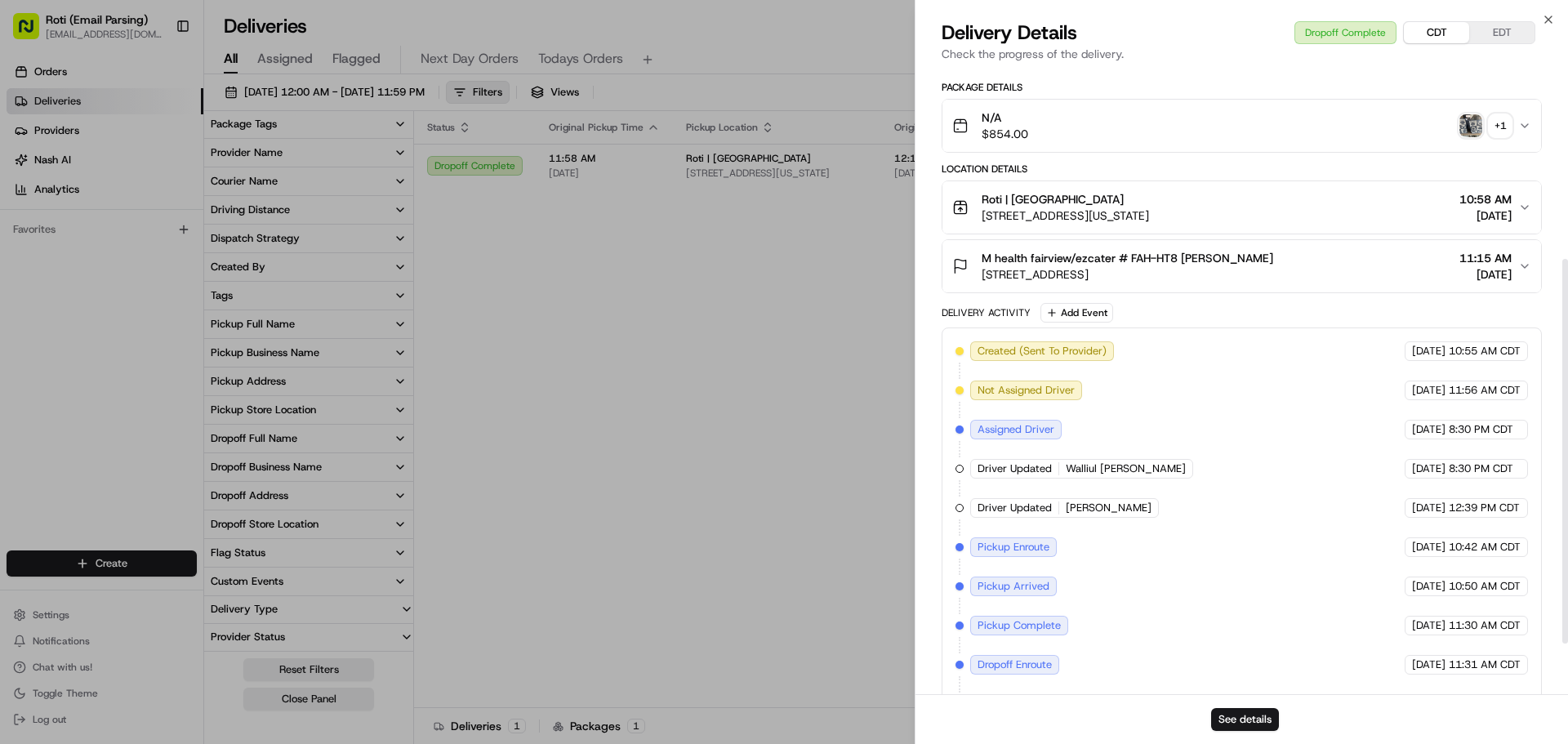
scroll to position [391, 0]
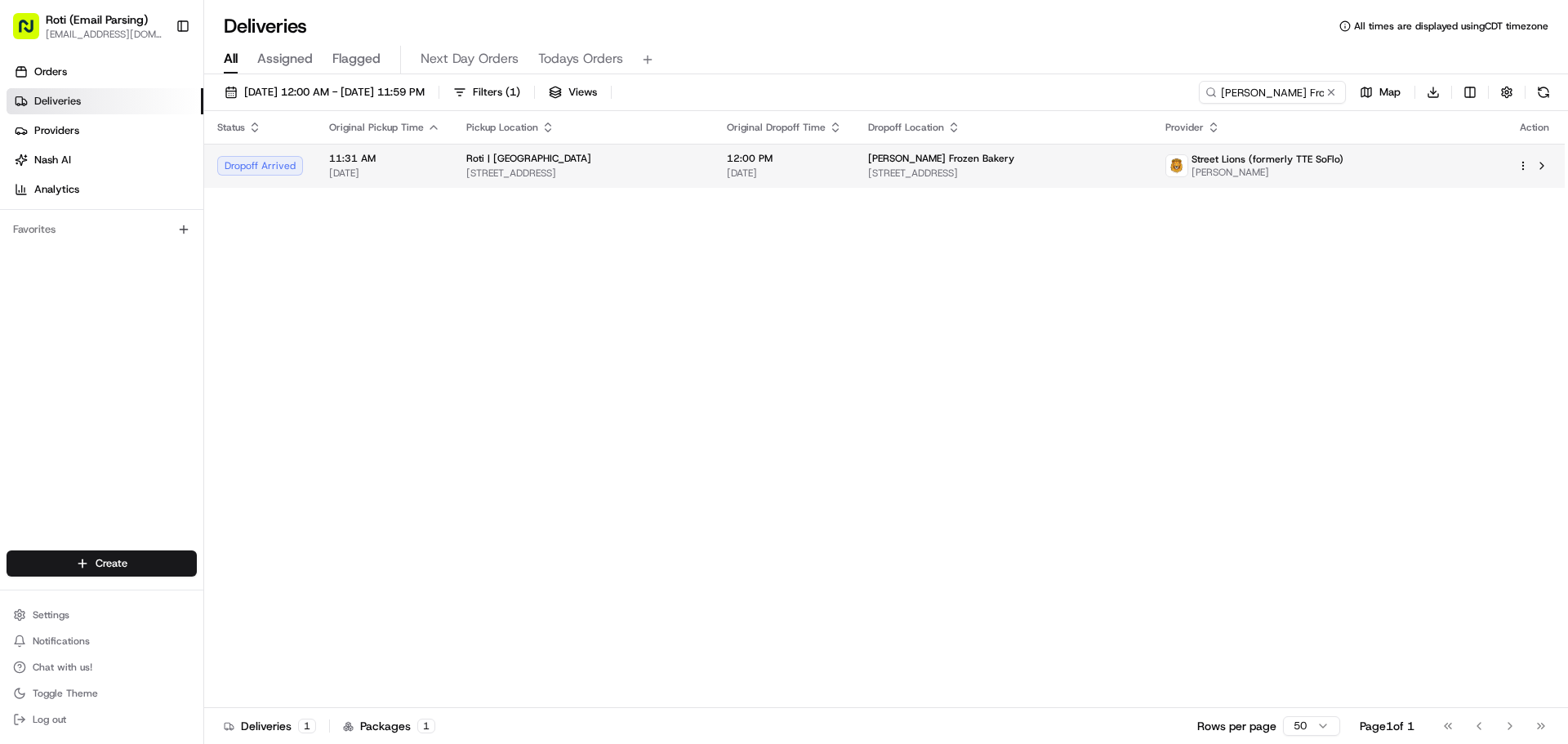
click at [1319, 170] on span "Kevin Kanalas" at bounding box center [1267, 171] width 152 height 13
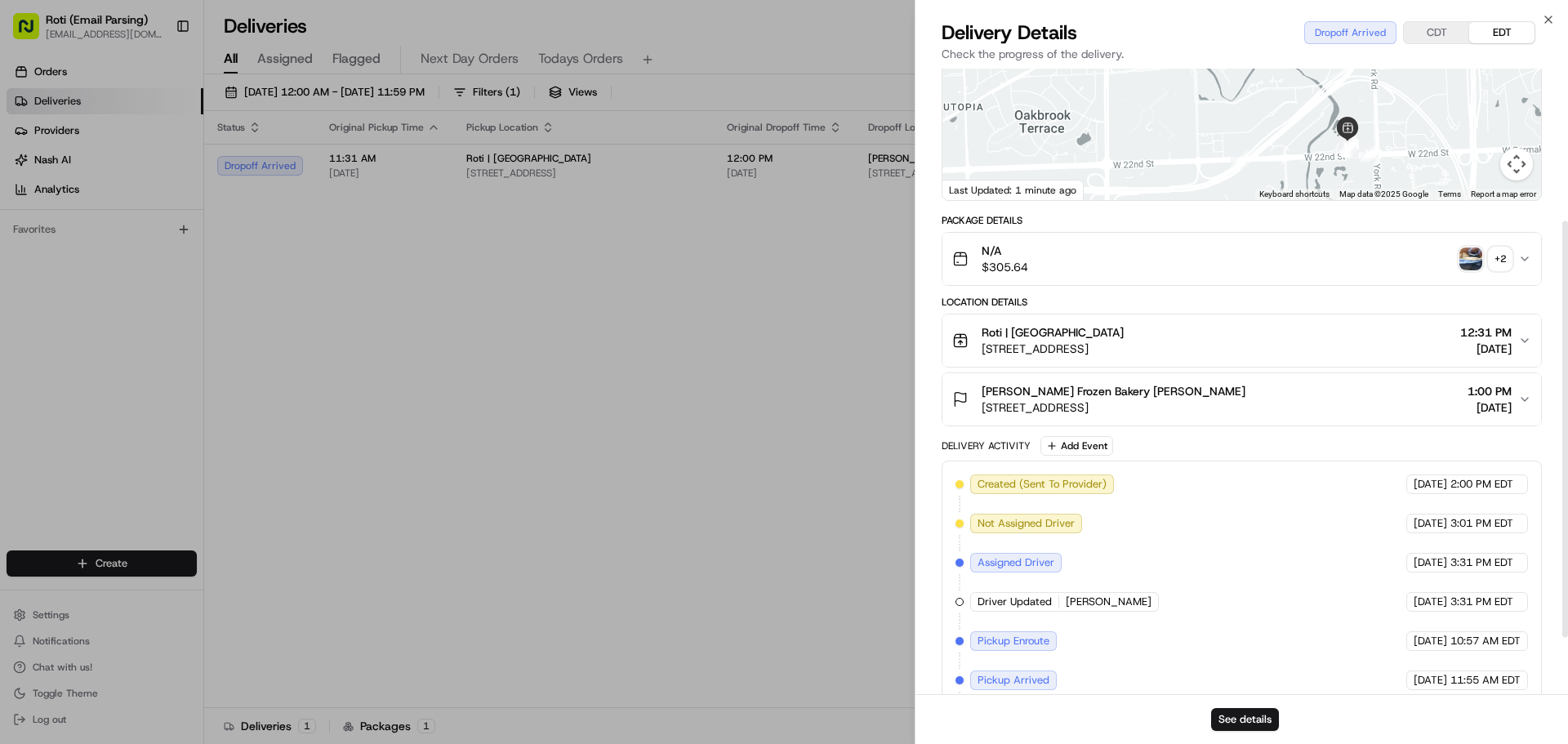
scroll to position [314, 0]
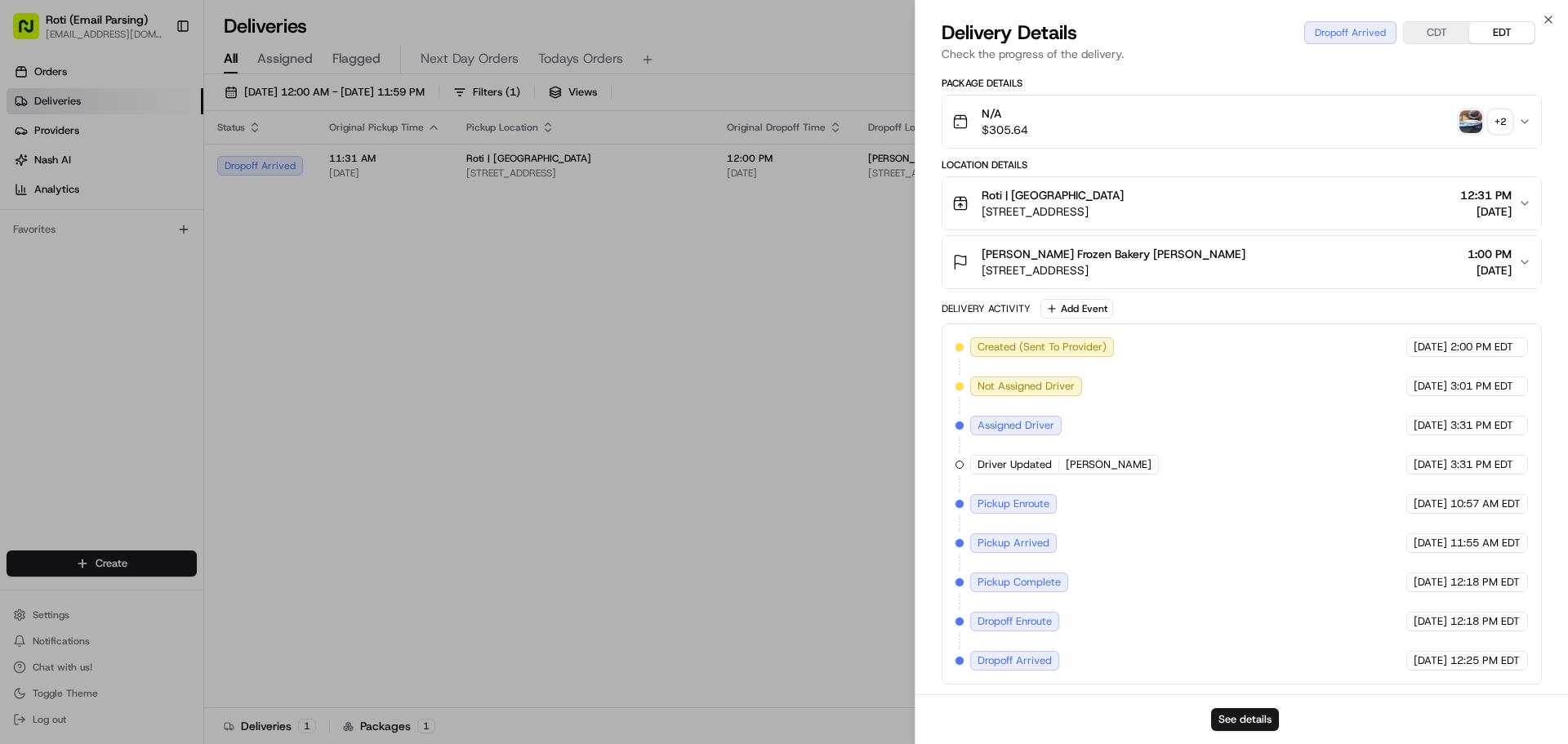
click at [1496, 128] on div "+ 2" at bounding box center [1500, 121] width 23 height 23
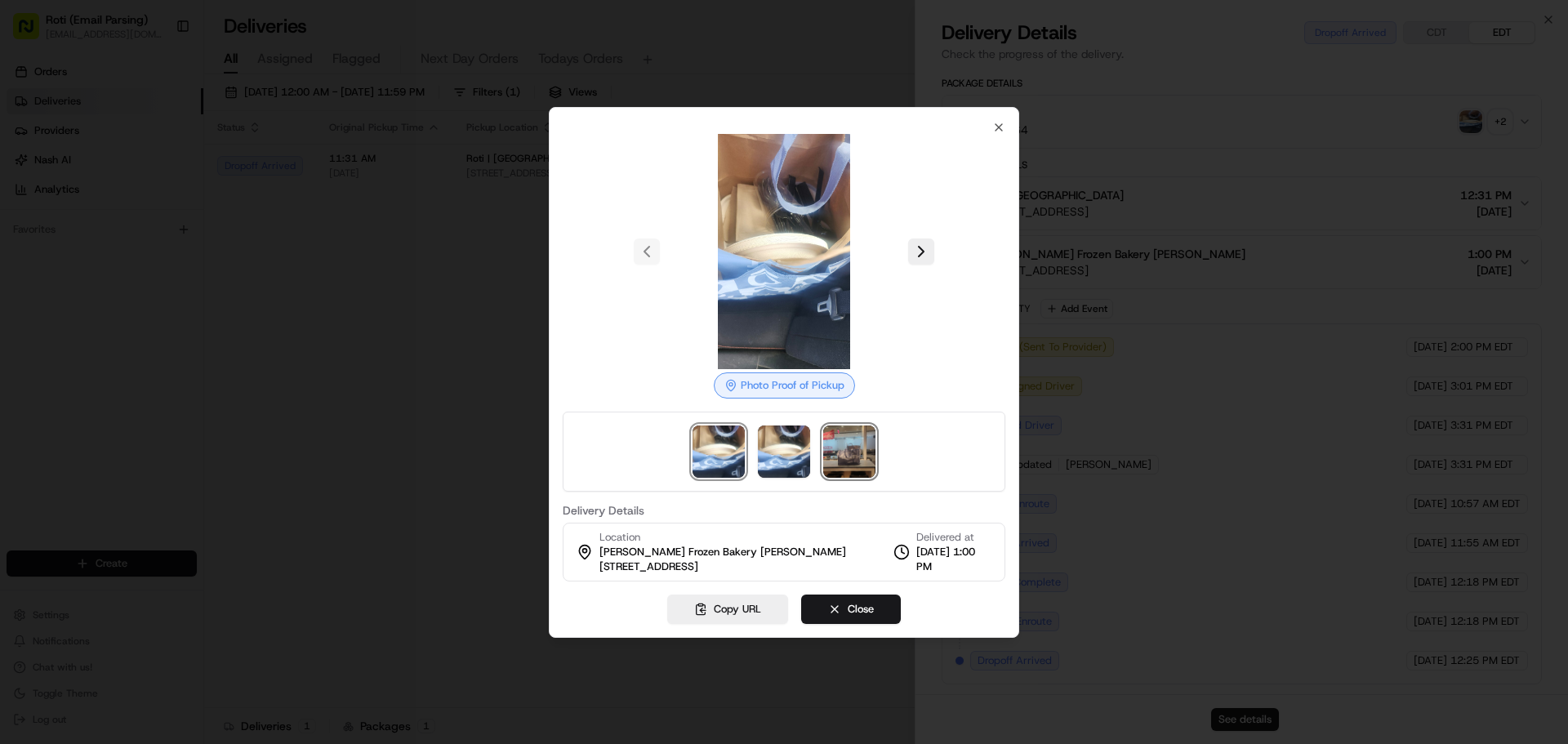
click at [826, 443] on img at bounding box center [849, 451] width 52 height 52
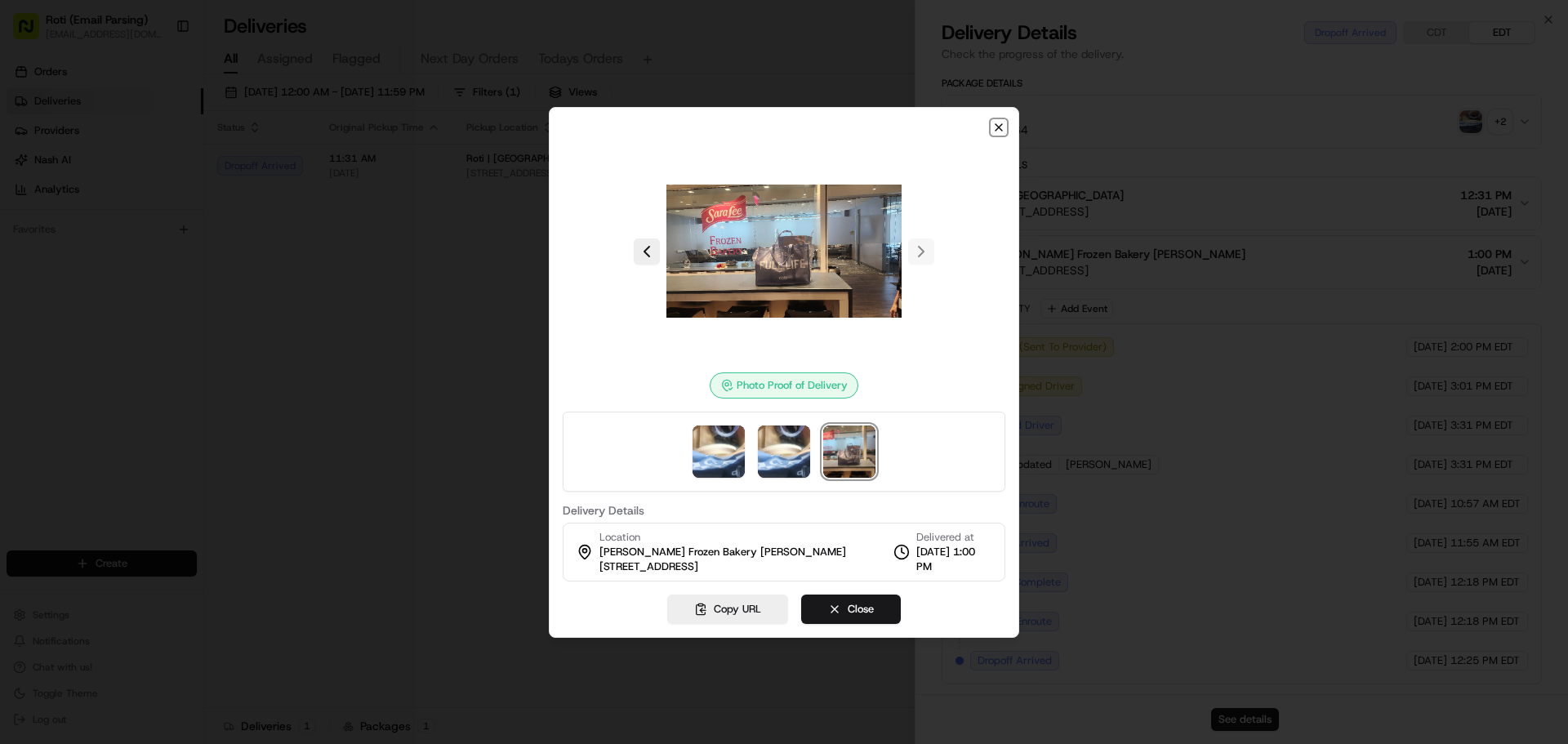
click at [1001, 122] on icon "button" at bounding box center [998, 127] width 13 height 13
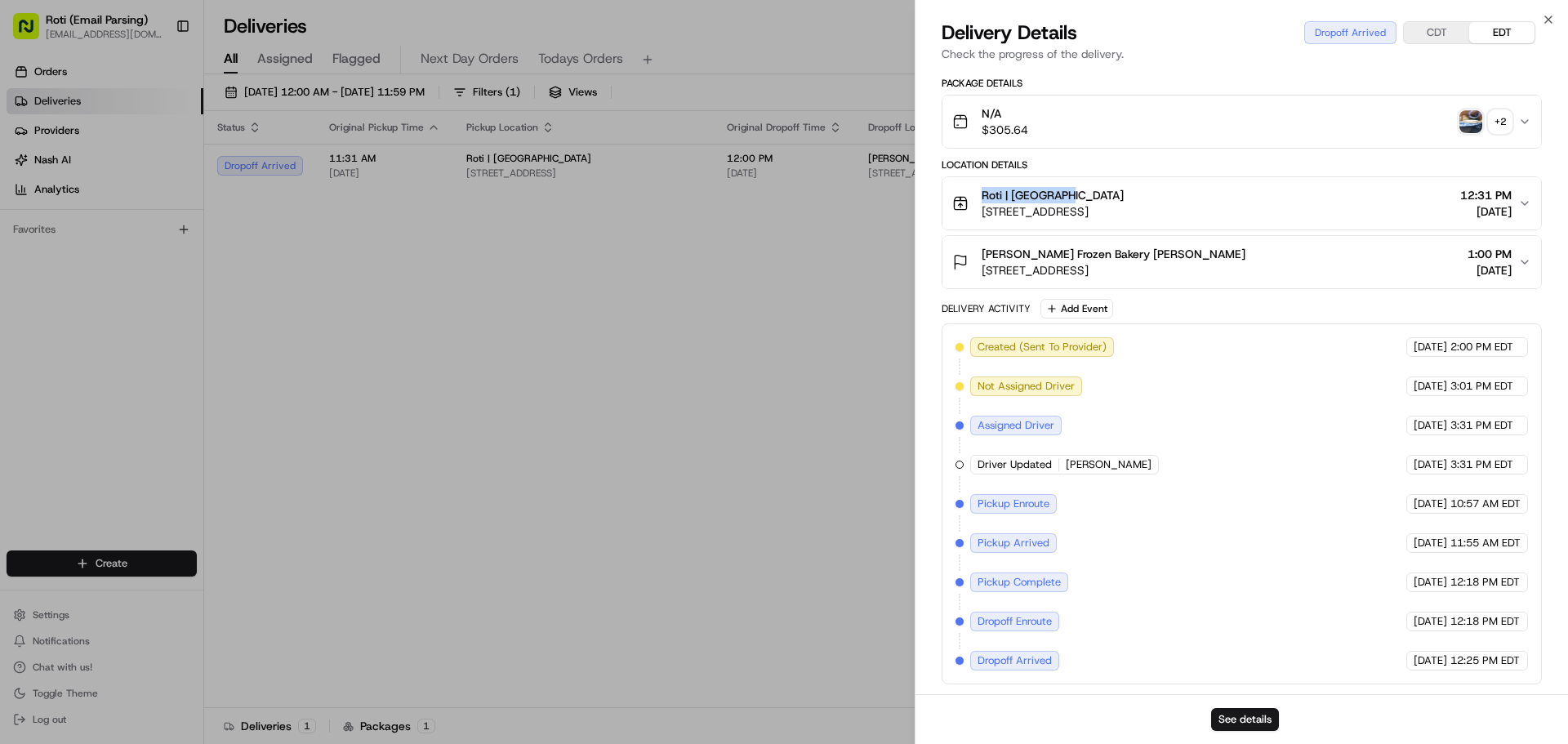
drag, startPoint x: 982, startPoint y: 196, endPoint x: 1069, endPoint y: 190, distance: 87.2
click at [1069, 190] on div "Roti | [GEOGRAPHIC_DATA]" at bounding box center [1053, 195] width 142 height 16
copy span "Roti | Oak Brook"
drag, startPoint x: 978, startPoint y: 252, endPoint x: 1241, endPoint y: 236, distance: 263.5
click at [1241, 236] on button "Sara Lee Frozen Bakery Lauren Mejia 1 Tower Ln 6th floor, Oakbrook Terrace, IL …" at bounding box center [1241, 262] width 599 height 52
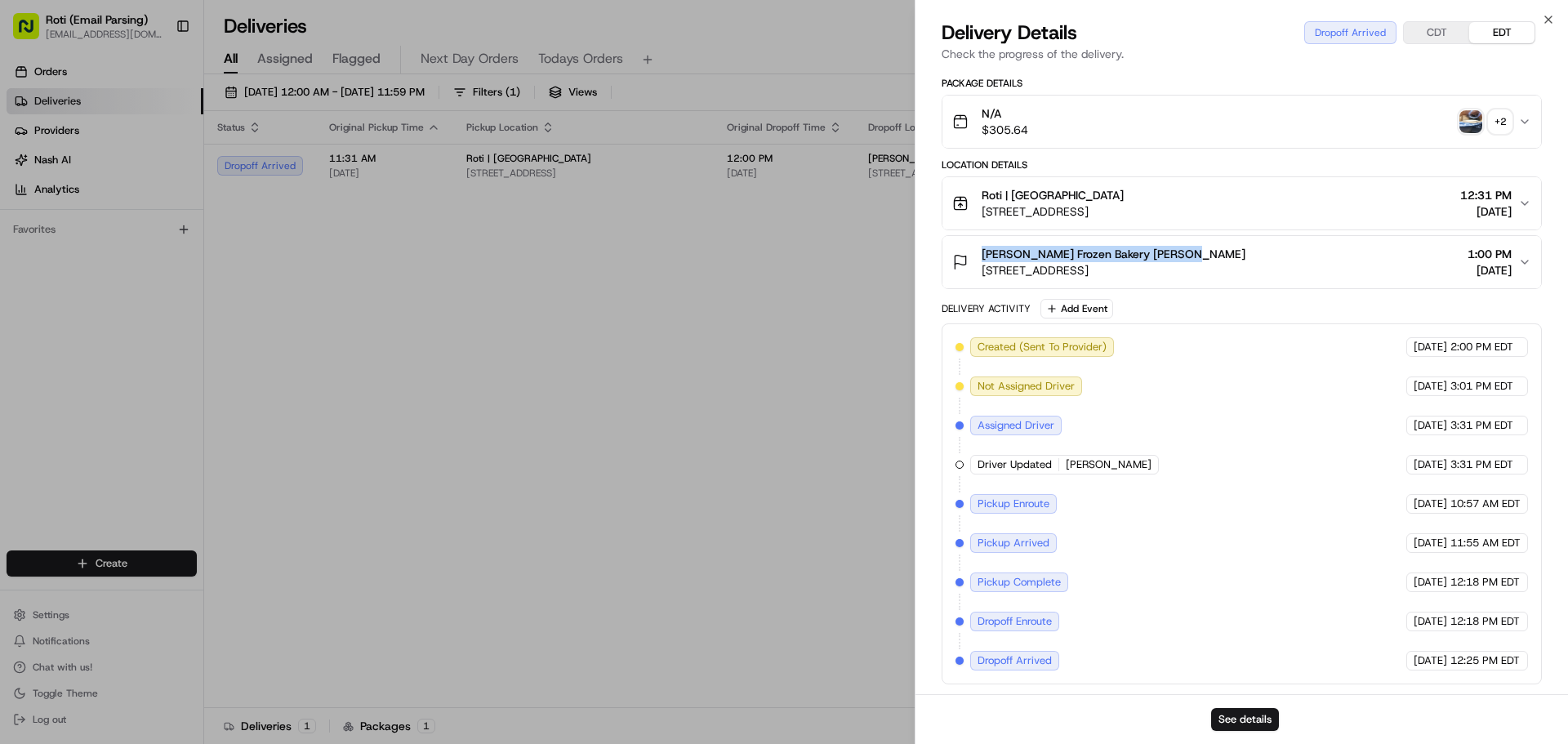
copy span "Sara Lee Frozen Bakery Lauren Mejia"
click at [1412, 29] on button "CDT" at bounding box center [1435, 32] width 65 height 22
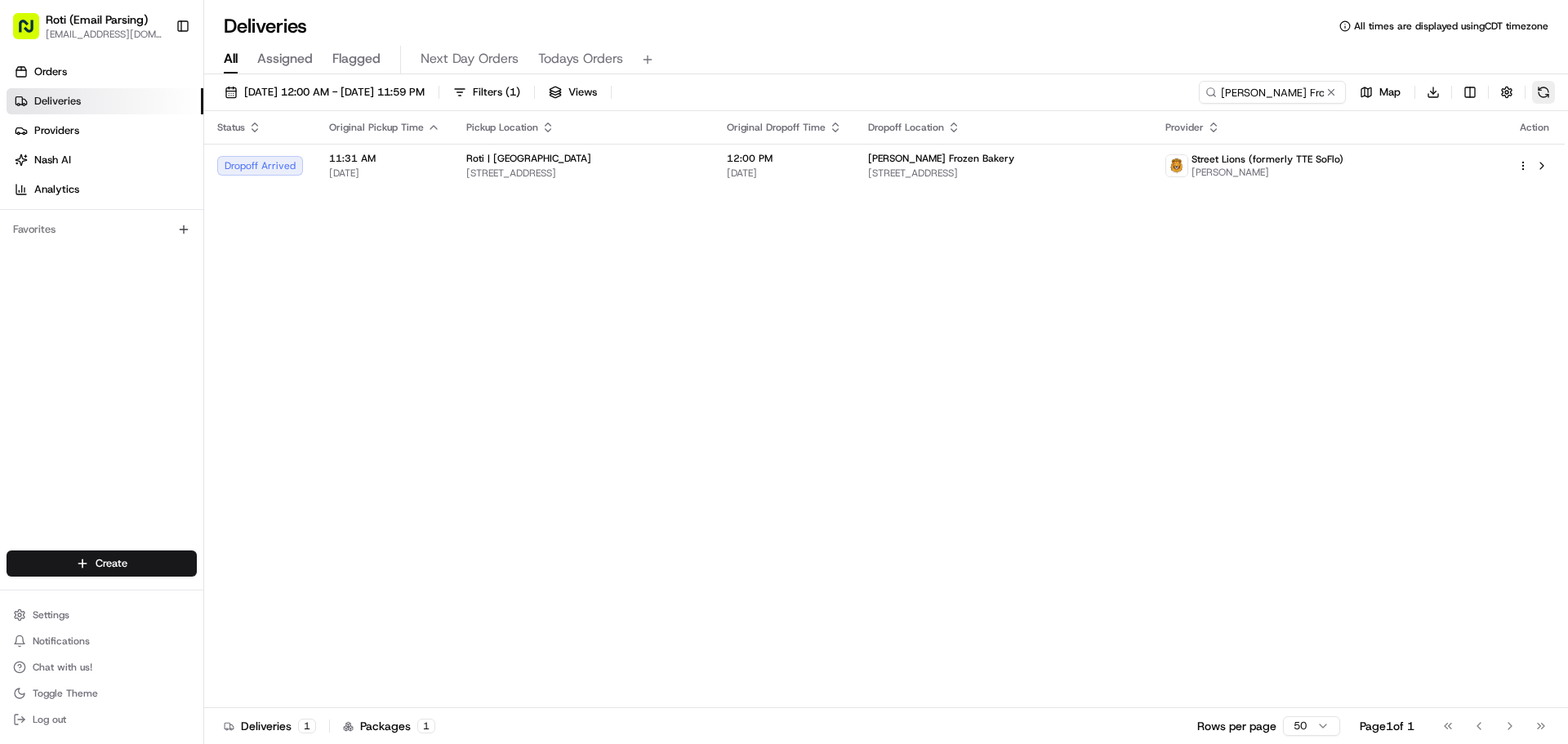
click at [1552, 87] on button at bounding box center [1543, 92] width 23 height 23
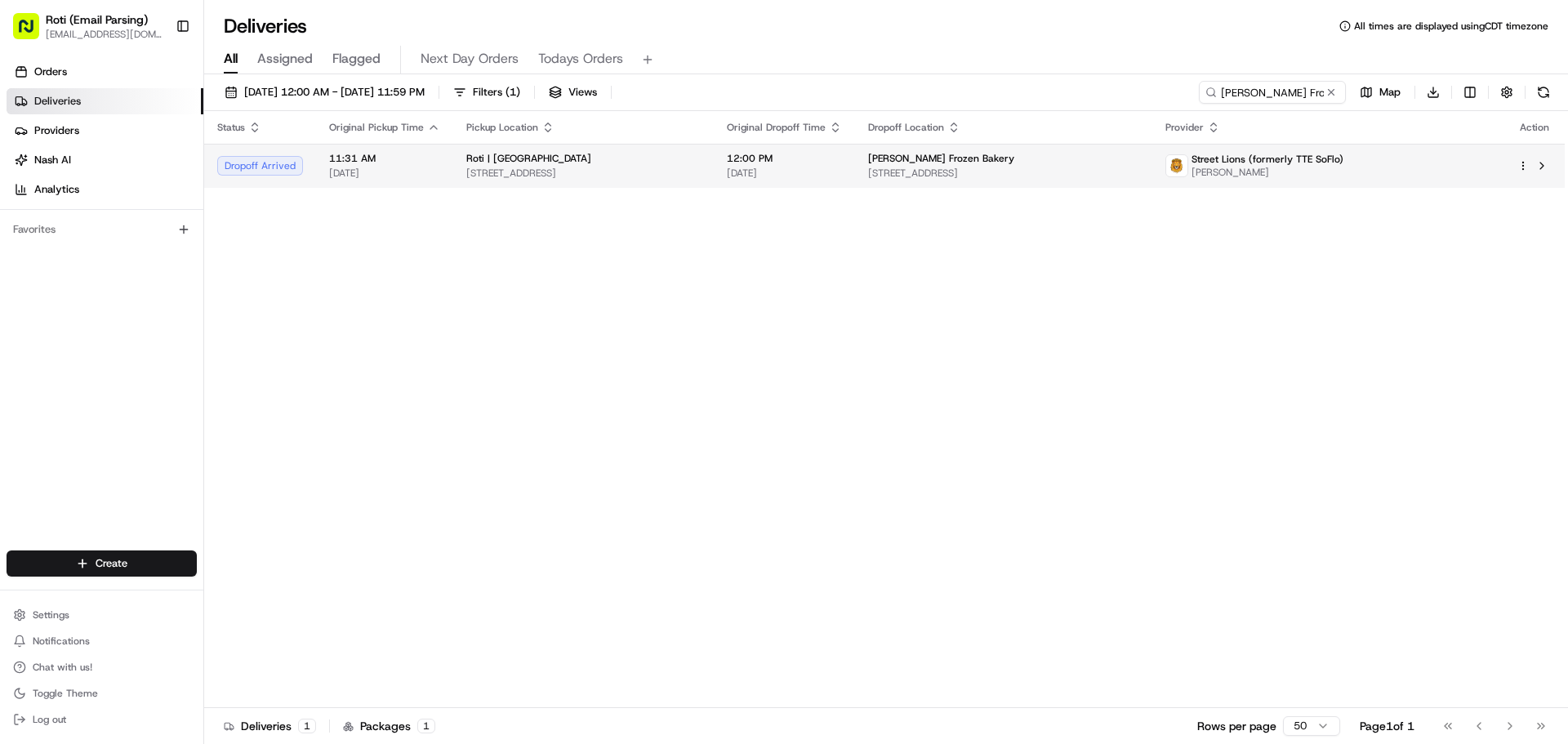
click at [1344, 168] on span "Kevin Kanalas" at bounding box center [1267, 171] width 152 height 13
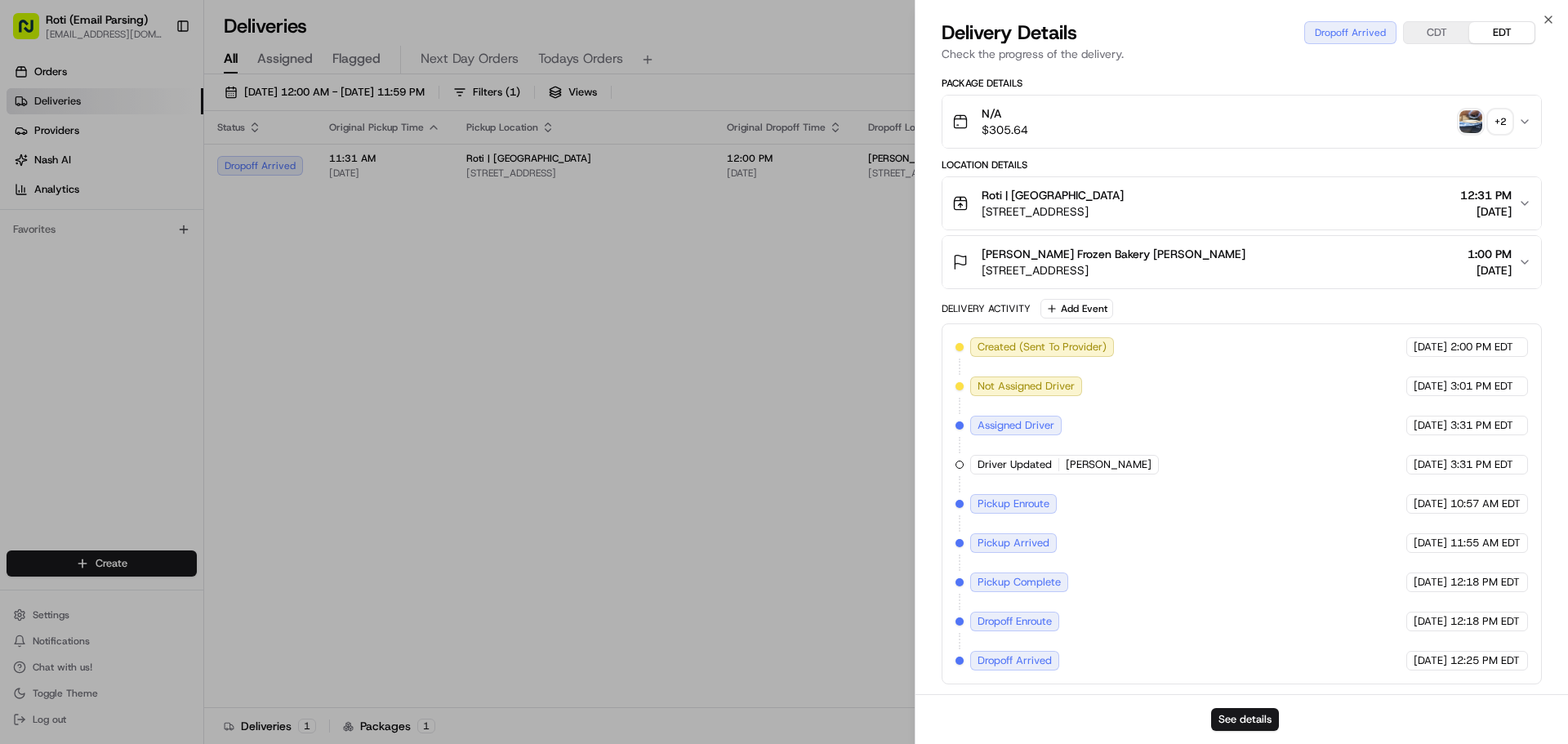
click at [1514, 109] on div "N/A $305.64 + 2" at bounding box center [1234, 122] width 566 height 33
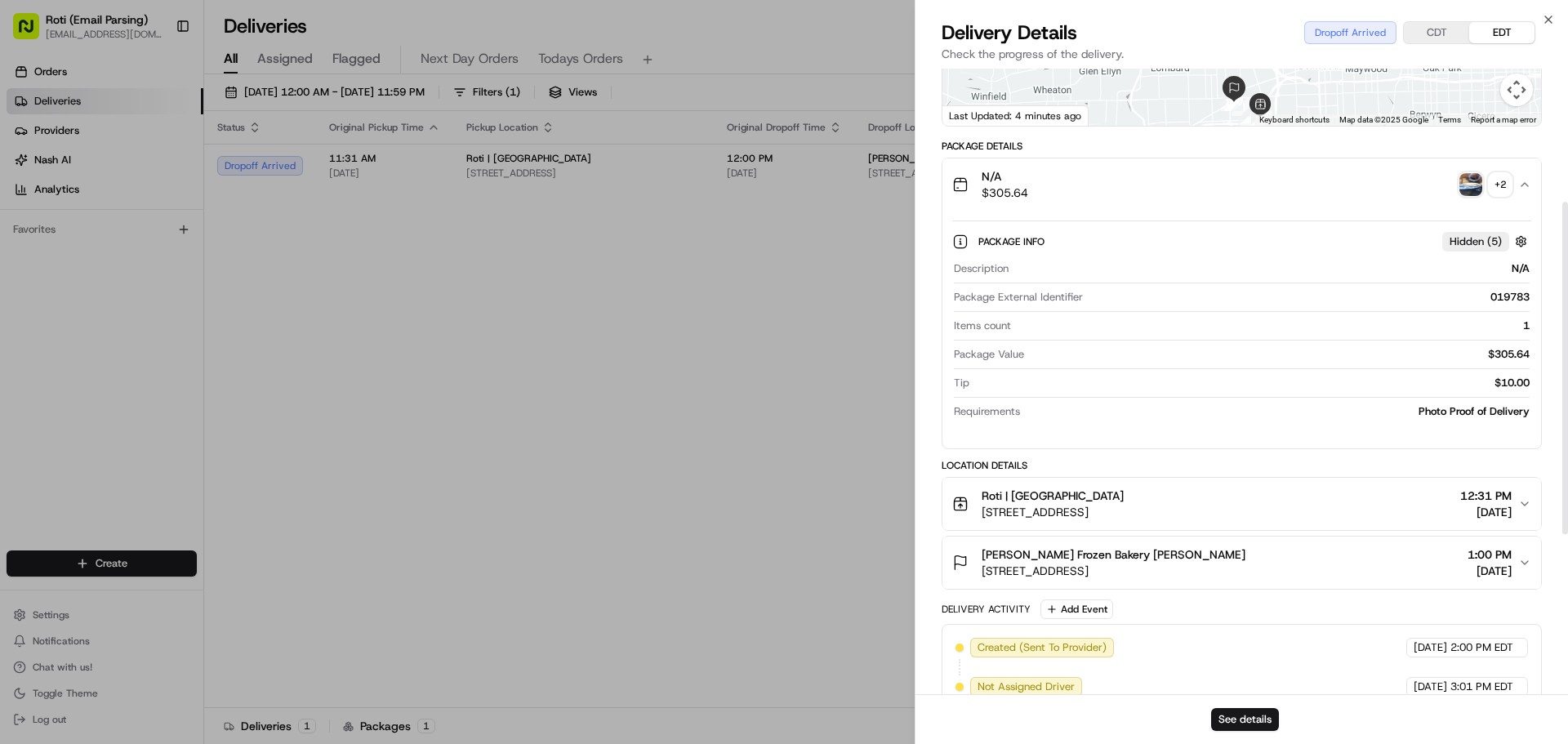
scroll to position [224, 0]
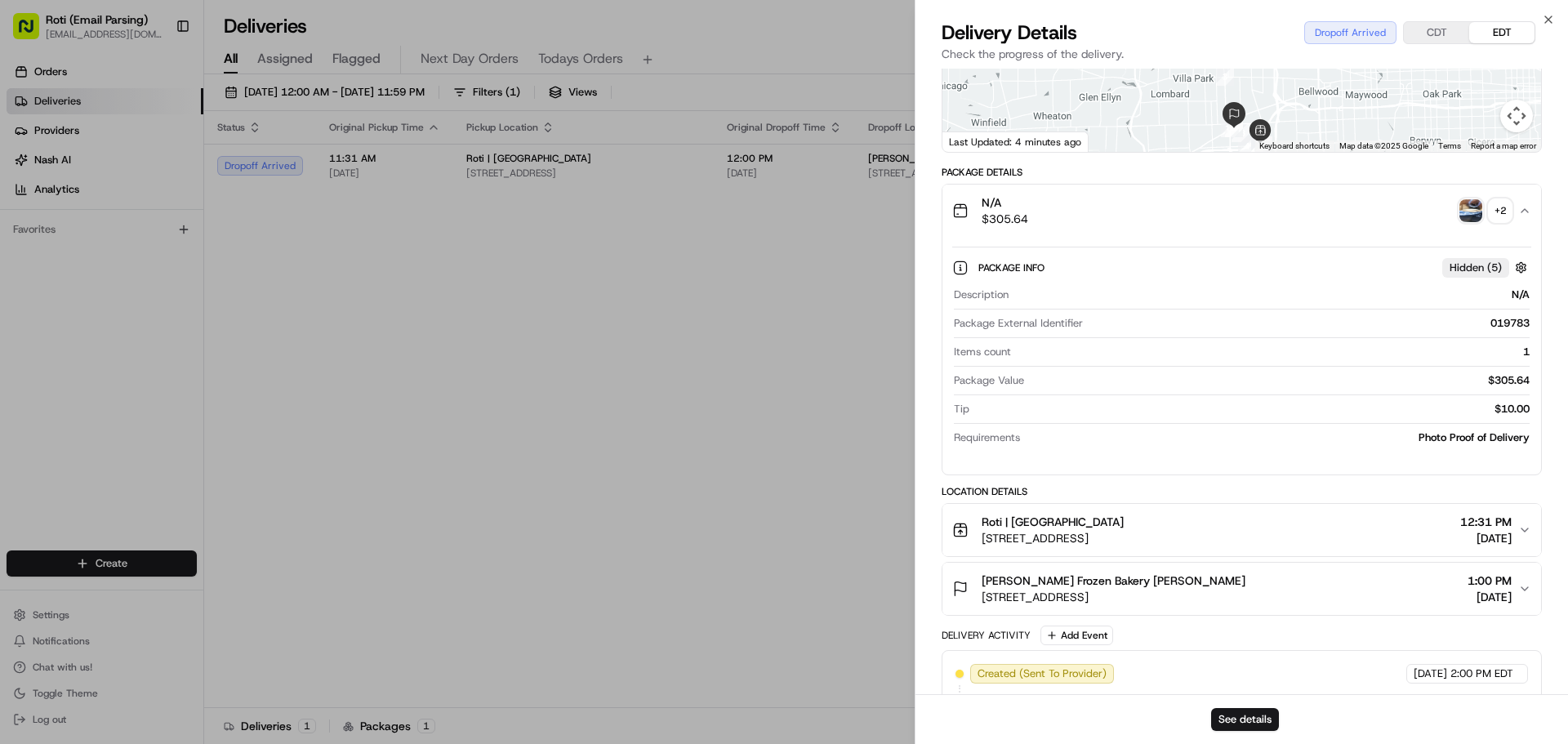
click at [1526, 208] on icon "button" at bounding box center [1524, 210] width 13 height 13
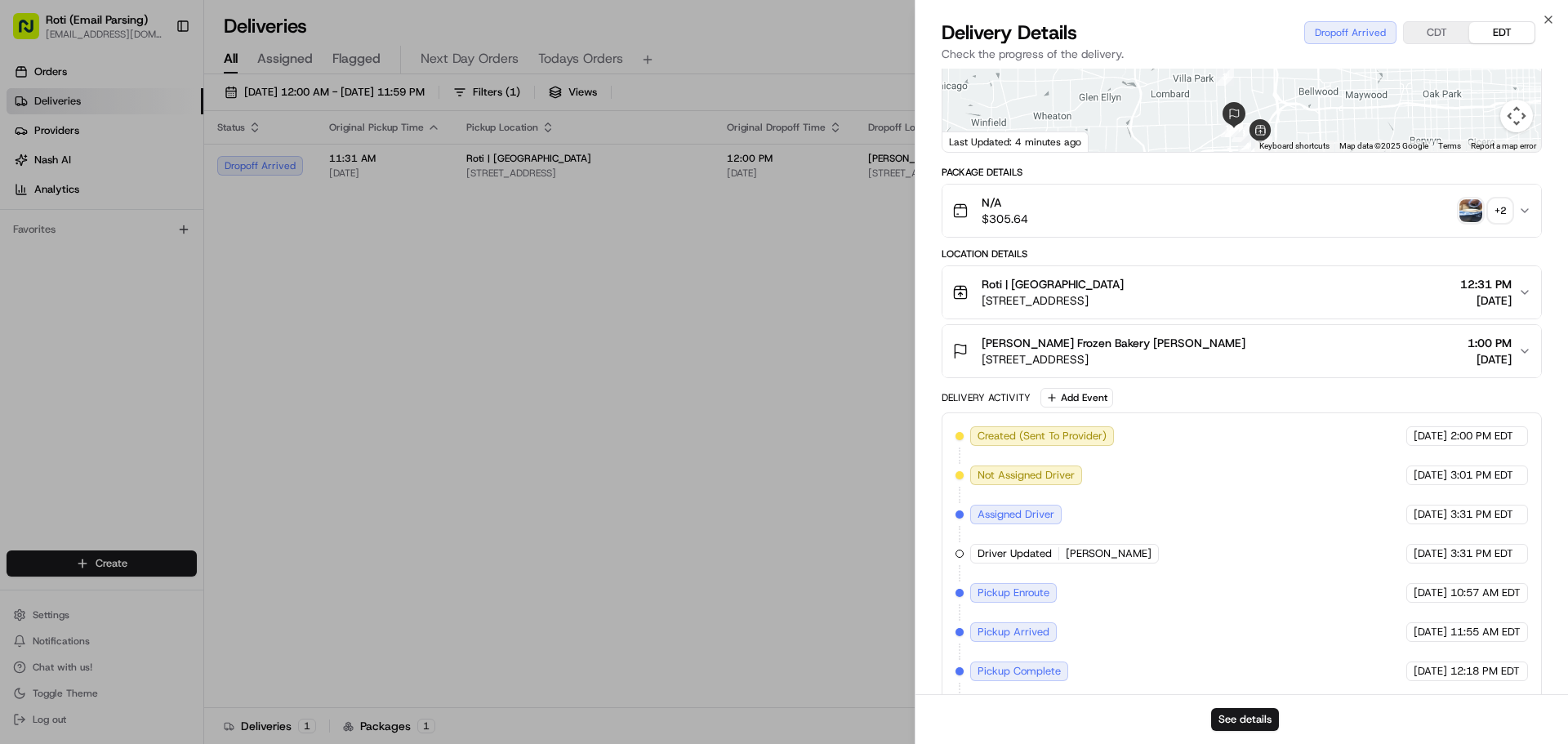
scroll to position [314, 0]
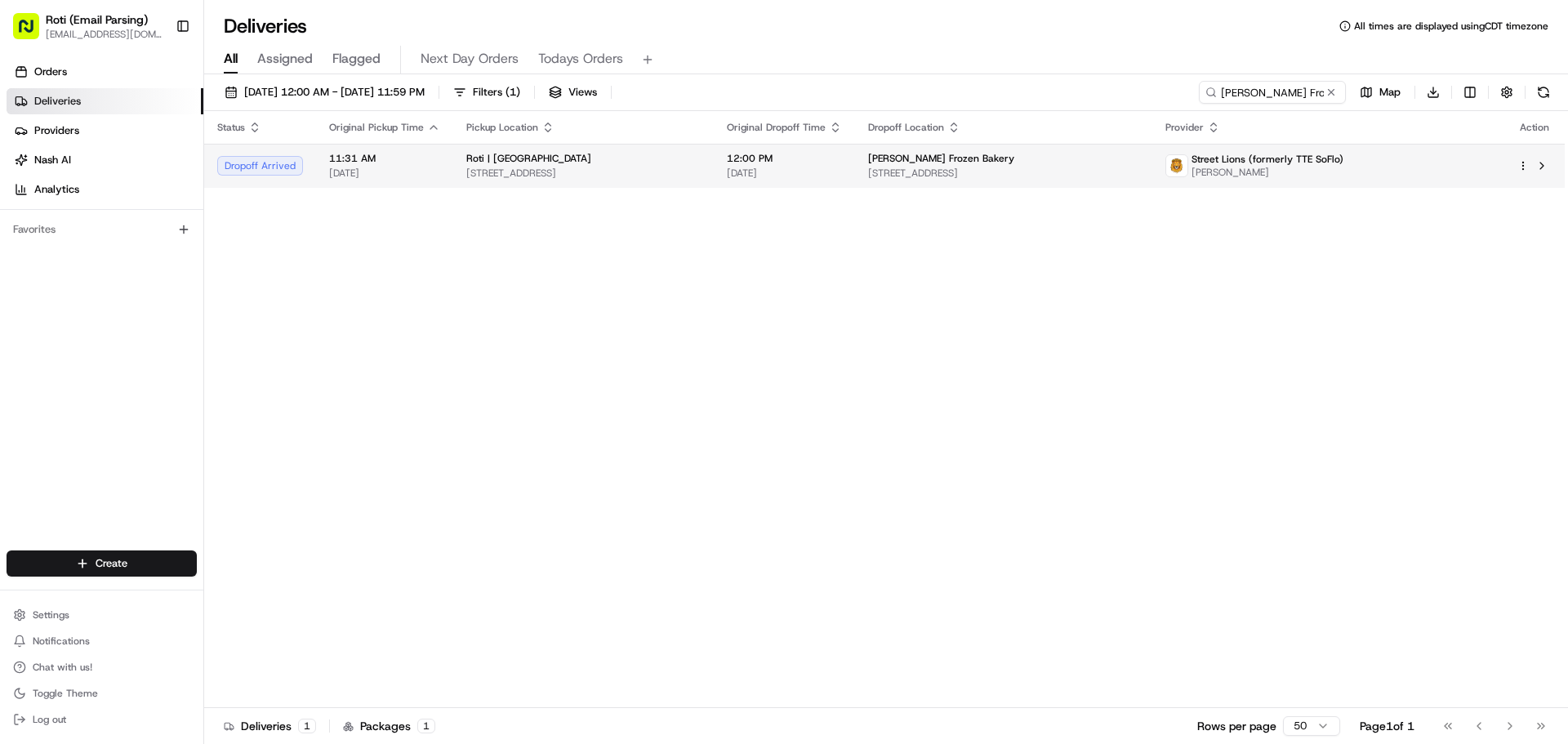
click at [1249, 155] on td "Street Lions (formerly TTE SoFlo) Kevin Kanalas" at bounding box center [1328, 165] width 352 height 44
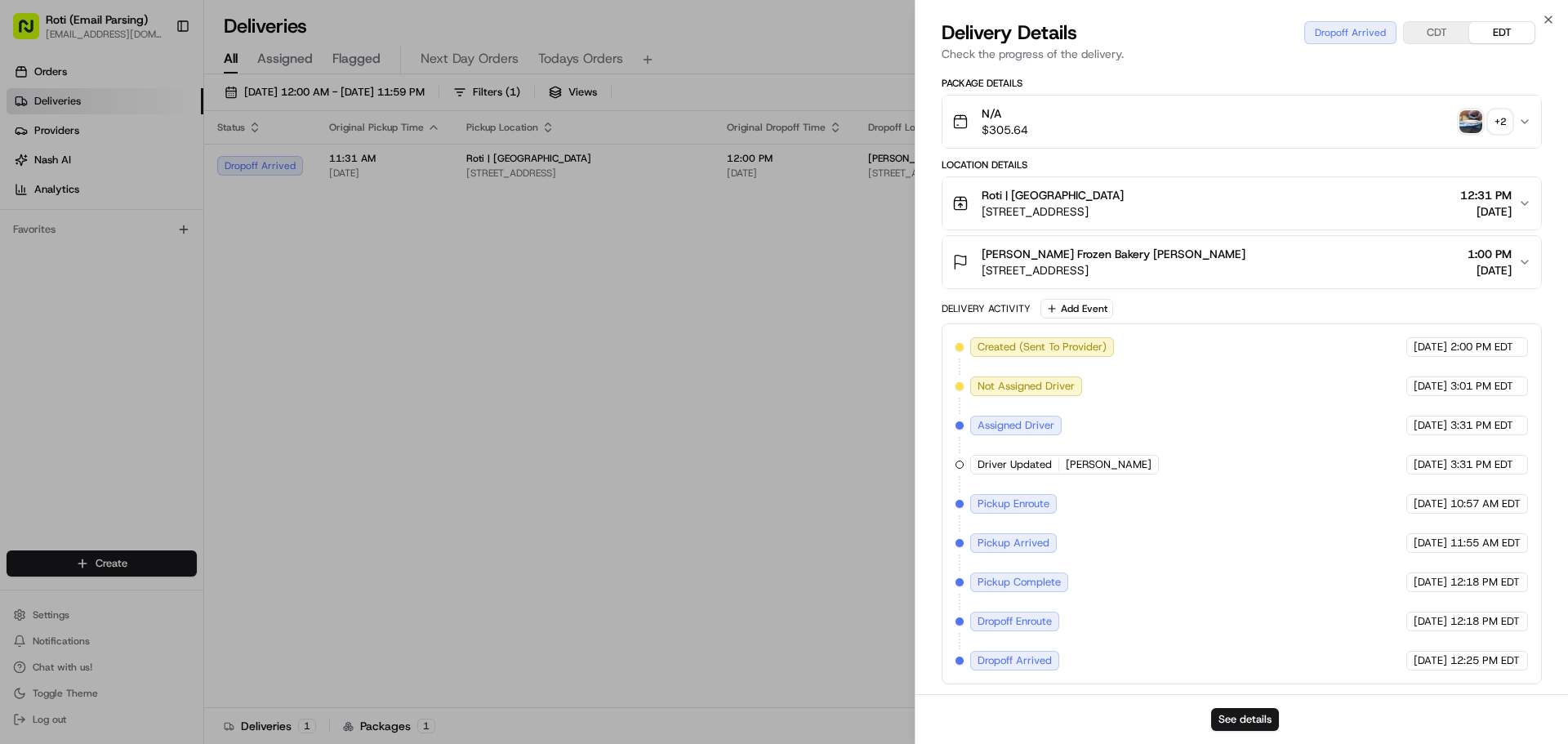
click at [1480, 114] on img "button" at bounding box center [1471, 121] width 23 height 23
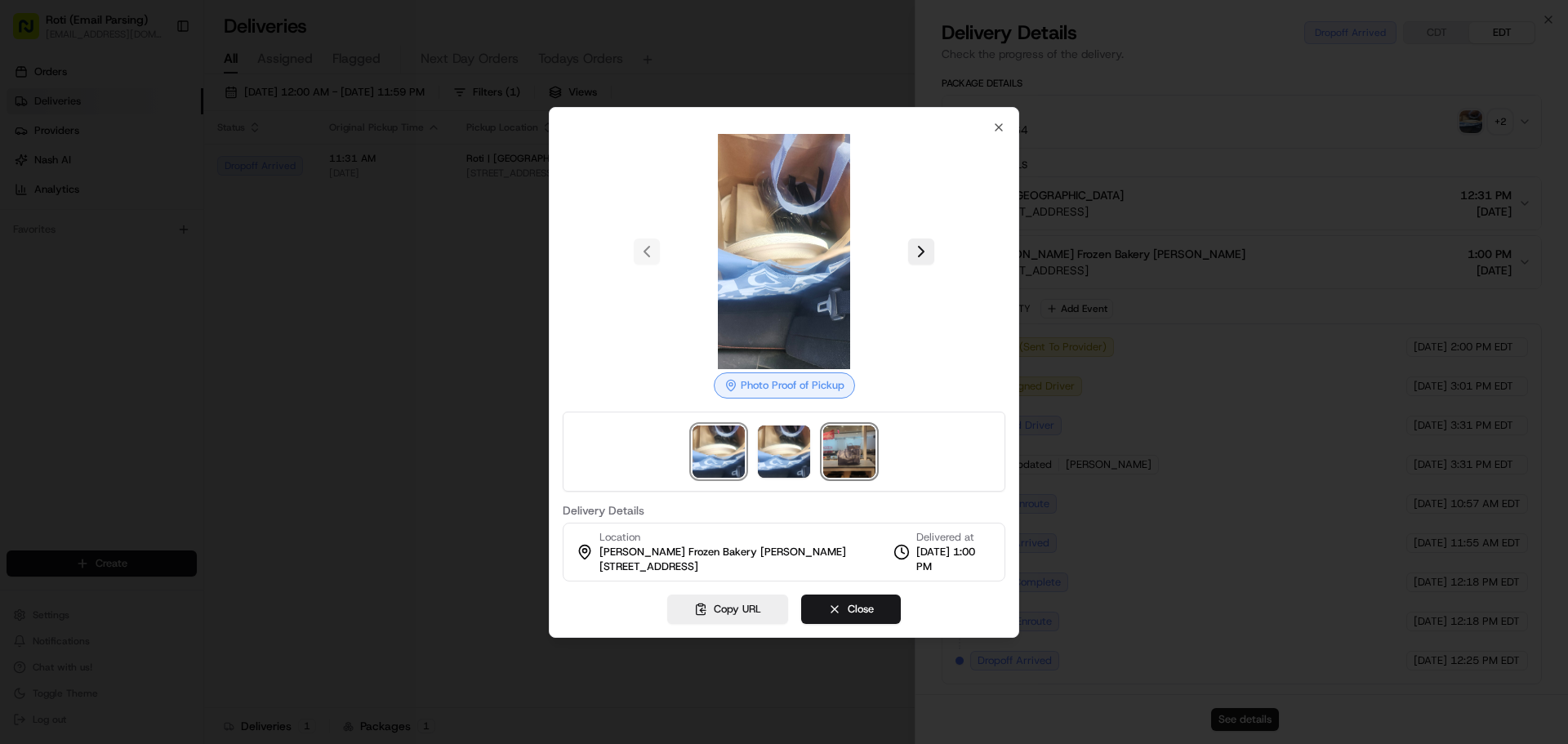
click at [862, 437] on img at bounding box center [849, 451] width 52 height 52
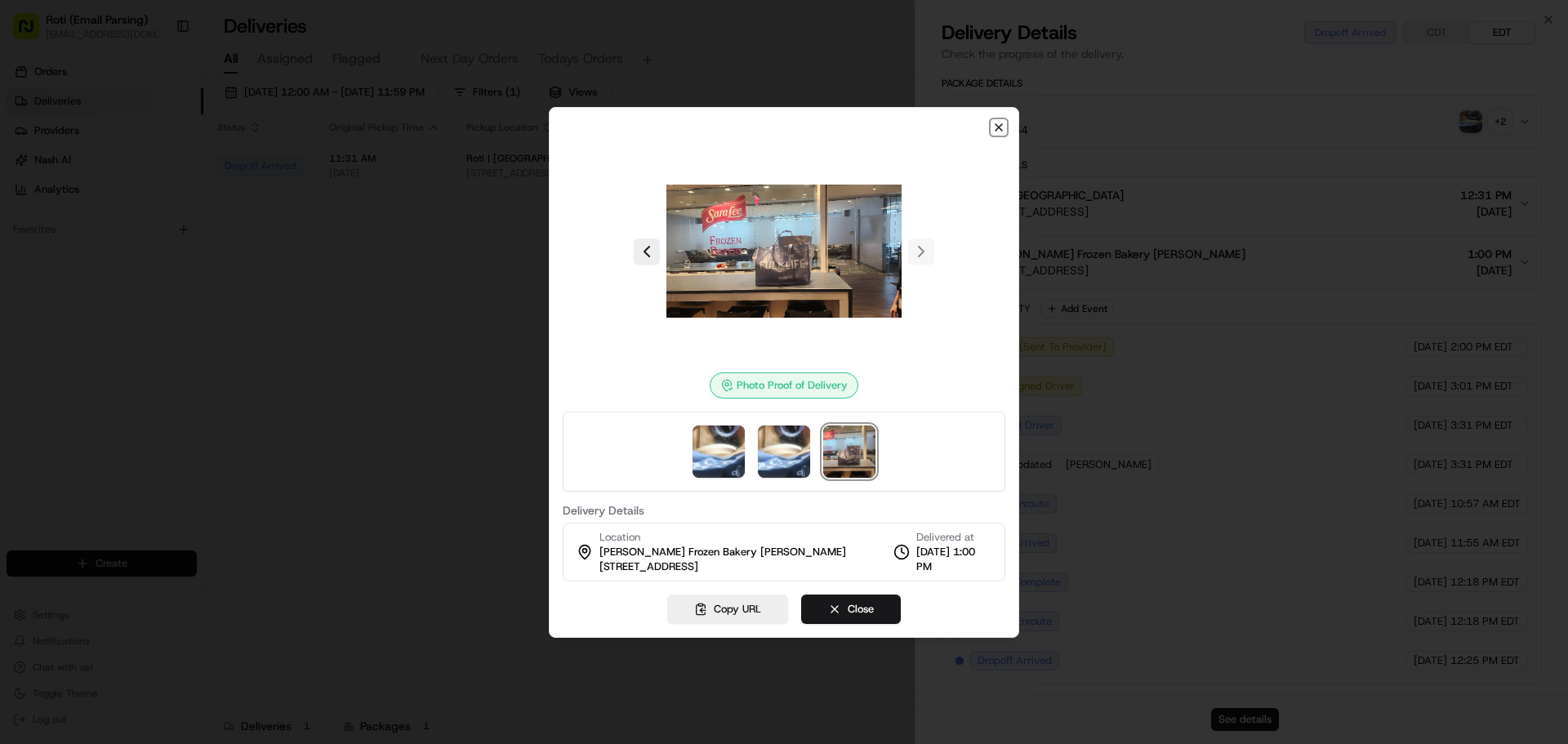
click at [995, 127] on icon "button" at bounding box center [998, 127] width 13 height 13
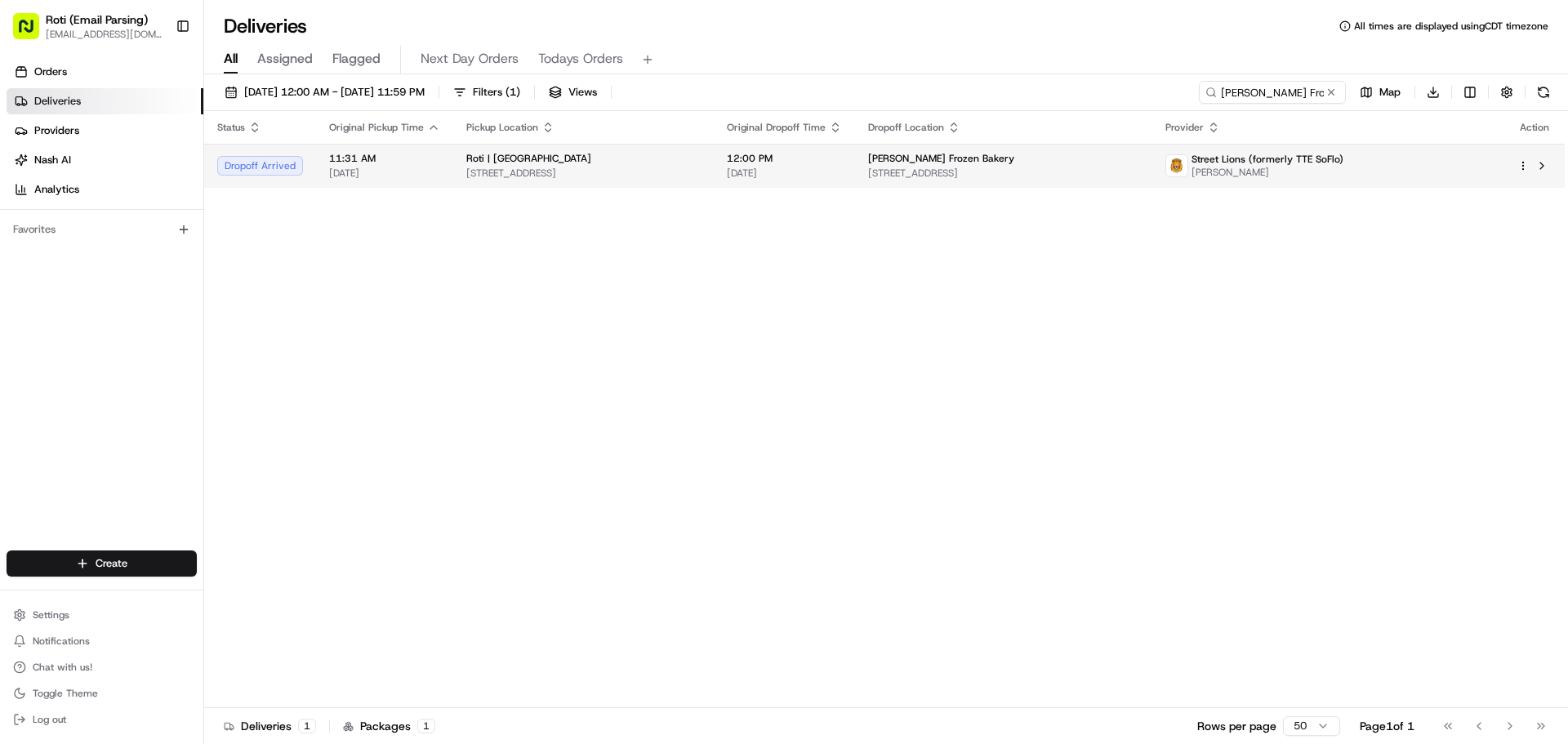
click at [1320, 167] on span "Kevin Kanalas" at bounding box center [1267, 171] width 152 height 13
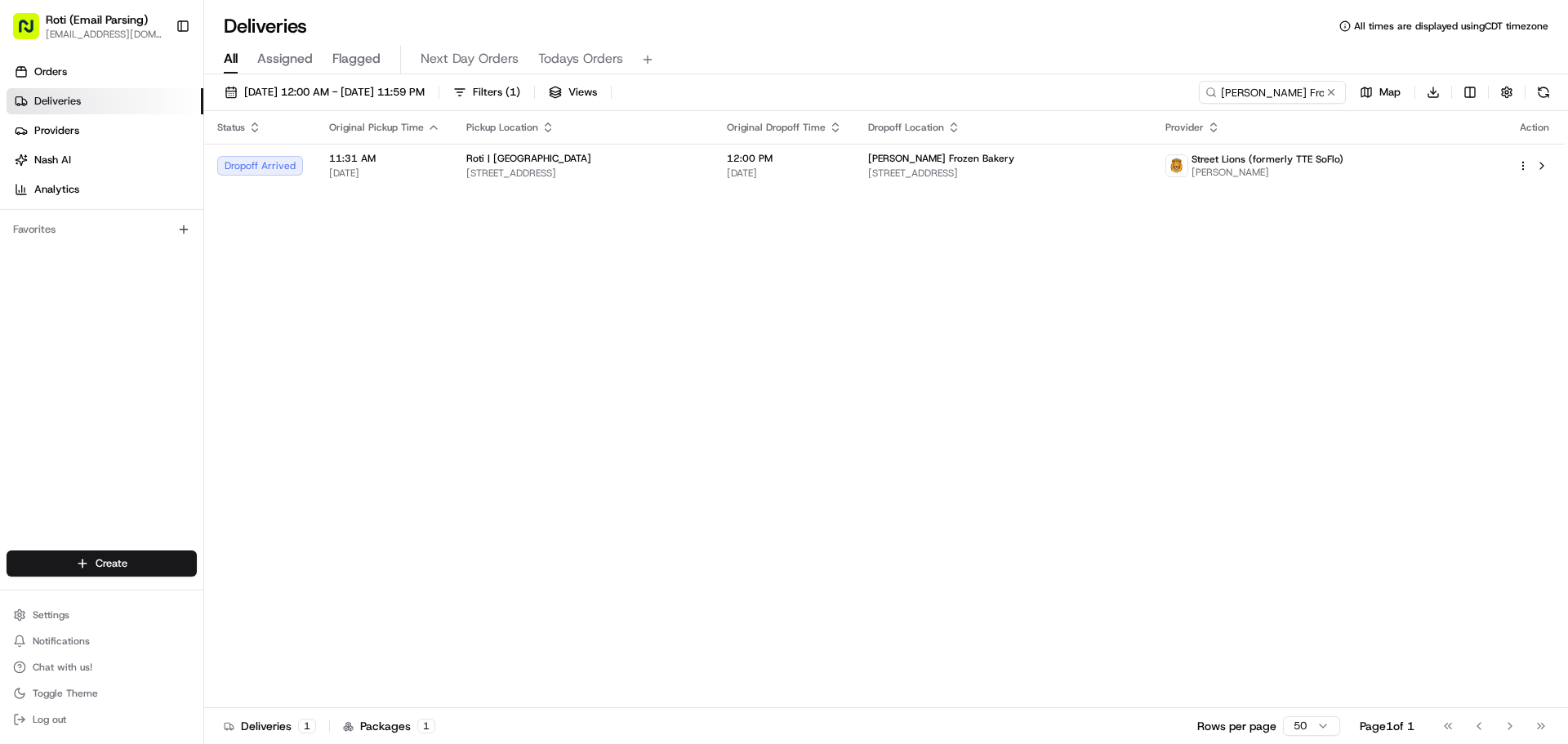
drag, startPoint x: 479, startPoint y: 618, endPoint x: 477, endPoint y: 625, distance: 7.3
drag, startPoint x: 477, startPoint y: 625, endPoint x: 437, endPoint y: 638, distance: 42.1
click at [427, 638] on div "Status Original Pickup Time Pickup Location Original Dropoff Time Dropoff Locat…" at bounding box center [884, 409] width 1360 height 597
click at [590, 425] on div "Status Original Pickup Time Pickup Location Original Dropoff Time Dropoff Locat…" at bounding box center [884, 409] width 1360 height 597
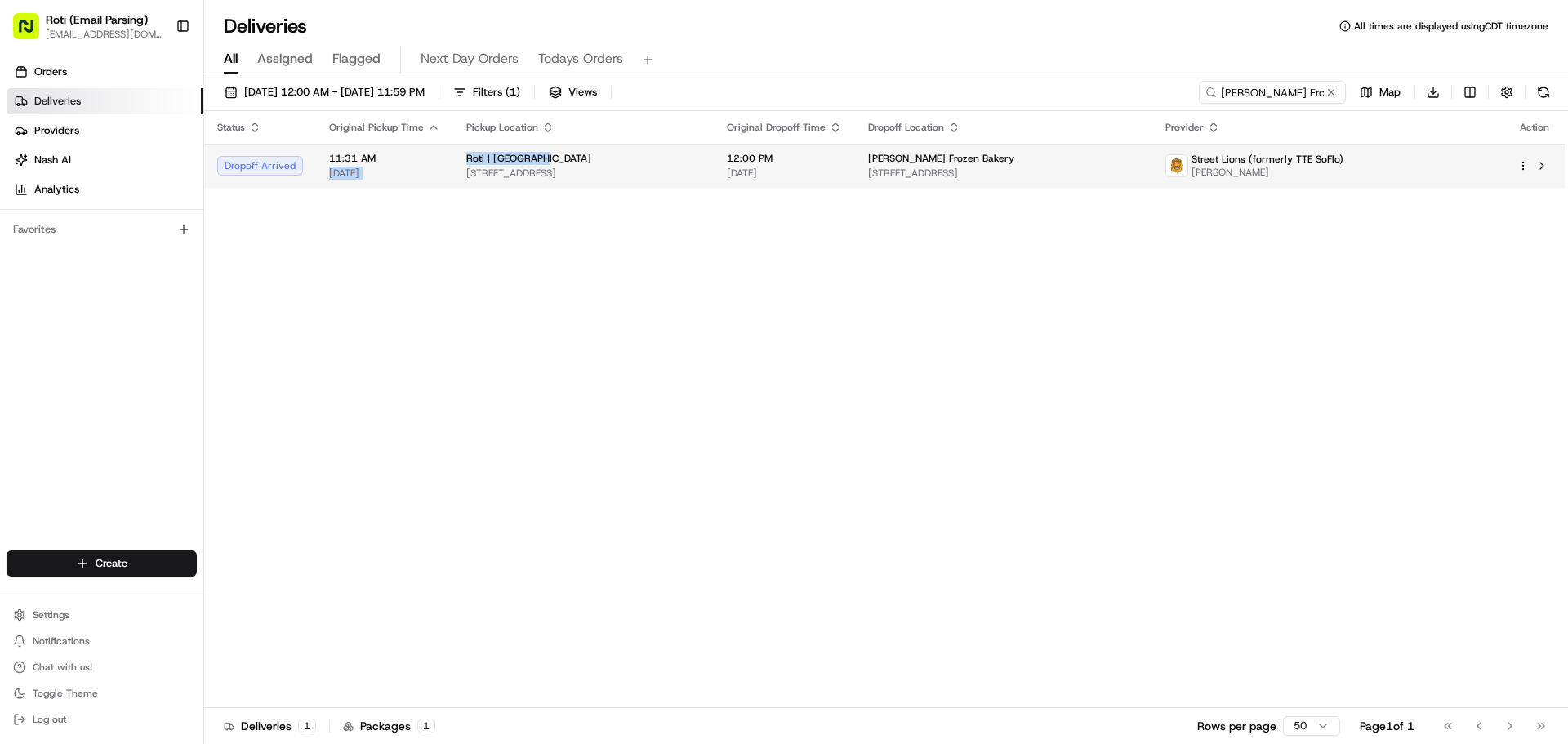
drag, startPoint x: 548, startPoint y: 155, endPoint x: 442, endPoint y: 160, distance: 106.1
click at [442, 160] on tr "Dropoff Arrived 11:31 AM 08/21/2025 Roti | Oak Brook 2109 Clearwater Dr, Oak Br…" at bounding box center [884, 165] width 1360 height 44
click at [458, 157] on td "Roti | Oak Brook 2109 Clearwater Dr, Oak Brook, IL 60523, USA" at bounding box center [583, 165] width 261 height 44
drag, startPoint x: 457, startPoint y: 157, endPoint x: 531, endPoint y: 152, distance: 74.2
click at [531, 152] on td "Roti | Oak Brook 2109 Clearwater Dr, Oak Brook, IL 60523, USA" at bounding box center [583, 165] width 261 height 44
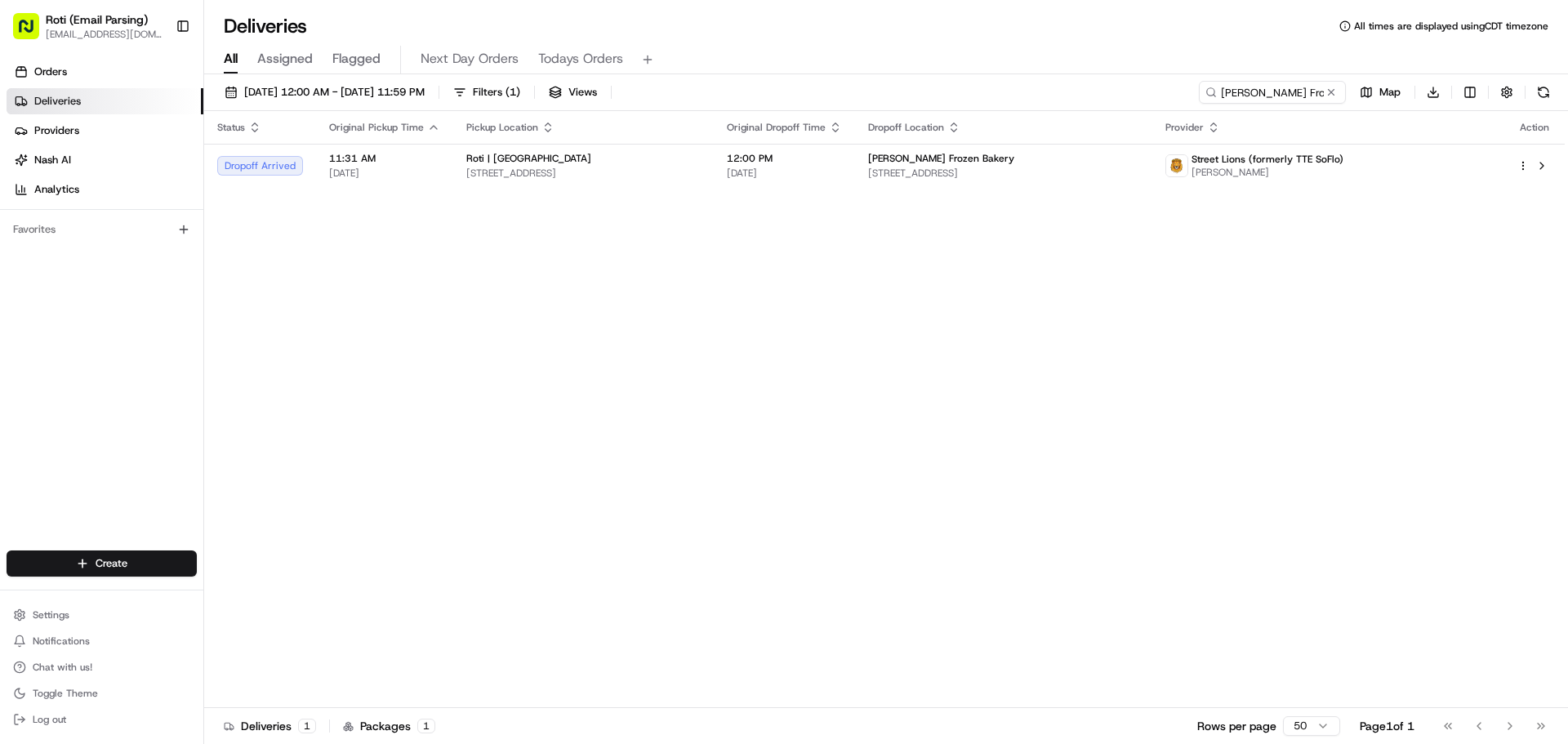
click at [397, 592] on div "Status Original Pickup Time Pickup Location Original Dropoff Time Dropoff Locat…" at bounding box center [884, 409] width 1360 height 597
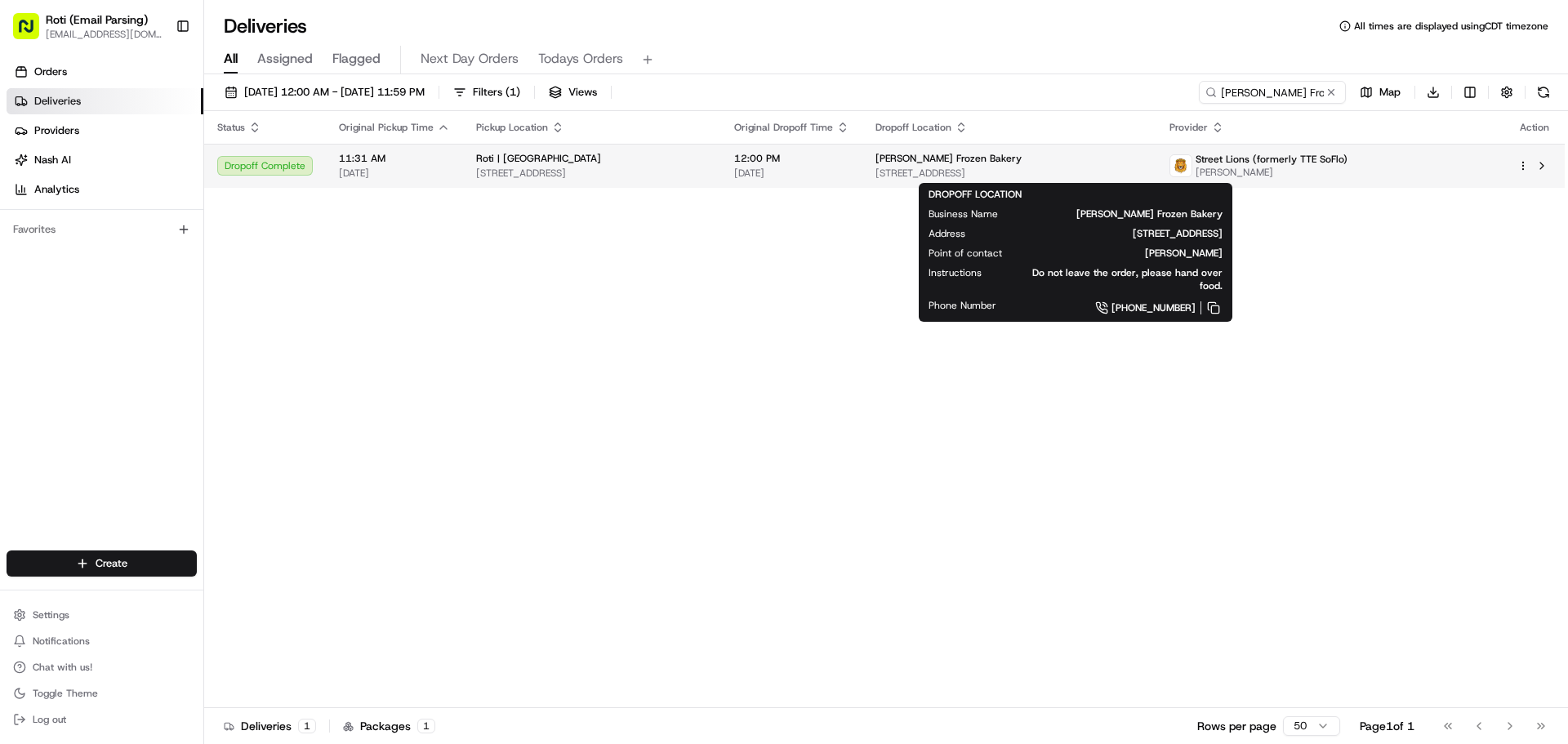
click at [1144, 168] on span "1 Tower Ln 6th floor, Oakbrook Terrace, IL 60181, USA" at bounding box center [1009, 172] width 268 height 13
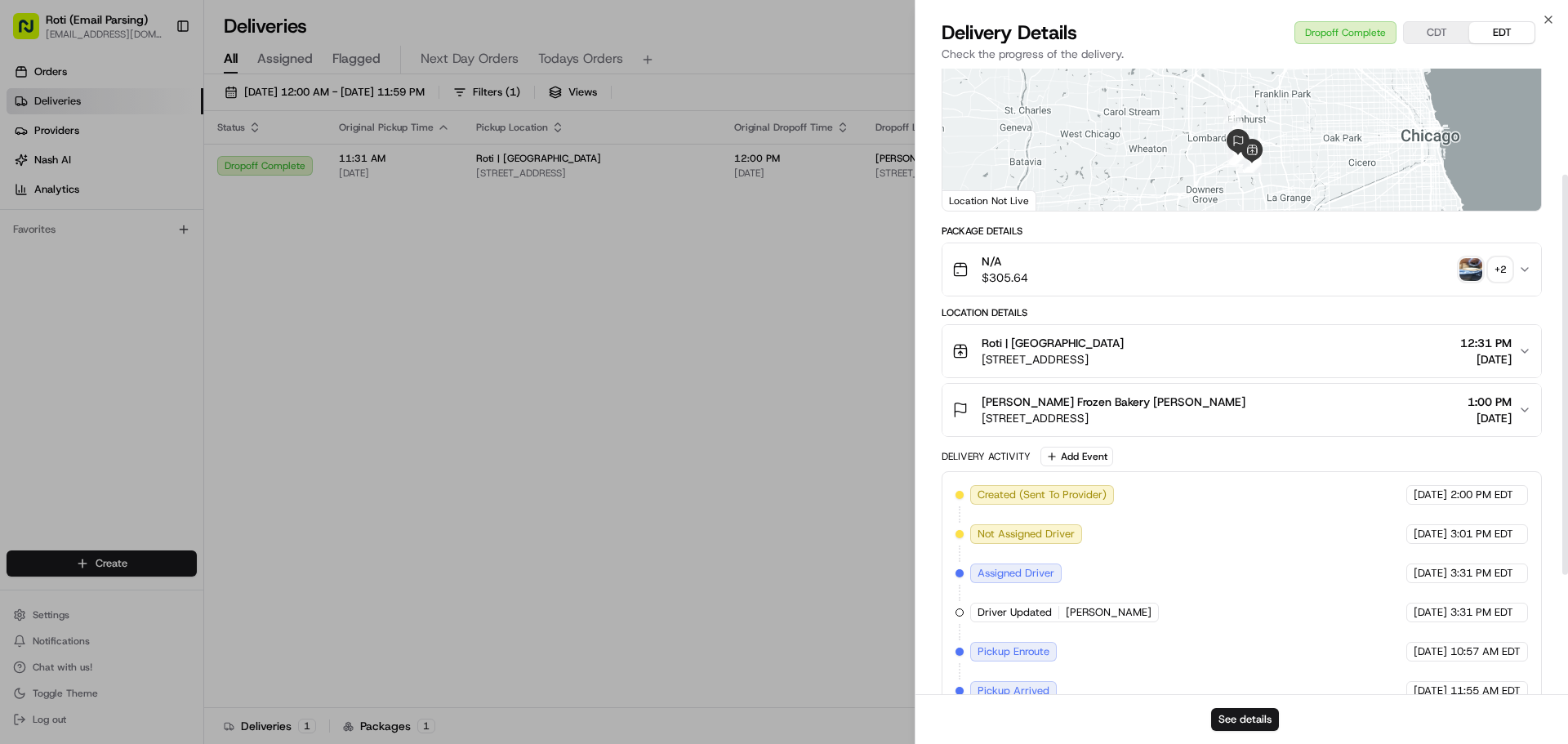
scroll to position [353, 0]
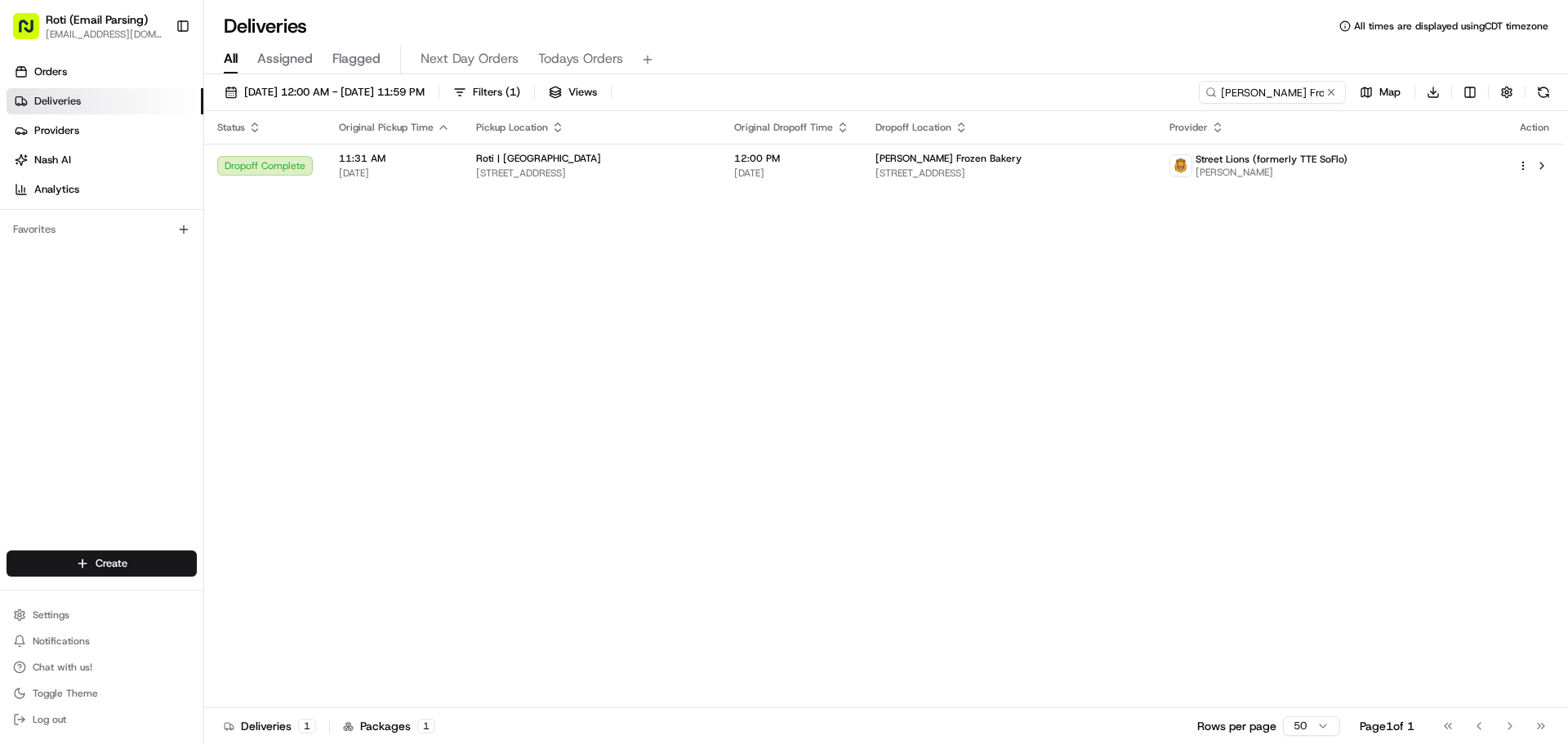
click at [477, 442] on div "Status Original Pickup Time Pickup Location Original Dropoff Time Dropoff Locat…" at bounding box center [884, 409] width 1360 height 597
click at [1338, 94] on button at bounding box center [1331, 92] width 16 height 16
